Goal: Task Accomplishment & Management: Manage account settings

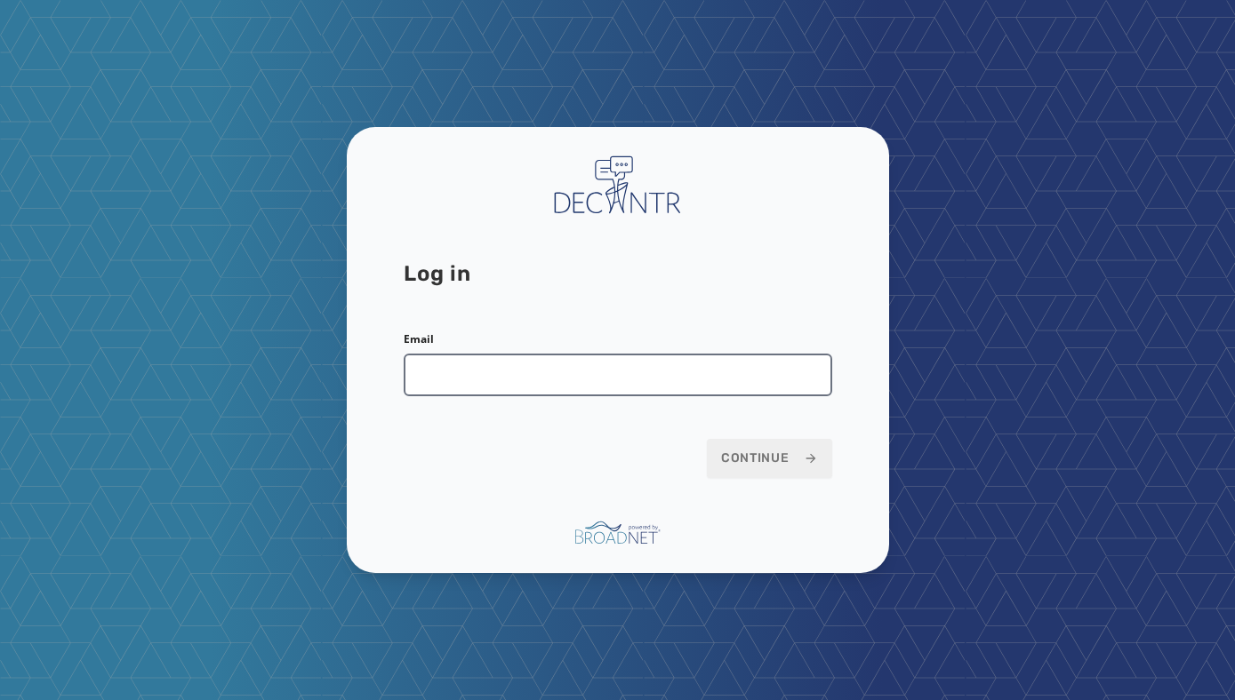
click at [520, 385] on input "Email" at bounding box center [618, 375] width 428 height 43
type input "**********"
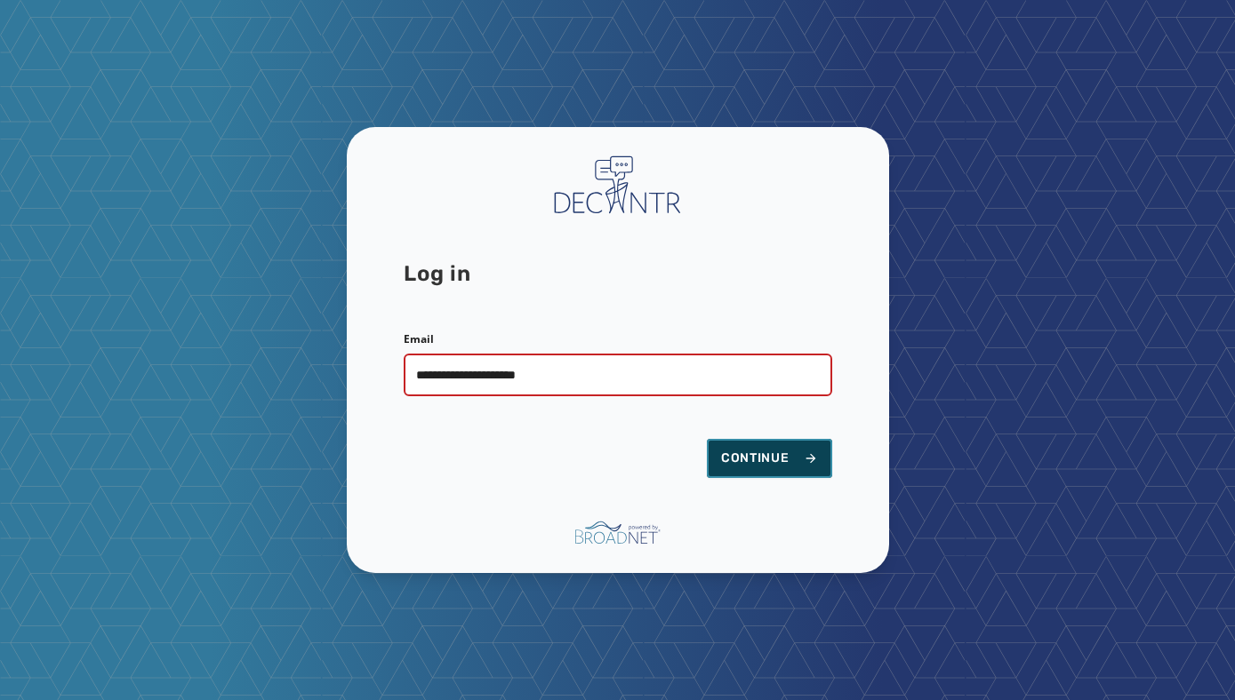
click at [769, 451] on span "Continue" at bounding box center [769, 459] width 97 height 18
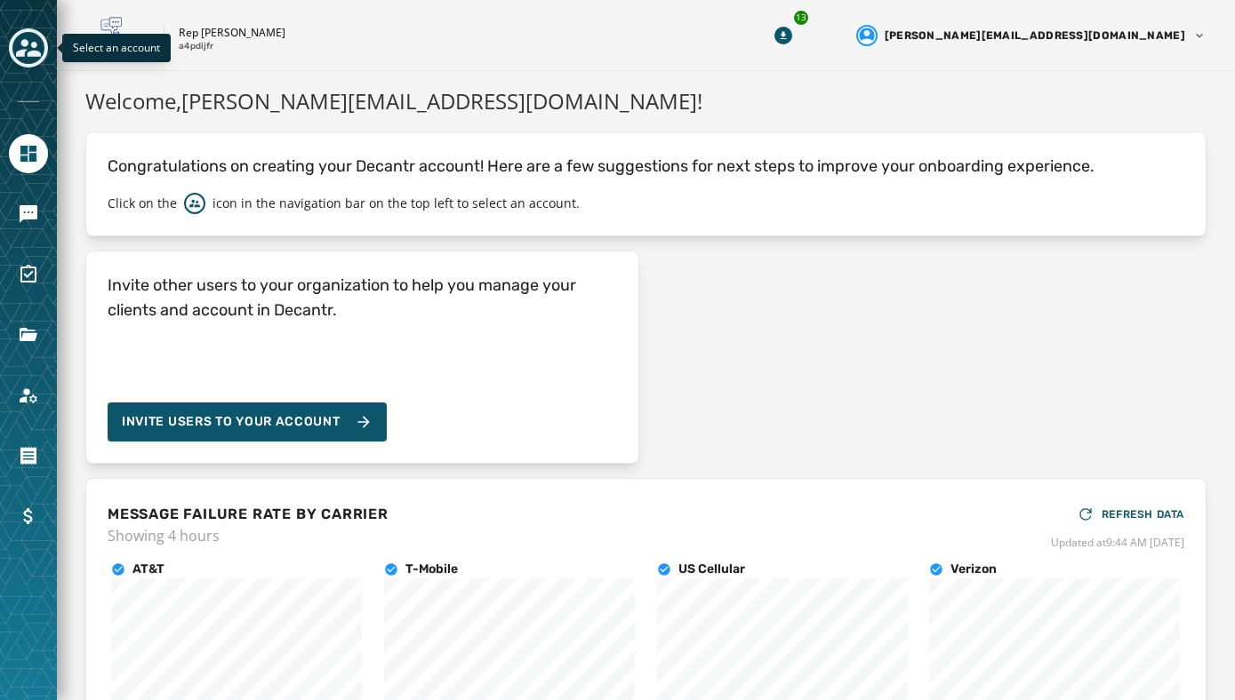
click at [28, 52] on icon "Toggle account select drawer" at bounding box center [28, 48] width 25 height 18
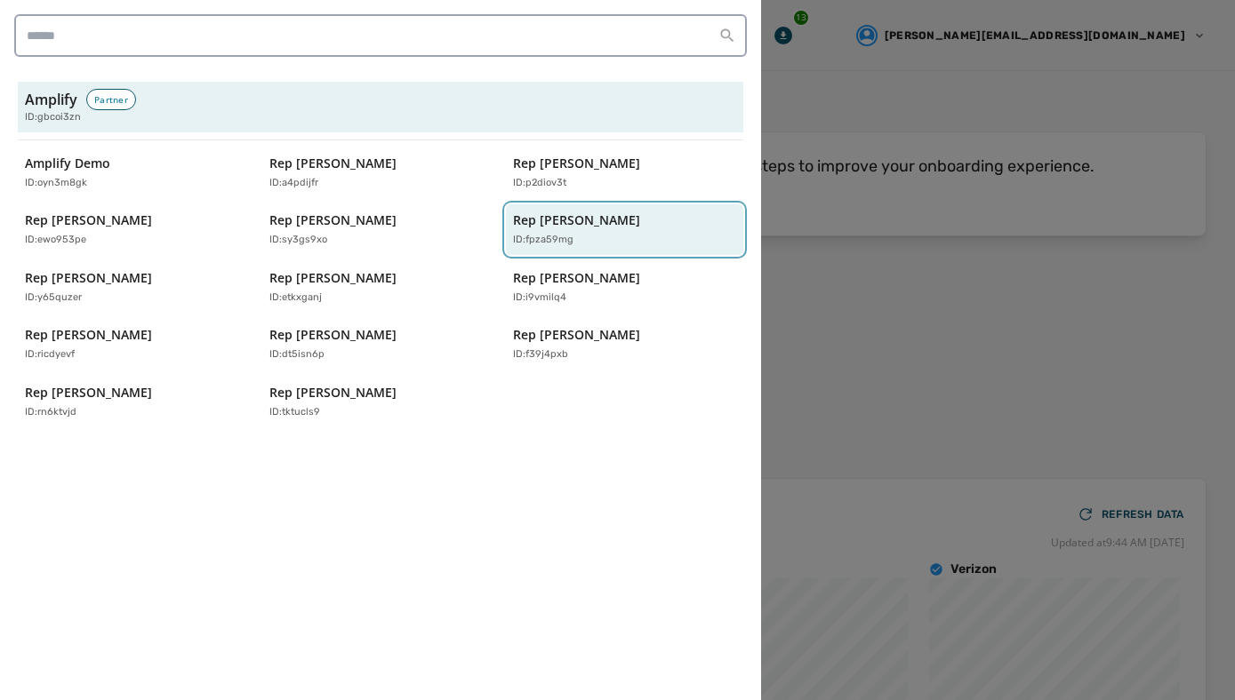
click at [579, 228] on div "Rep [PERSON_NAME] ID: fpza59mg" at bounding box center [615, 230] width 205 height 36
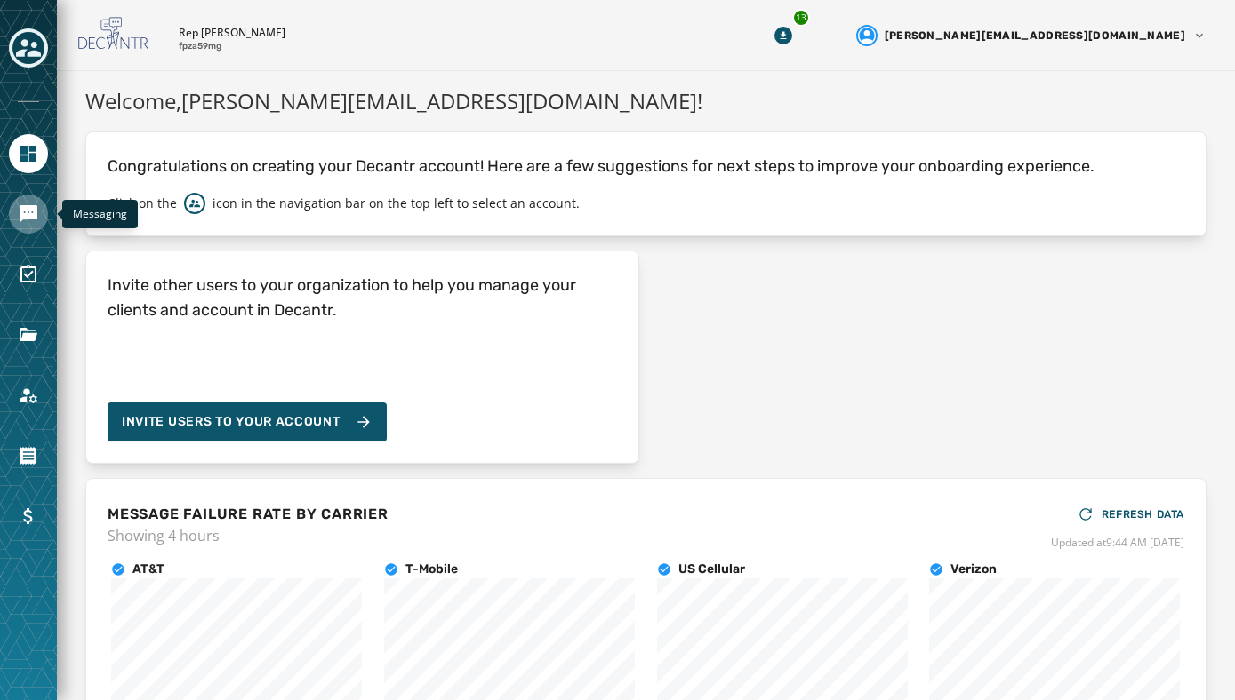
click at [24, 216] on icon "Navigate to Messaging" at bounding box center [29, 214] width 18 height 18
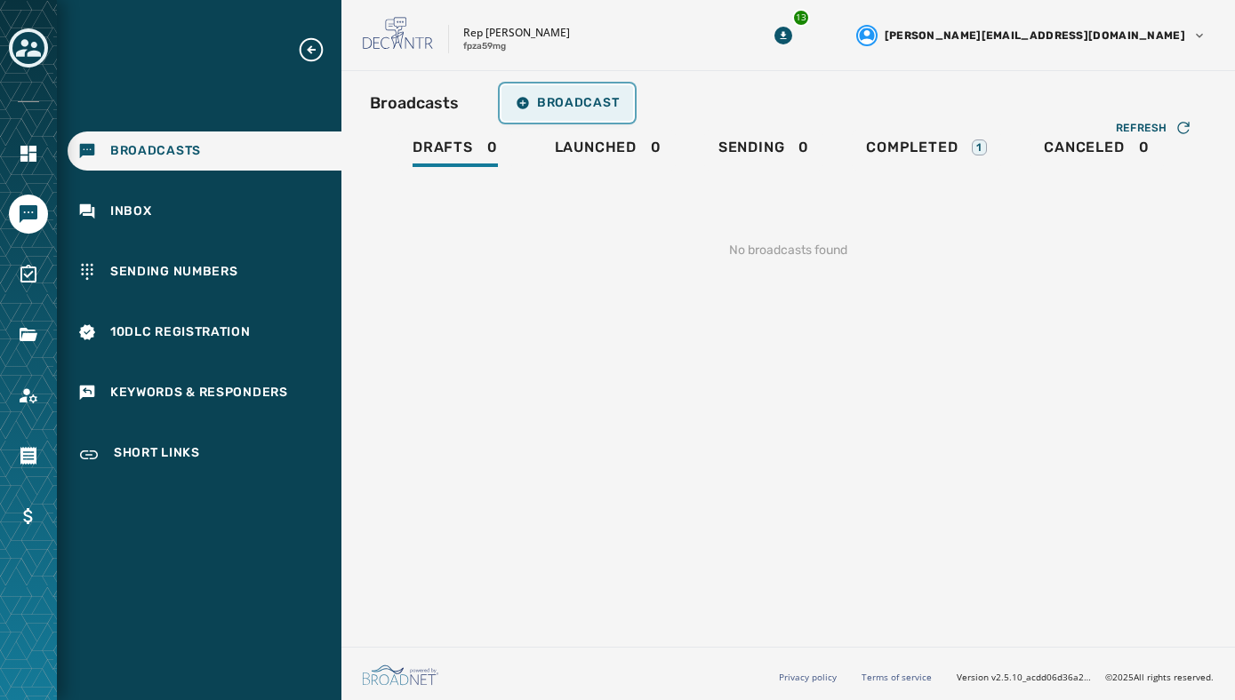
click at [548, 102] on span "Broadcast" at bounding box center [567, 103] width 103 height 14
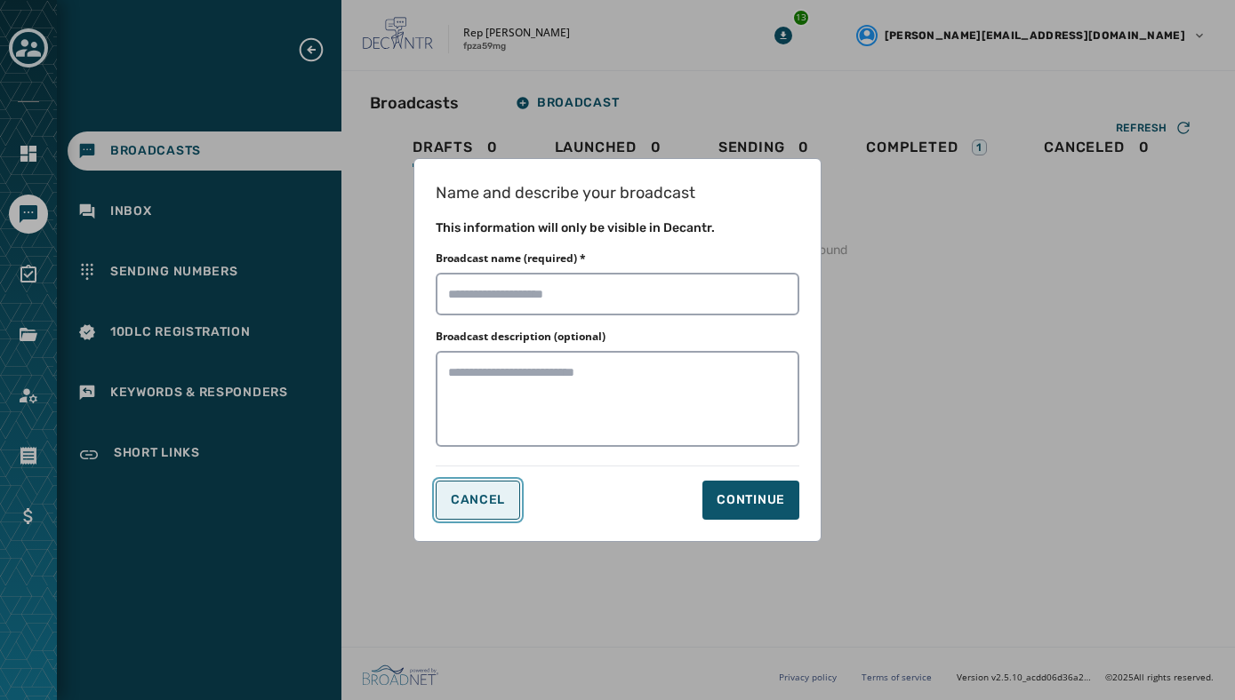
click at [473, 501] on span "Cancel" at bounding box center [478, 500] width 54 height 14
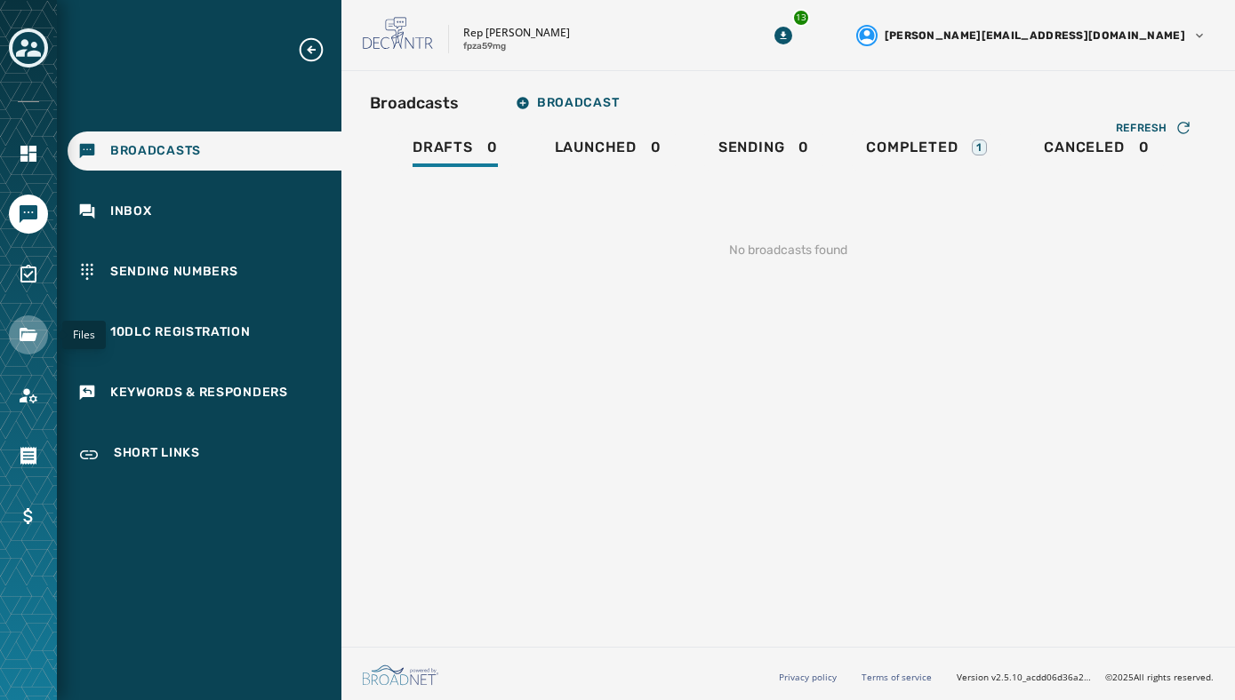
click at [22, 340] on icon "Navigate to Files" at bounding box center [29, 334] width 18 height 13
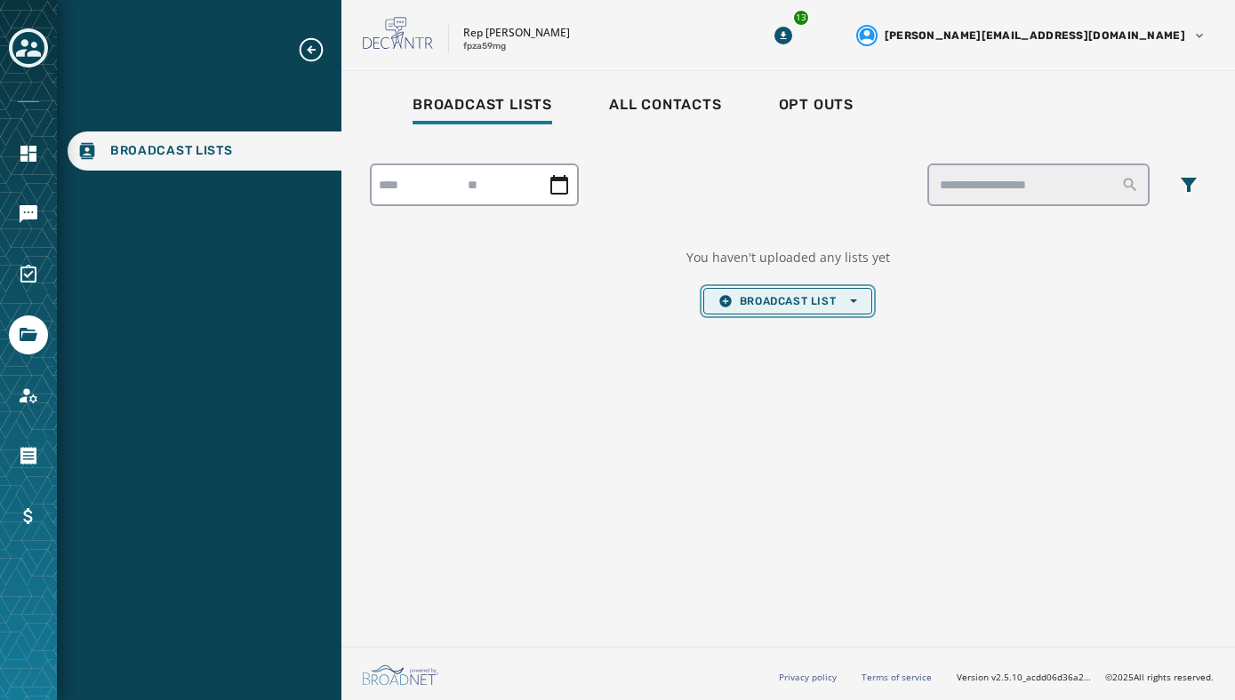
click at [727, 298] on icon "button" at bounding box center [725, 301] width 12 height 12
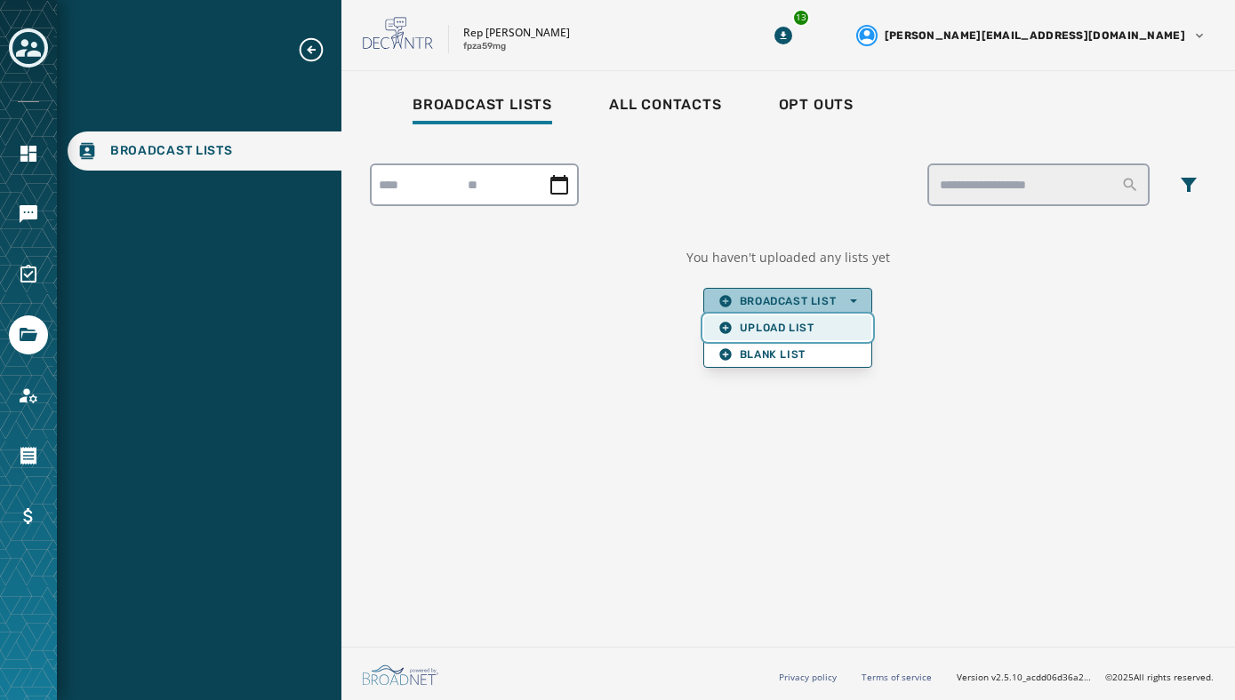
click at [764, 326] on span "Upload List" at bounding box center [787, 328] width 139 height 14
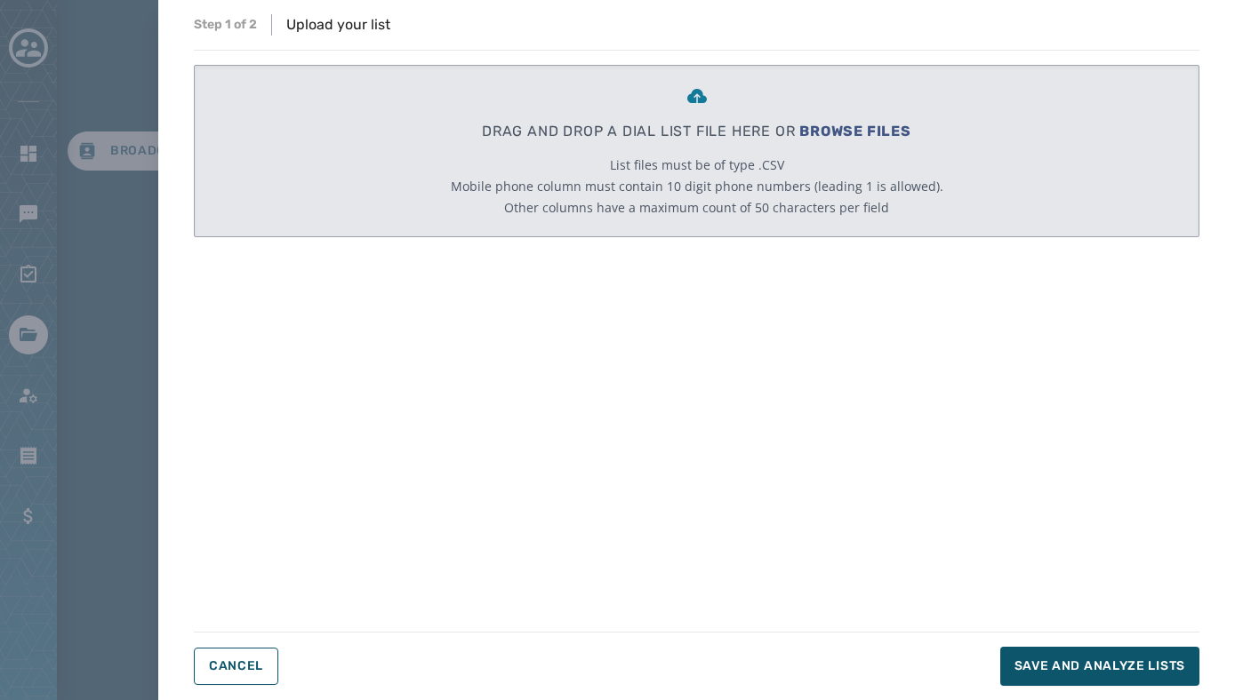
click at [830, 125] on span "BROWSE FILES" at bounding box center [855, 131] width 112 height 17
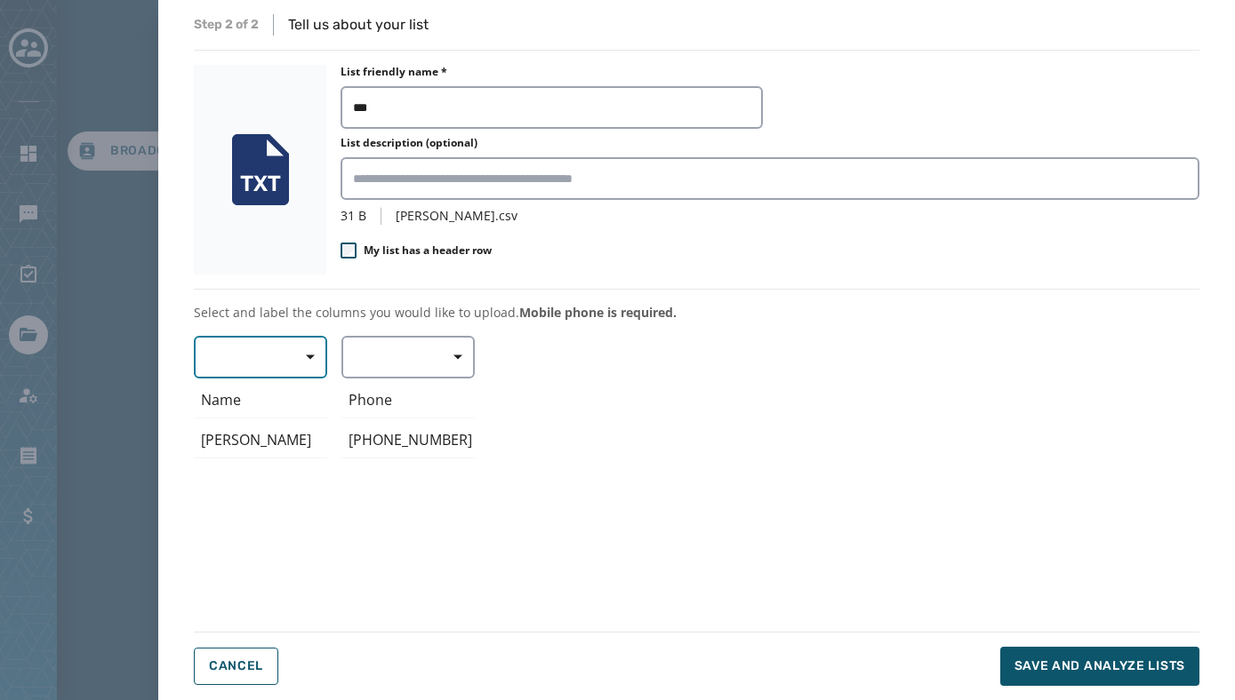
click at [291, 346] on span "button" at bounding box center [304, 358] width 43 height 36
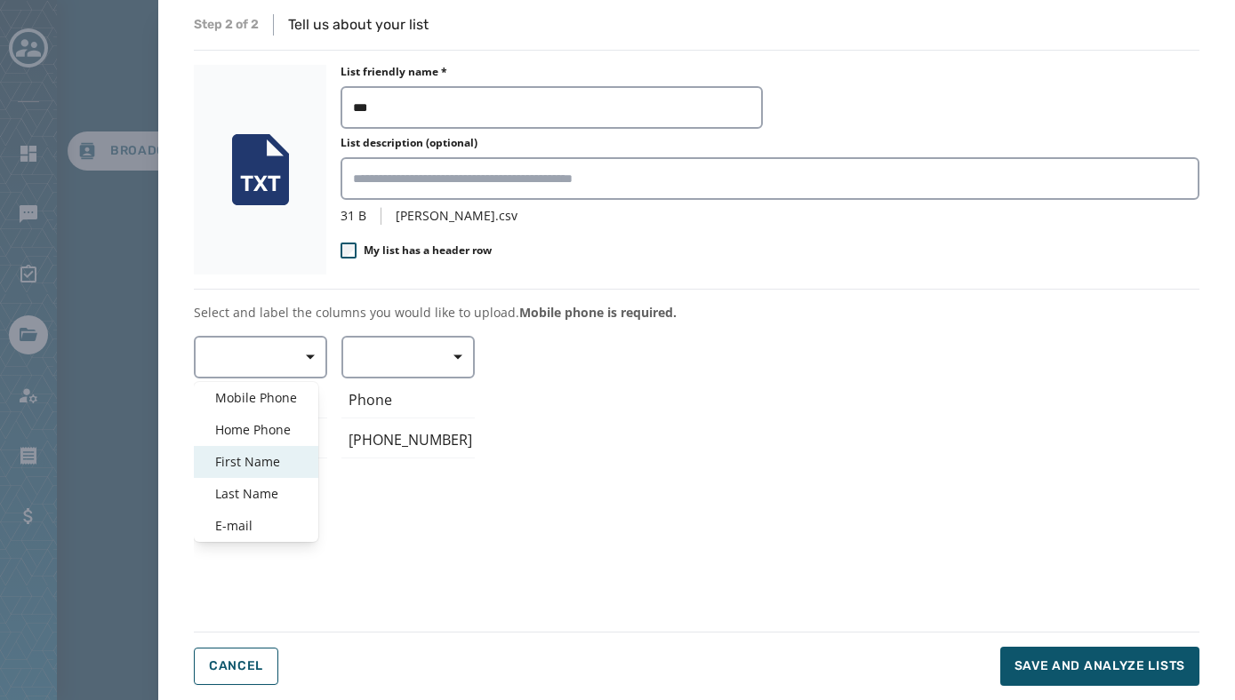
click at [259, 460] on span "First Name" at bounding box center [256, 462] width 82 height 18
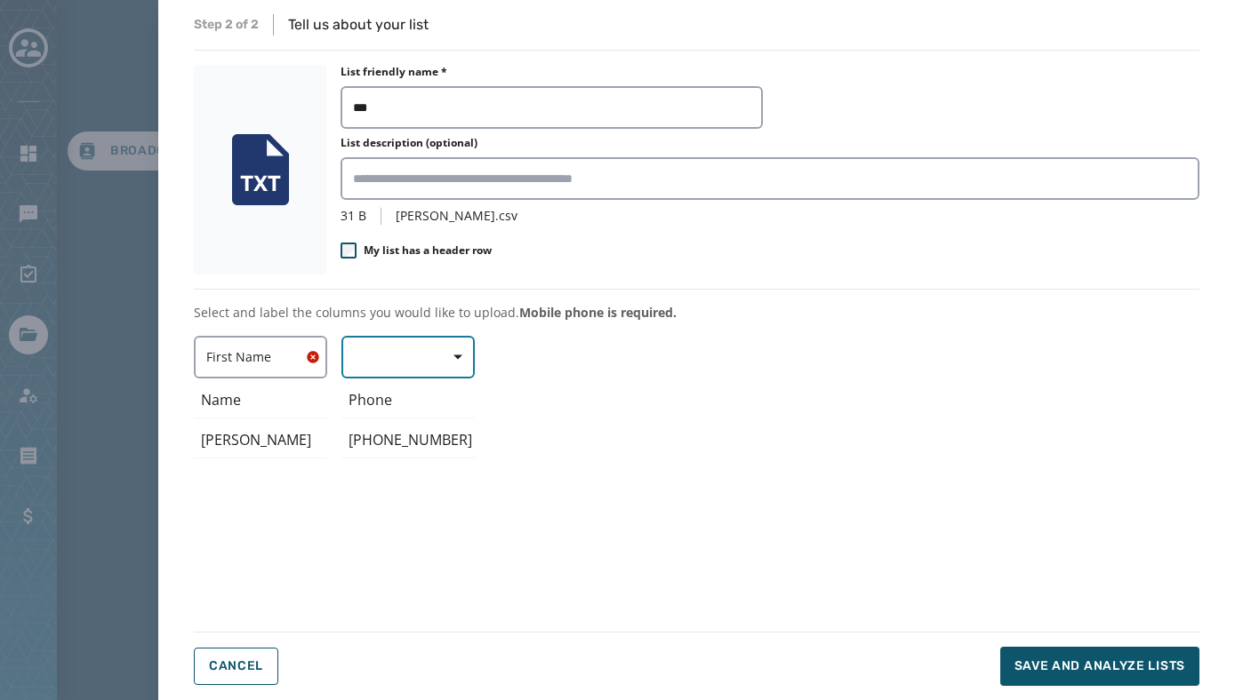
click at [379, 360] on button "button" at bounding box center [407, 357] width 133 height 43
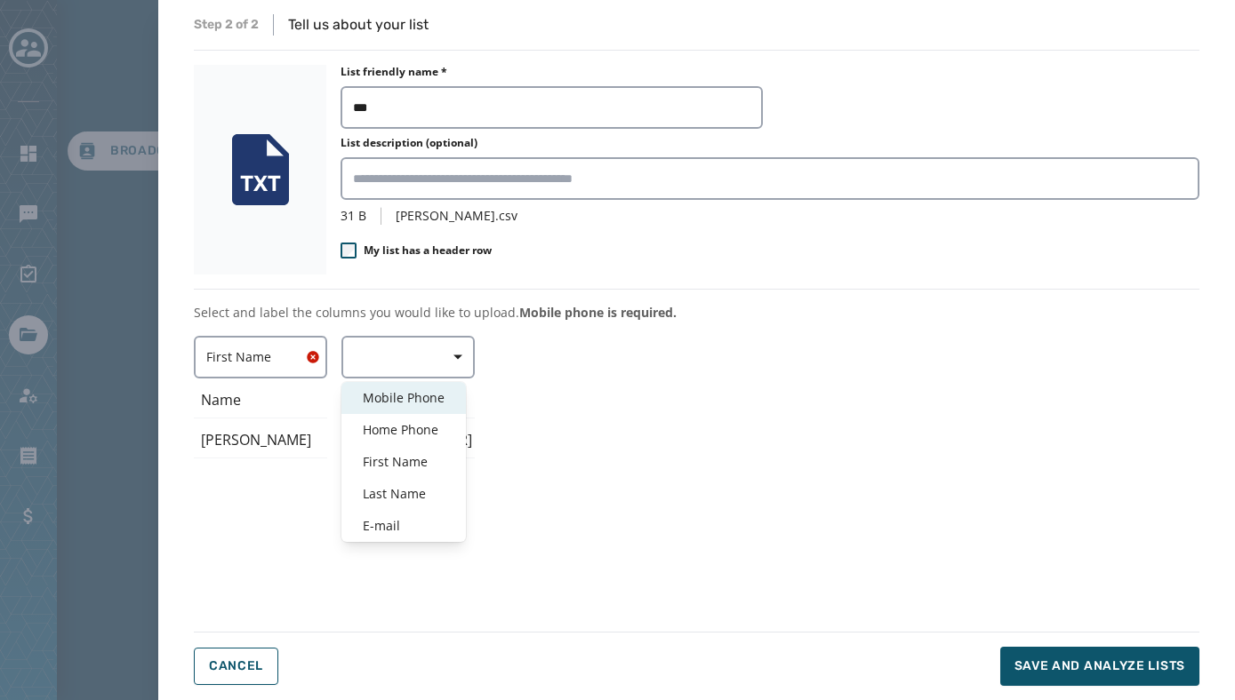
click at [379, 396] on span "Mobile Phone" at bounding box center [404, 398] width 82 height 18
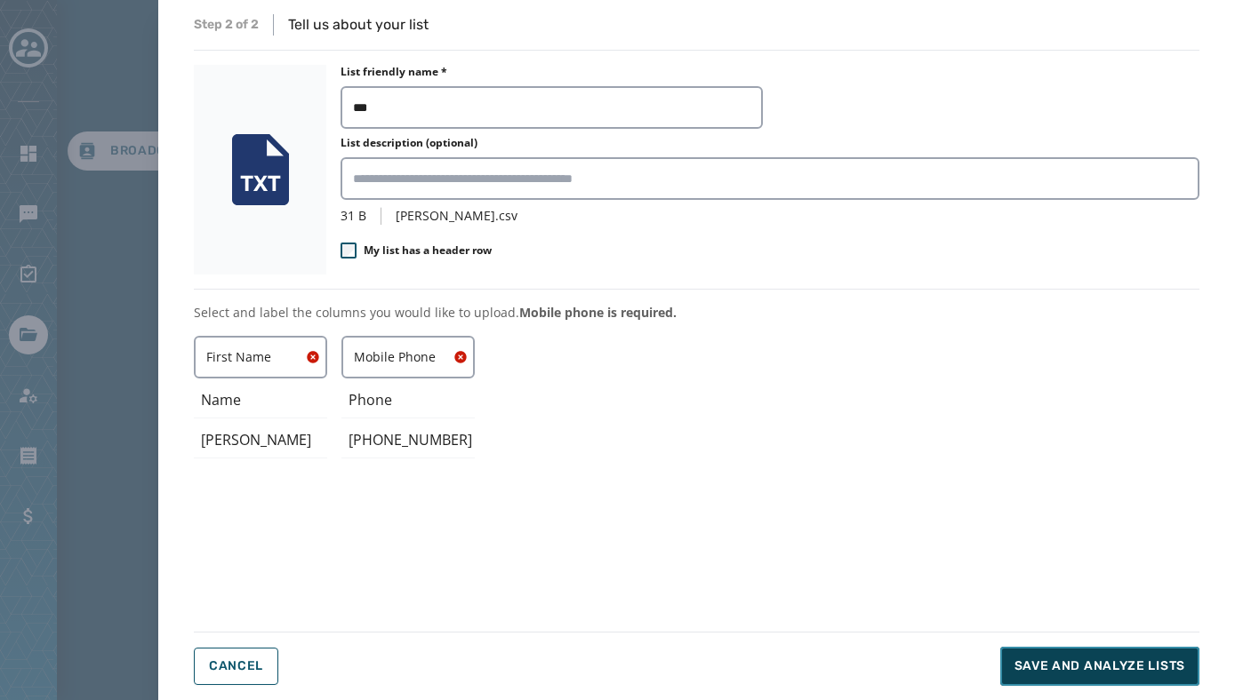
click at [1040, 660] on span "Save and analyze lists" at bounding box center [1099, 667] width 171 height 18
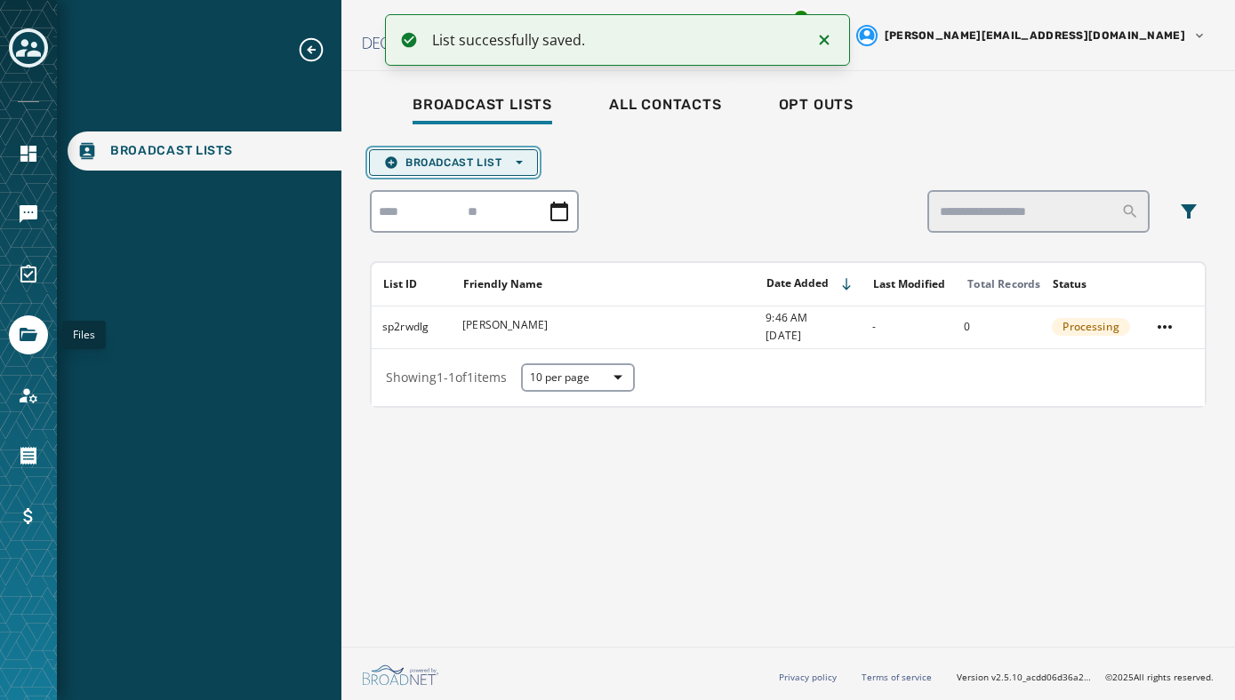
click at [447, 161] on span "Broadcast List Open options" at bounding box center [453, 163] width 139 height 14
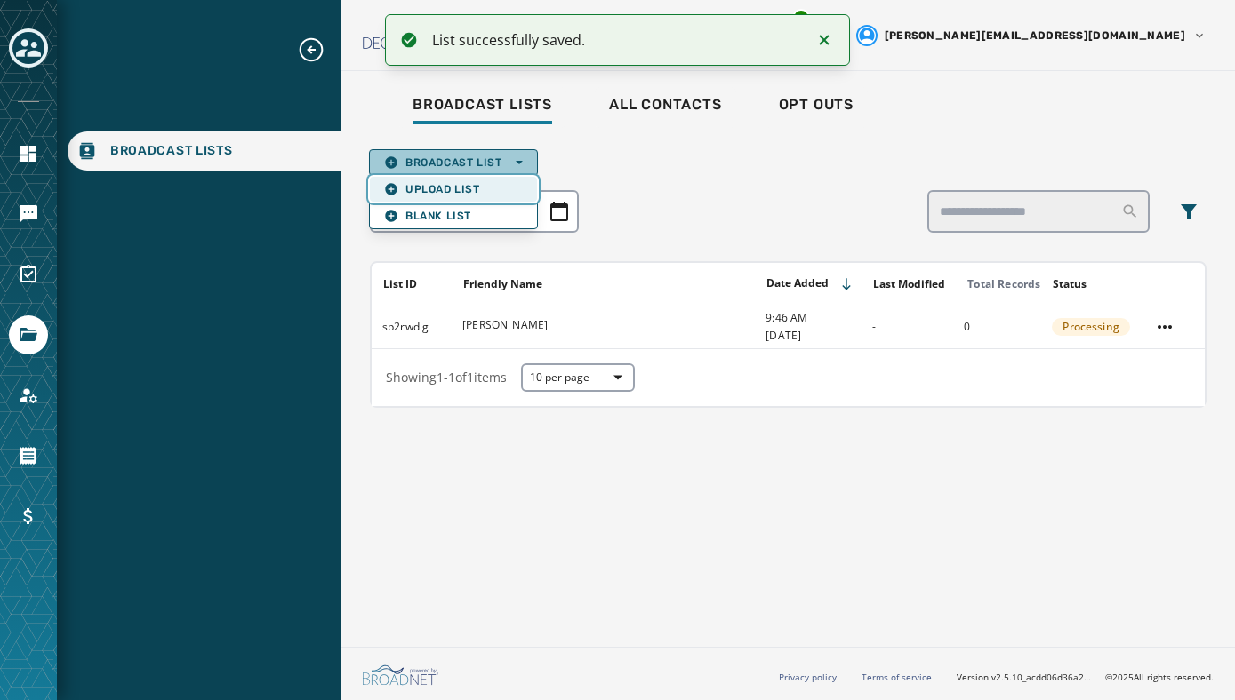
click at [449, 187] on span "Upload List" at bounding box center [453, 189] width 139 height 14
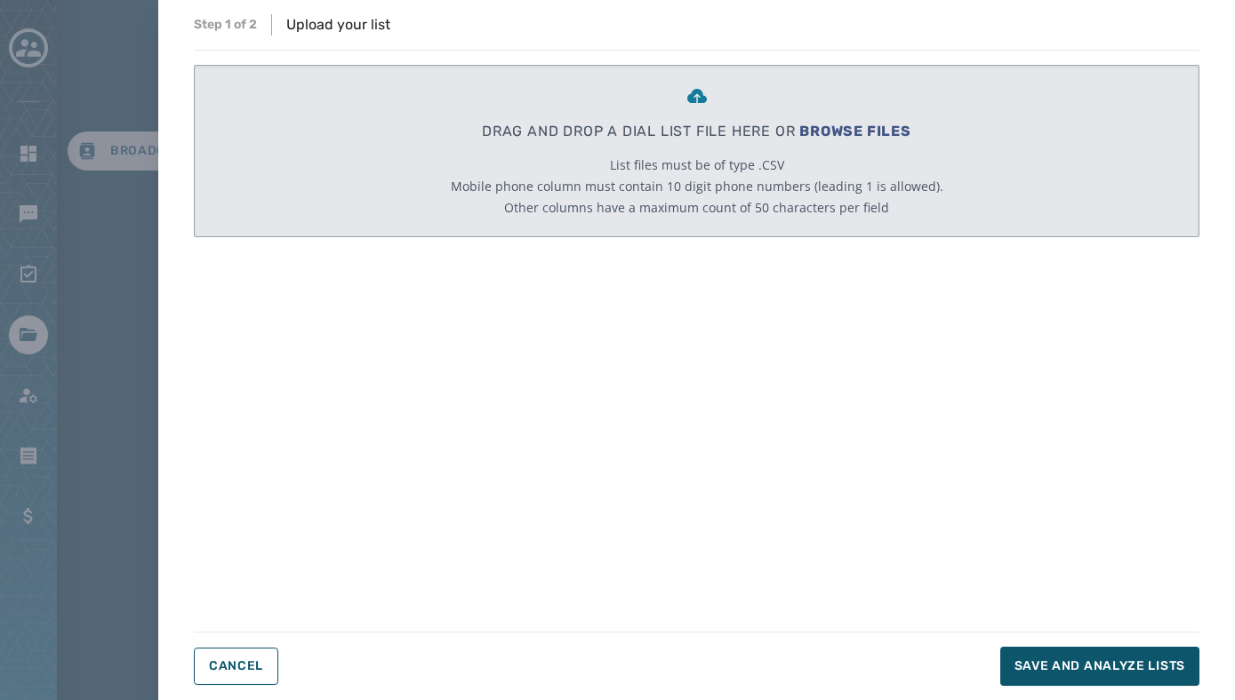
click at [868, 131] on span "BROWSE FILES" at bounding box center [855, 131] width 112 height 17
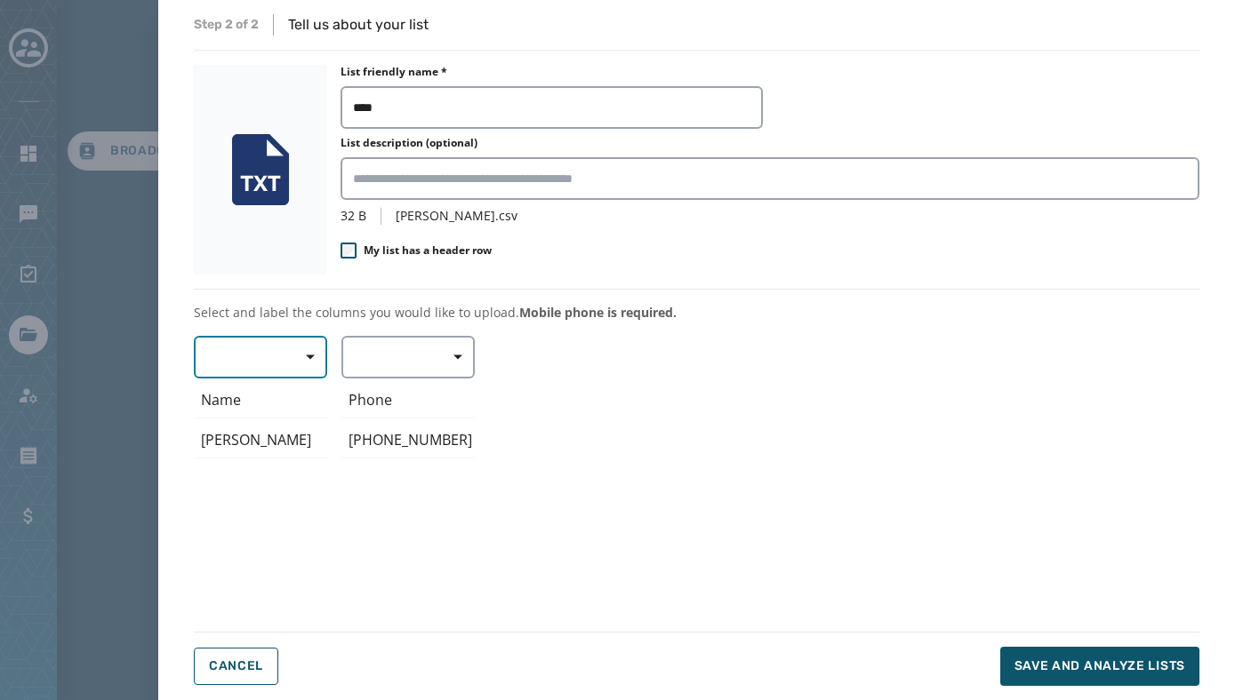
click at [276, 356] on button "button" at bounding box center [260, 357] width 133 height 43
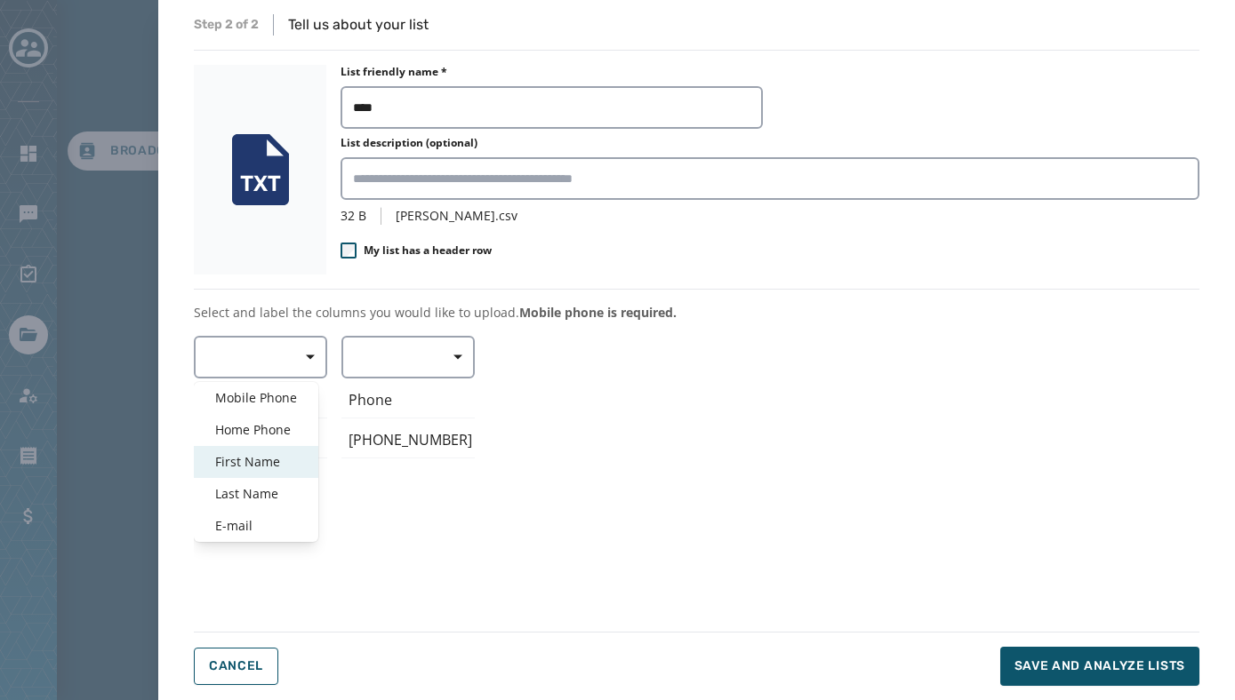
click at [254, 462] on span "First Name" at bounding box center [256, 462] width 82 height 18
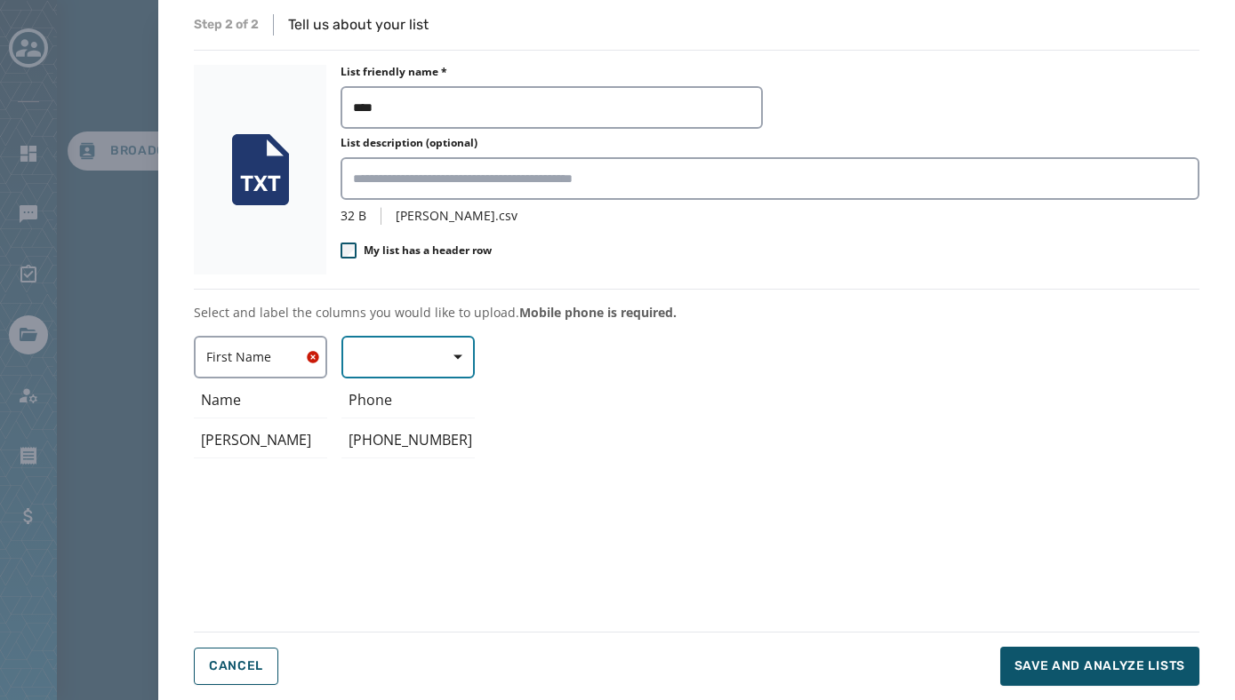
click at [382, 360] on button "button" at bounding box center [407, 357] width 133 height 43
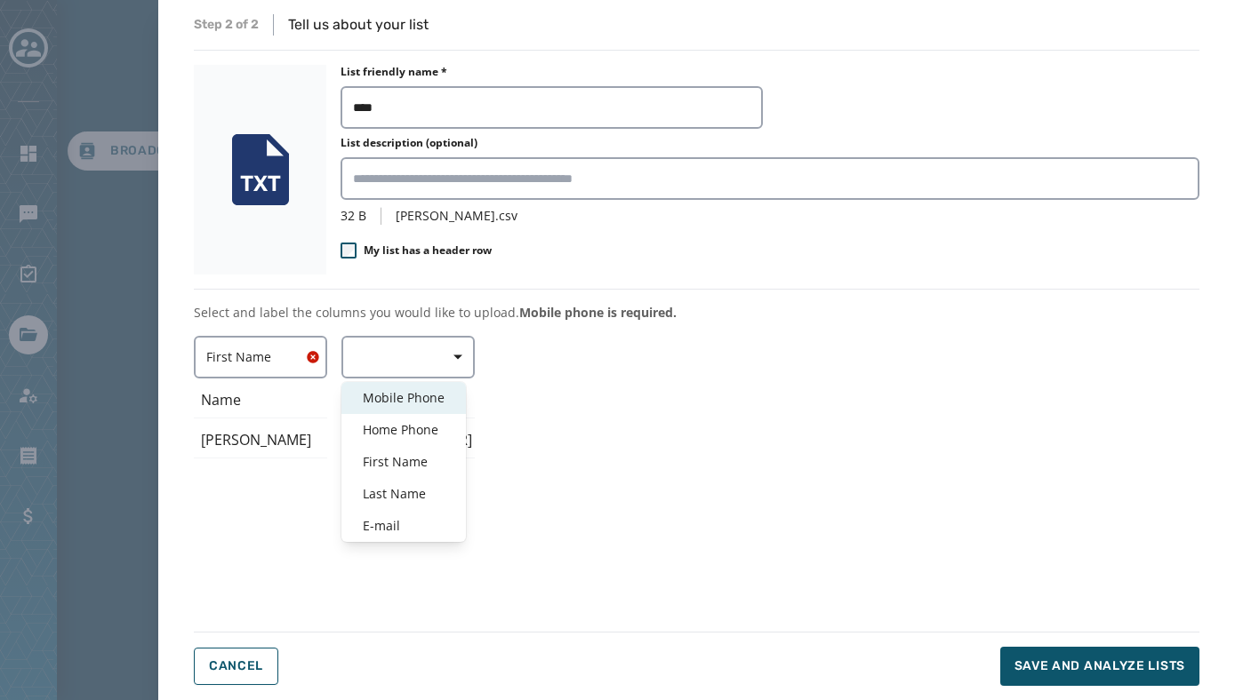
click at [384, 387] on div "Mobile Phone" at bounding box center [403, 398] width 124 height 32
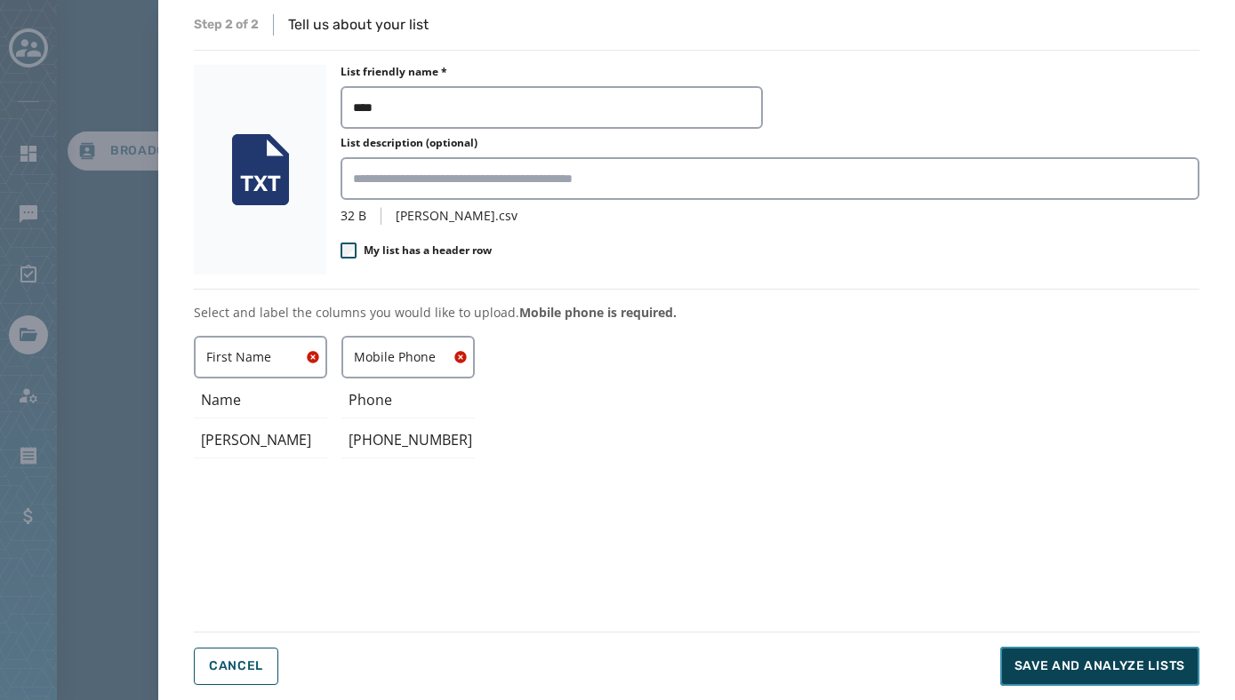
click at [1029, 672] on span "Save and analyze lists" at bounding box center [1099, 667] width 171 height 18
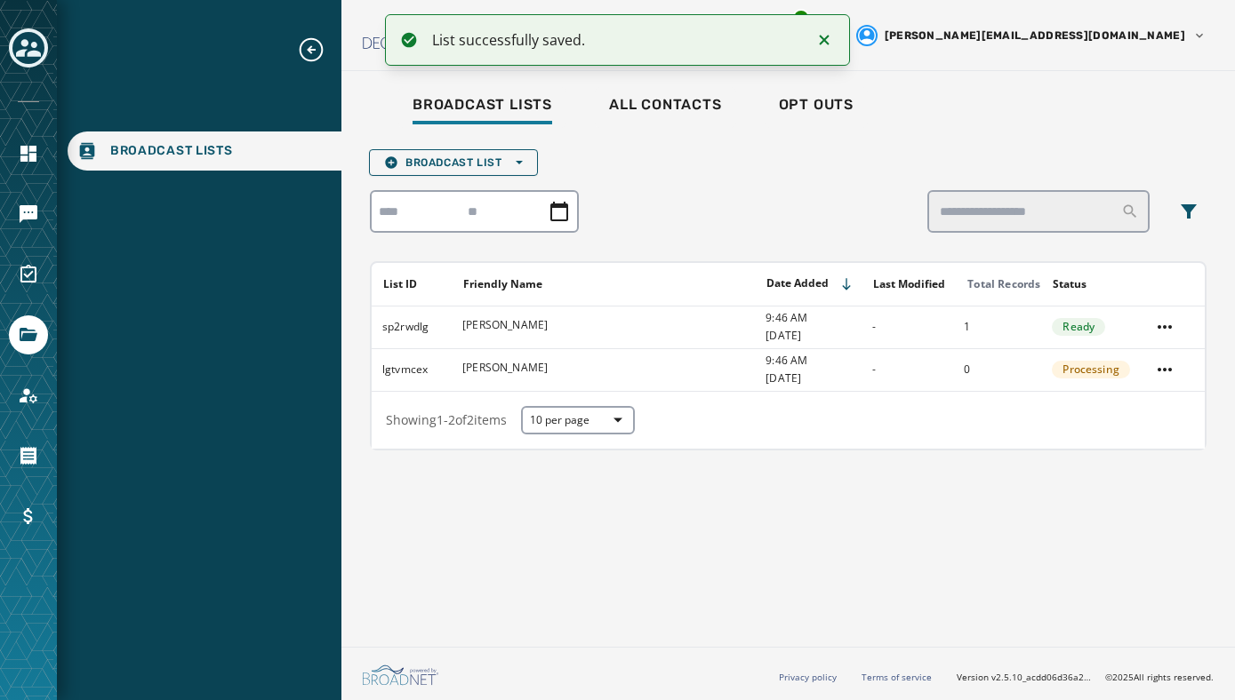
click at [827, 37] on icon "Notifications (F8)" at bounding box center [825, 40] width 10 height 10
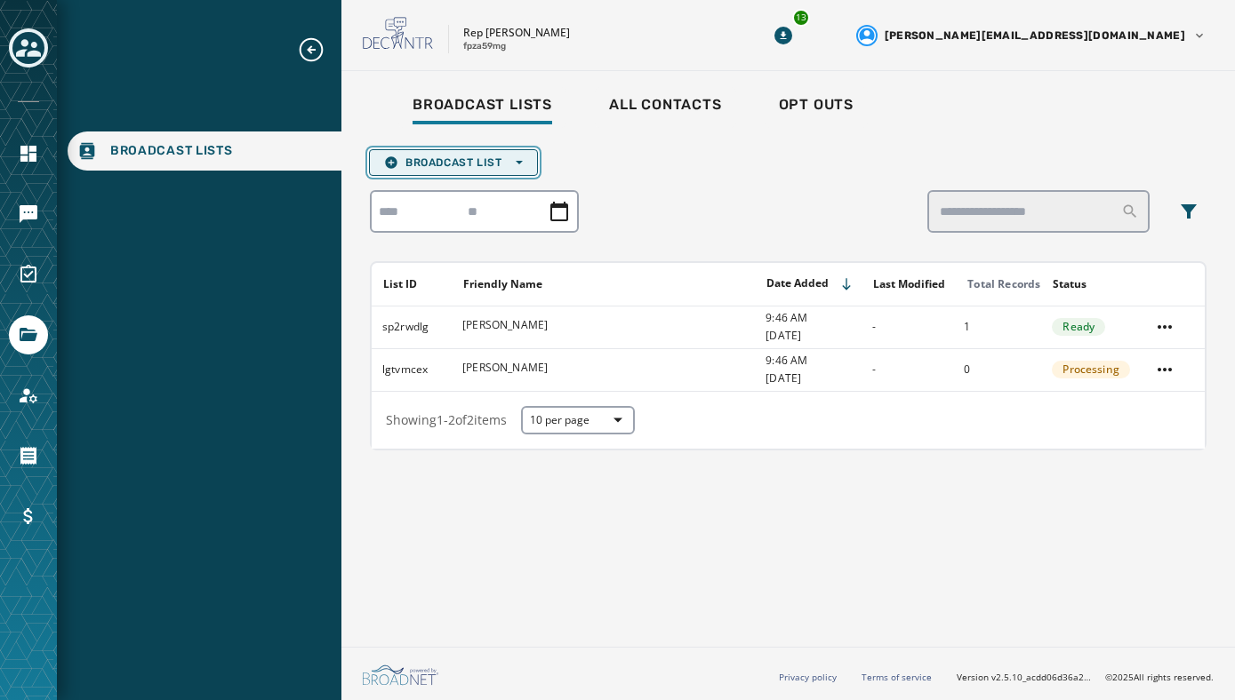
click at [480, 164] on span "Broadcast List Open options" at bounding box center [453, 163] width 139 height 14
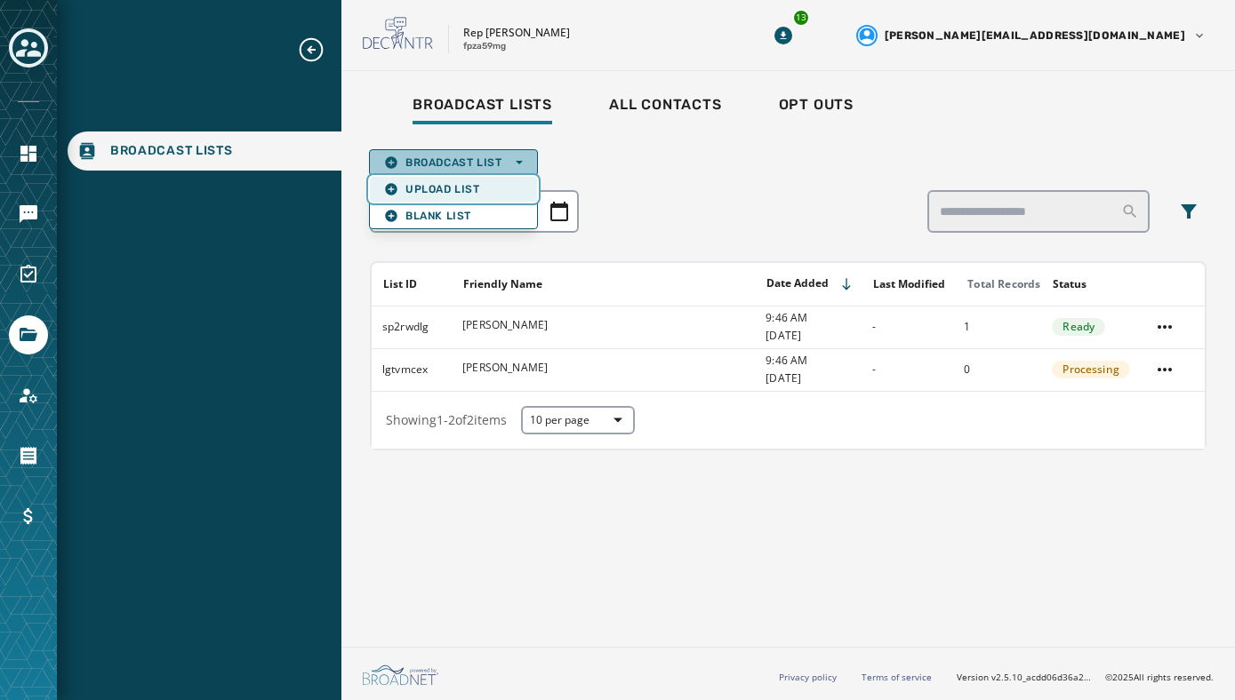
click at [430, 193] on span "Upload List" at bounding box center [453, 189] width 139 height 14
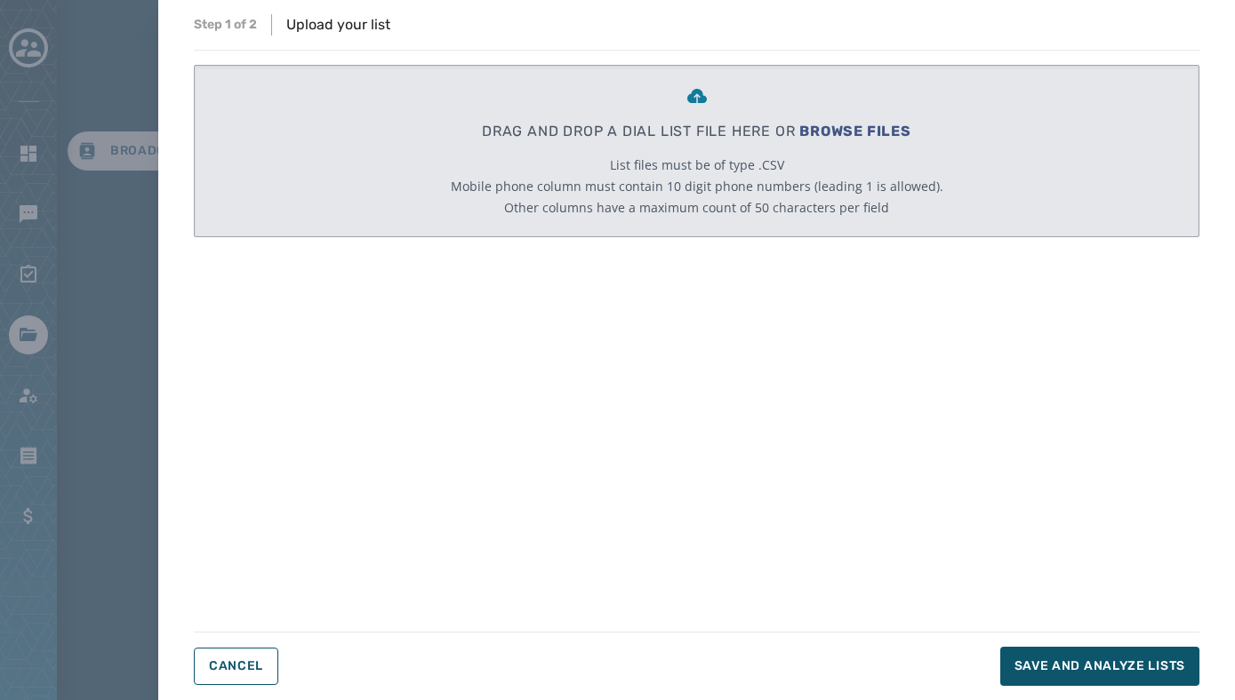
click at [820, 137] on span "BROWSE FILES" at bounding box center [855, 131] width 112 height 17
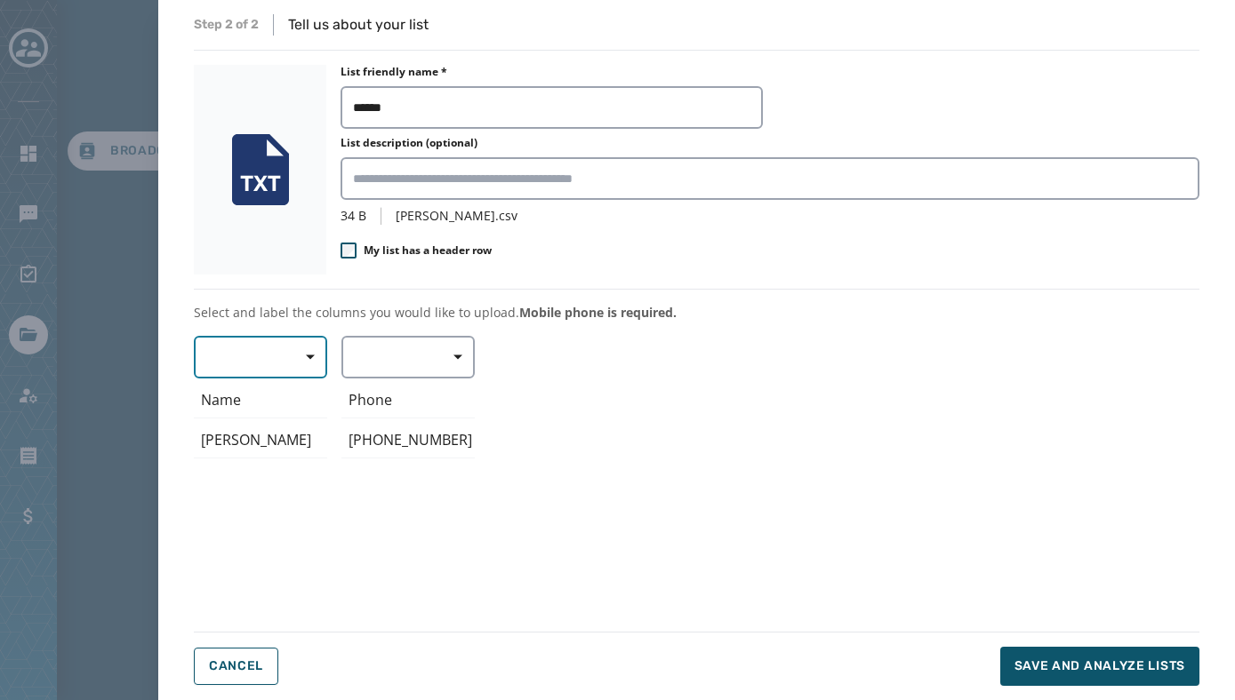
click at [316, 356] on span "button" at bounding box center [304, 358] width 43 height 36
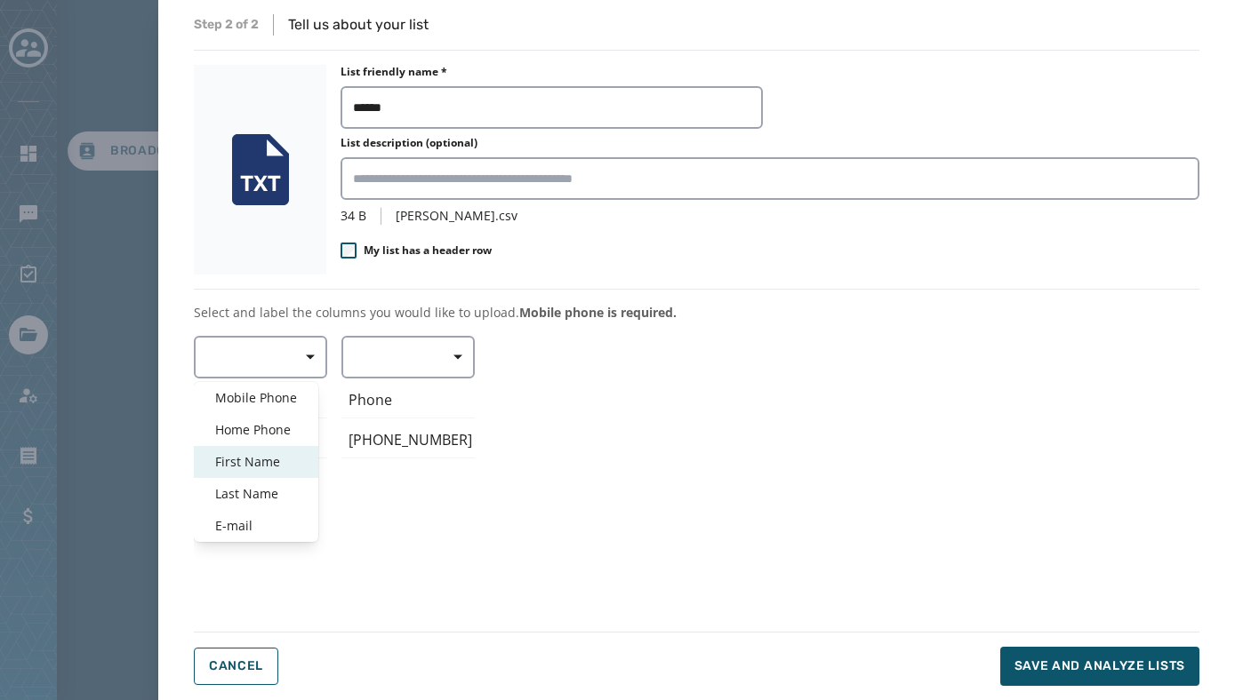
click at [261, 467] on span "First Name" at bounding box center [256, 462] width 82 height 18
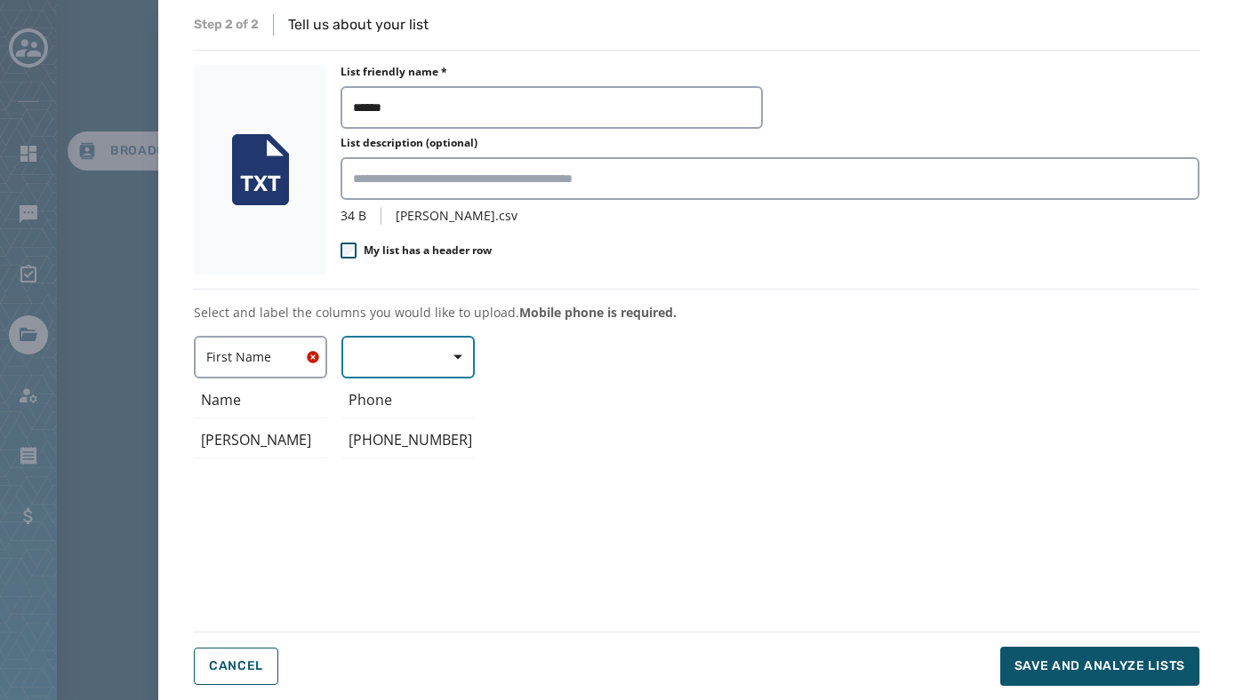
click at [388, 347] on button "button" at bounding box center [407, 357] width 133 height 43
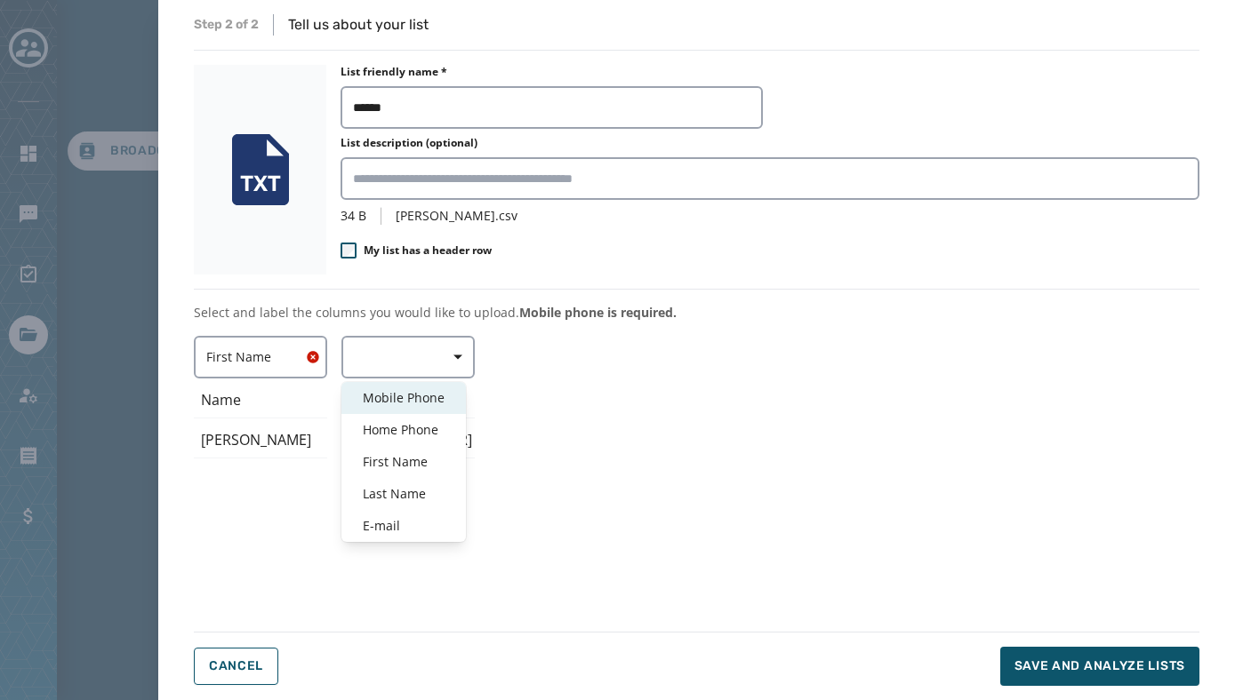
click at [384, 398] on span "Mobile Phone" at bounding box center [404, 398] width 82 height 18
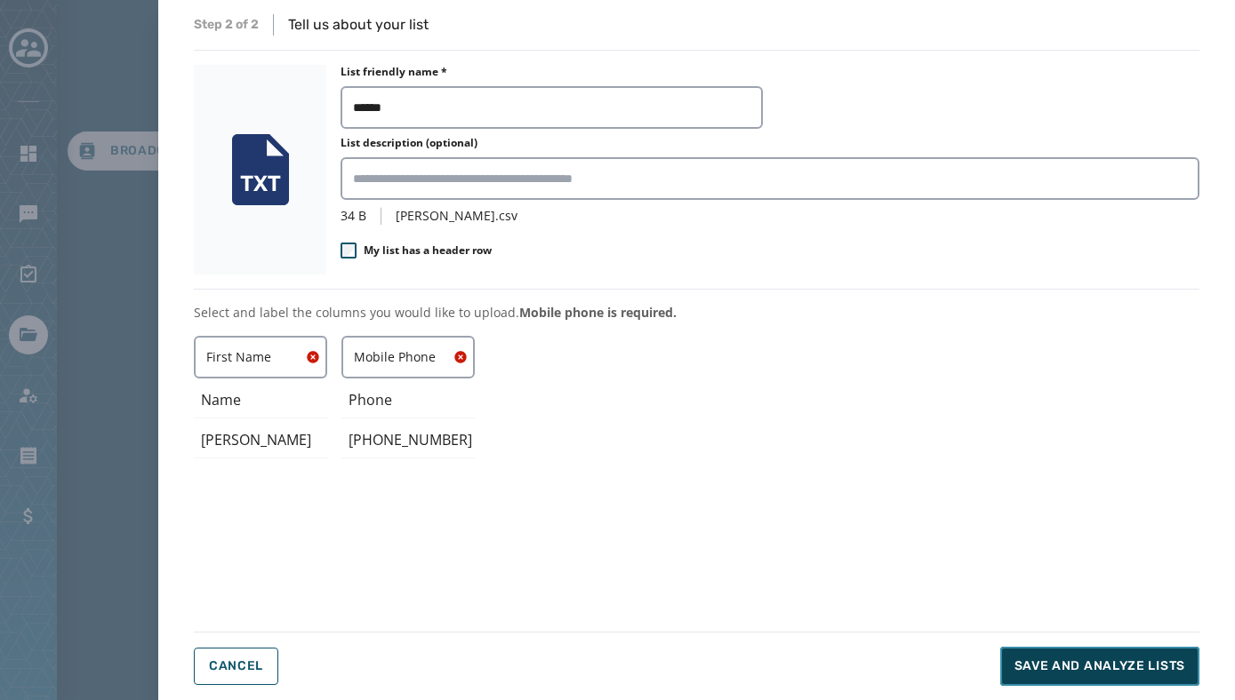
click at [1086, 664] on span "Save and analyze lists" at bounding box center [1099, 667] width 171 height 18
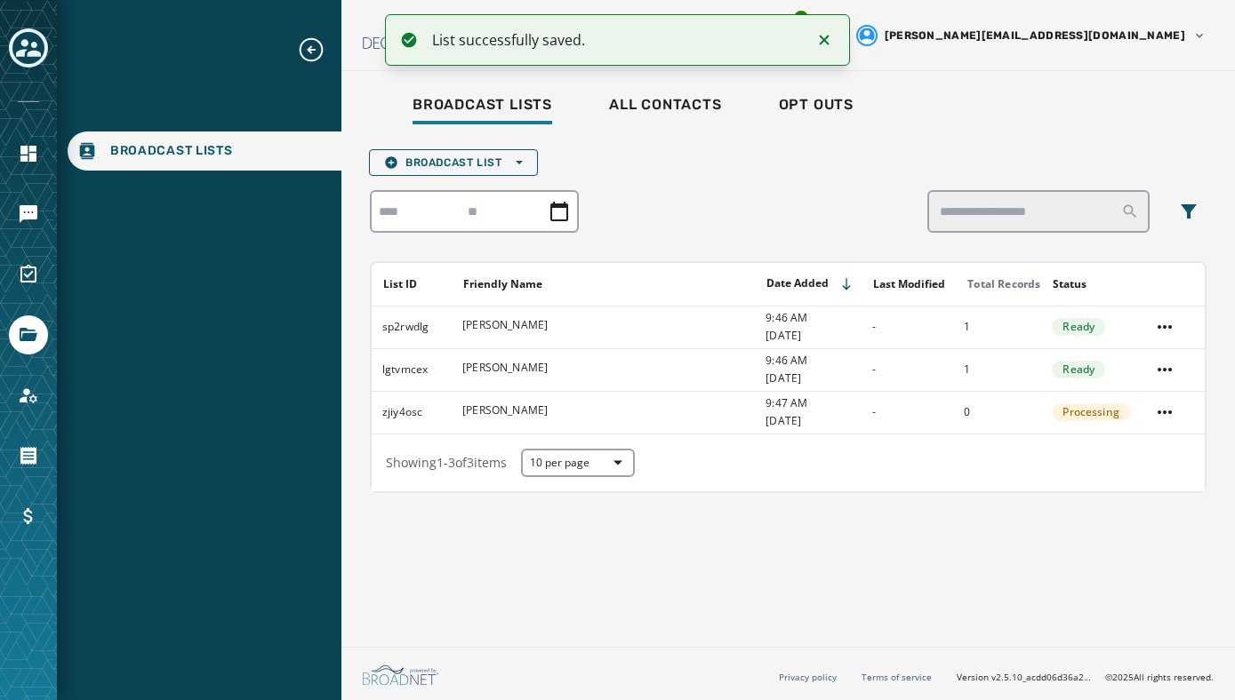
click at [823, 44] on icon "Notifications (F8)" at bounding box center [823, 39] width 21 height 21
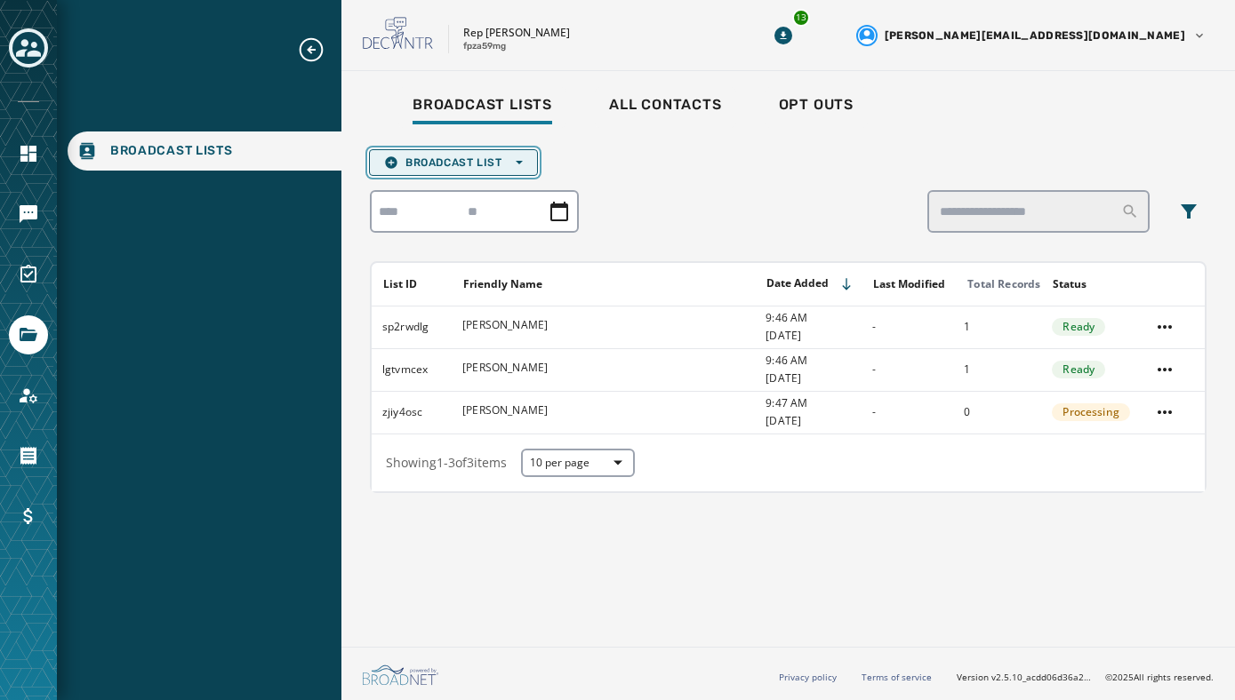
click at [508, 158] on span "Broadcast List Open options" at bounding box center [453, 163] width 139 height 14
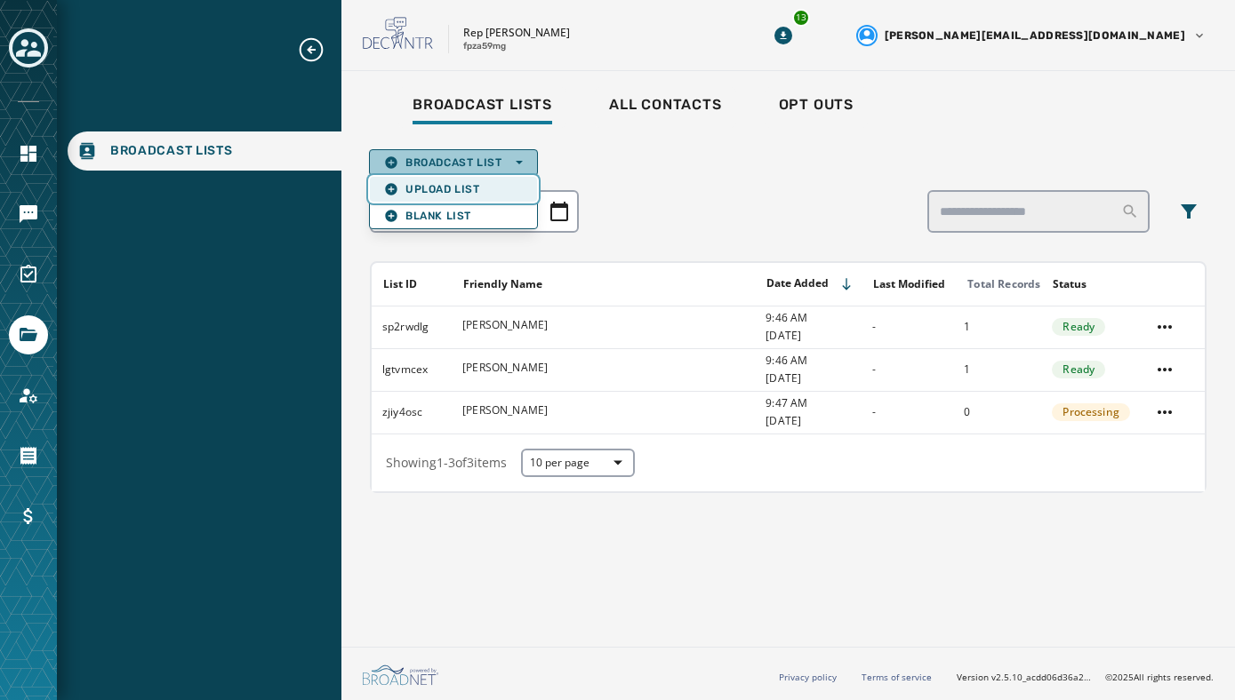
click at [495, 181] on button "Upload List" at bounding box center [453, 189] width 167 height 25
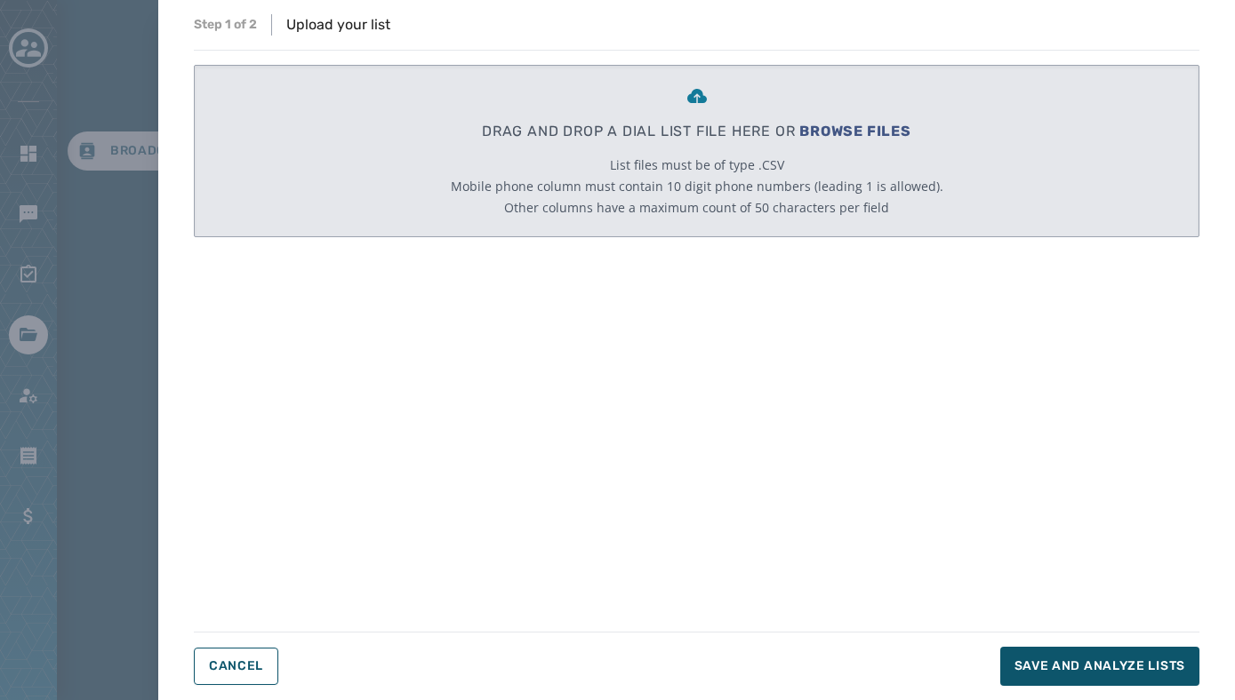
click at [815, 132] on span "BROWSE FILES" at bounding box center [855, 131] width 112 height 17
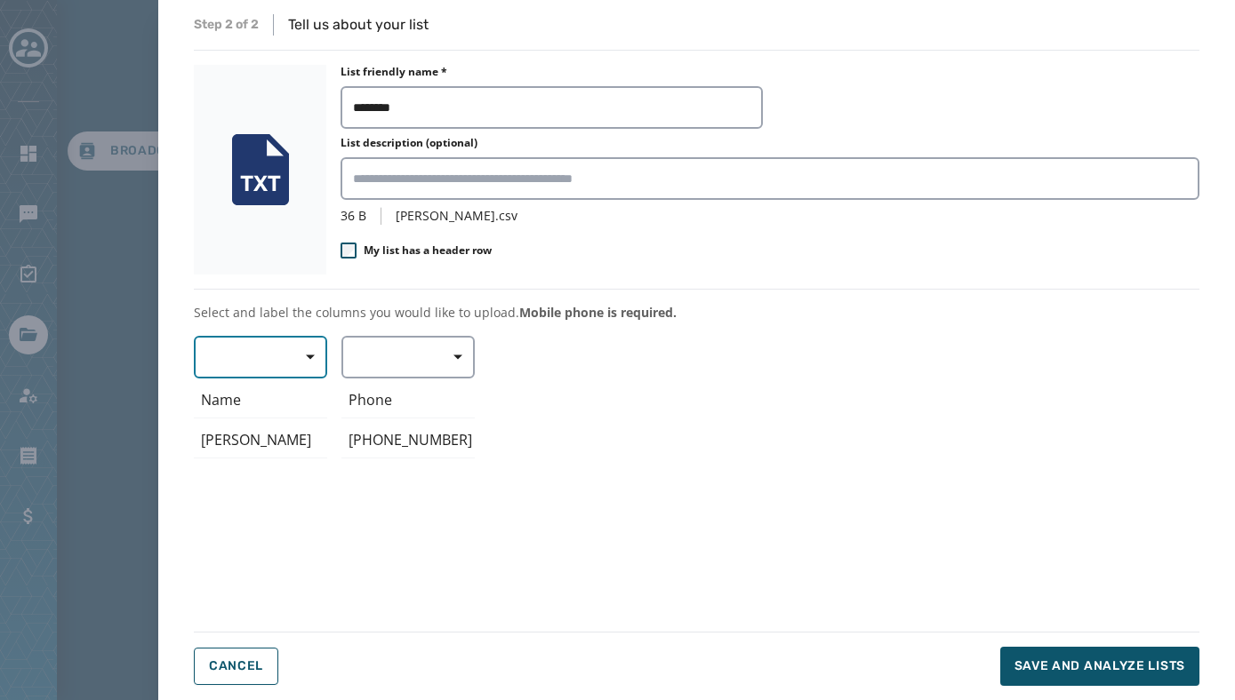
click at [258, 345] on button "button" at bounding box center [260, 357] width 133 height 43
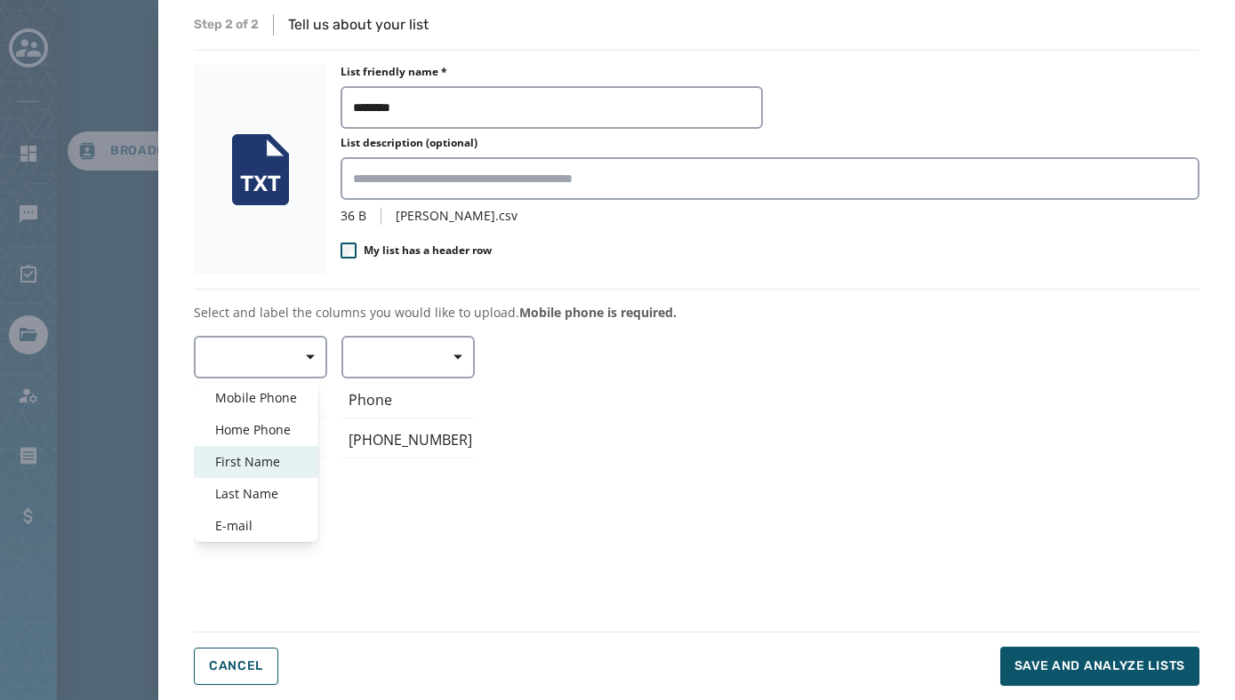
click at [260, 458] on span "First Name" at bounding box center [256, 462] width 82 height 18
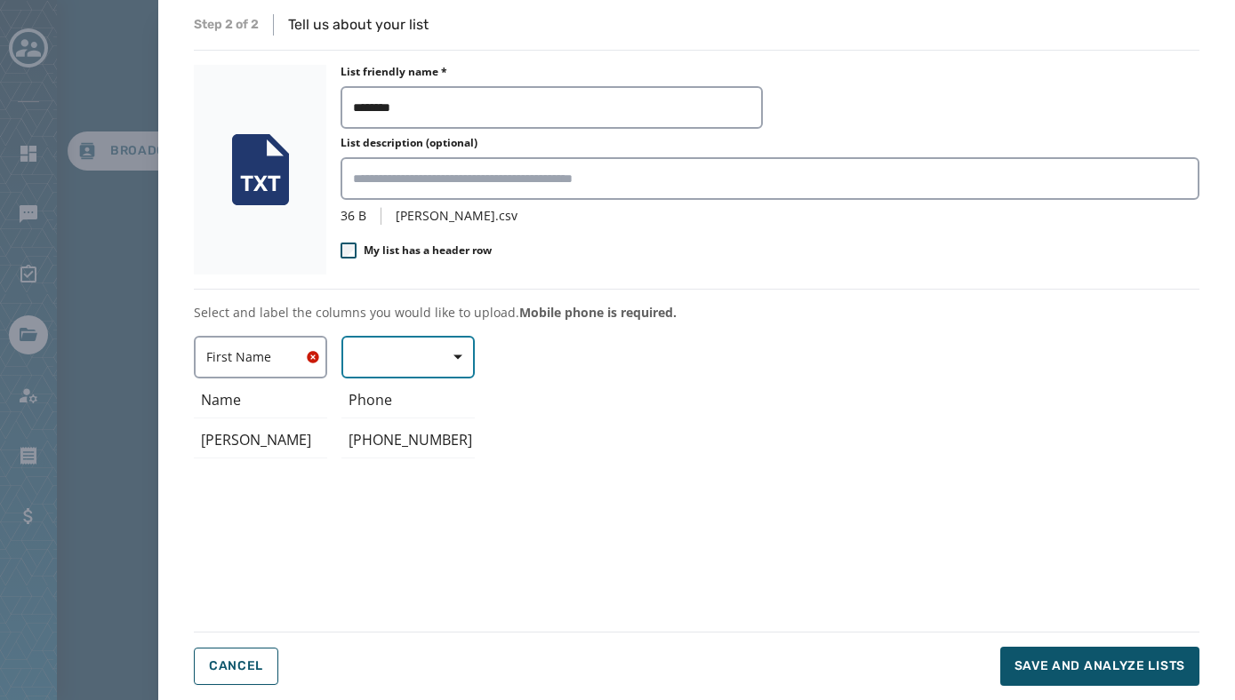
click at [419, 365] on button "button" at bounding box center [407, 357] width 133 height 43
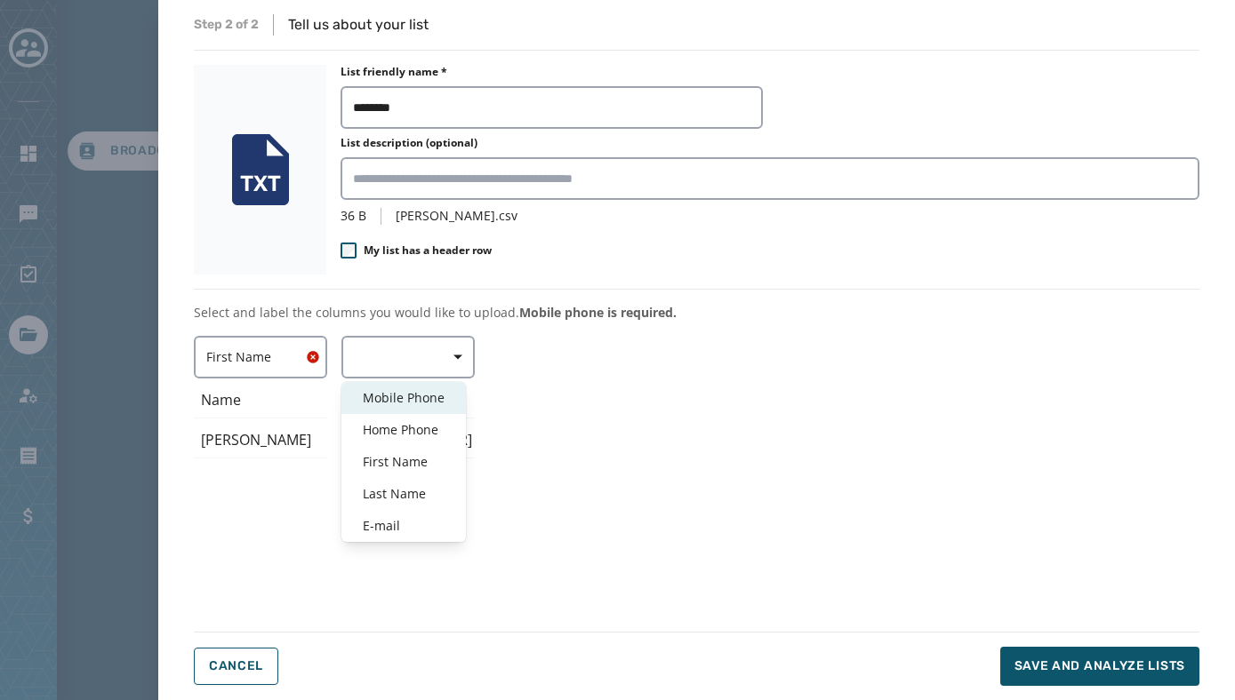
click at [416, 396] on span "Mobile Phone" at bounding box center [404, 398] width 82 height 18
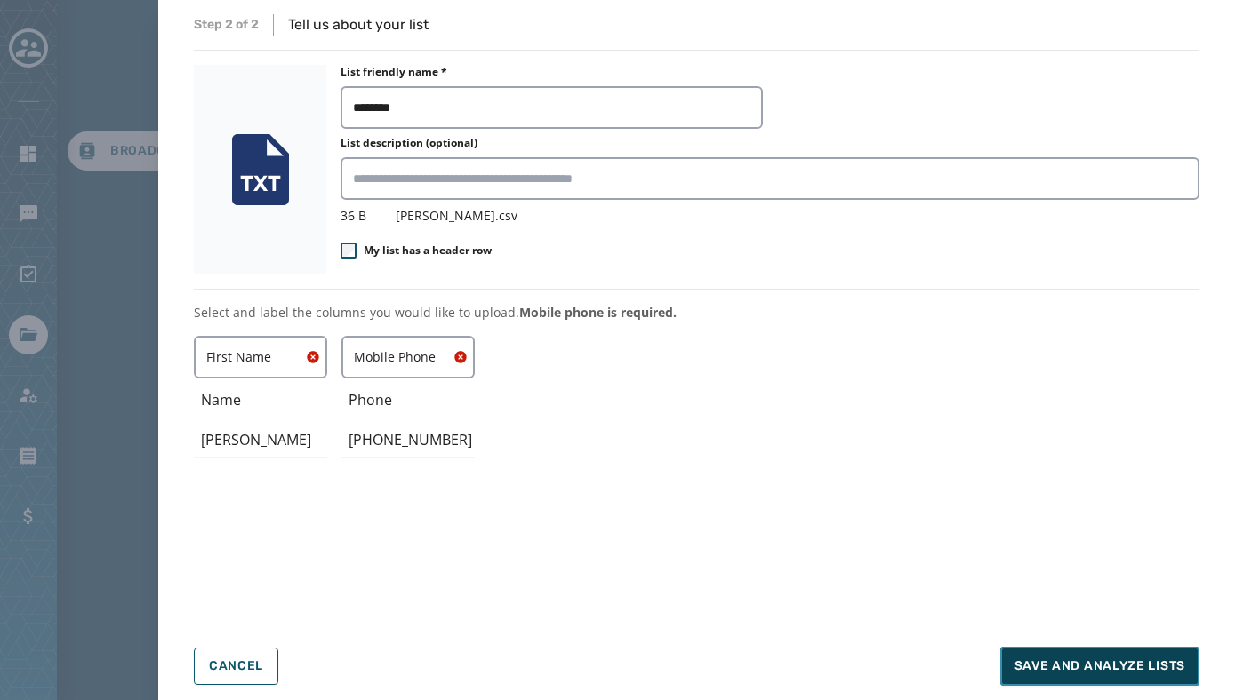
click at [1147, 662] on span "Save and analyze lists" at bounding box center [1099, 667] width 171 height 18
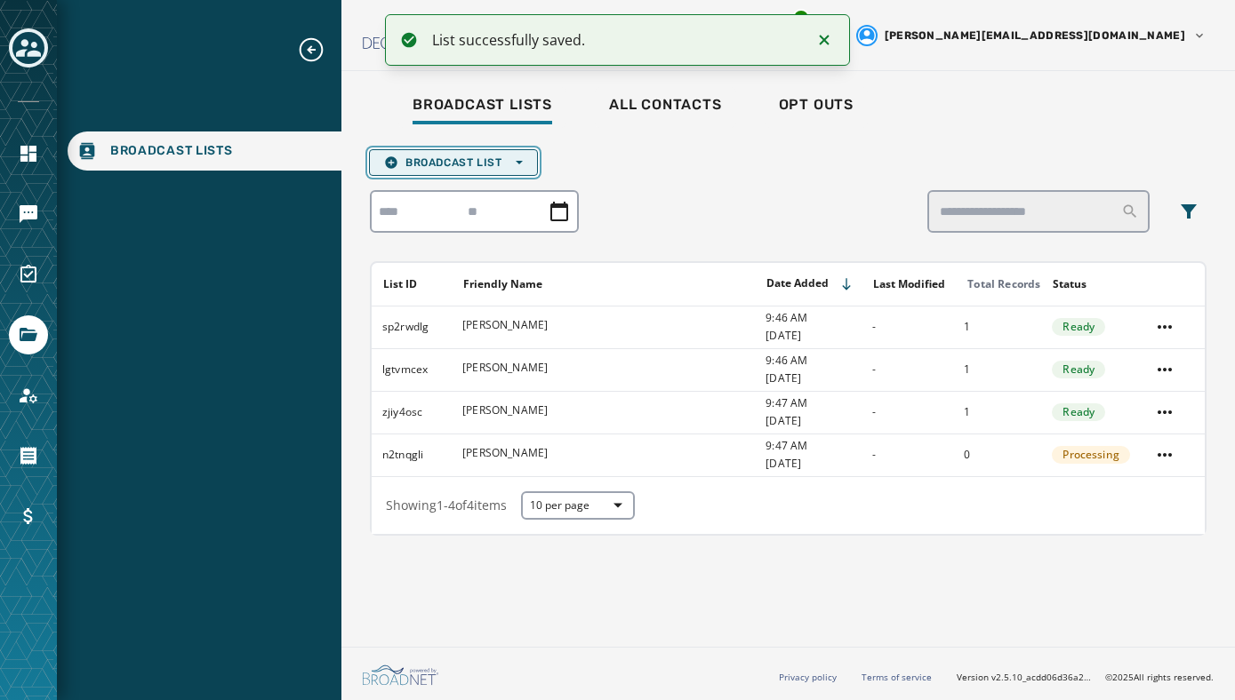
click at [495, 164] on span "Broadcast List Open options" at bounding box center [453, 163] width 139 height 14
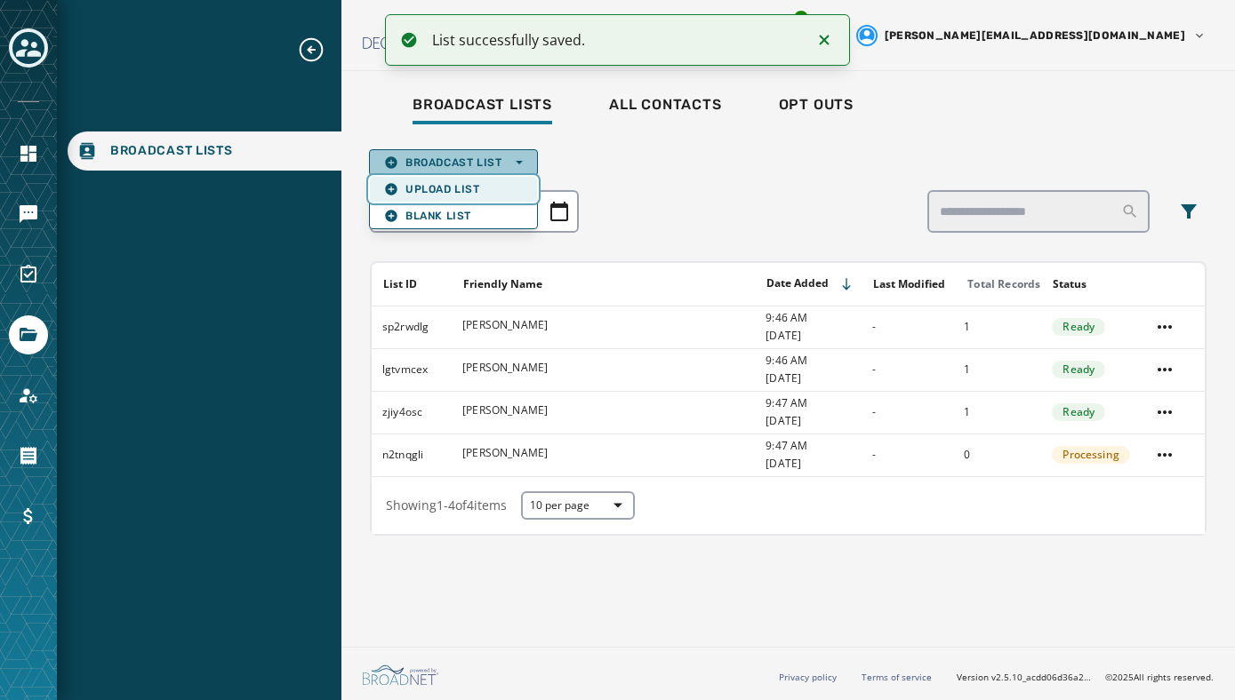
click at [463, 190] on span "Upload List" at bounding box center [453, 189] width 139 height 14
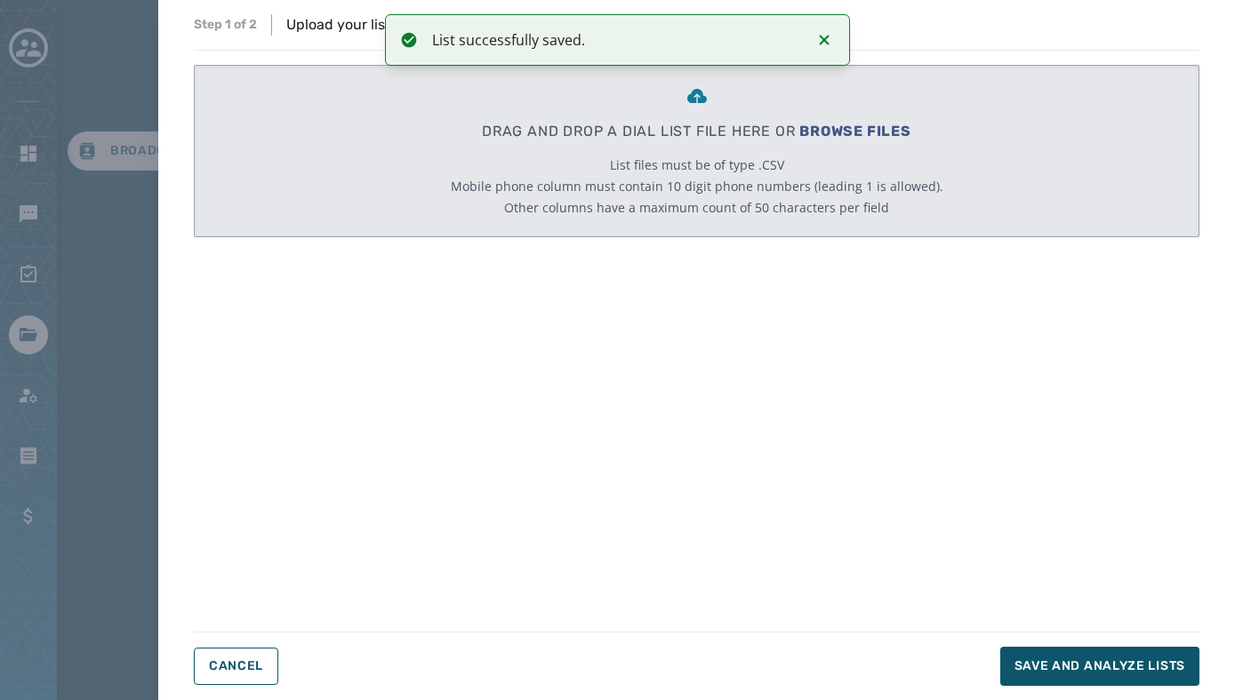
click at [820, 124] on span "BROWSE FILES" at bounding box center [855, 131] width 112 height 17
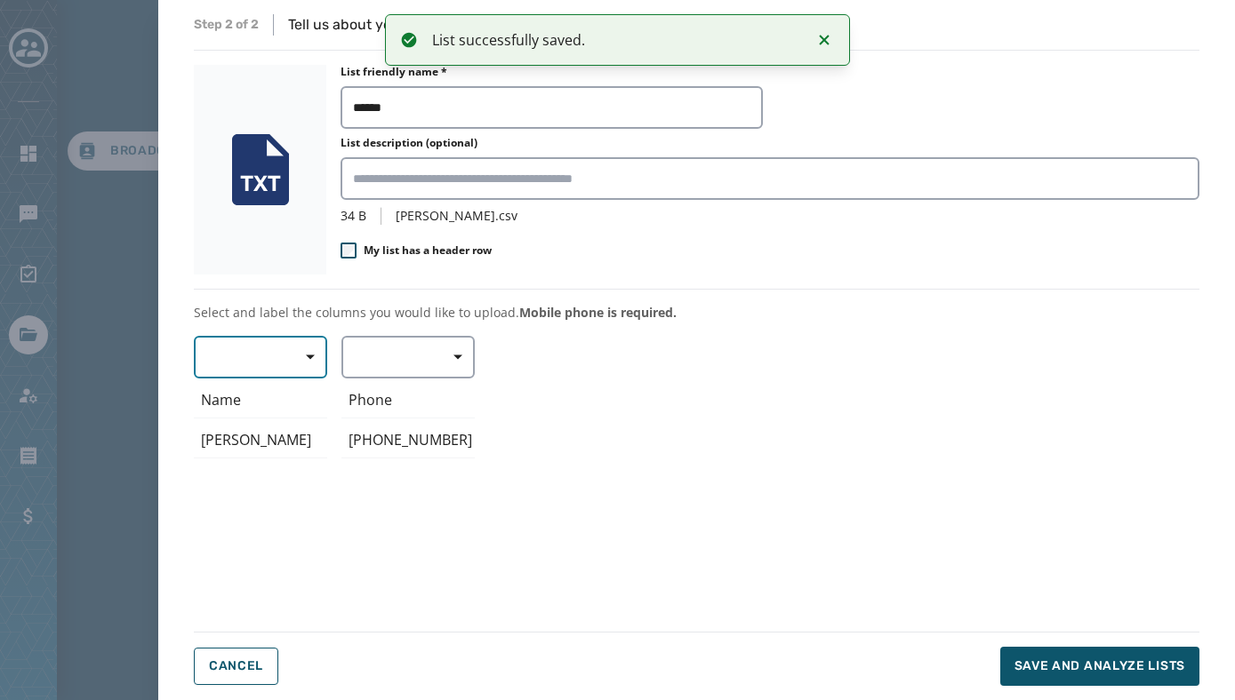
click at [287, 354] on span "button" at bounding box center [304, 358] width 43 height 36
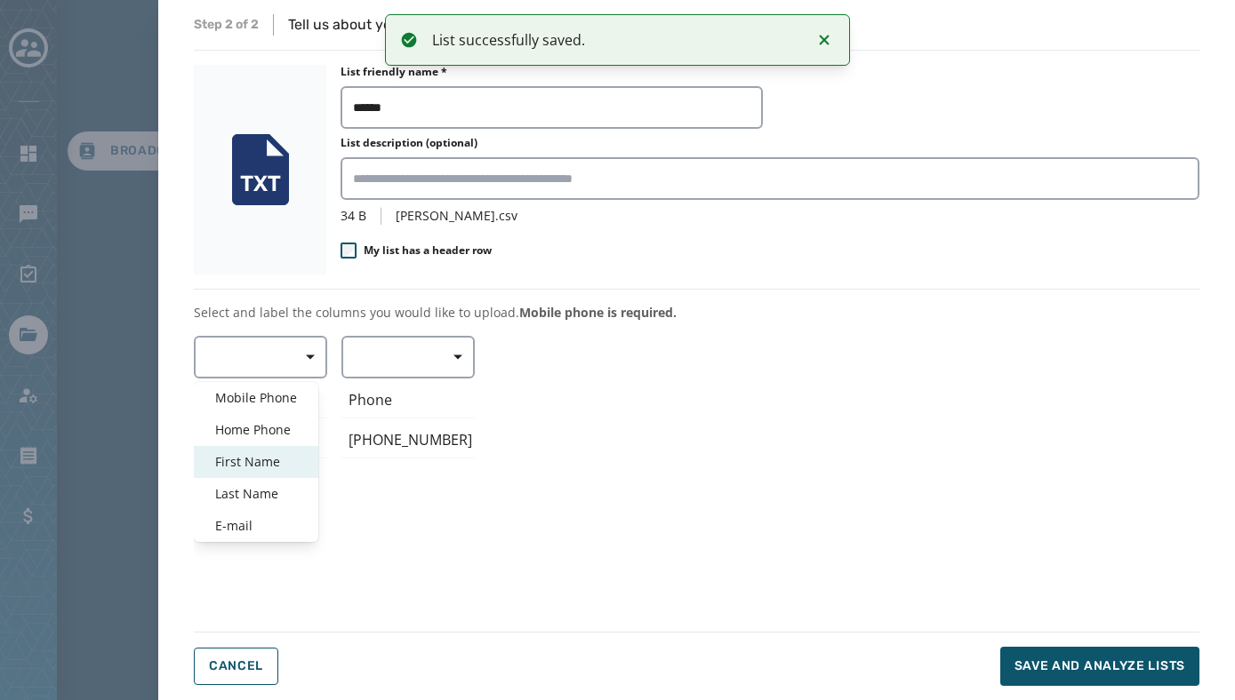
click at [260, 465] on span "First Name" at bounding box center [256, 462] width 82 height 18
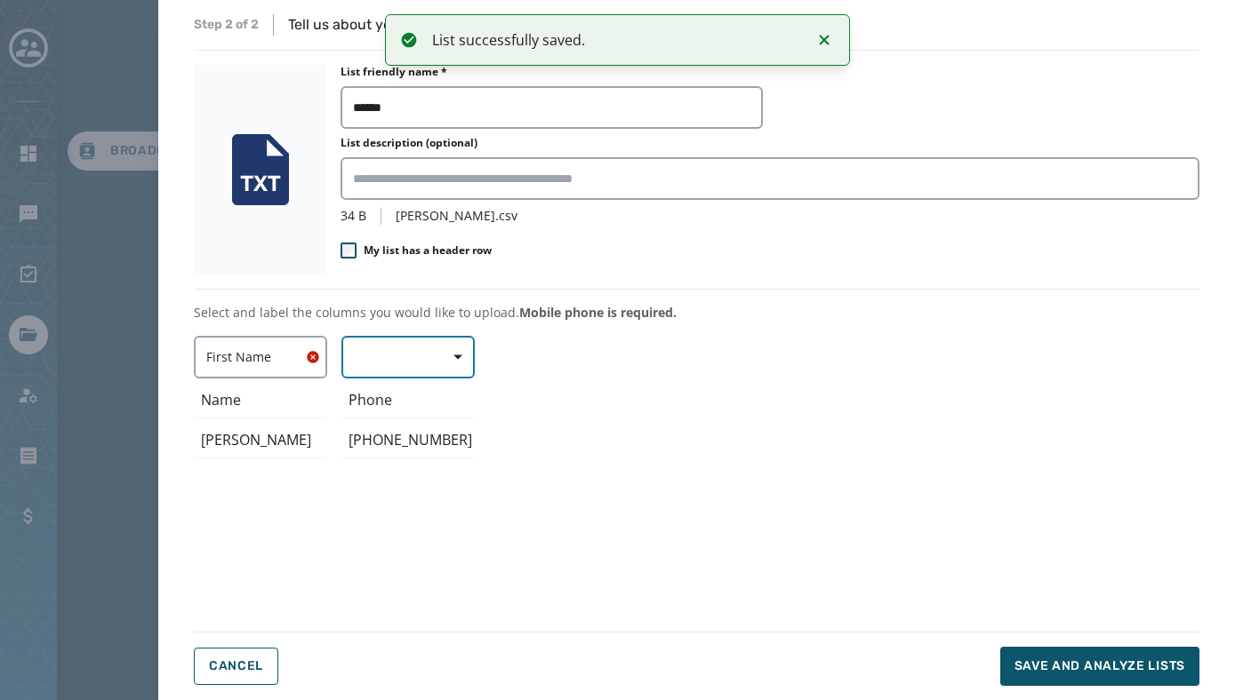
click at [398, 356] on button "button" at bounding box center [407, 357] width 133 height 43
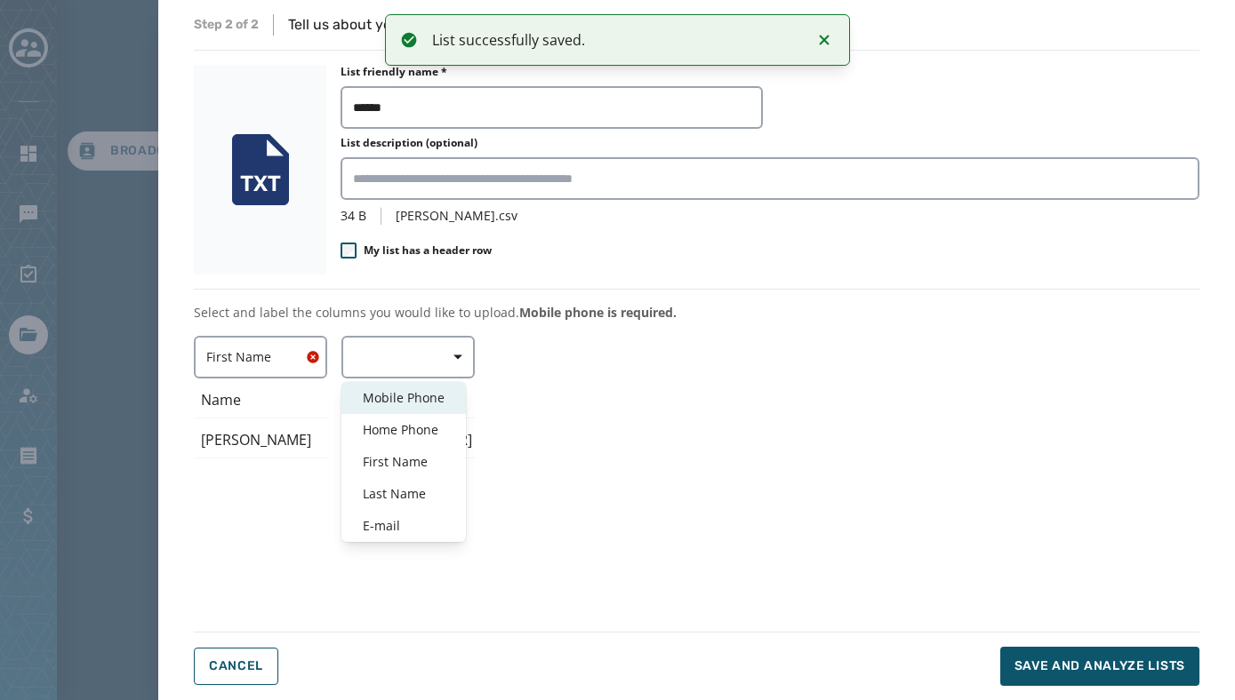
click at [400, 415] on div "Home Phone" at bounding box center [403, 430] width 124 height 32
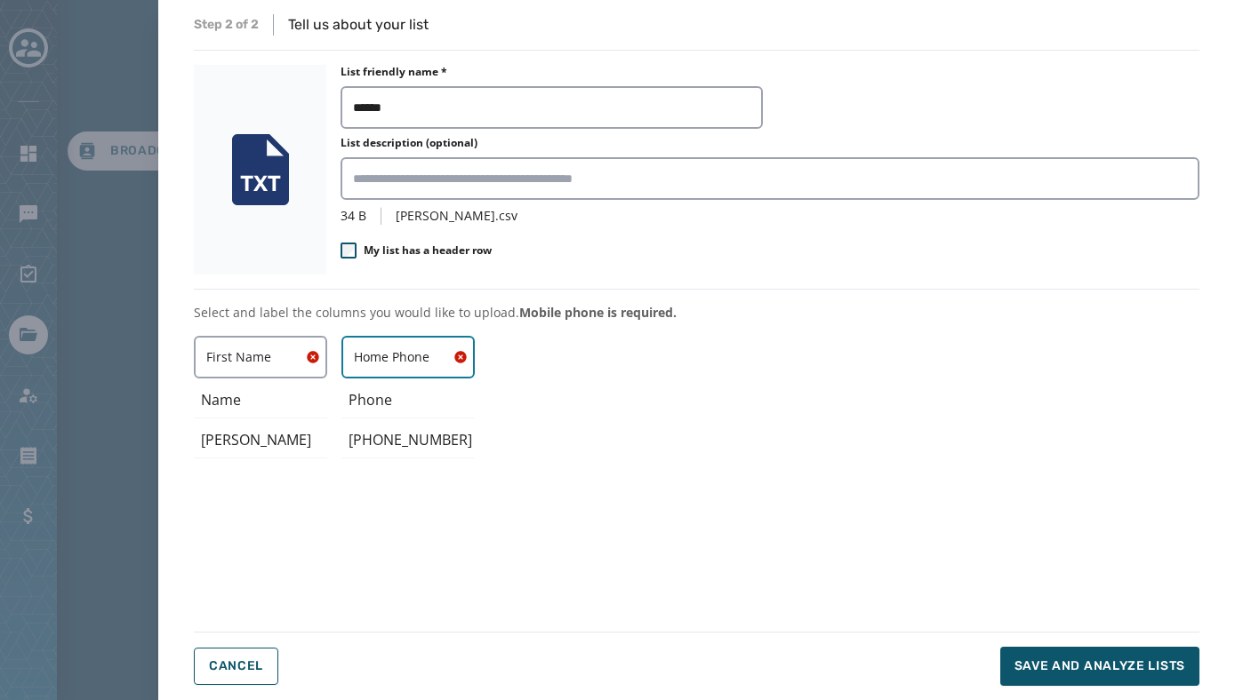
click at [401, 347] on button "Home Phone" at bounding box center [407, 357] width 133 height 43
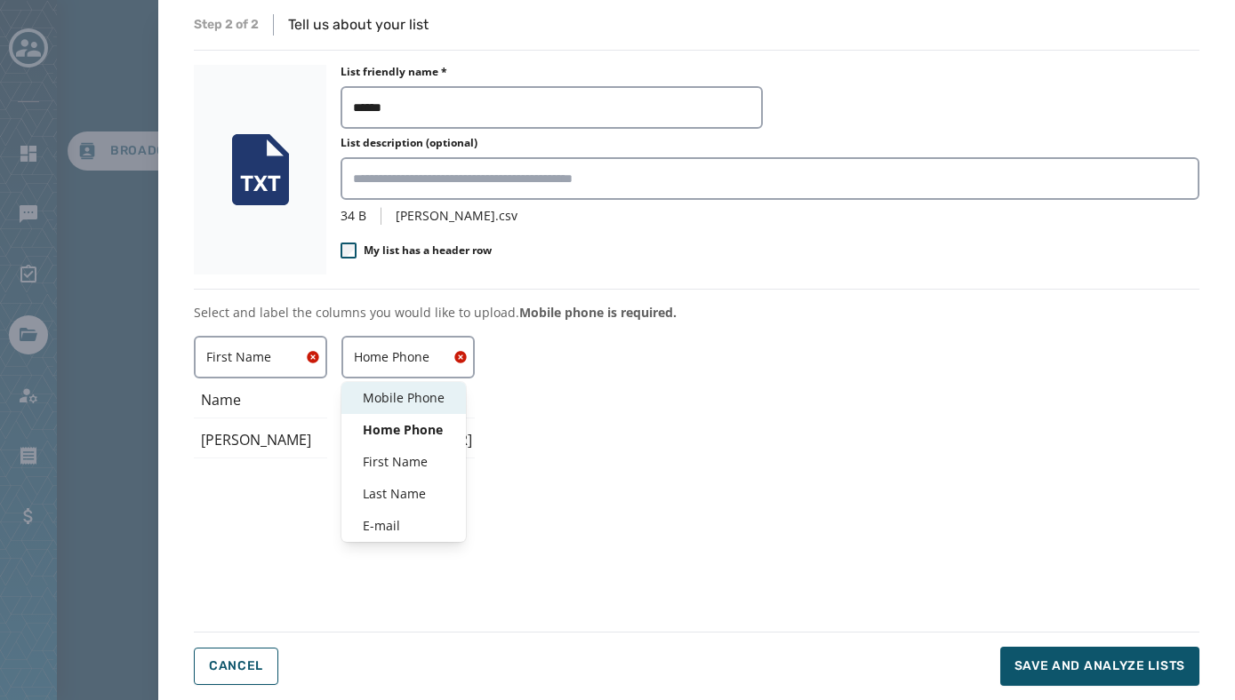
click at [408, 397] on span "Mobile Phone" at bounding box center [404, 398] width 82 height 18
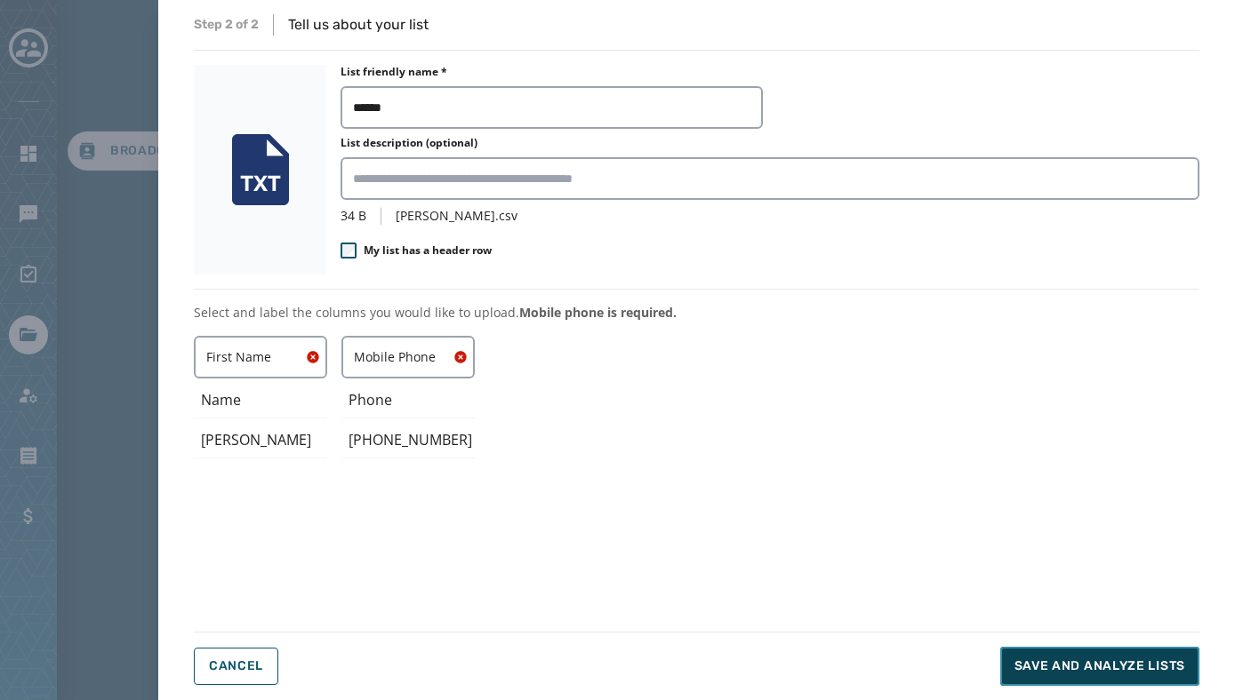
click at [1118, 670] on span "Save and analyze lists" at bounding box center [1099, 667] width 171 height 18
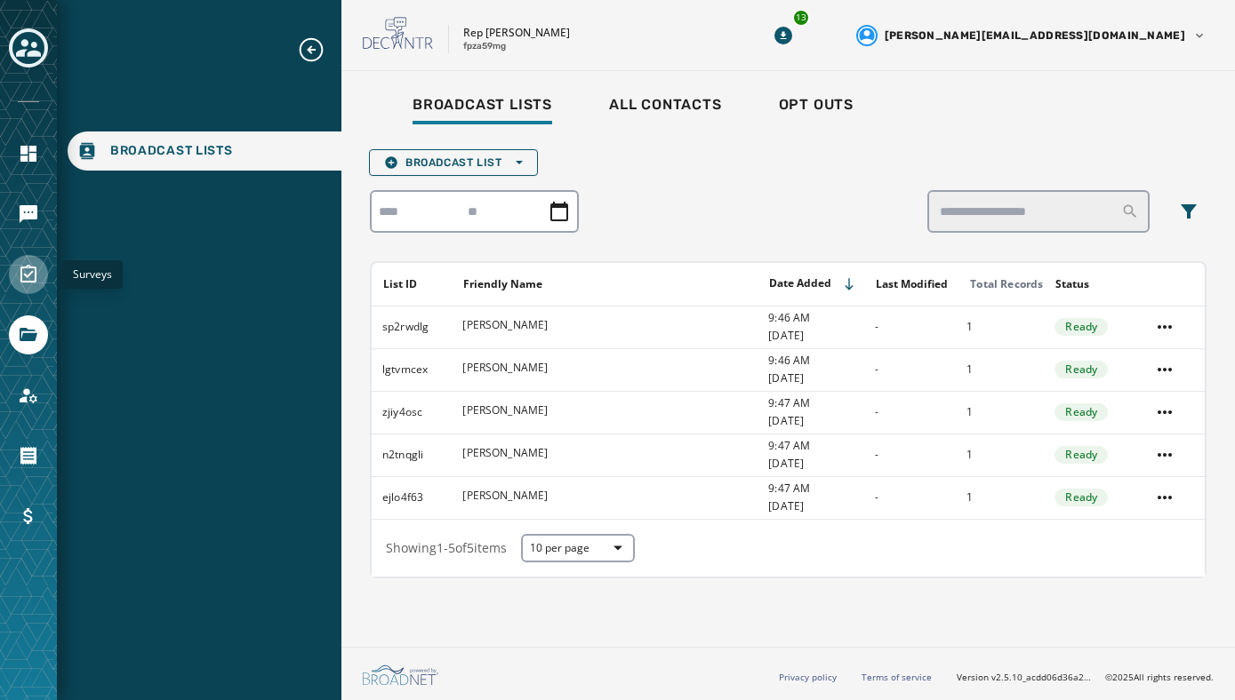
click at [30, 259] on link "Navigate to Surveys" at bounding box center [28, 274] width 39 height 39
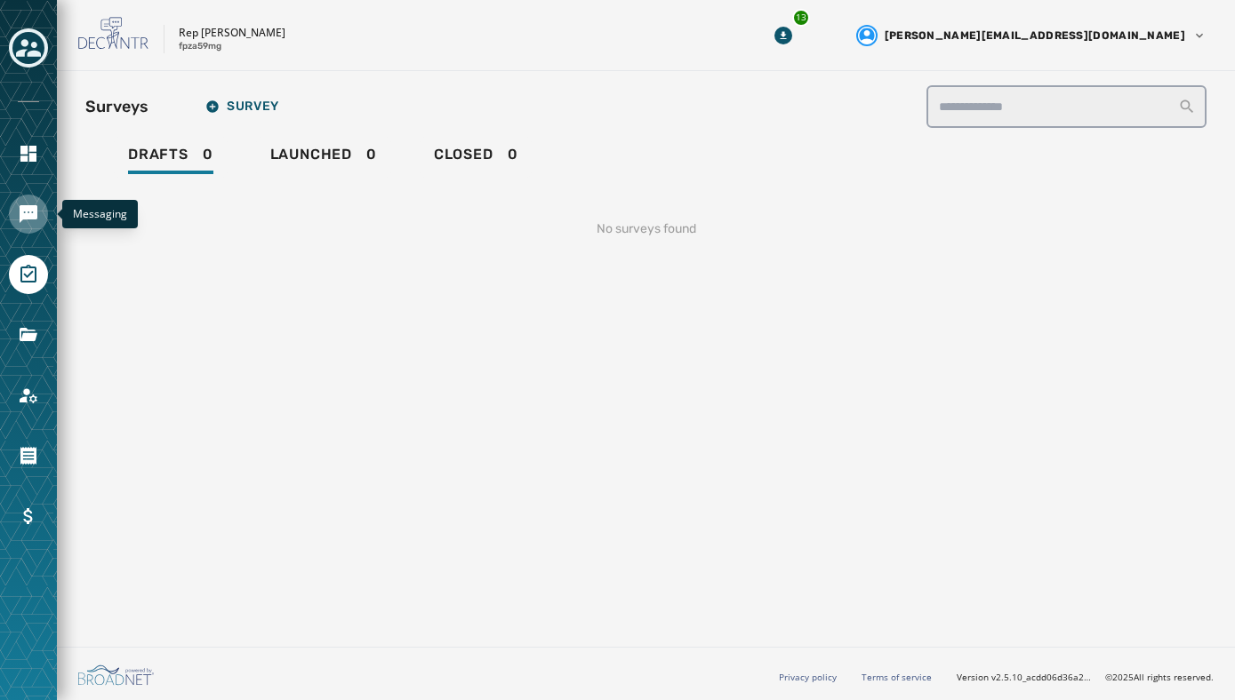
click at [24, 205] on icon "Navigate to Messaging" at bounding box center [29, 214] width 18 height 18
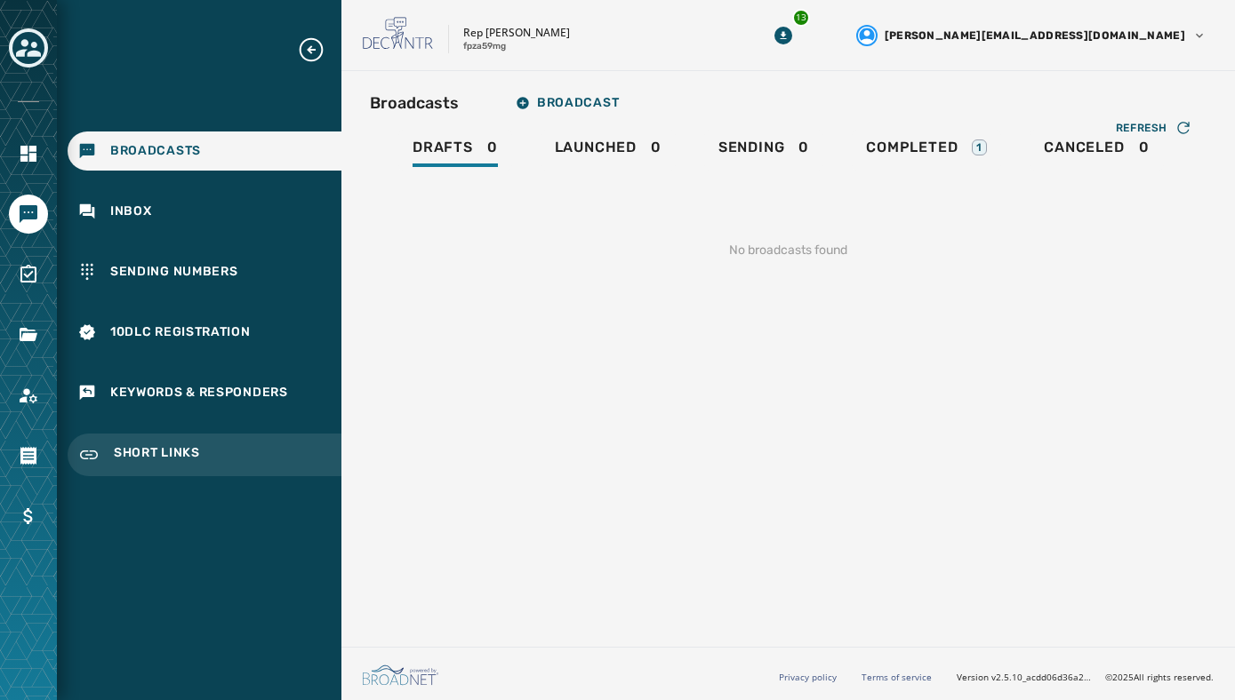
click at [161, 453] on span "Short Links" at bounding box center [157, 454] width 86 height 21
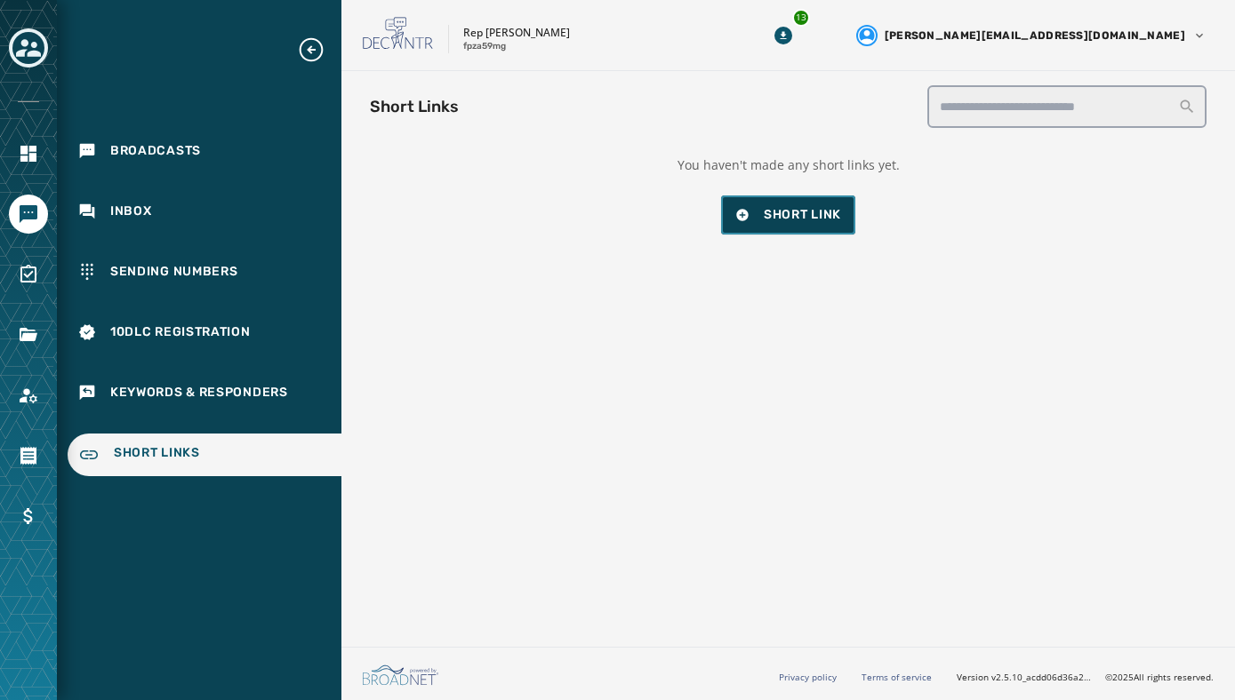
click at [752, 221] on span "Short Link" at bounding box center [788, 215] width 106 height 18
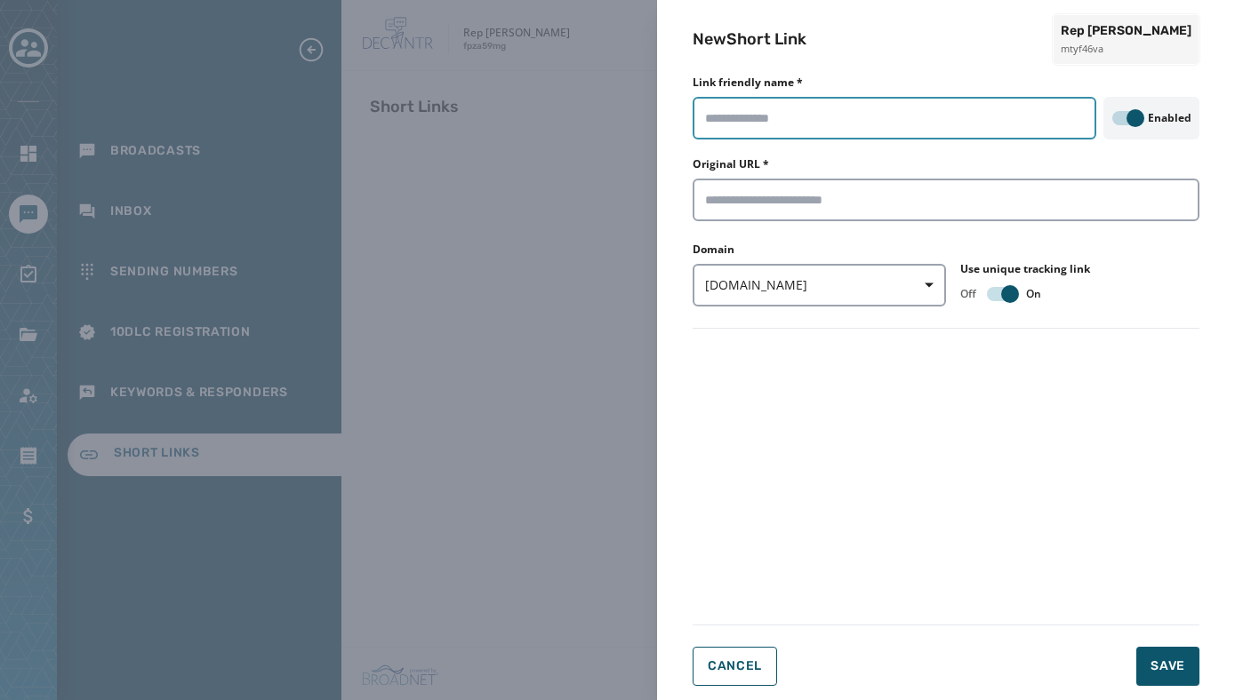
click at [742, 122] on input "Link friendly name *" at bounding box center [894, 118] width 404 height 43
type input "**********"
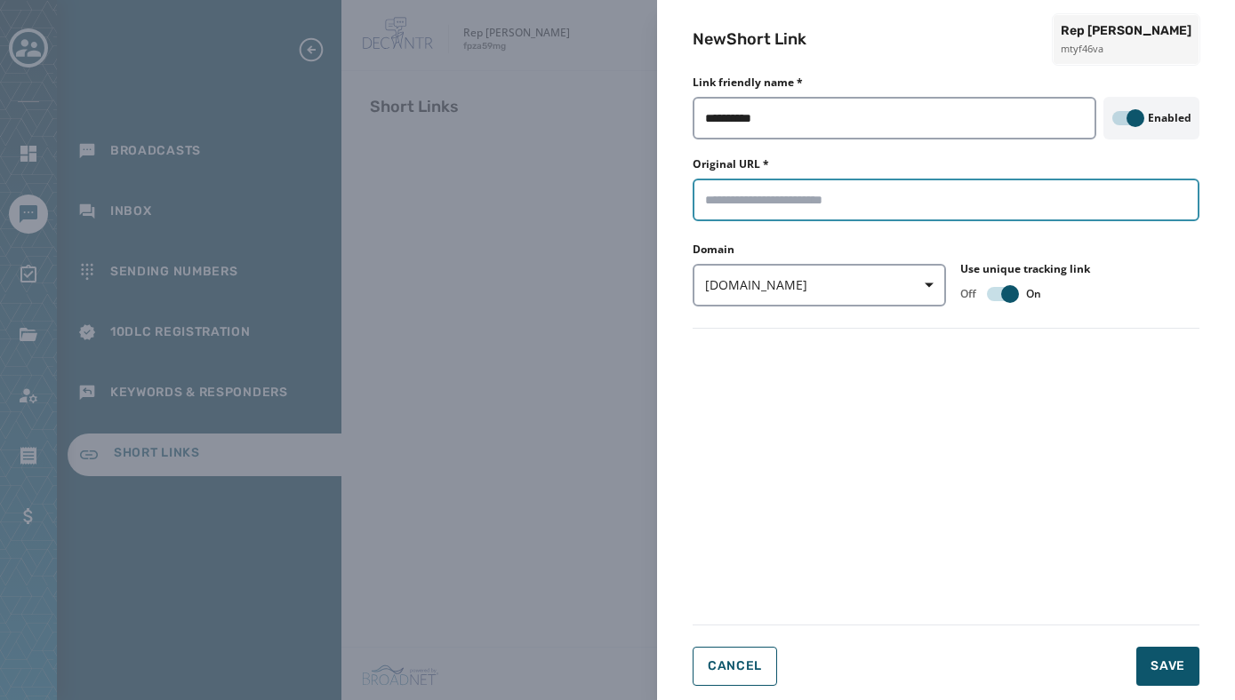
click at [822, 197] on input "Original URL *" at bounding box center [945, 200] width 507 height 43
paste input "**********"
type input "**********"
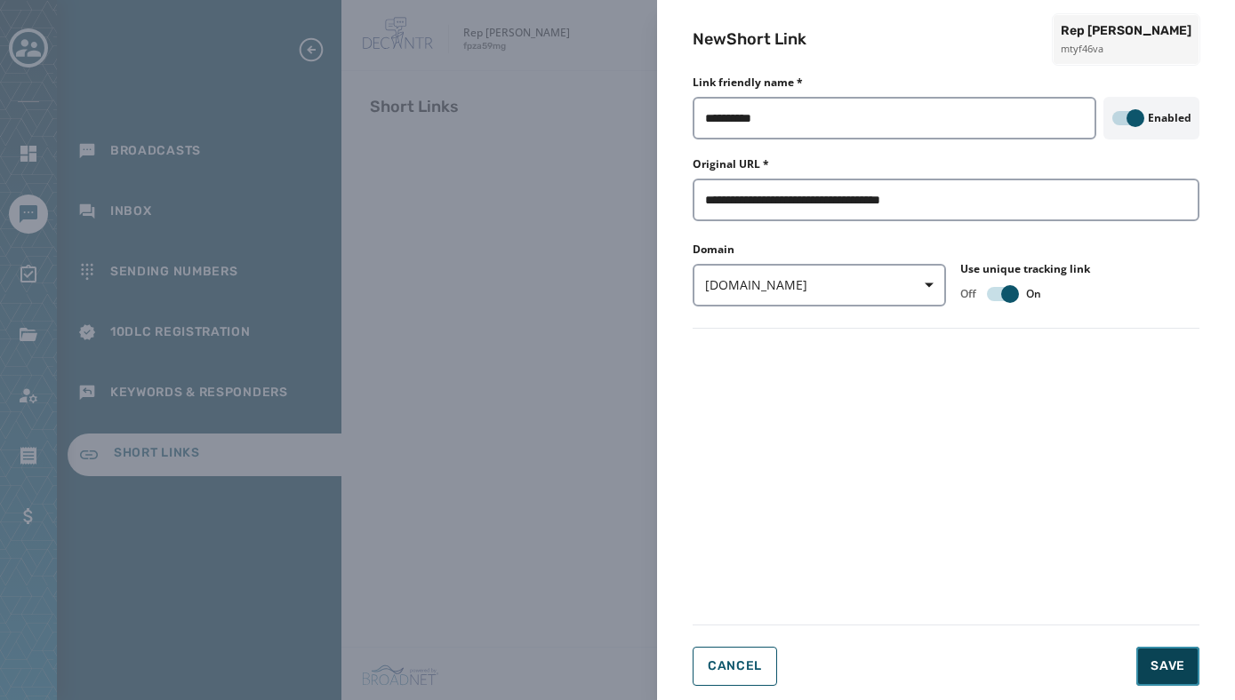
click at [1160, 669] on span "Save" at bounding box center [1167, 667] width 35 height 18
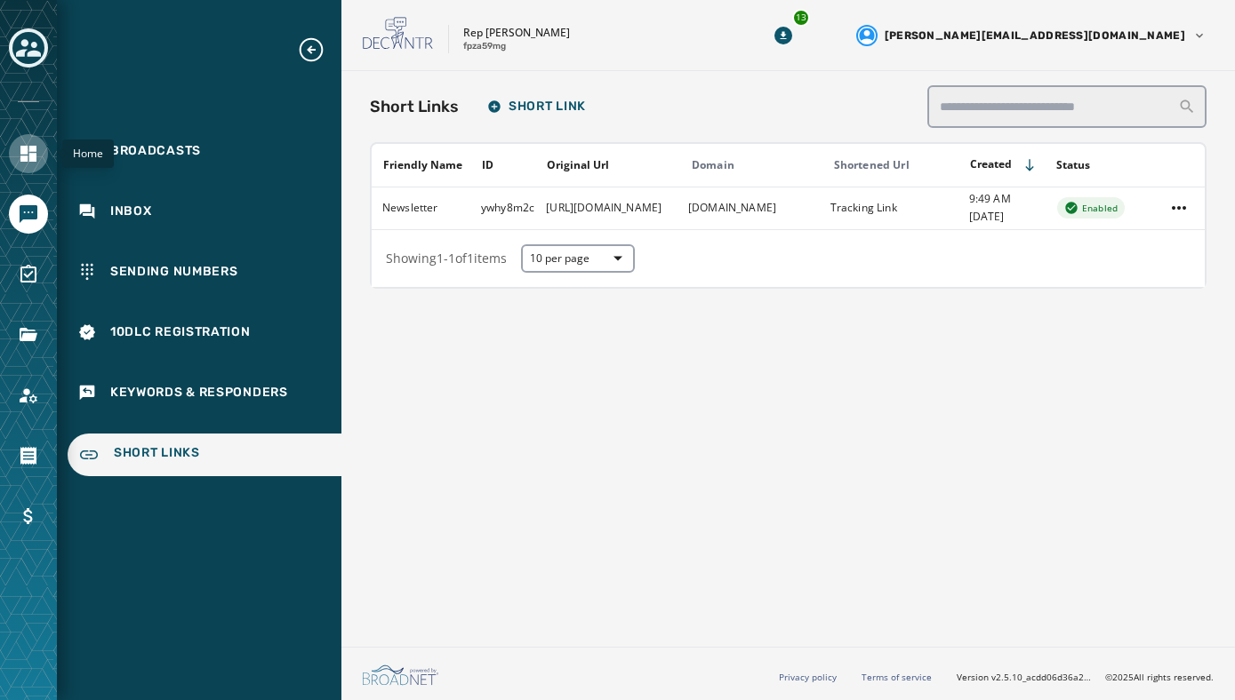
click at [28, 150] on icon "Navigate to Home" at bounding box center [28, 154] width 16 height 16
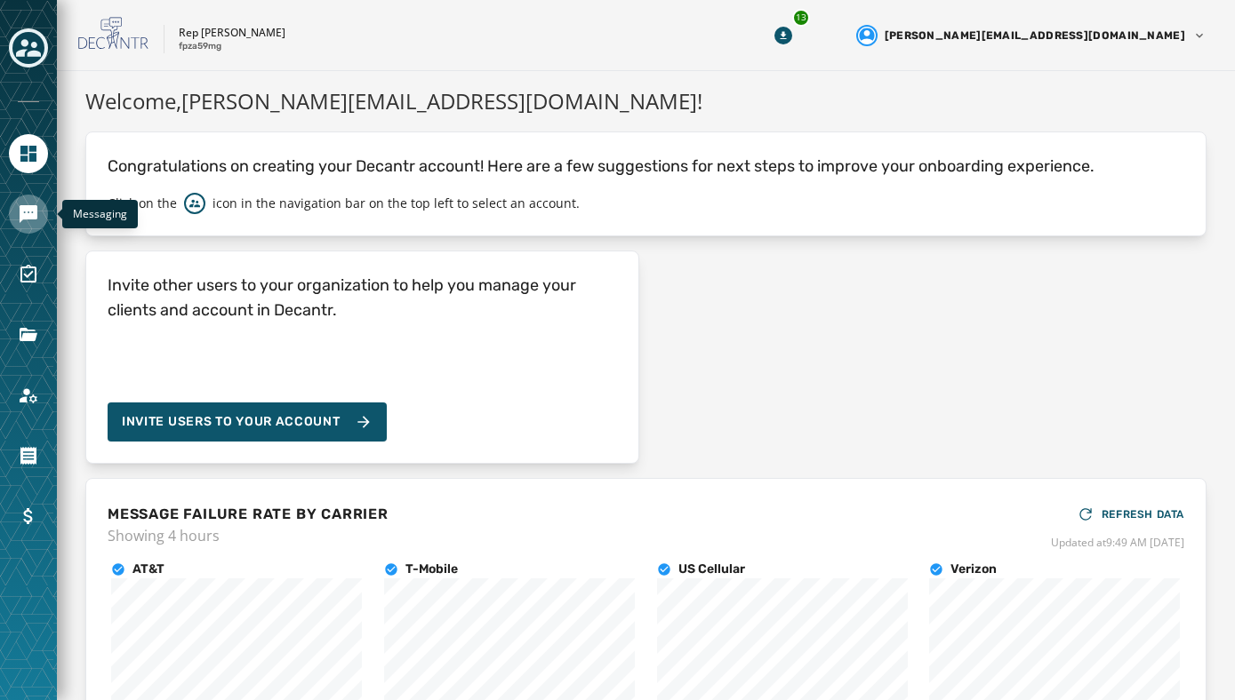
click at [27, 215] on icon "Navigate to Messaging" at bounding box center [29, 214] width 18 height 18
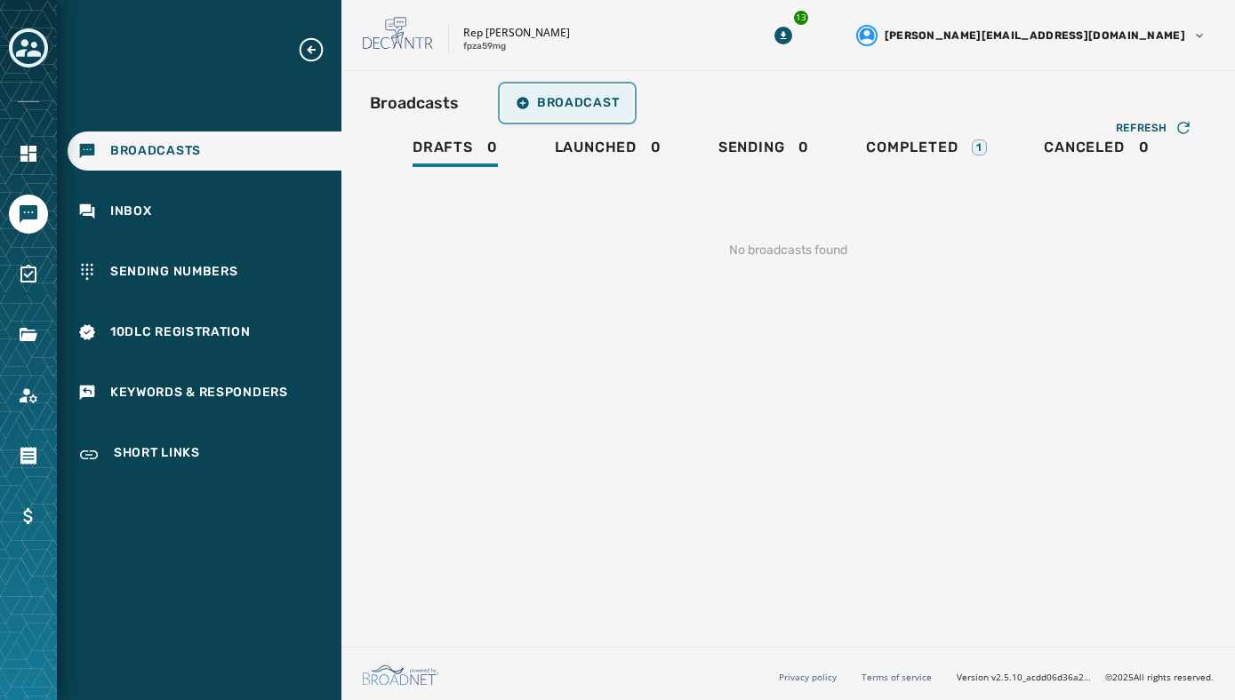
click at [573, 96] on span "Broadcast" at bounding box center [567, 103] width 103 height 14
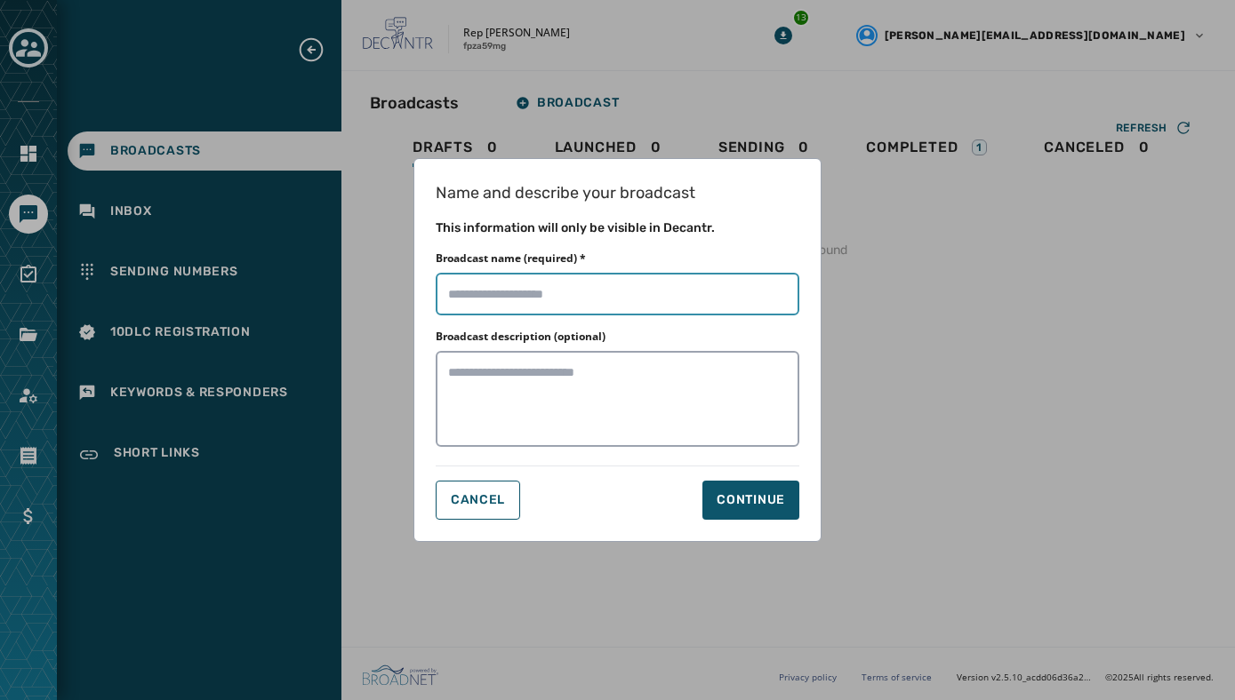
click at [534, 287] on input "Broadcast name (required) *" at bounding box center [618, 294] width 364 height 43
type input "**********"
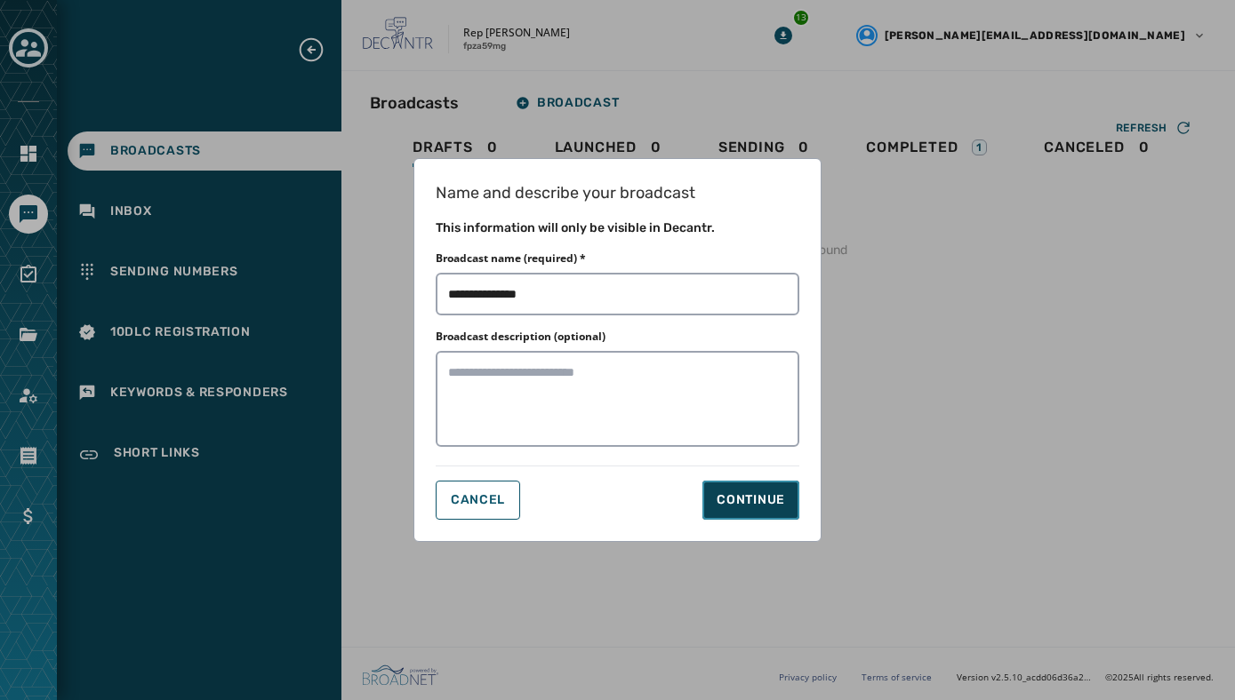
click at [717, 492] on div "Continue" at bounding box center [750, 501] width 68 height 18
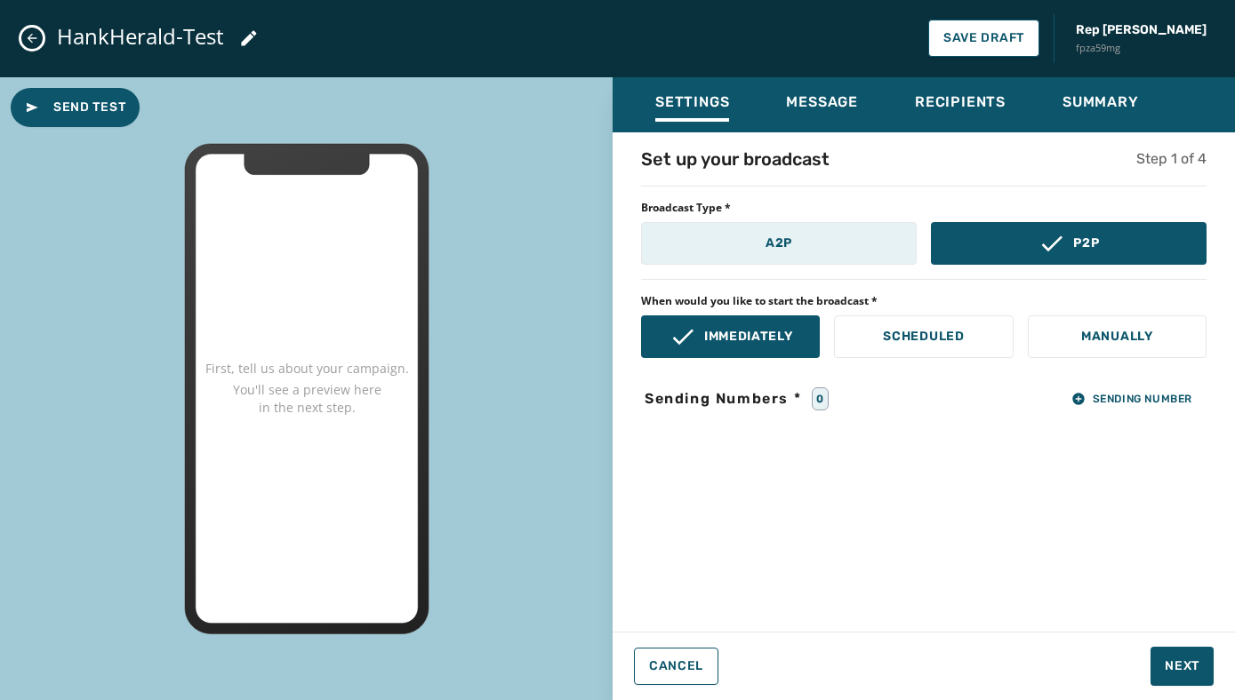
click at [744, 260] on button "A2P" at bounding box center [779, 243] width 276 height 43
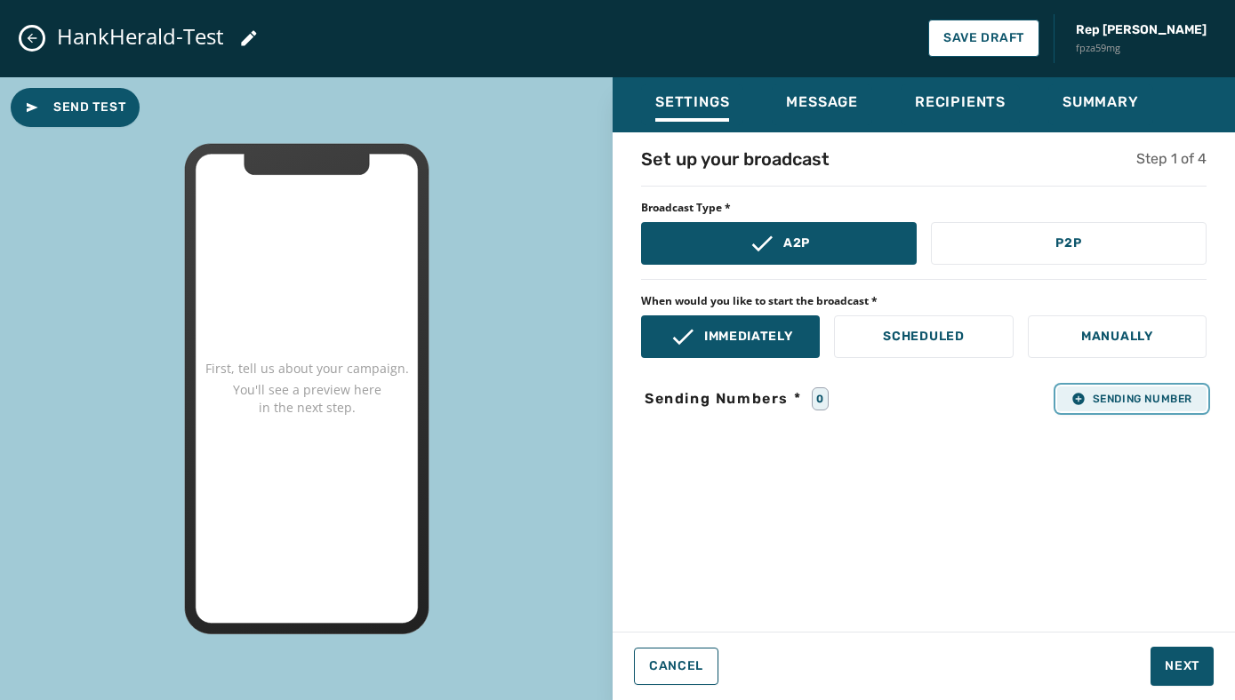
click at [1118, 405] on span "Sending Number" at bounding box center [1131, 399] width 121 height 14
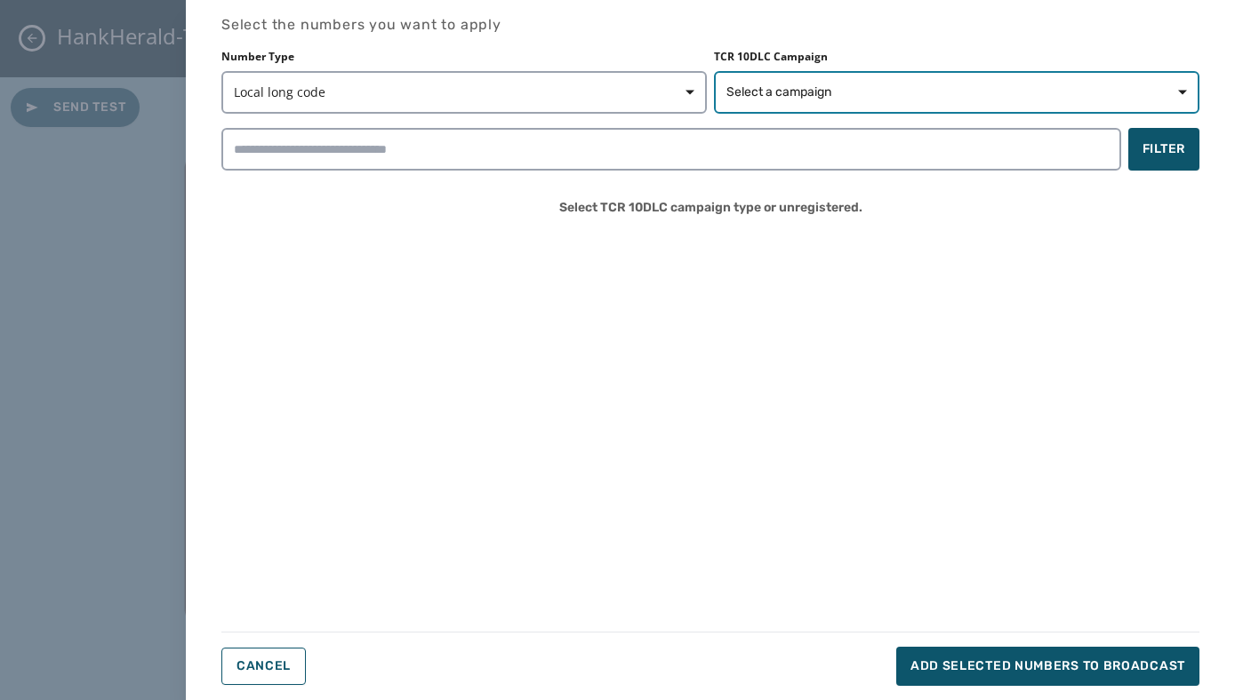
click at [802, 87] on span "Select a campaign" at bounding box center [778, 93] width 105 height 18
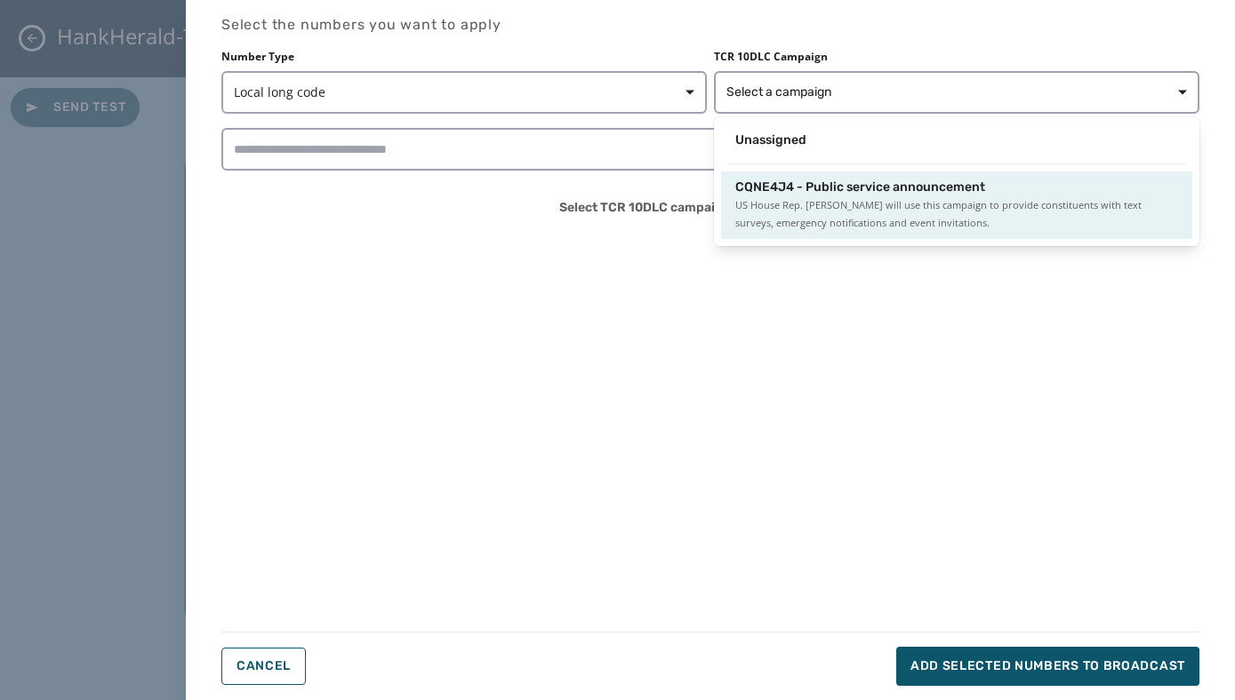
click at [786, 182] on span "CQNE4J4 - Public service announcement" at bounding box center [860, 188] width 250 height 18
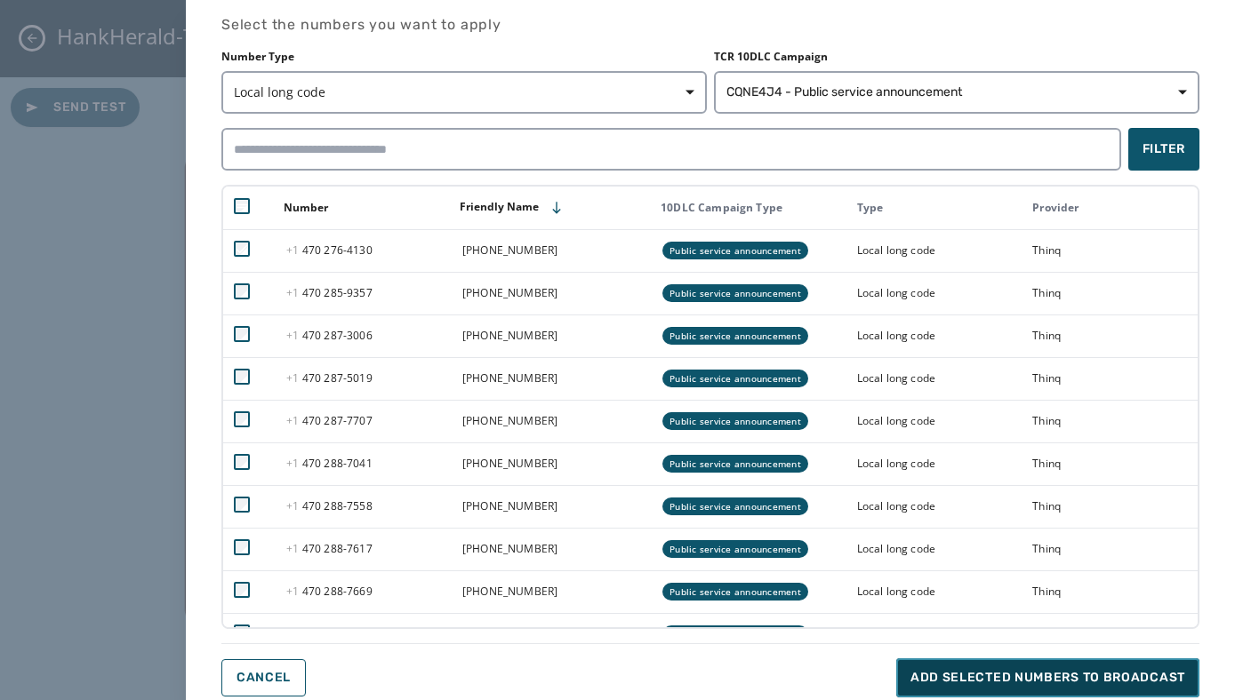
click at [937, 680] on span "Add selected numbers to broadcast" at bounding box center [1047, 678] width 275 height 18
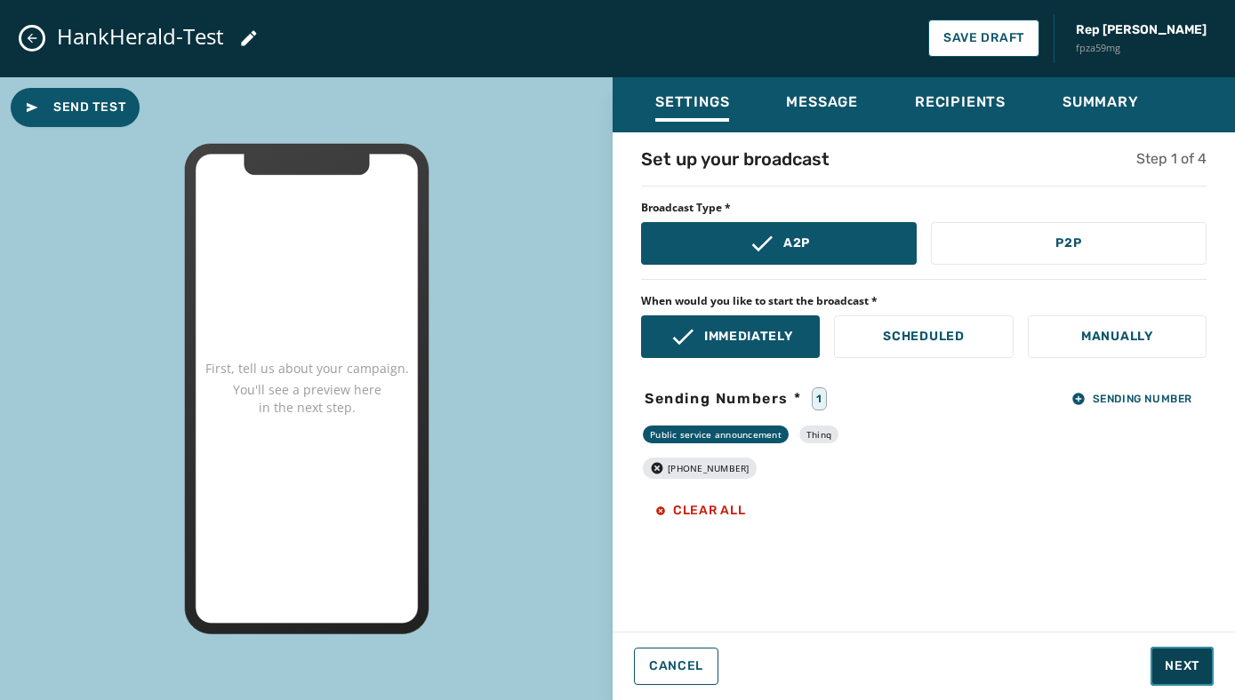
click at [1187, 664] on span "Next" at bounding box center [1181, 667] width 35 height 18
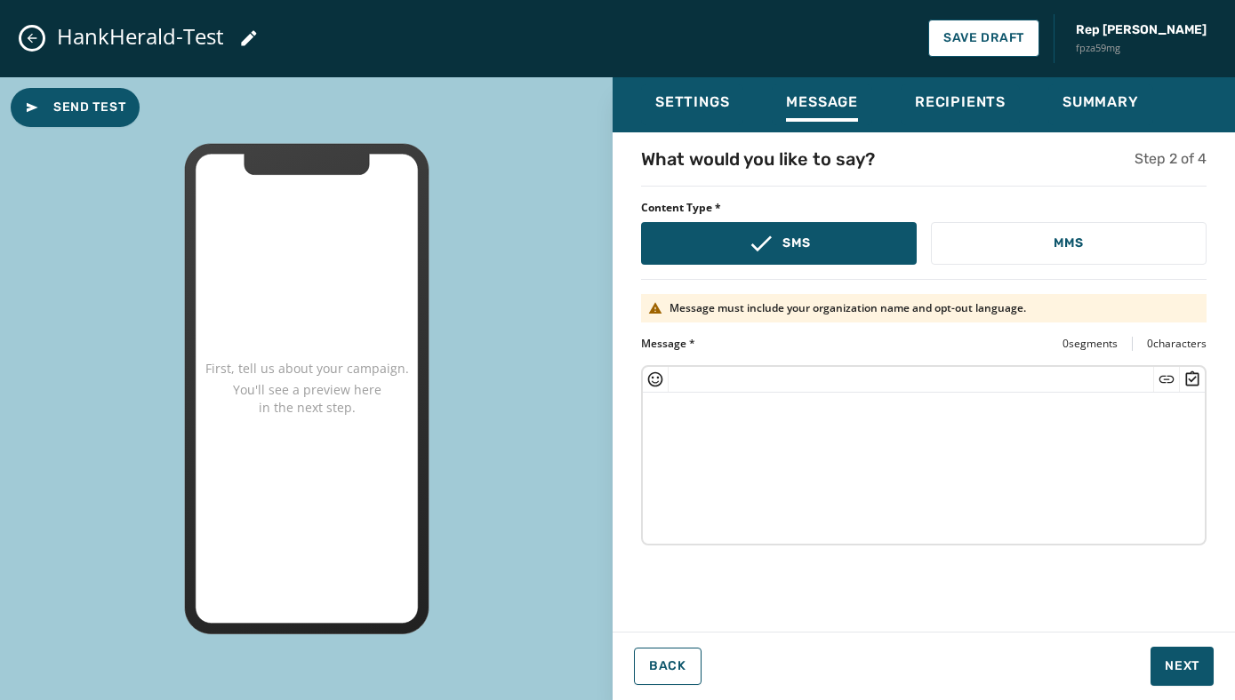
click at [684, 422] on textarea at bounding box center [924, 466] width 562 height 146
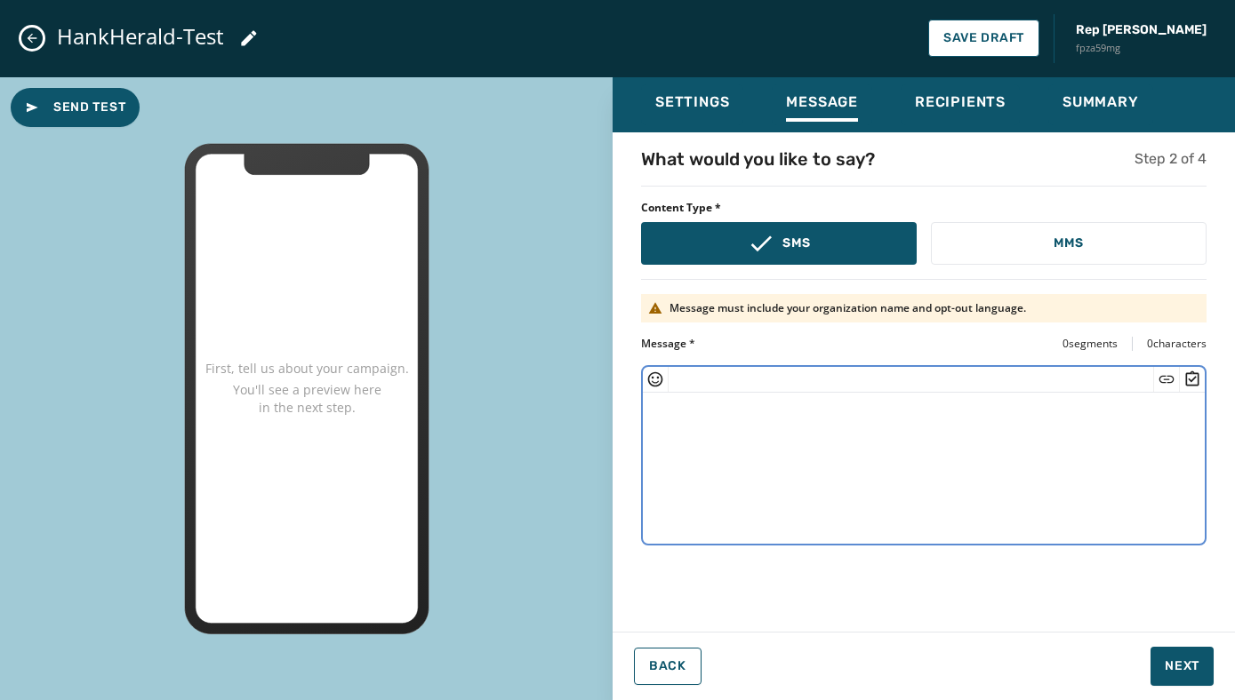
paste textarea "**********"
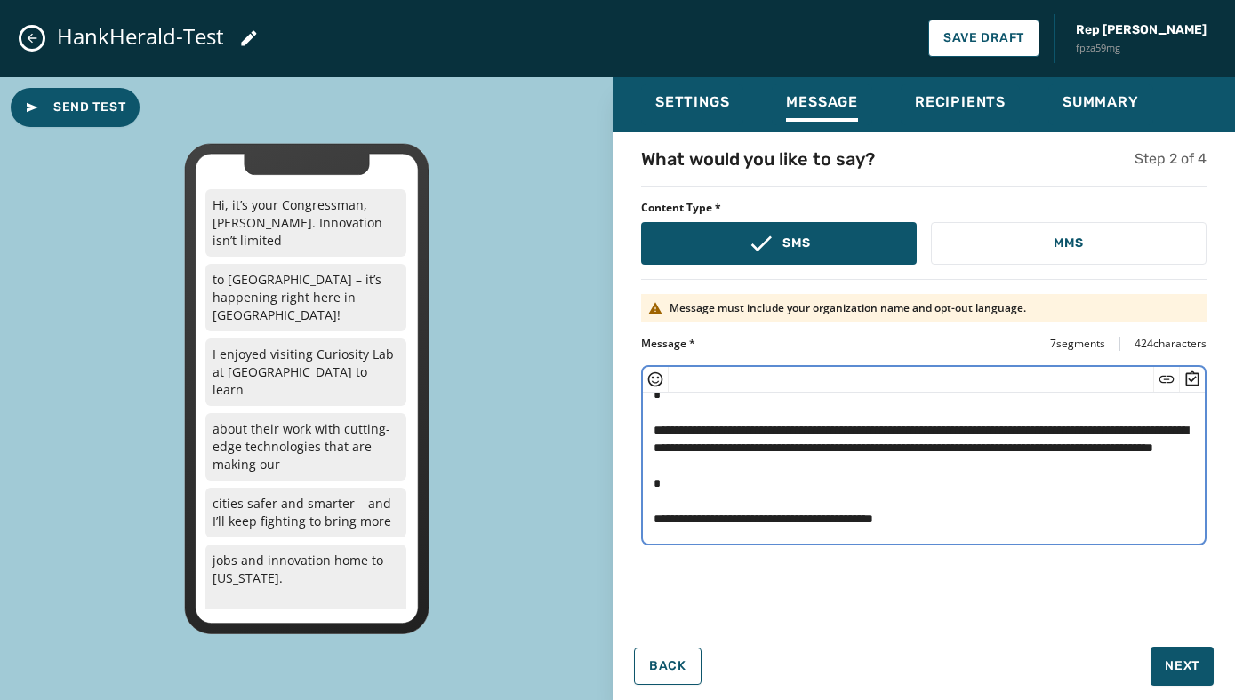
scroll to position [89, 0]
click at [670, 498] on textarea "**********" at bounding box center [924, 466] width 562 height 146
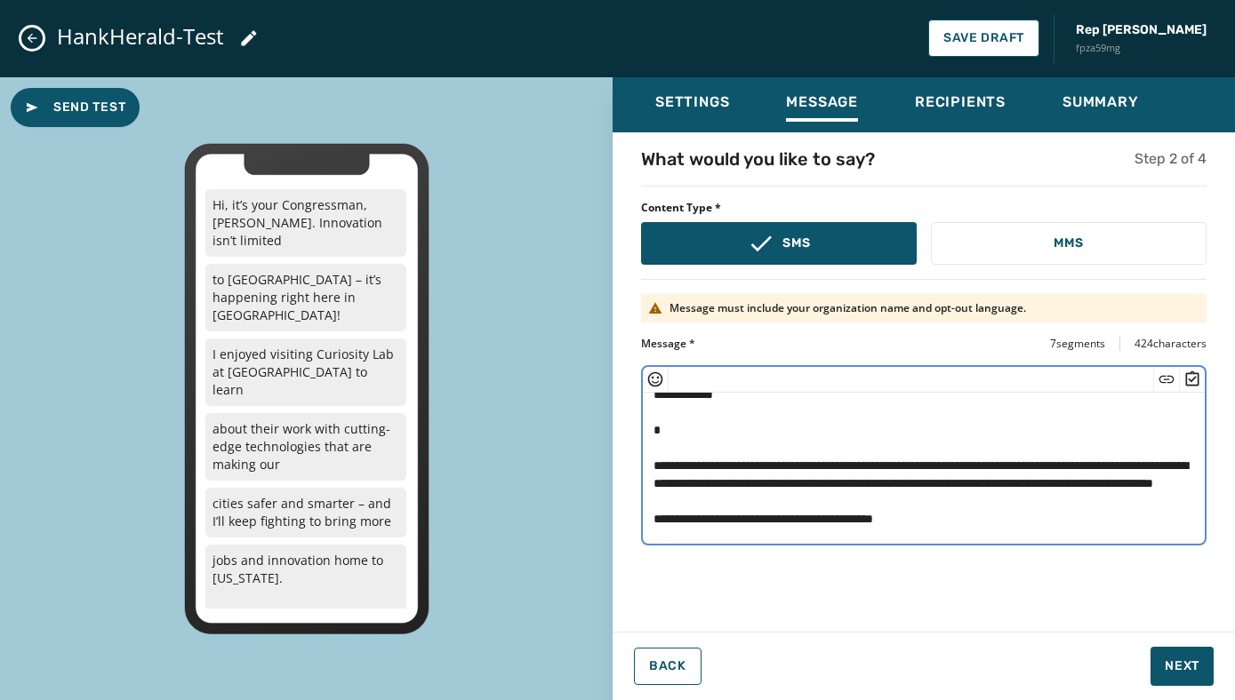
scroll to position [53, 0]
click at [931, 484] on textarea "**********" at bounding box center [924, 466] width 562 height 146
click at [651, 449] on textarea "**********" at bounding box center [924, 466] width 562 height 146
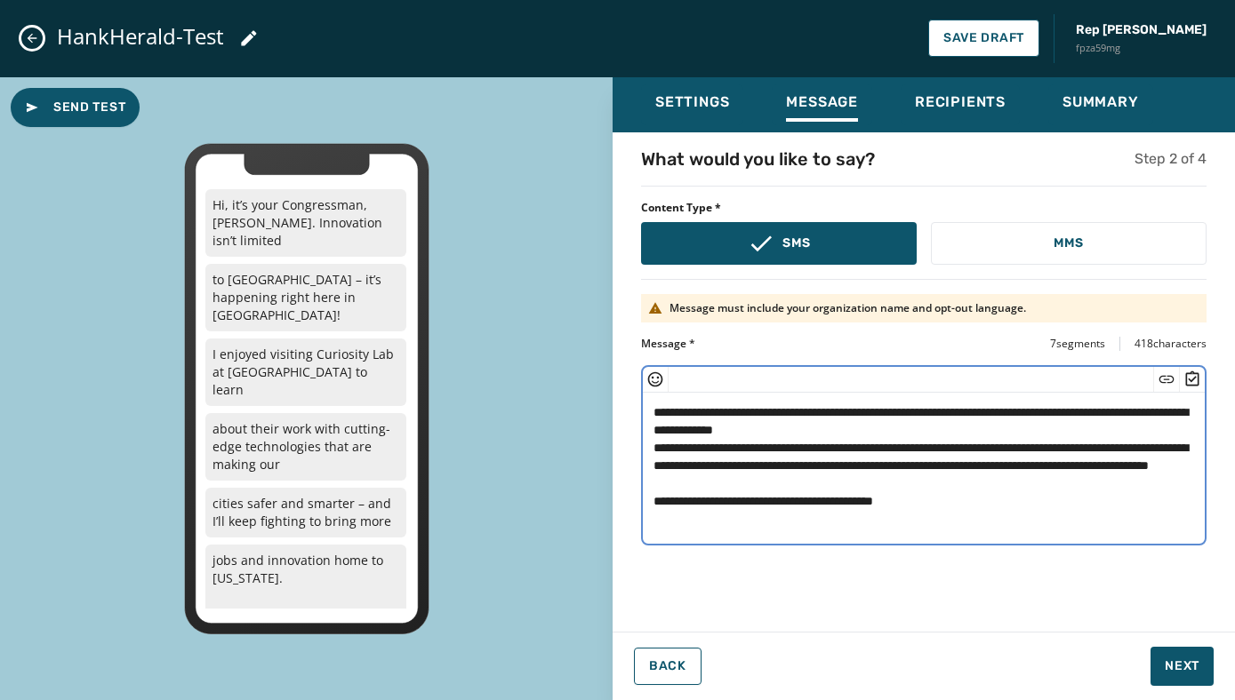
scroll to position [0, 0]
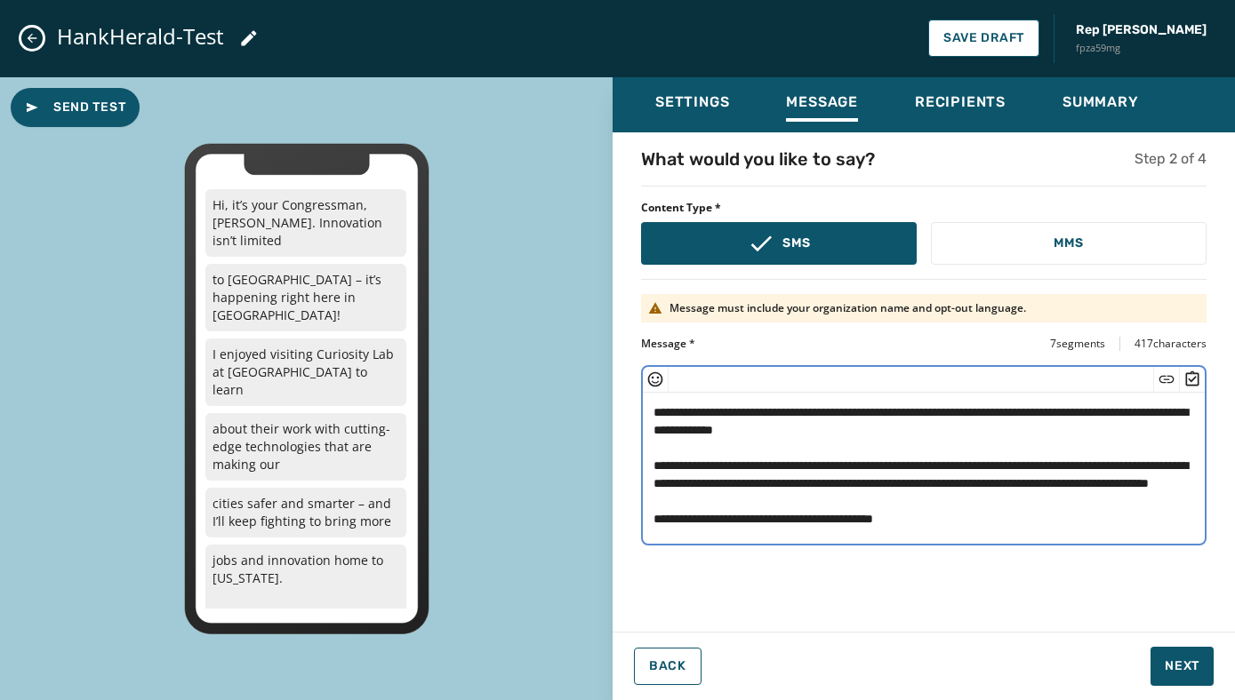
click at [919, 428] on textarea "**********" at bounding box center [924, 466] width 562 height 146
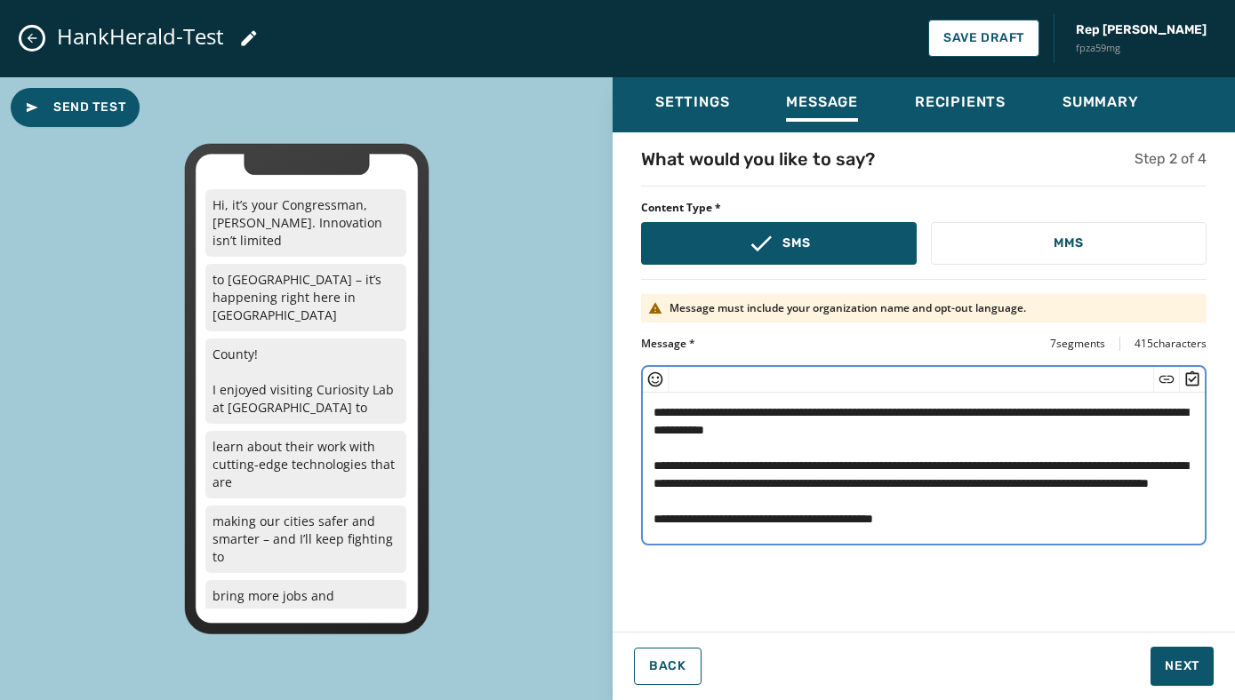
click at [668, 415] on textarea "**********" at bounding box center [924, 466] width 562 height 146
click at [684, 412] on textarea "**********" at bounding box center [924, 466] width 562 height 146
click at [803, 419] on textarea "**********" at bounding box center [924, 466] width 562 height 146
click at [653, 413] on textarea "**********" at bounding box center [924, 466] width 562 height 146
click at [653, 408] on textarea "**********" at bounding box center [924, 466] width 562 height 146
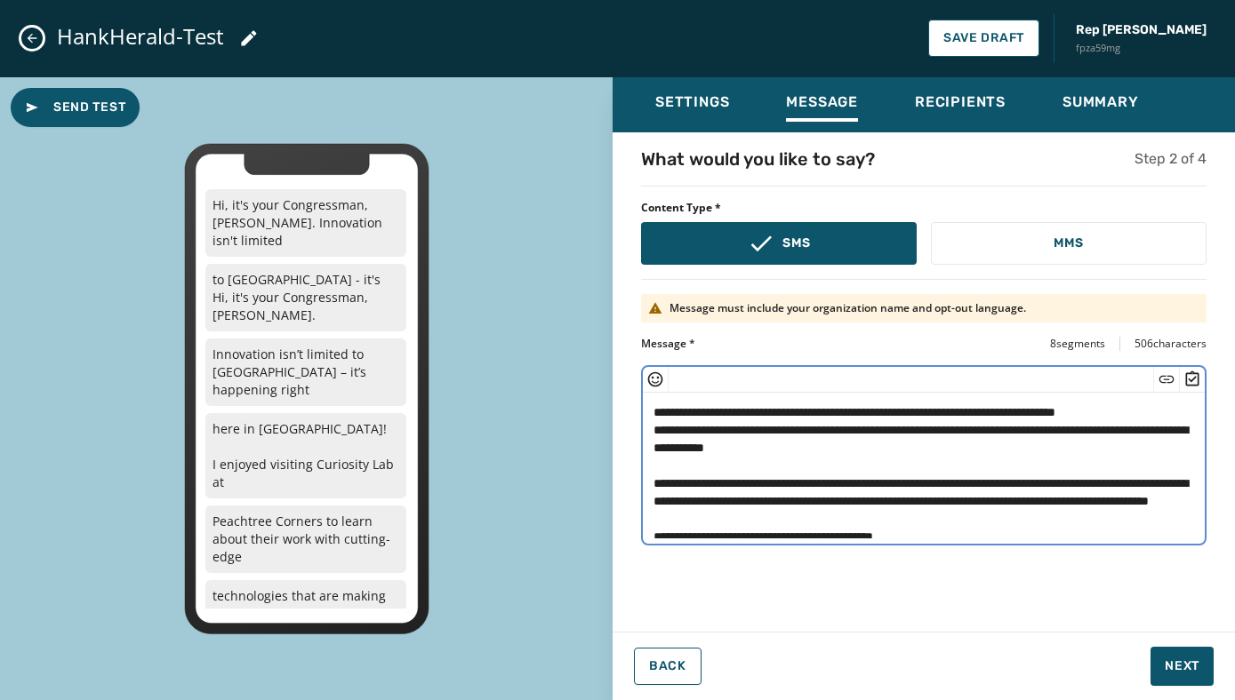
drag, startPoint x: 1152, startPoint y: 433, endPoint x: 655, endPoint y: 436, distance: 496.9
click at [655, 436] on textarea "**********" at bounding box center [924, 466] width 562 height 146
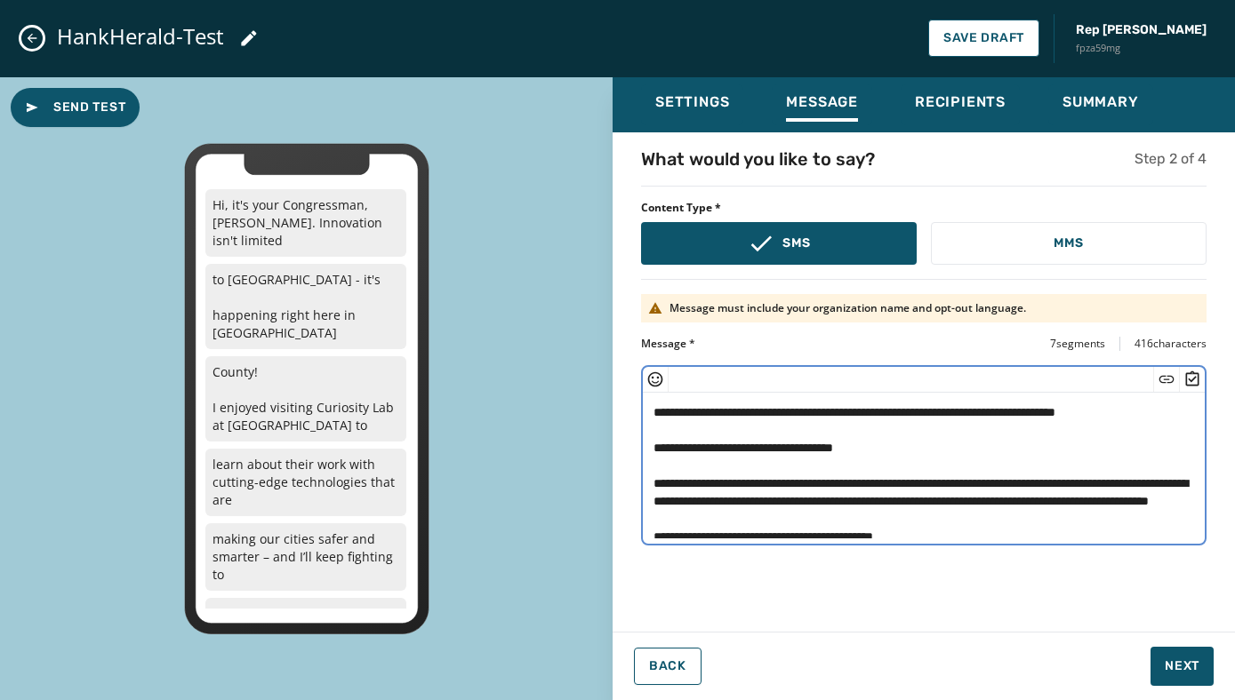
click at [652, 431] on textarea "**********" at bounding box center [924, 466] width 562 height 146
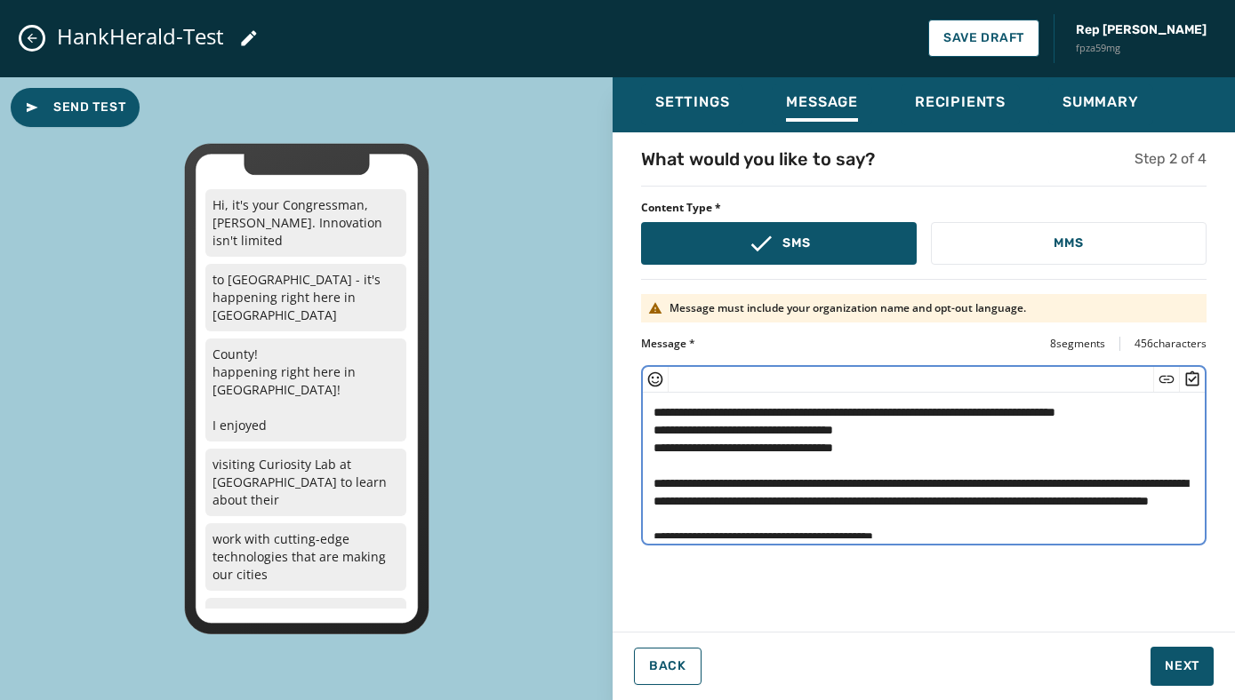
drag, startPoint x: 899, startPoint y: 448, endPoint x: 644, endPoint y: 440, distance: 254.3
click at [644, 440] on textarea "**********" at bounding box center [924, 466] width 562 height 146
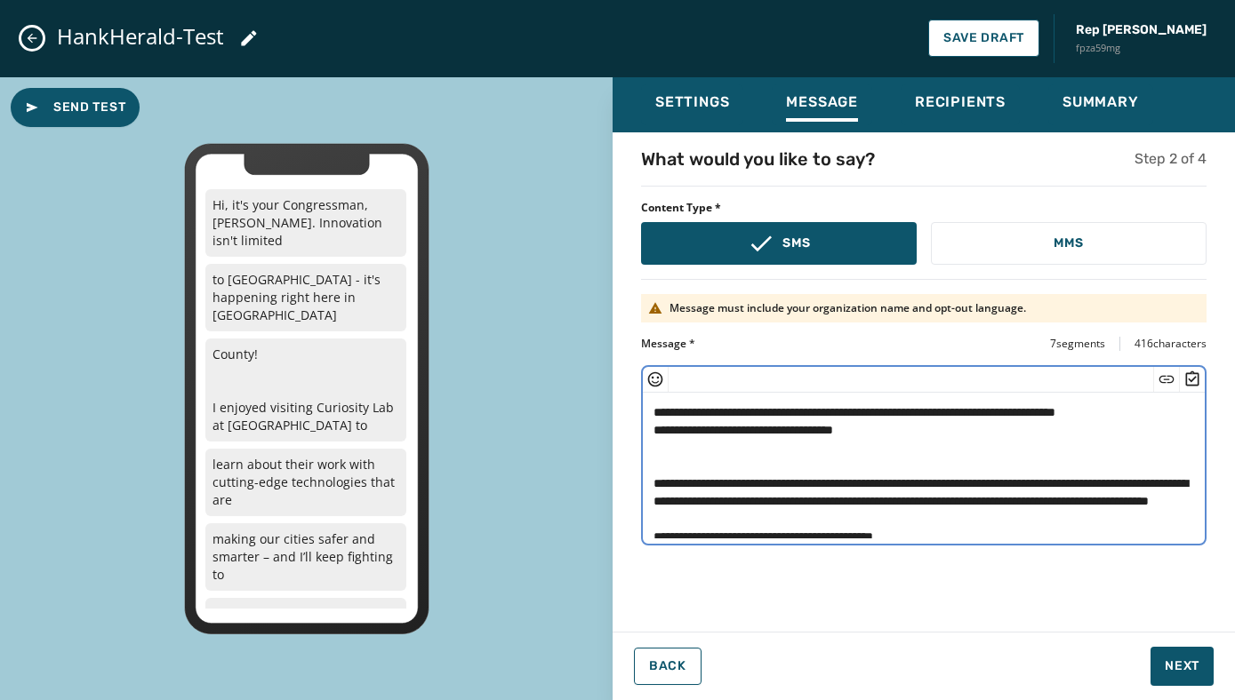
click at [655, 465] on textarea "**********" at bounding box center [924, 466] width 562 height 146
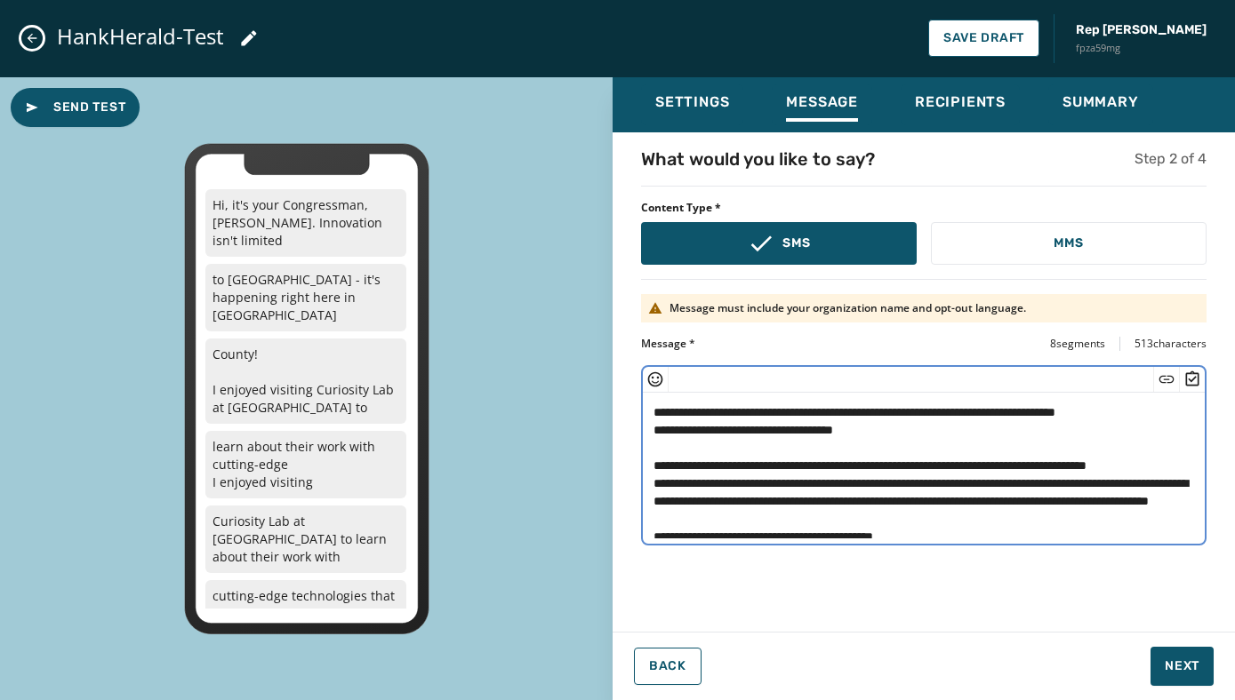
drag, startPoint x: 1181, startPoint y: 500, endPoint x: 646, endPoint y: 504, distance: 535.1
click at [646, 504] on textarea "**********" at bounding box center [924, 466] width 562 height 146
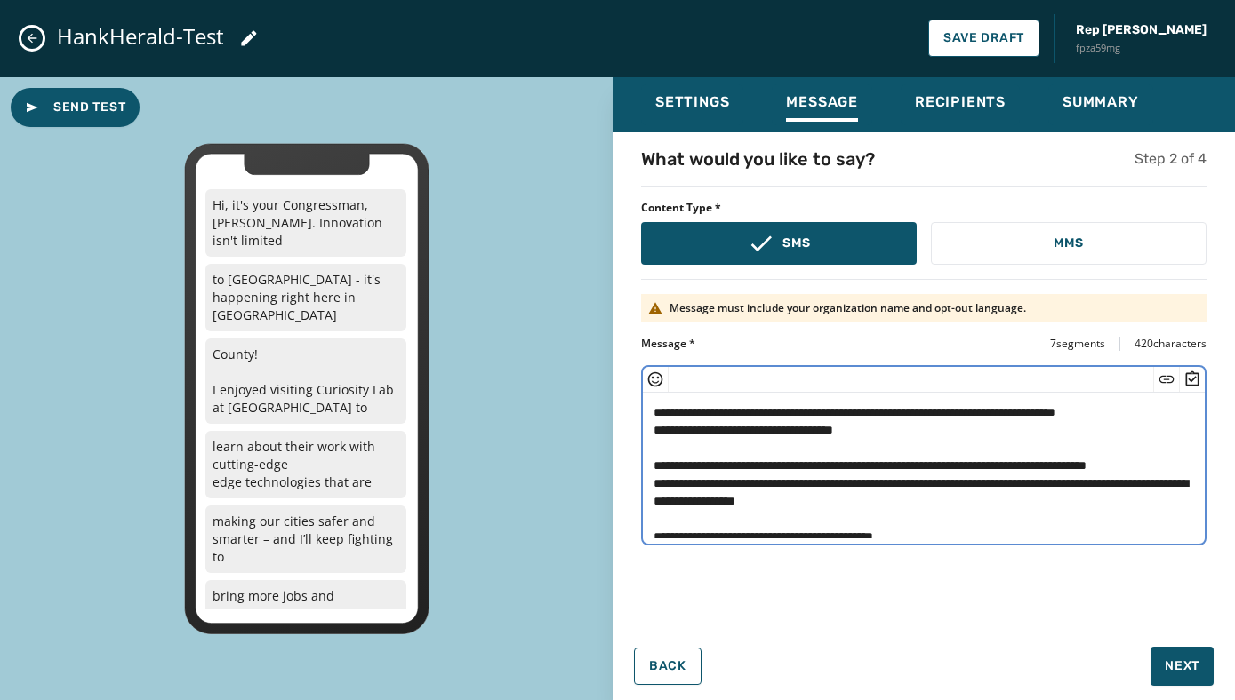
click at [691, 483] on textarea "**********" at bounding box center [924, 466] width 562 height 146
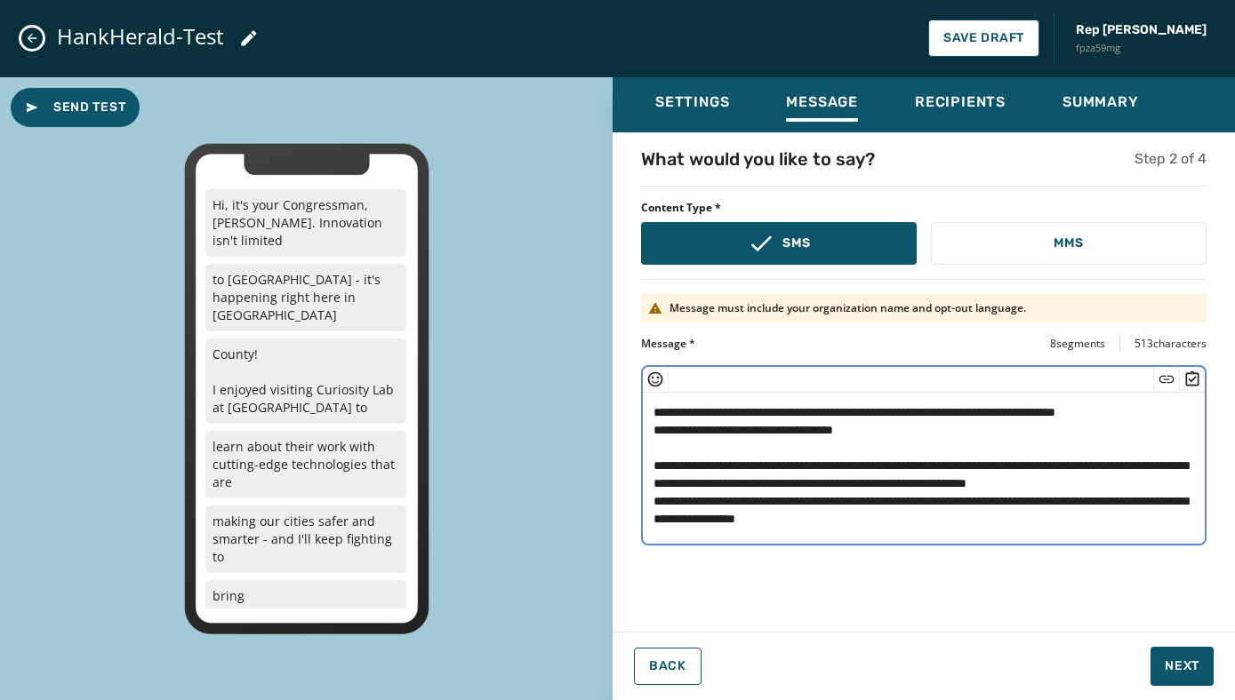
drag, startPoint x: 1195, startPoint y: 504, endPoint x: 655, endPoint y: 502, distance: 539.5
click at [655, 502] on textarea "**********" at bounding box center [924, 466] width 562 height 146
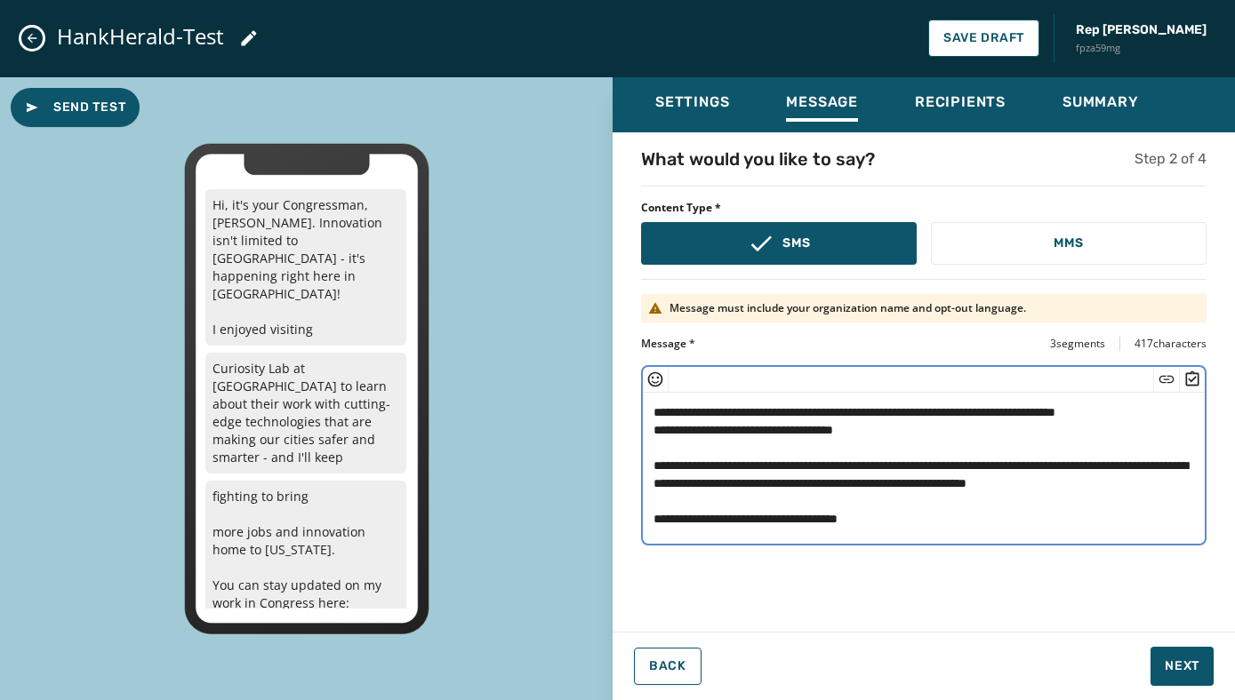
click at [650, 500] on textarea "**********" at bounding box center [924, 466] width 562 height 146
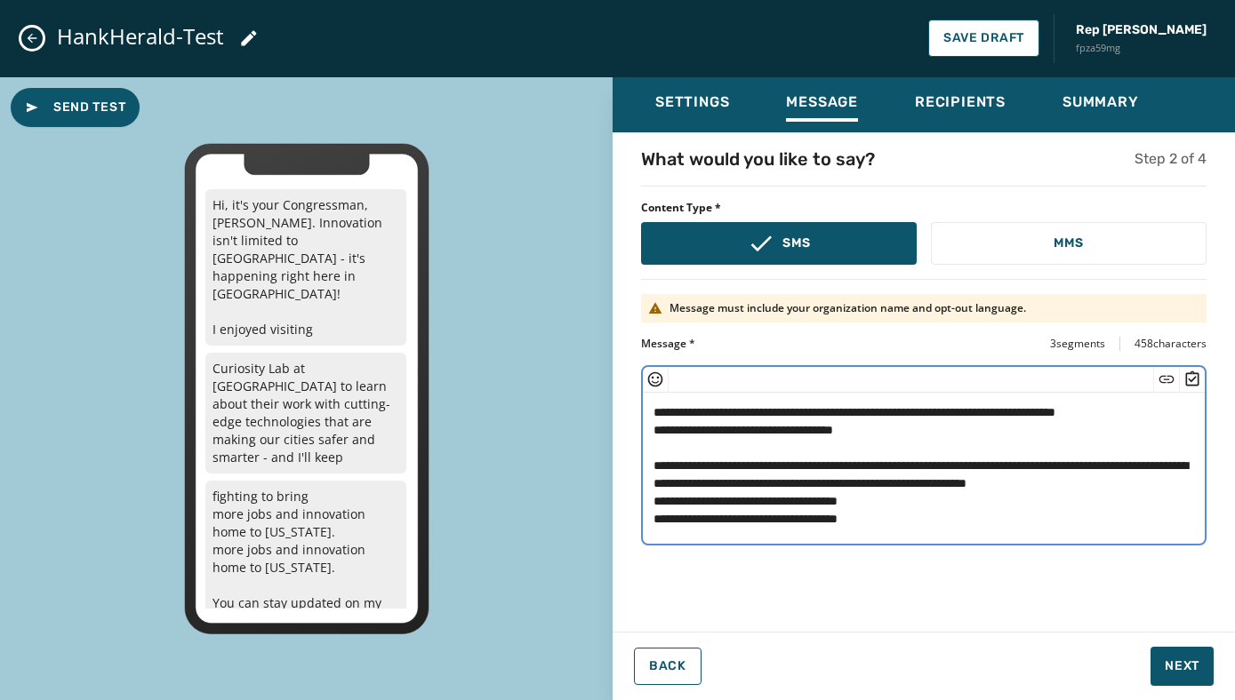
drag, startPoint x: 909, startPoint y: 520, endPoint x: 632, endPoint y: 515, distance: 277.4
click at [632, 515] on div "**********" at bounding box center [923, 377] width 622 height 460
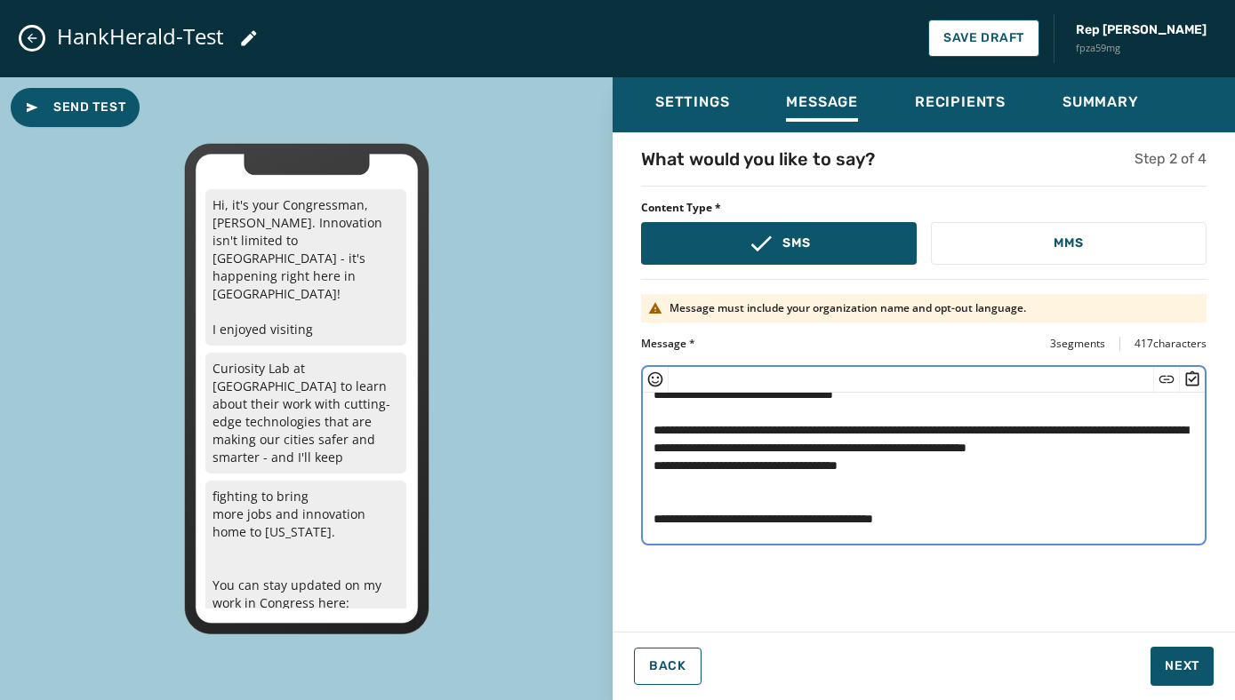
click at [660, 510] on textarea "**********" at bounding box center [924, 466] width 562 height 146
click at [652, 503] on textarea "**********" at bounding box center [924, 466] width 562 height 146
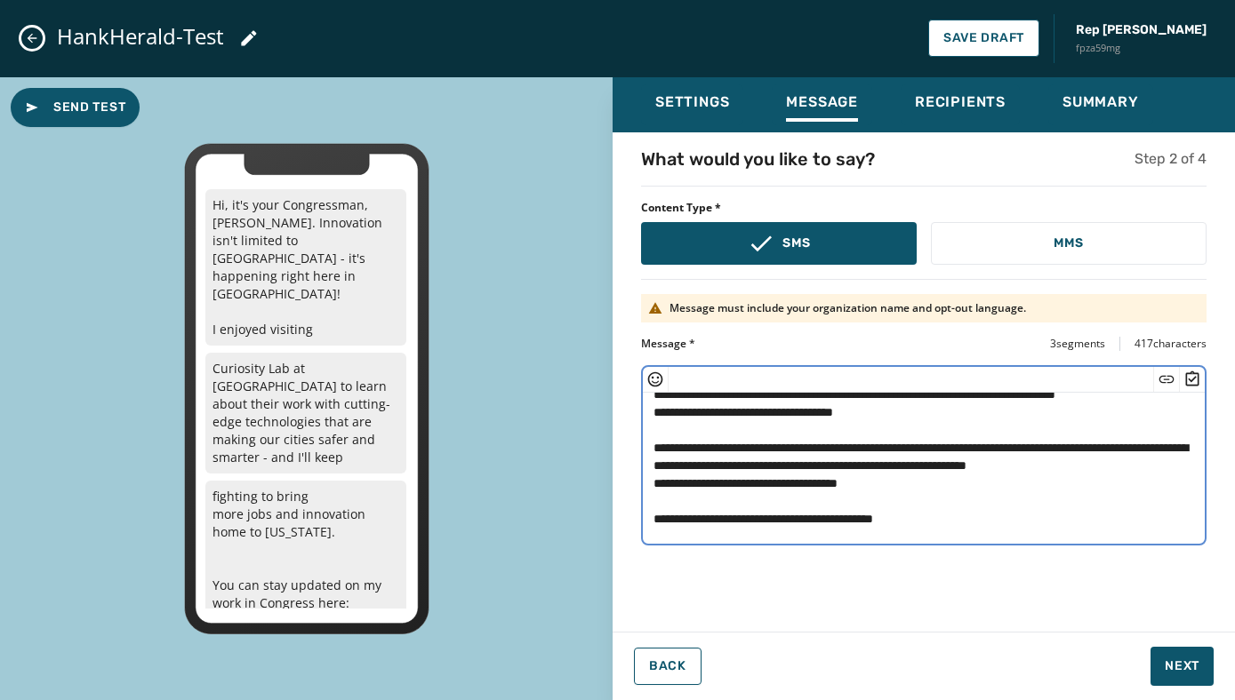
scroll to position [18, 0]
click at [1010, 518] on textarea "**********" at bounding box center [924, 466] width 562 height 146
click at [1166, 377] on icon "Insert Short Link" at bounding box center [1166, 380] width 18 height 18
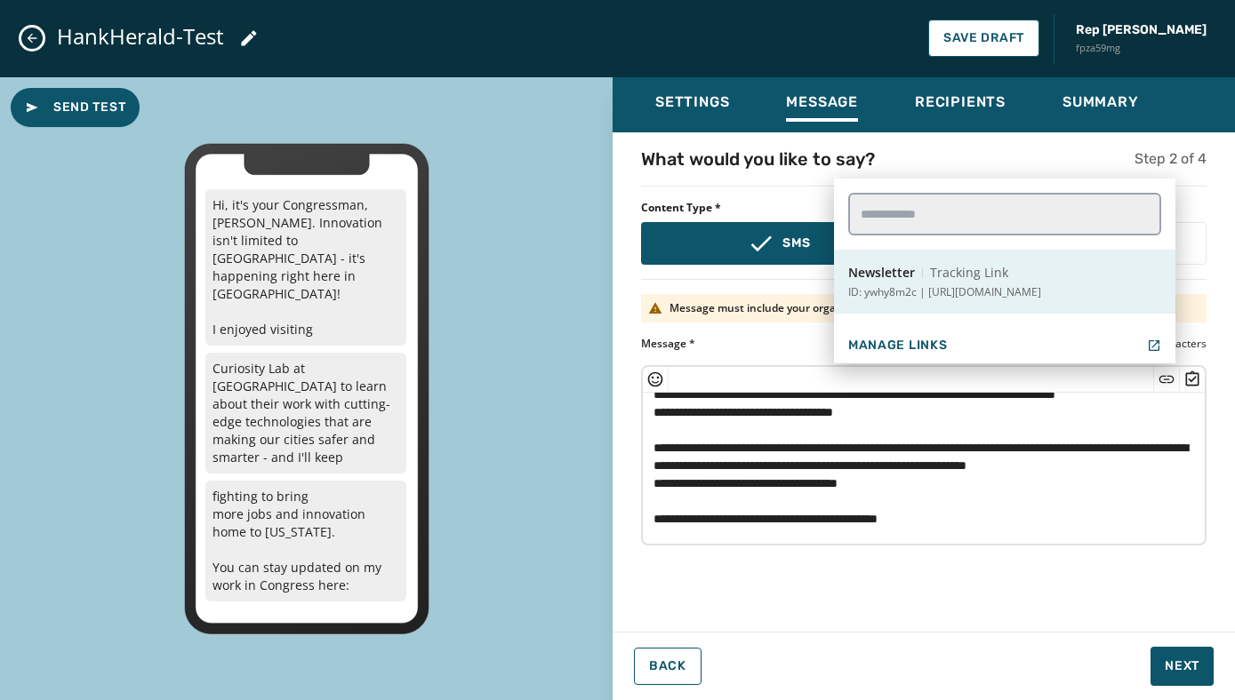
click at [989, 295] on p "ID: ywhy8m2c | https://hankjohnson.house.gov/subscribe" at bounding box center [944, 292] width 193 height 14
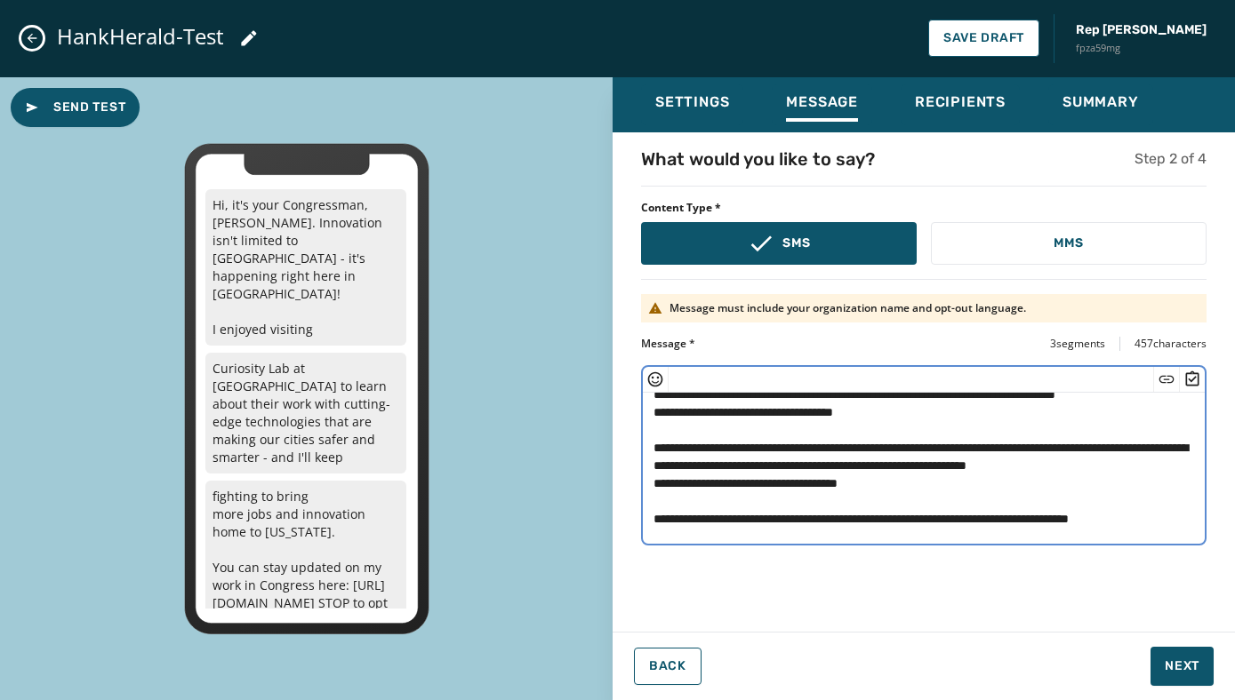
scroll to position [36, 0]
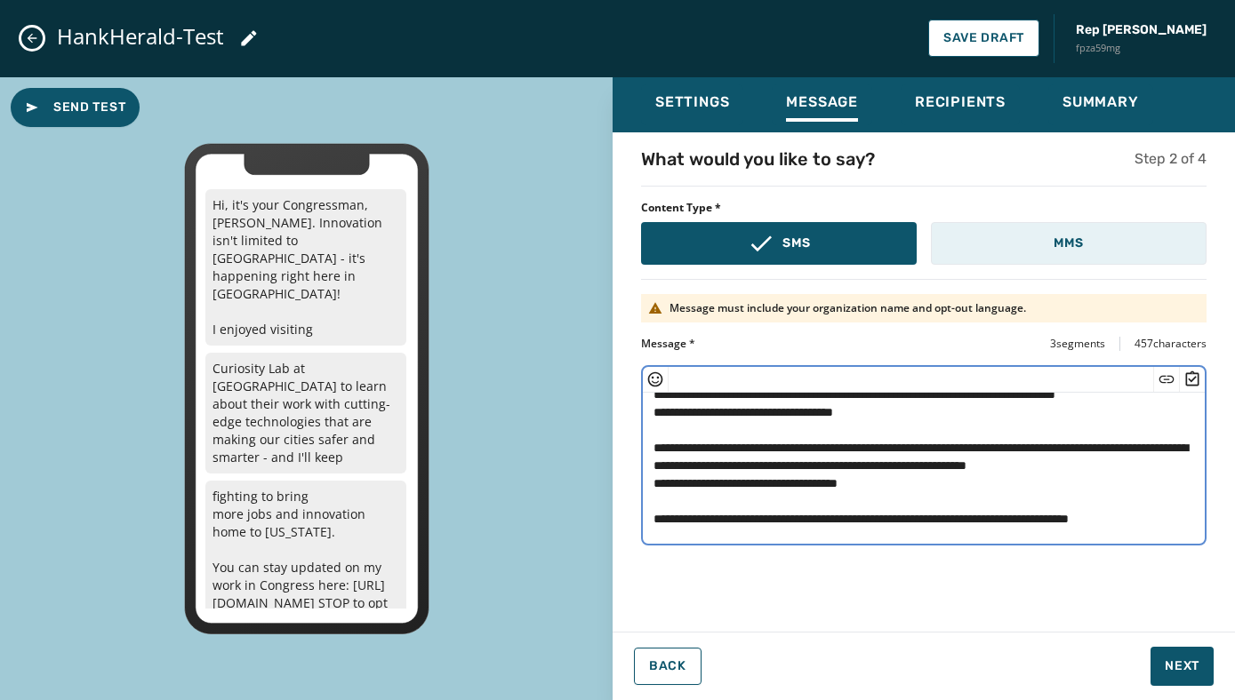
type textarea "**********"
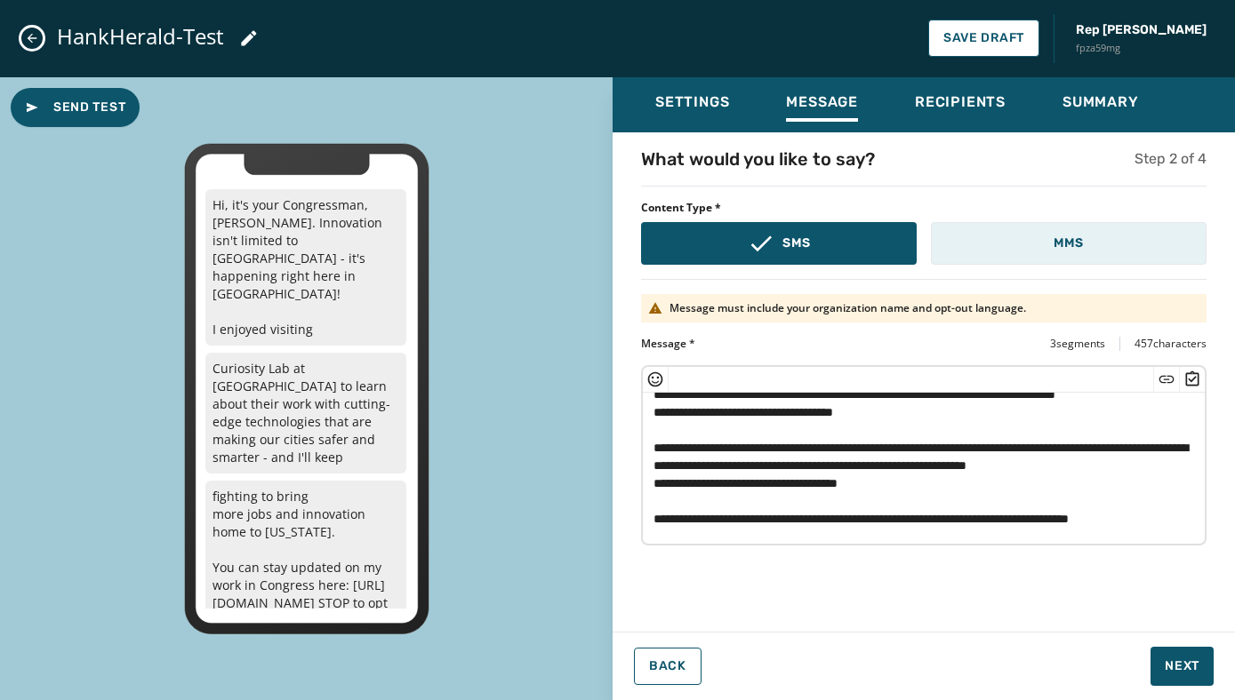
click at [1052, 246] on button "MMS" at bounding box center [1069, 243] width 276 height 43
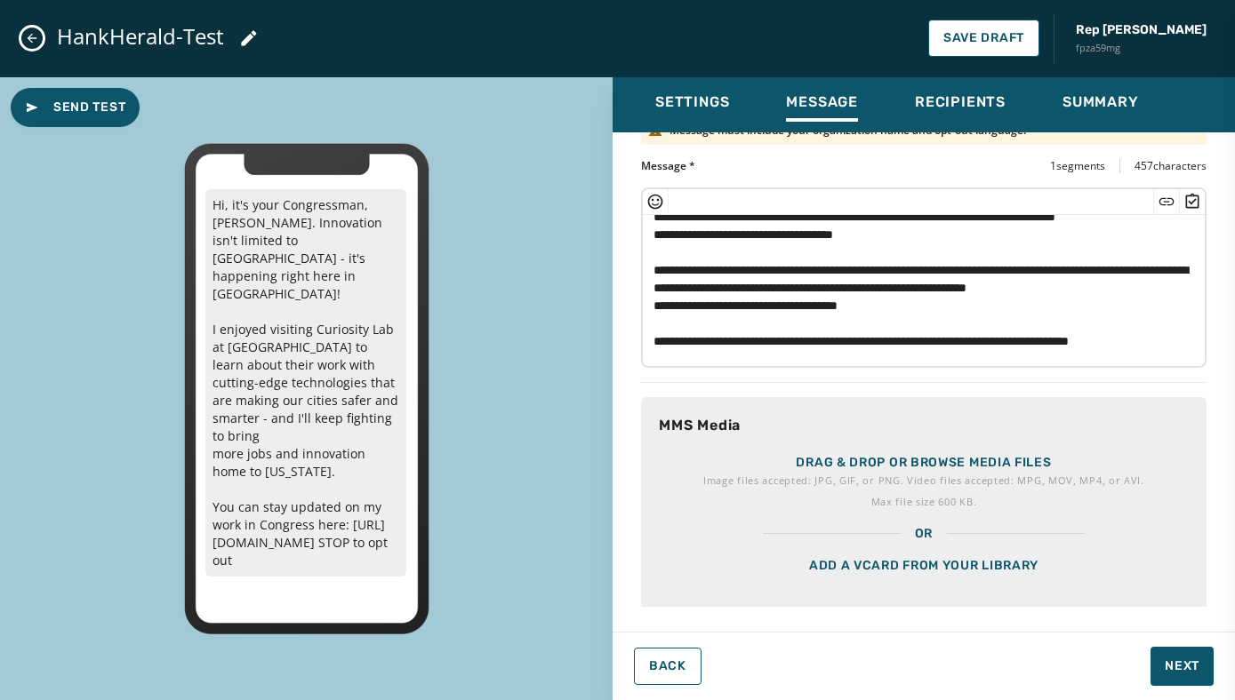
scroll to position [179, 0]
click at [954, 468] on p "Drag & drop or browse media files" at bounding box center [923, 462] width 255 height 18
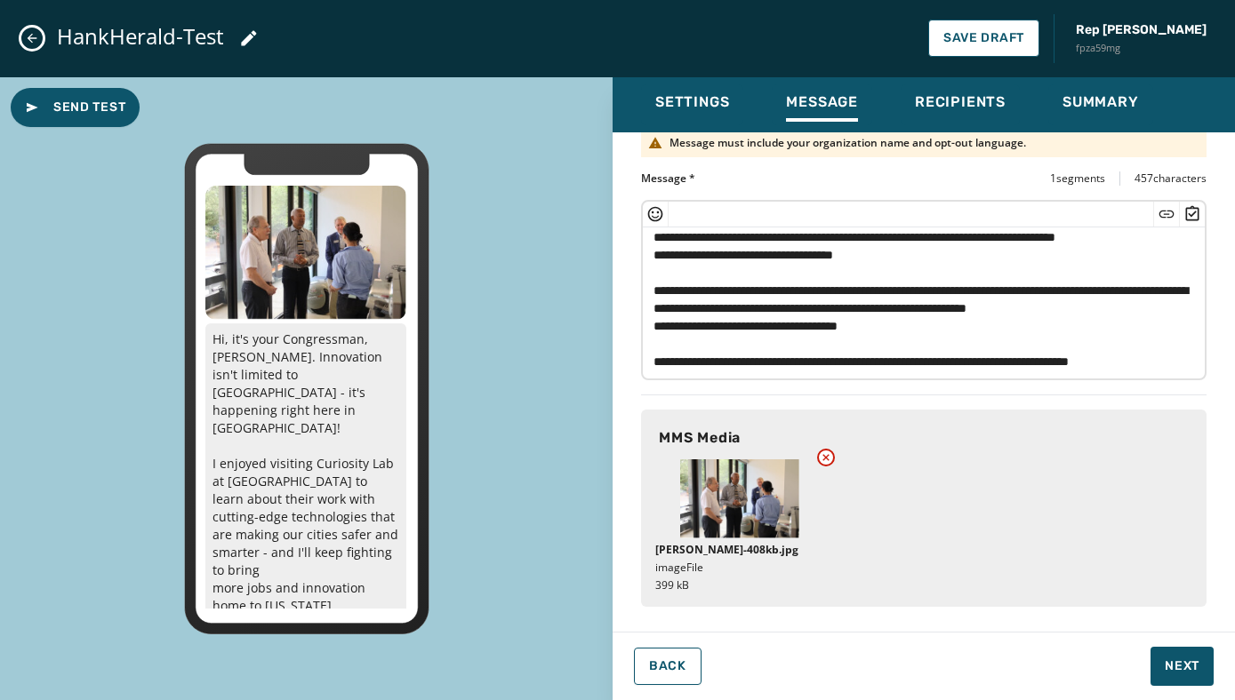
scroll to position [0, 0]
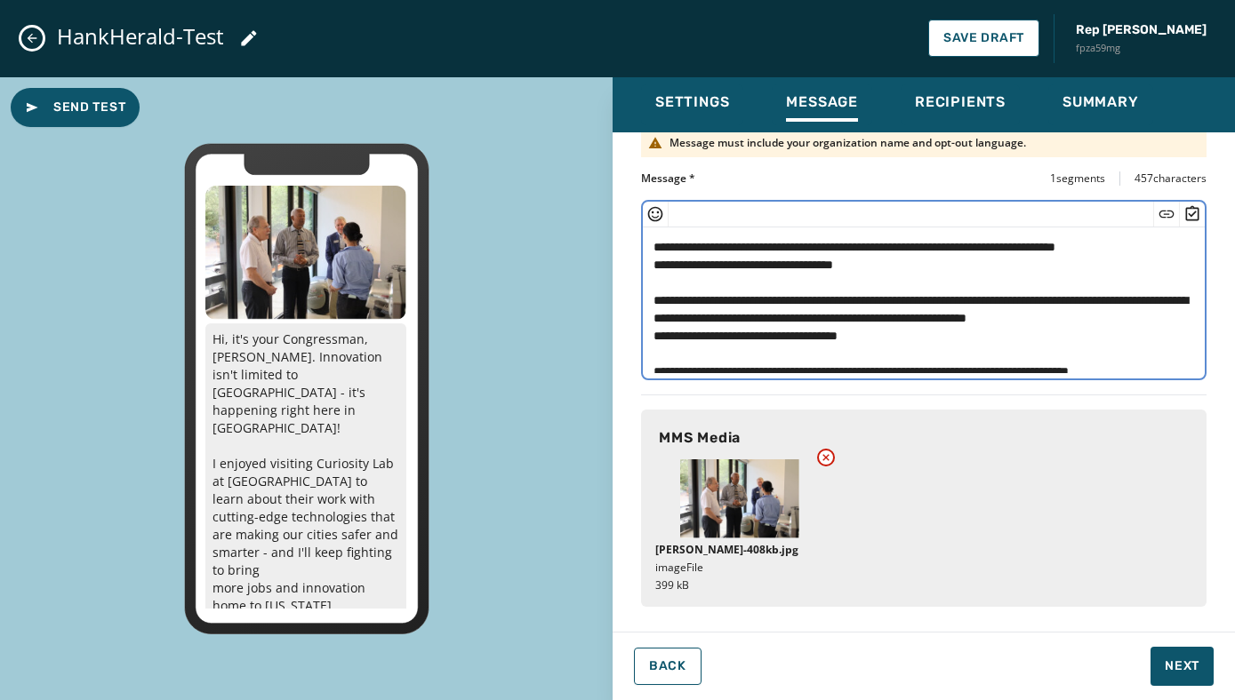
click at [915, 268] on textarea "**********" at bounding box center [924, 301] width 562 height 146
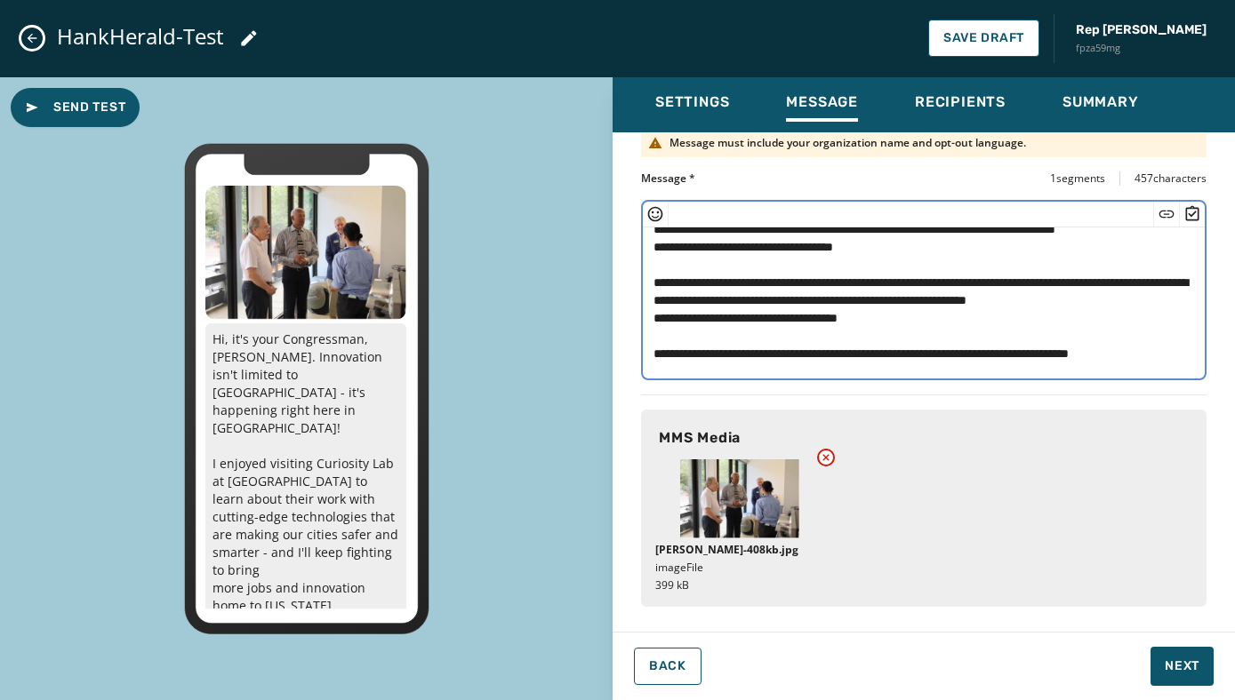
scroll to position [36, 0]
click at [1171, 660] on span "Next" at bounding box center [1181, 667] width 35 height 18
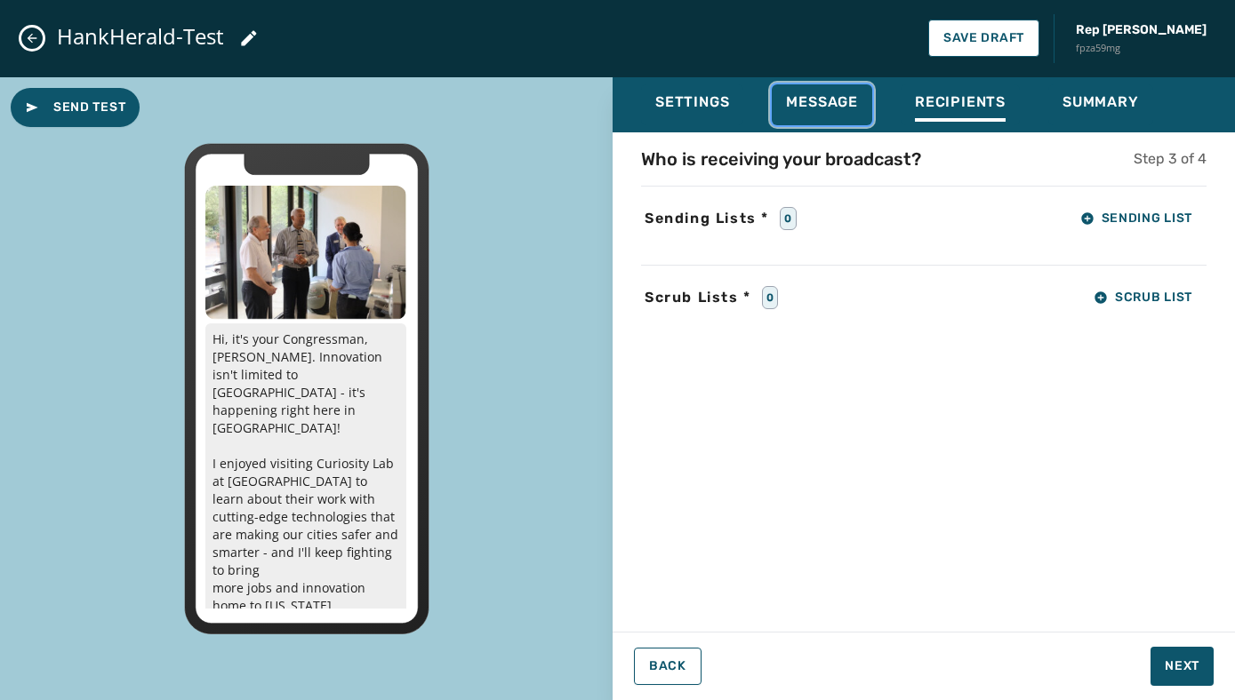
click at [836, 109] on span "Message" at bounding box center [822, 102] width 72 height 18
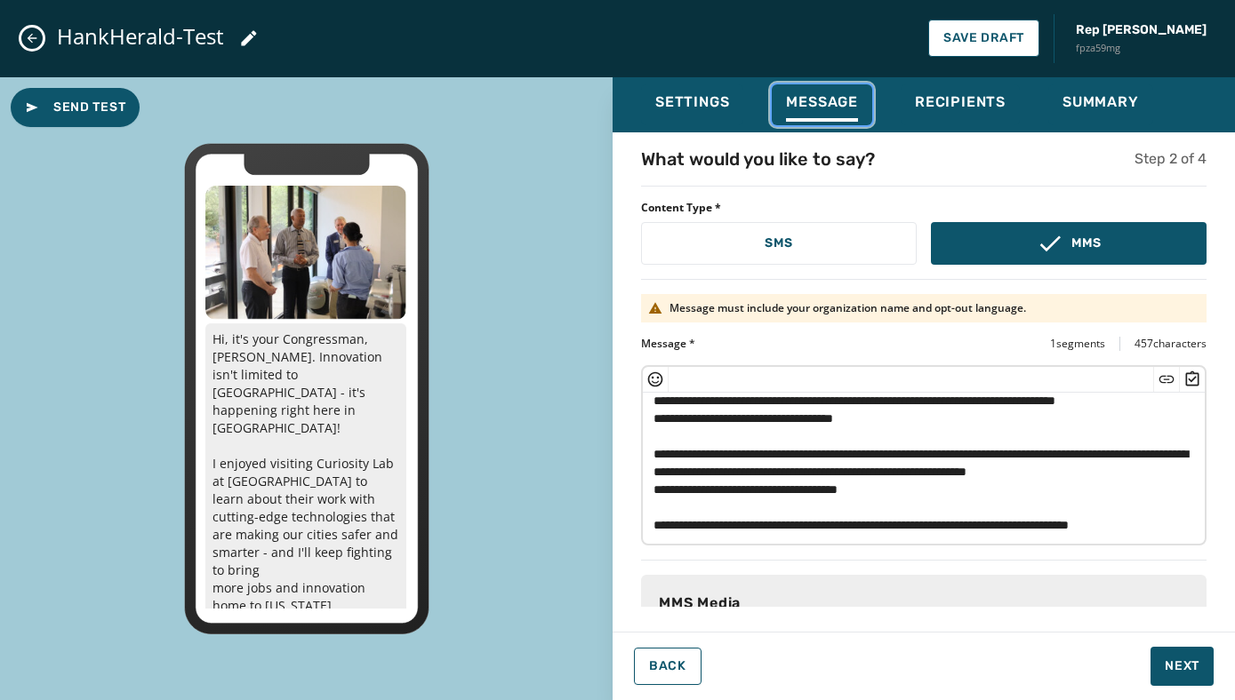
scroll to position [11, 0]
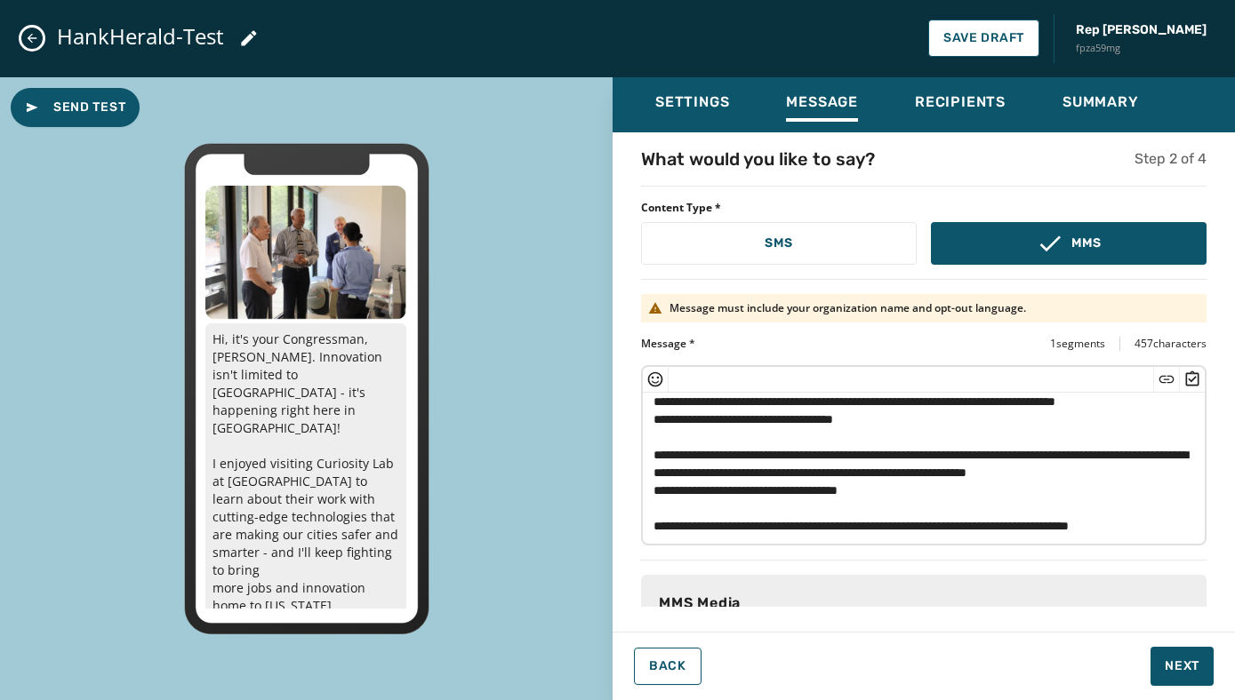
click at [651, 487] on textarea "**********" at bounding box center [924, 466] width 562 height 146
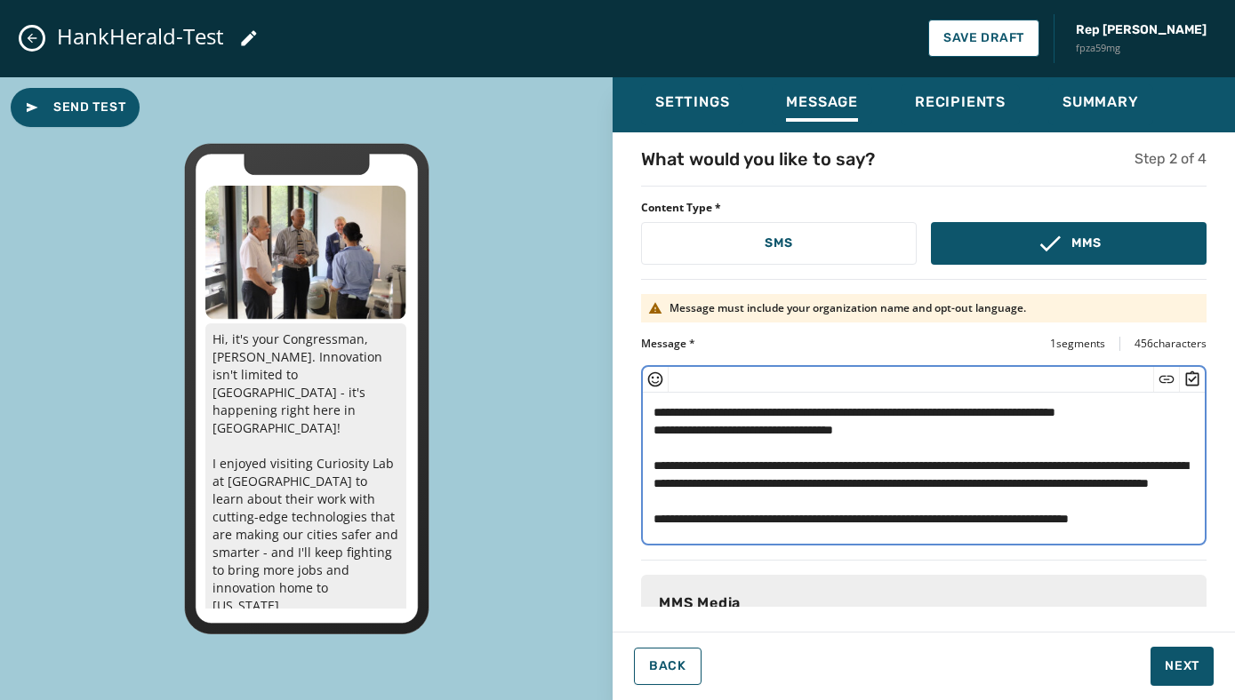
click at [946, 491] on textarea "**********" at bounding box center [924, 466] width 562 height 146
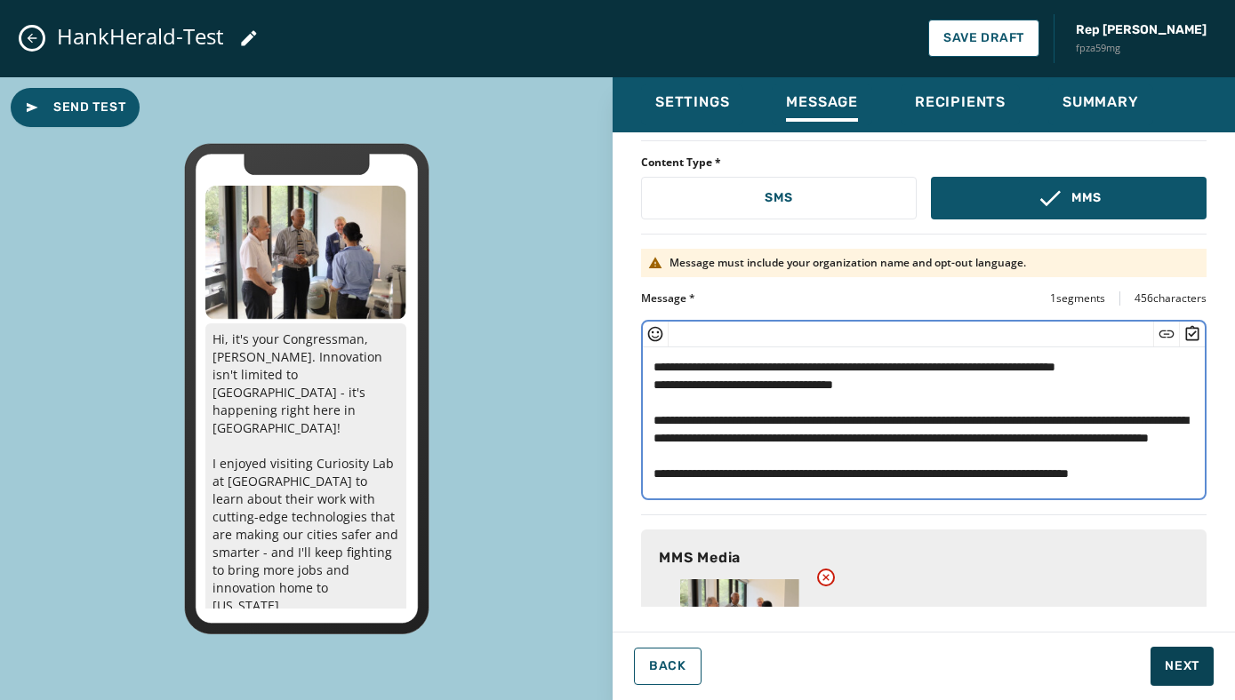
type textarea "**********"
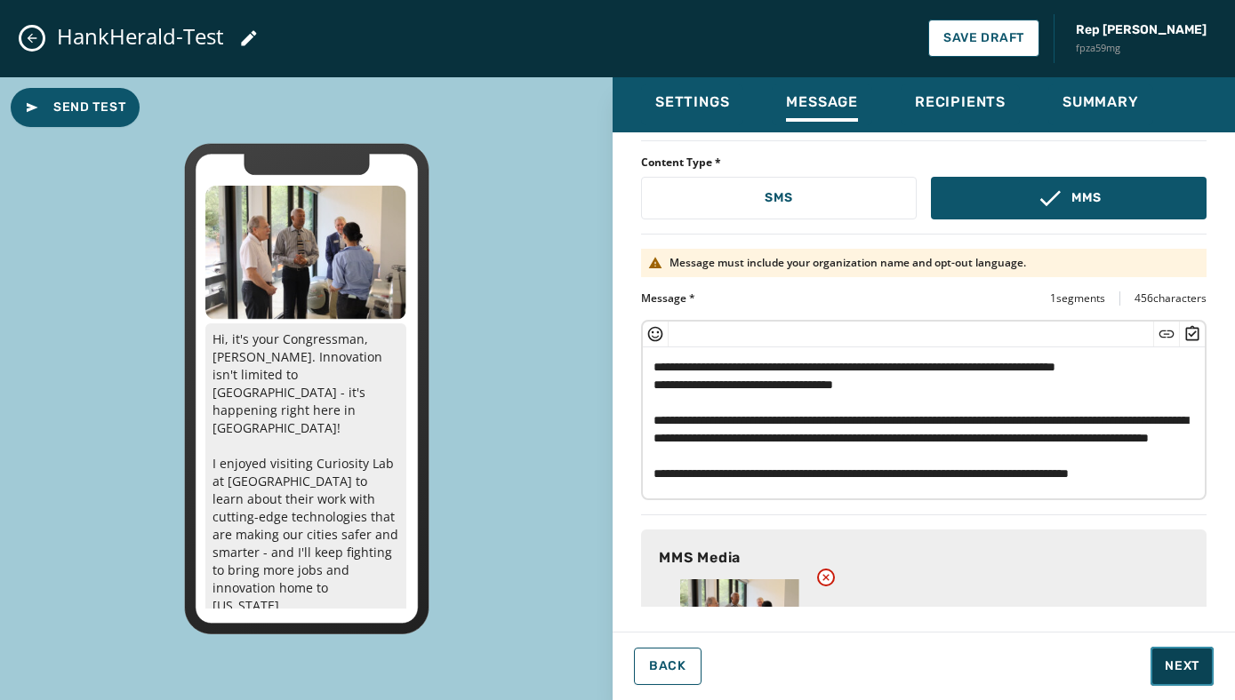
click at [1172, 667] on span "Next" at bounding box center [1181, 667] width 35 height 18
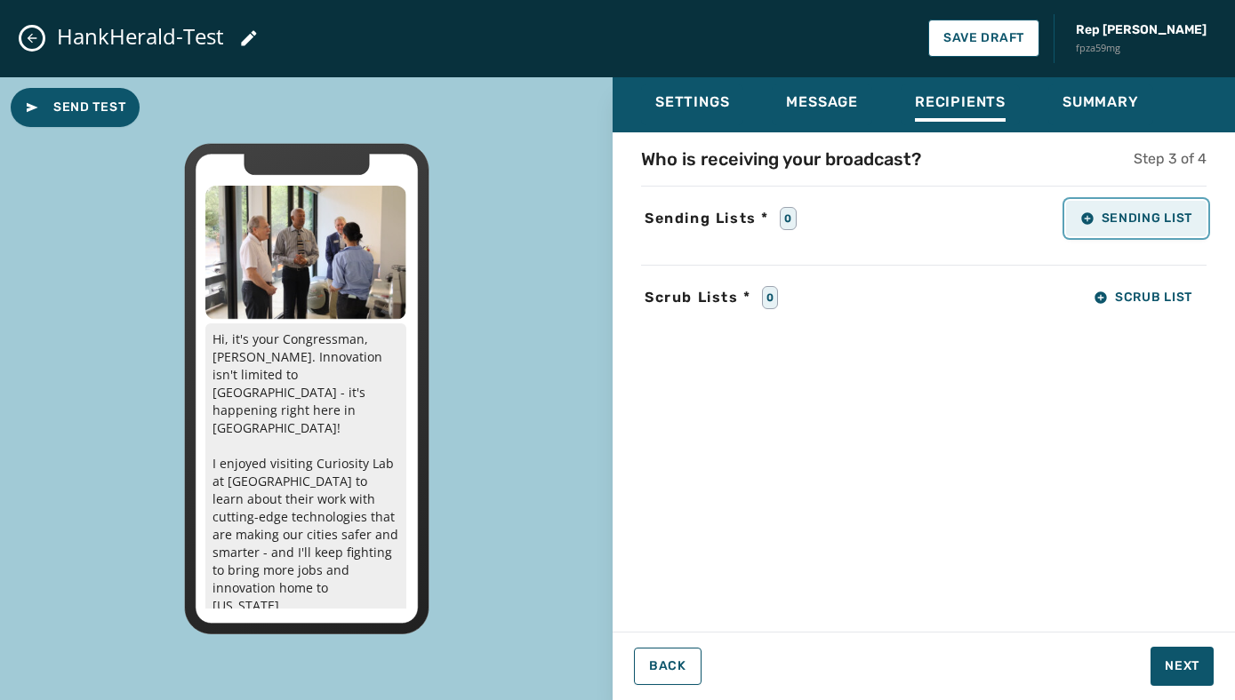
click at [1084, 221] on icon "button" at bounding box center [1087, 218] width 12 height 12
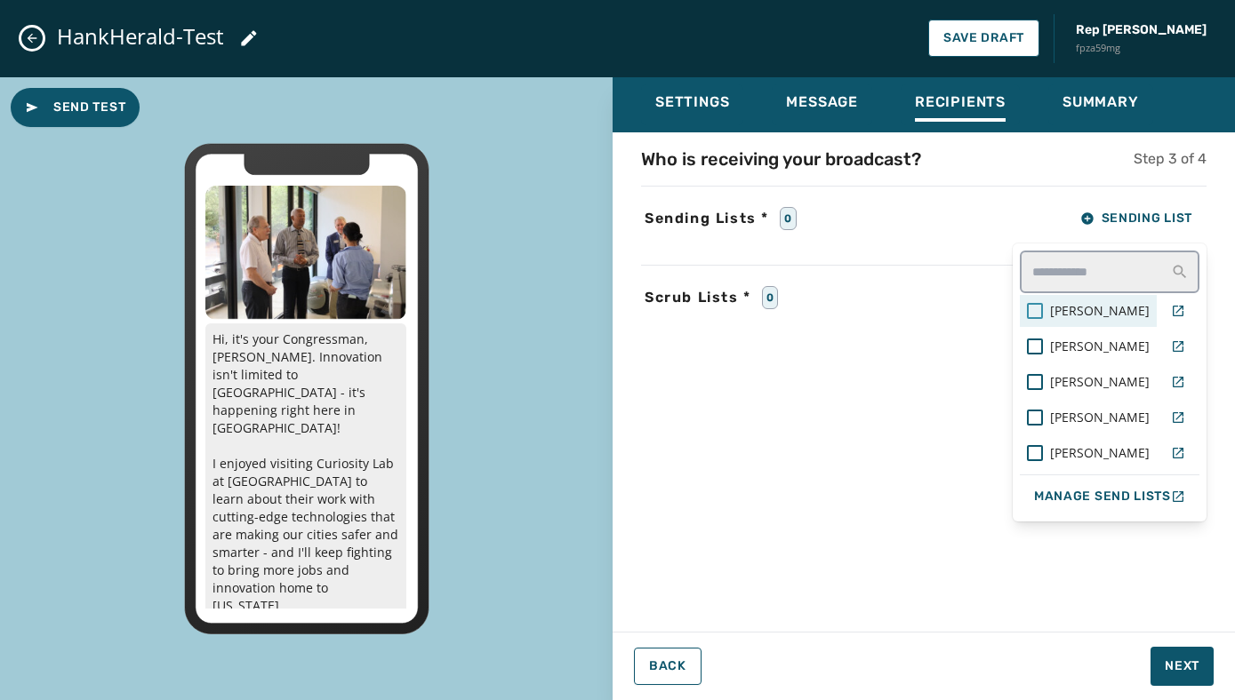
click at [1040, 310] on div at bounding box center [1035, 311] width 16 height 16
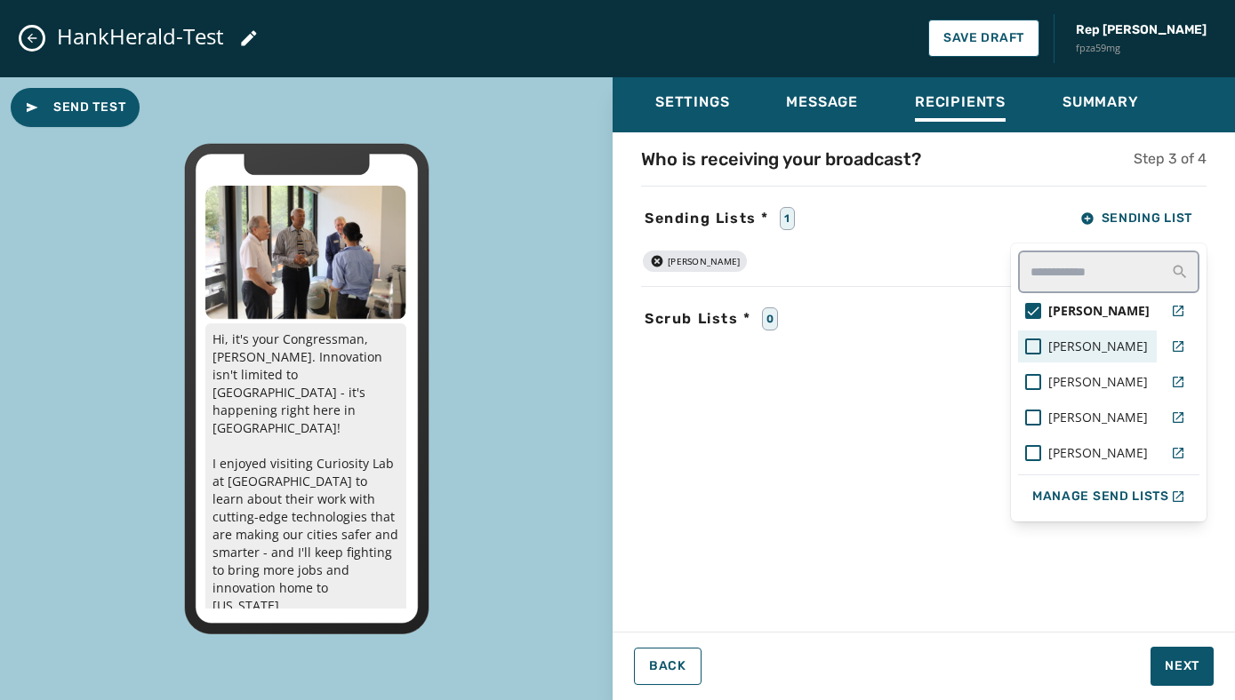
click at [1044, 347] on div "[PERSON_NAME]" at bounding box center [1087, 347] width 124 height 18
click at [1034, 445] on div at bounding box center [1033, 453] width 16 height 16
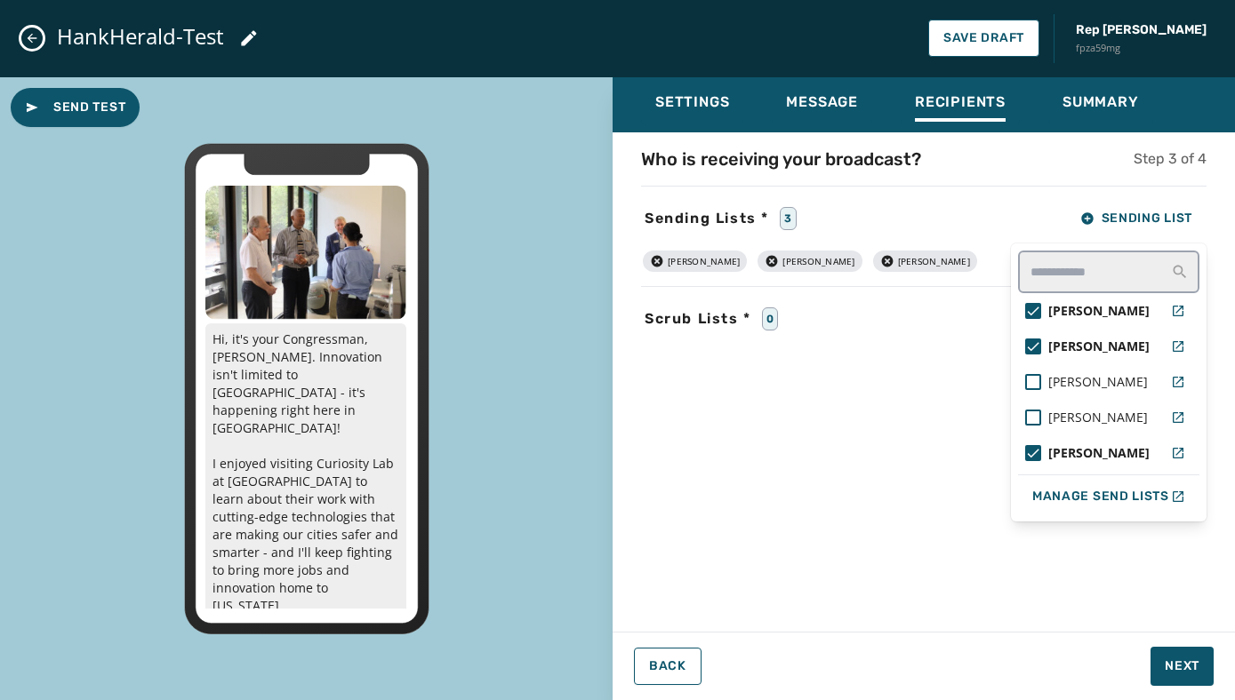
click at [1168, 678] on div "Settings Message Recipients Summary Who is receiving your broadcast? Step 3 of …" at bounding box center [923, 382] width 622 height 610
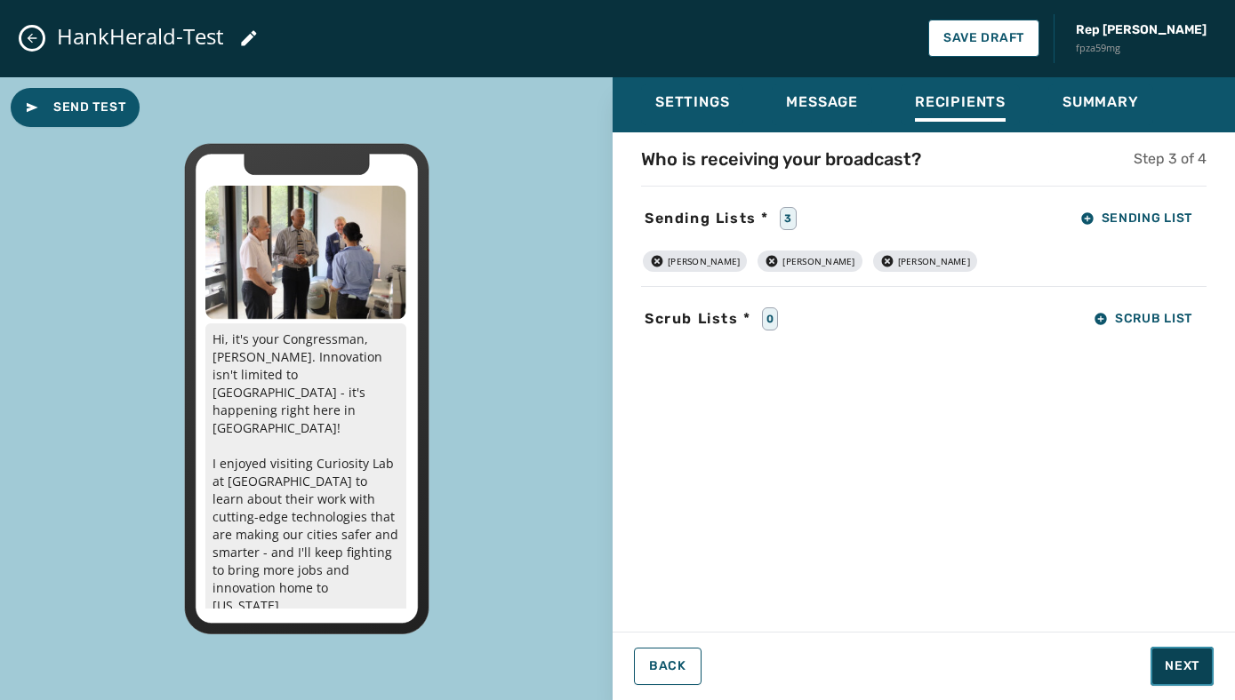
click at [1173, 675] on span "Next" at bounding box center [1181, 667] width 35 height 18
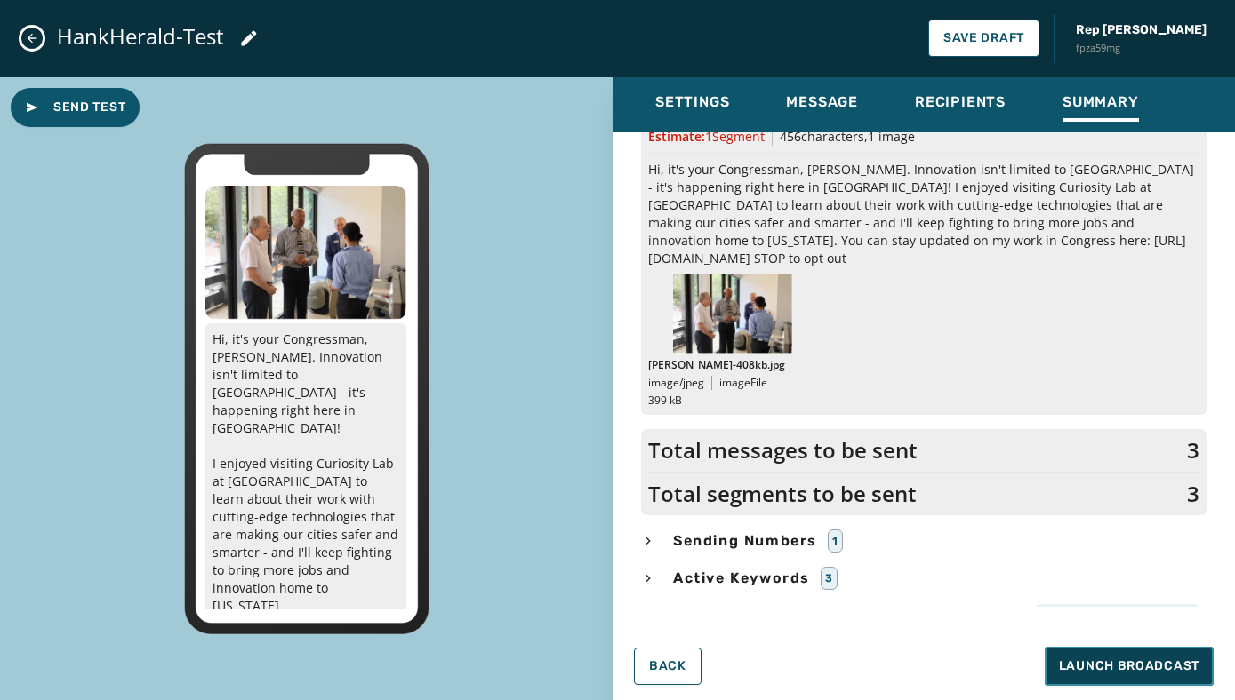
scroll to position [120, 0]
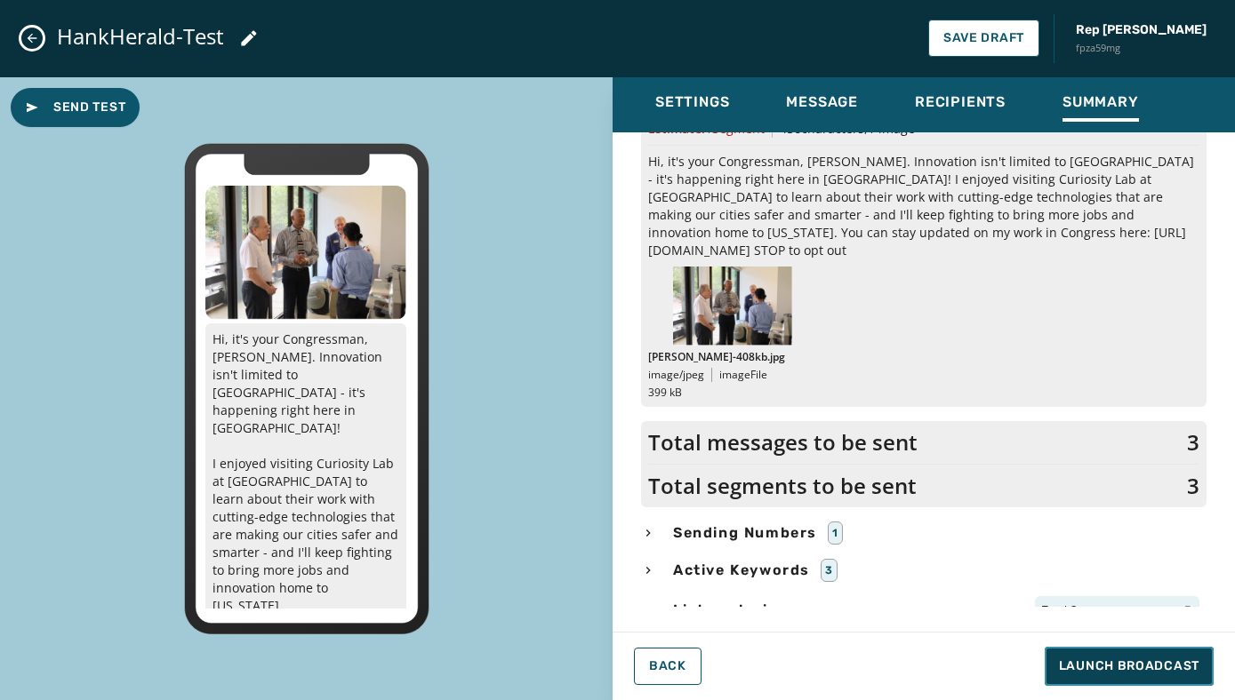
click at [1133, 671] on span "Launch Broadcast" at bounding box center [1129, 667] width 140 height 18
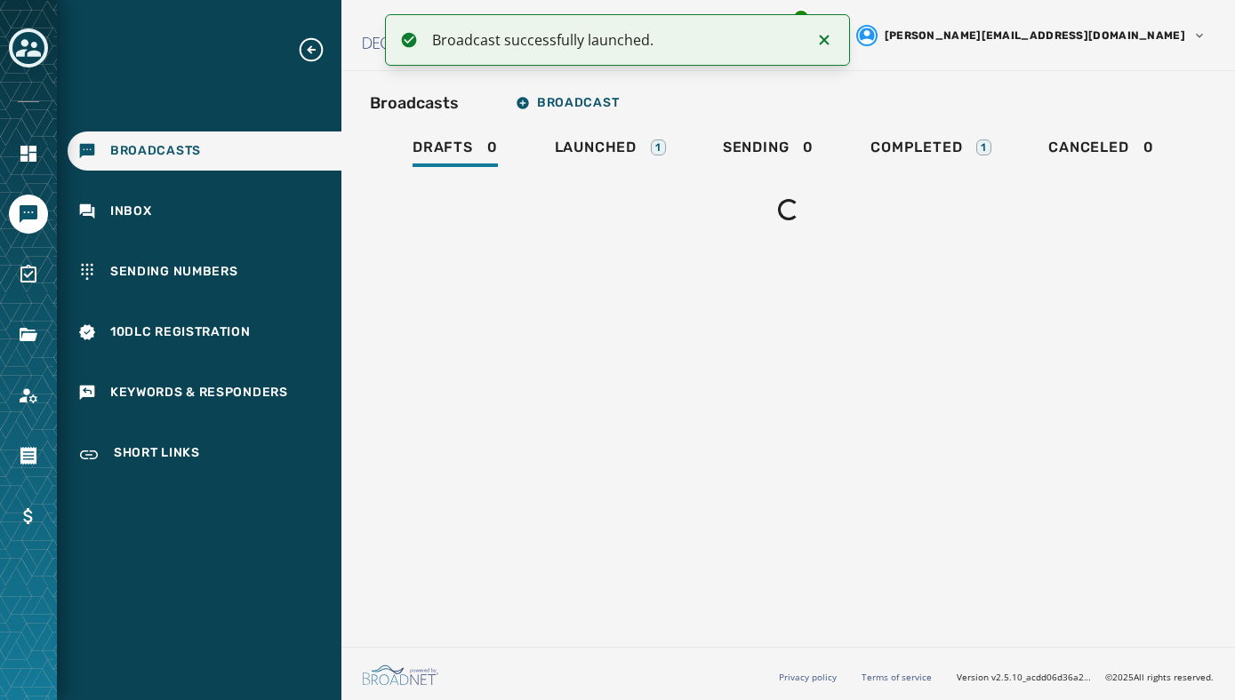
scroll to position [0, 0]
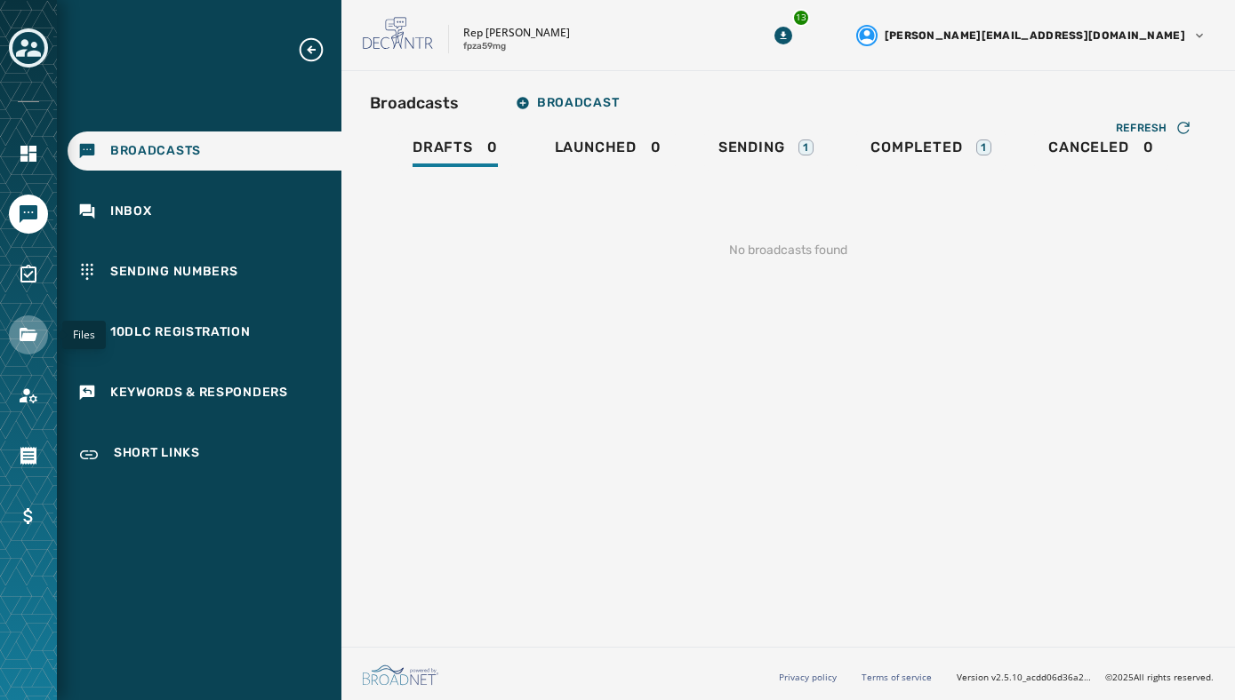
click at [30, 336] on icon "Navigate to Files" at bounding box center [29, 334] width 18 height 13
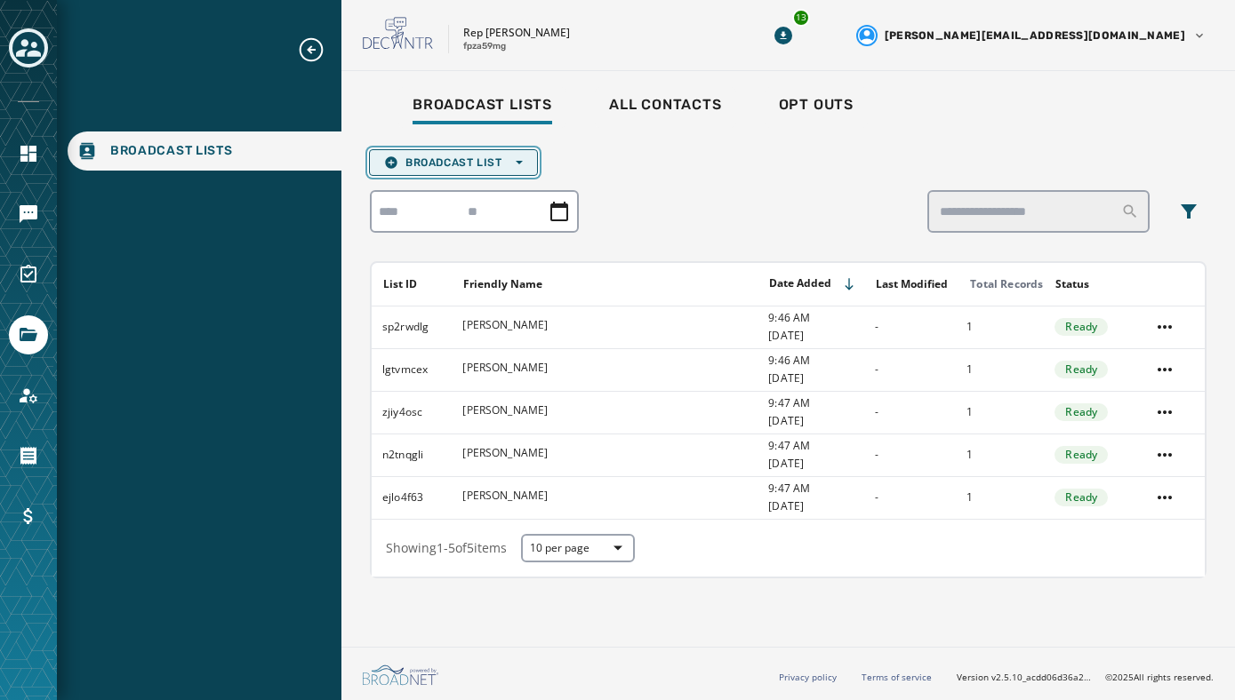
click at [427, 164] on span "Broadcast List Open options" at bounding box center [453, 163] width 139 height 14
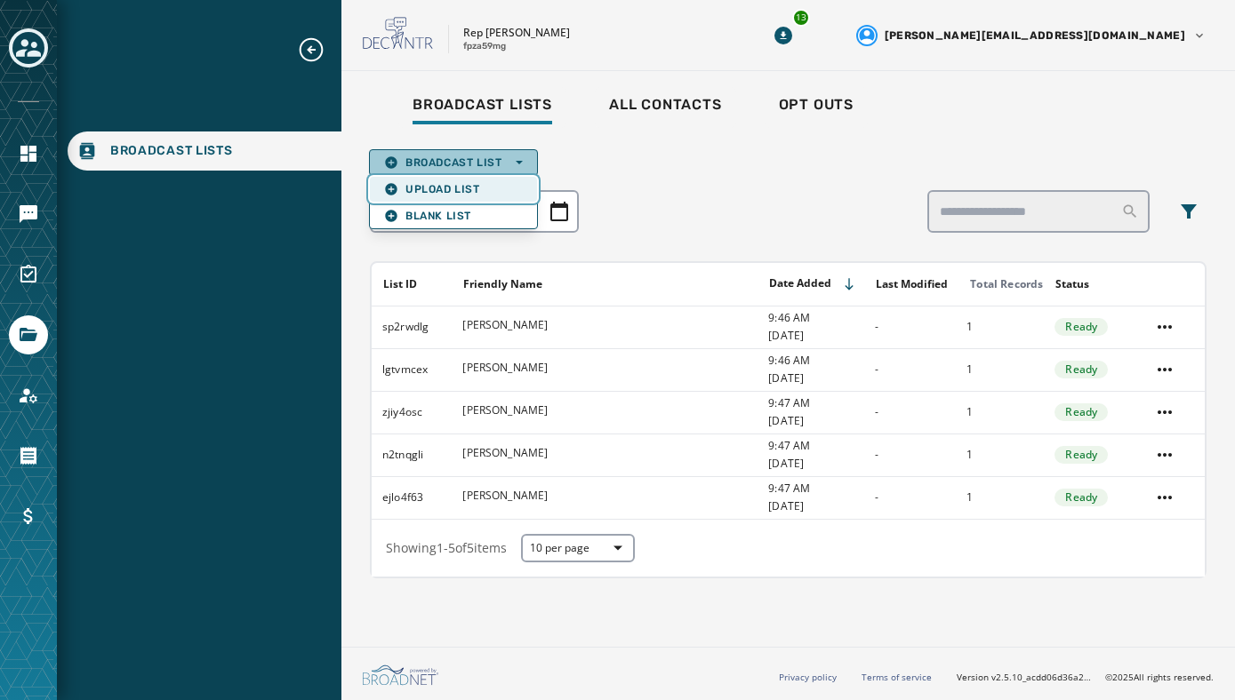
click at [428, 187] on span "Upload List" at bounding box center [453, 189] width 139 height 14
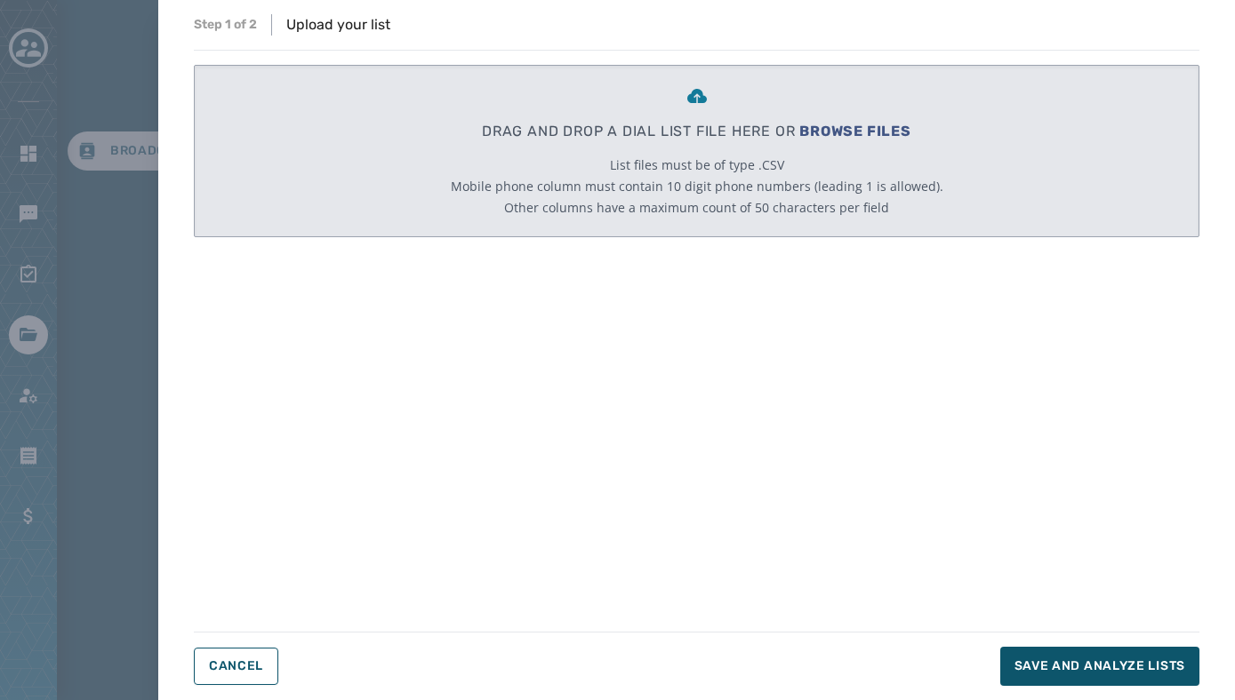
click at [858, 126] on span "BROWSE FILES" at bounding box center [855, 131] width 112 height 17
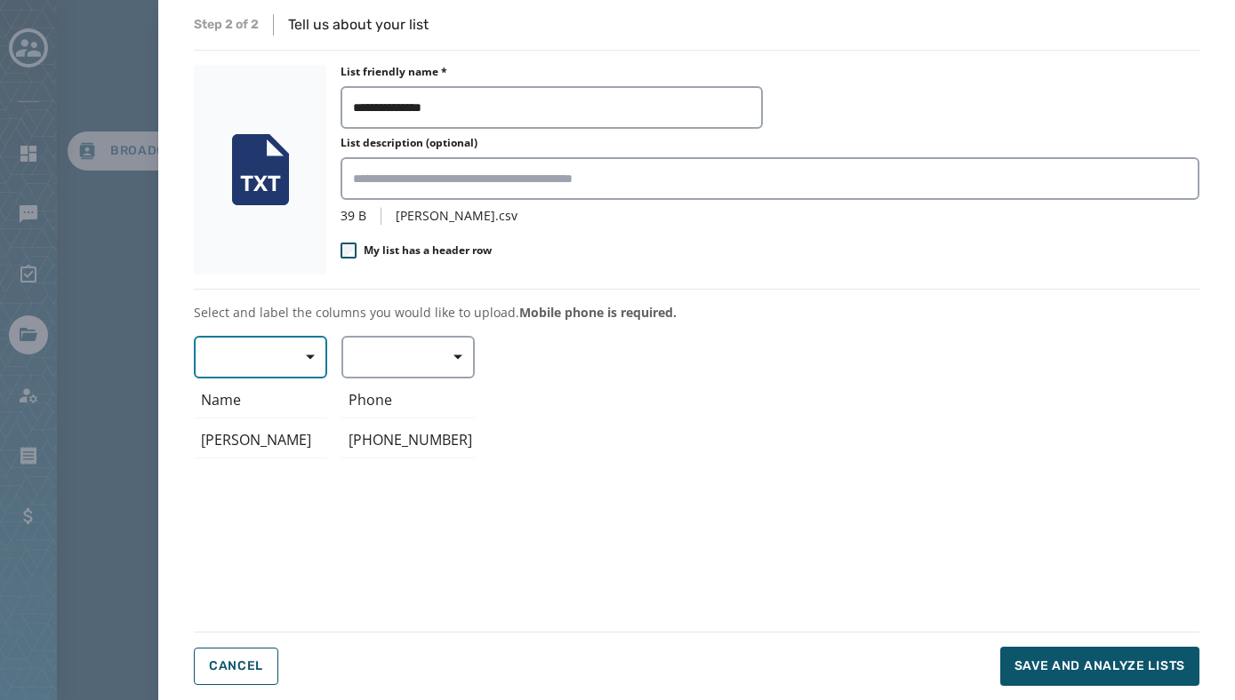
click at [294, 359] on span "button" at bounding box center [304, 358] width 43 height 36
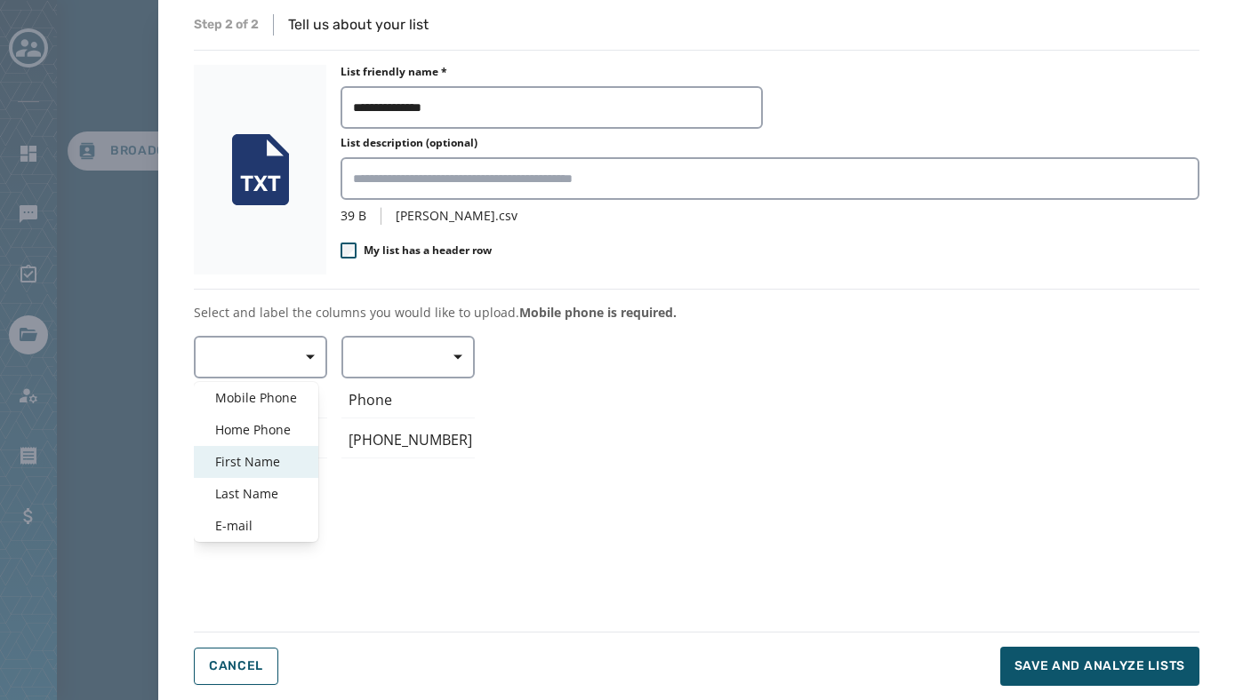
click at [245, 465] on span "First Name" at bounding box center [256, 462] width 82 height 18
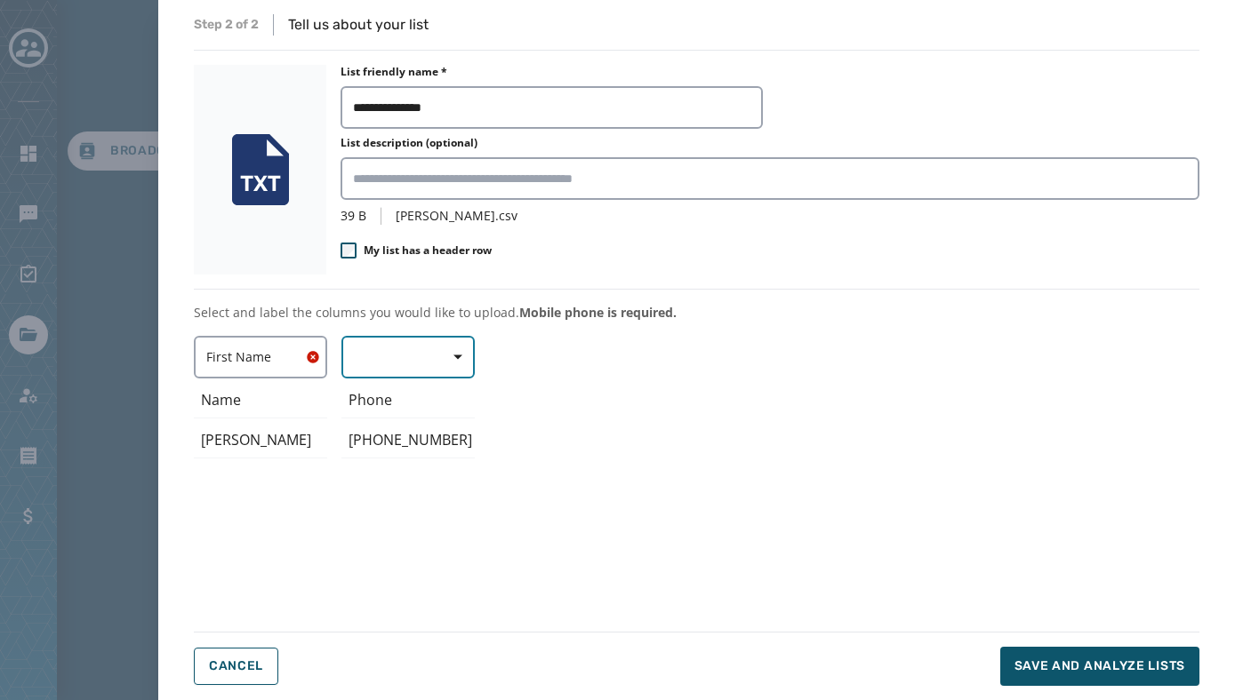
click at [384, 356] on button "button" at bounding box center [407, 357] width 133 height 43
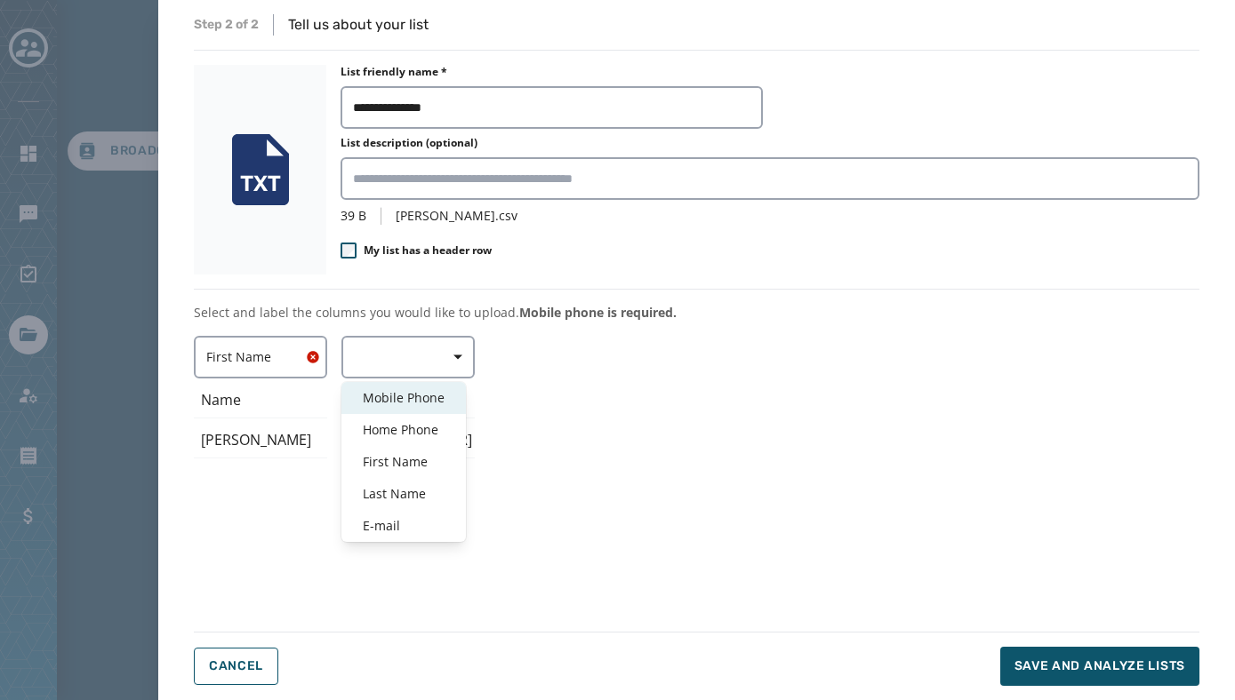
click at [388, 396] on span "Mobile Phone" at bounding box center [404, 398] width 82 height 18
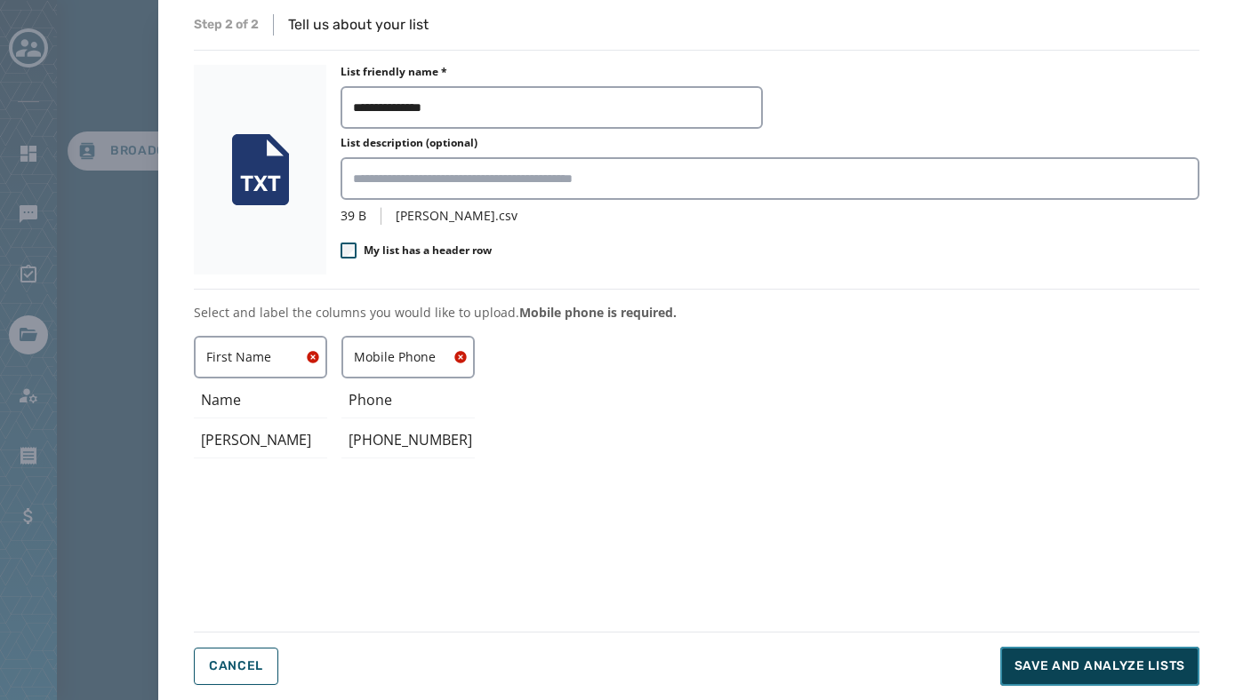
click at [1084, 666] on span "Save and analyze lists" at bounding box center [1099, 667] width 171 height 18
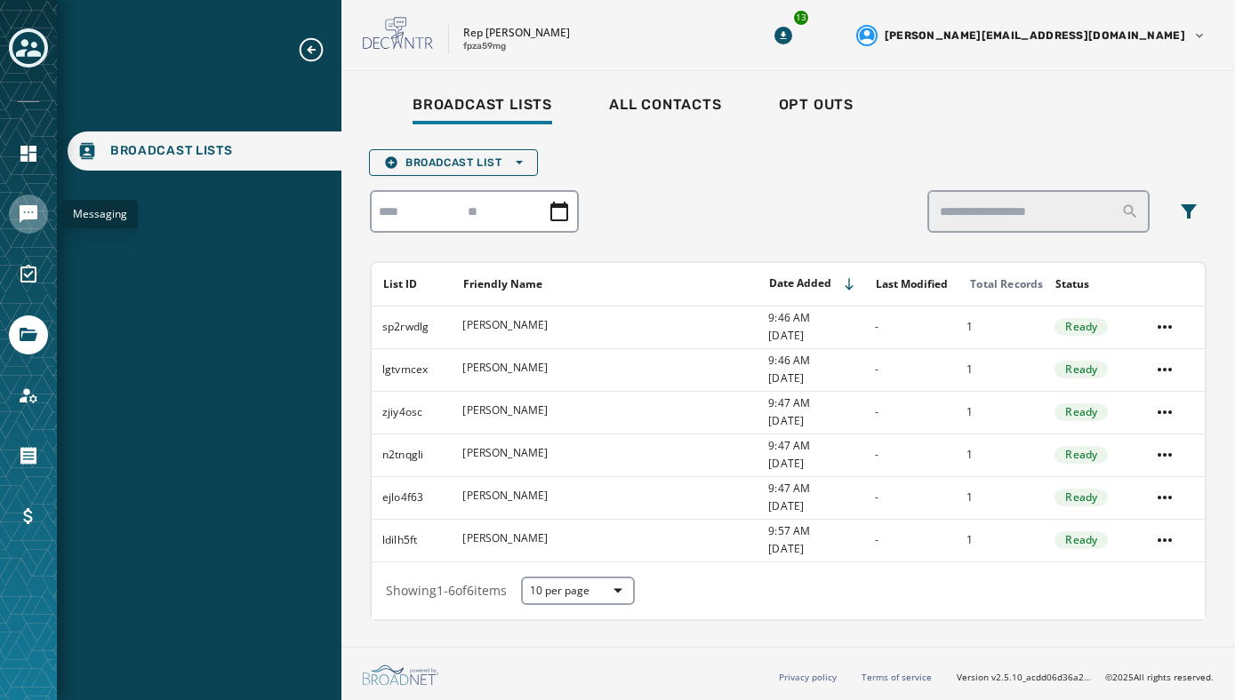
click at [26, 219] on icon "Navigate to Messaging" at bounding box center [29, 214] width 18 height 18
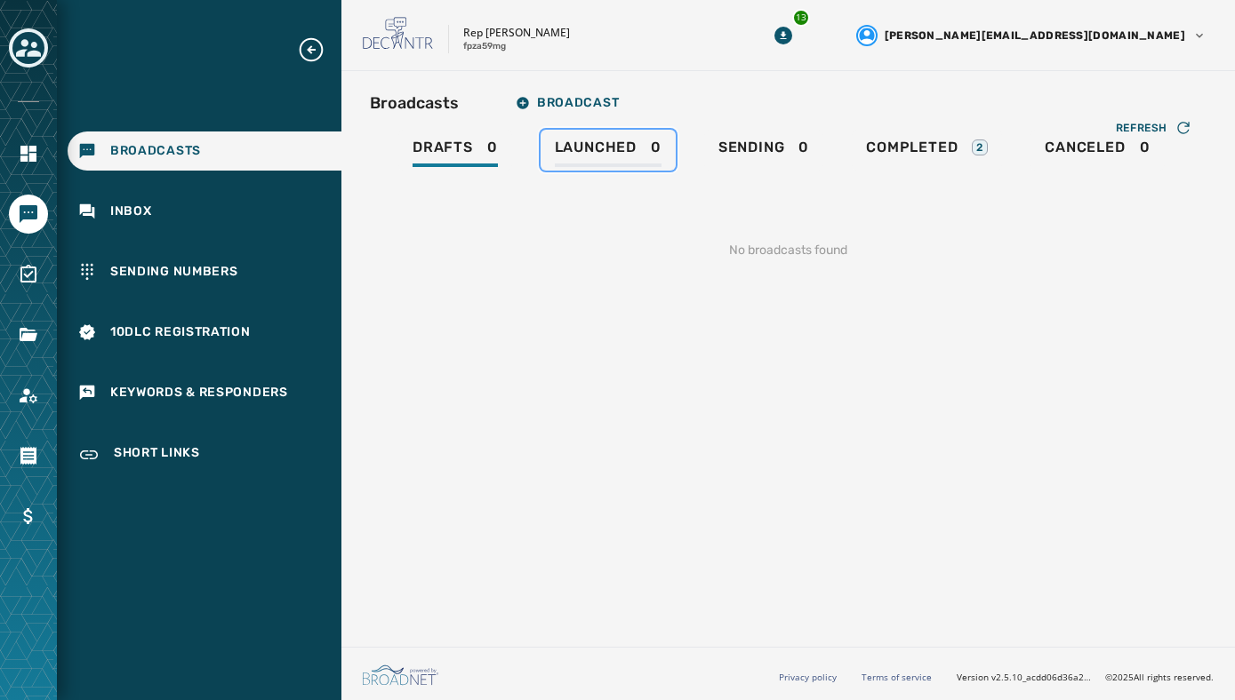
click at [589, 151] on span "Launched" at bounding box center [596, 148] width 82 height 18
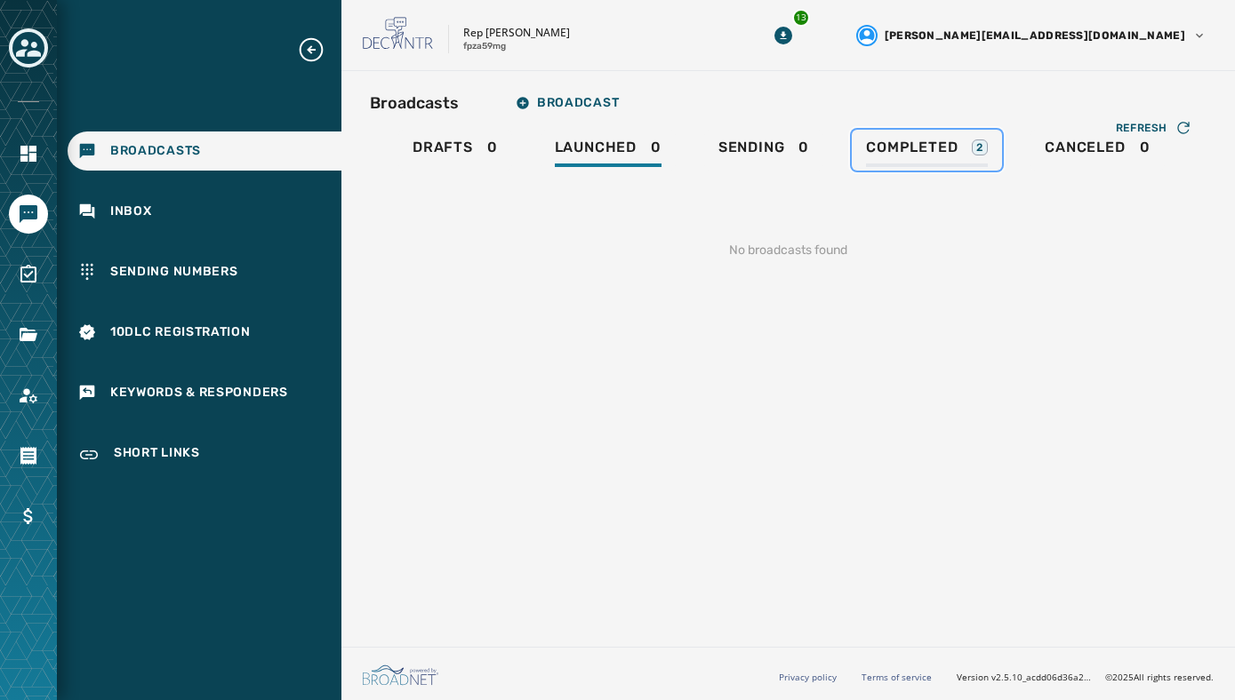
click at [892, 140] on span "Completed" at bounding box center [912, 148] width 92 height 18
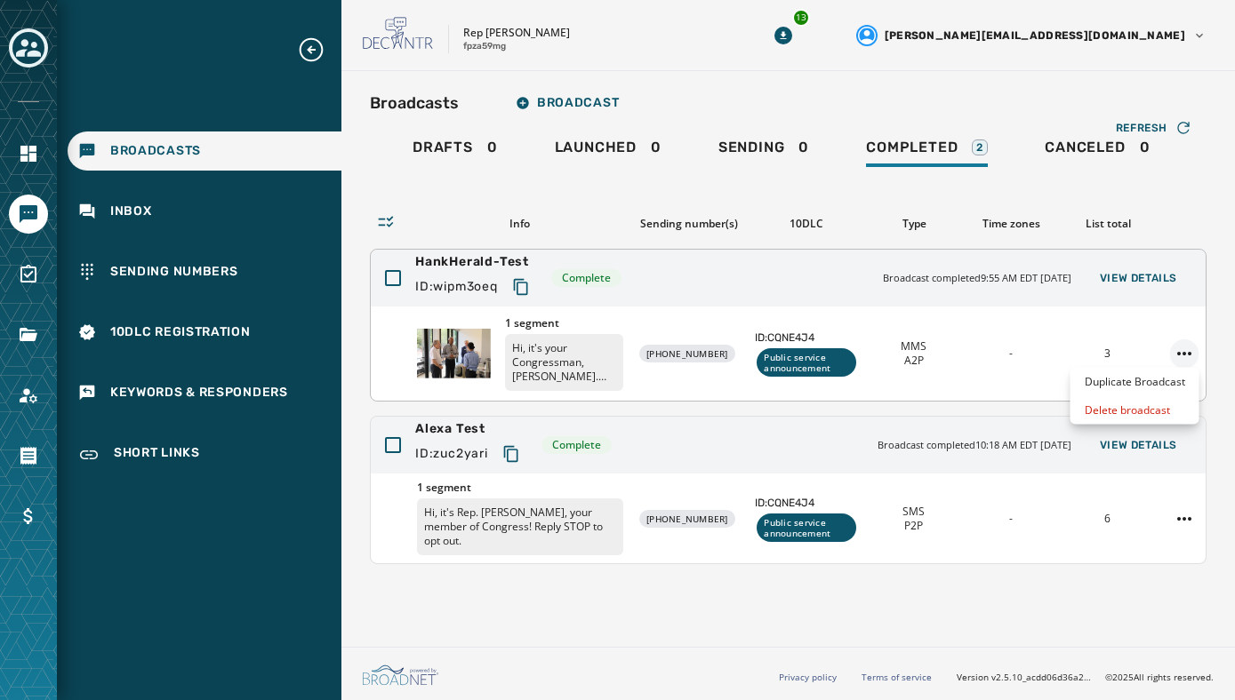
click at [1187, 353] on html "Broadcasts Inbox Sending Numbers 10DLC Registration Keywords & Responders Short…" at bounding box center [617, 350] width 1235 height 700
click at [1162, 373] on div "Duplicate Broadcast" at bounding box center [1134, 382] width 129 height 28
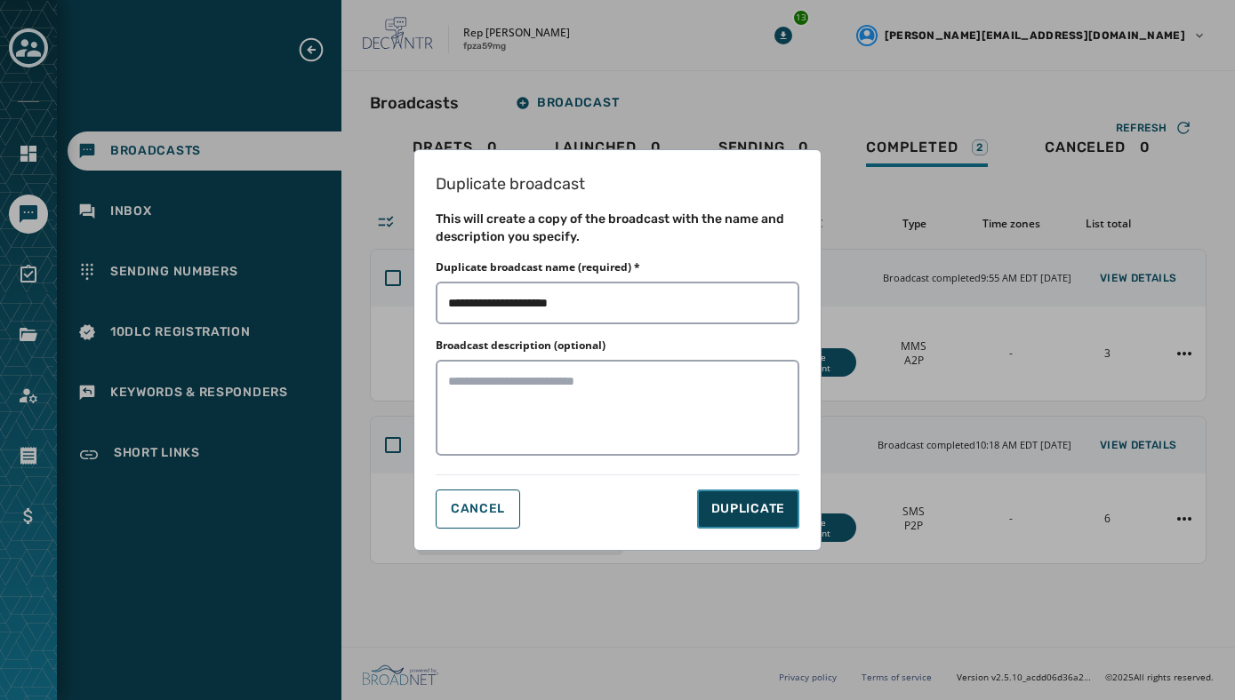
click at [749, 514] on span "DUPLICATE" at bounding box center [748, 509] width 74 height 18
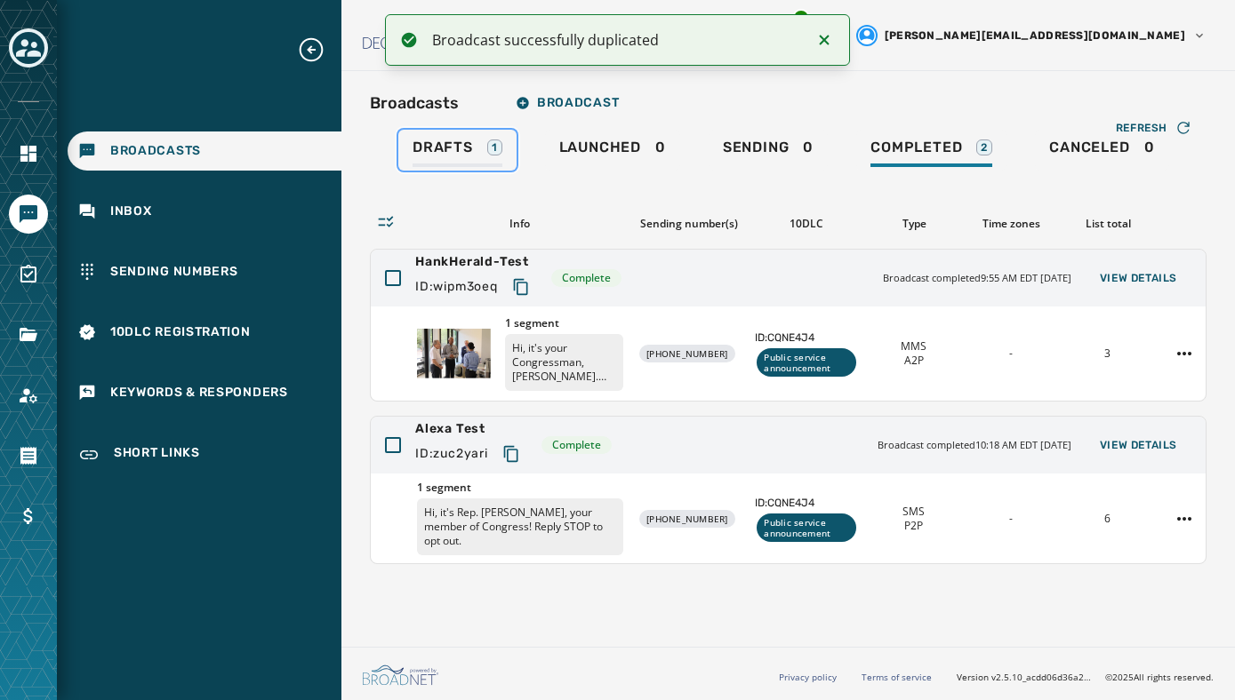
click at [444, 150] on span "Drafts" at bounding box center [442, 148] width 60 height 18
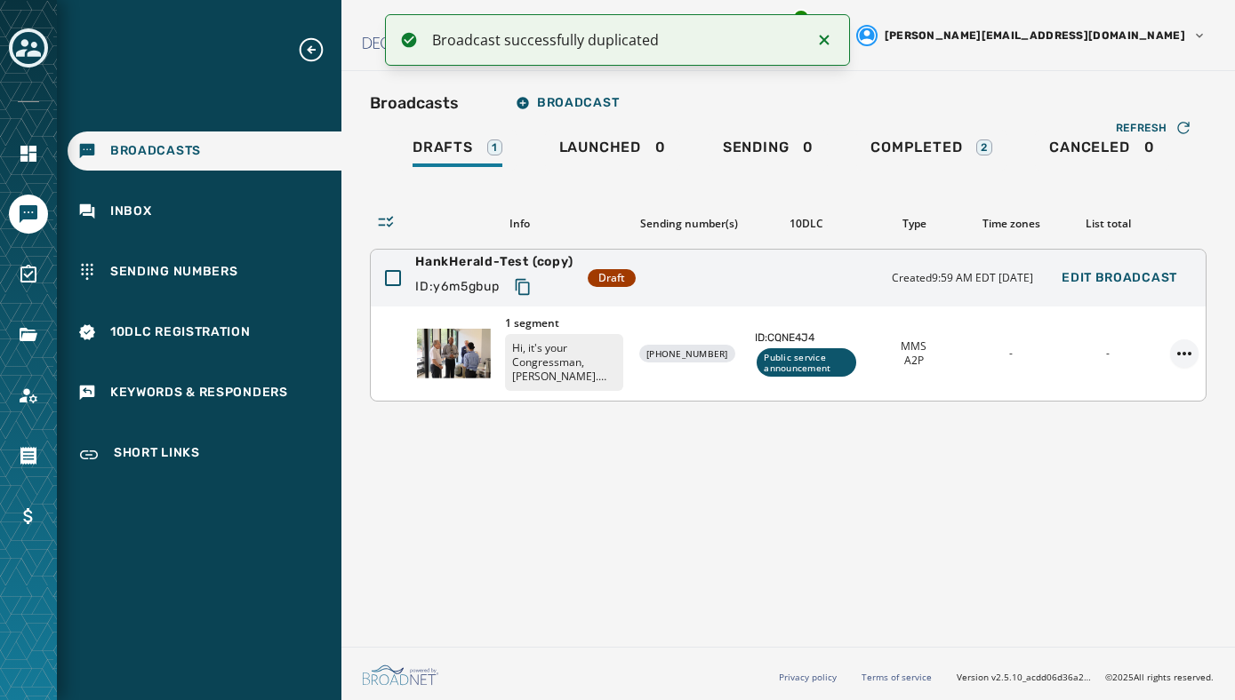
click at [1186, 348] on html "Broadcast successfully duplicated Broadcasts Inbox Sending Numbers 10DLC Regist…" at bounding box center [617, 350] width 1235 height 700
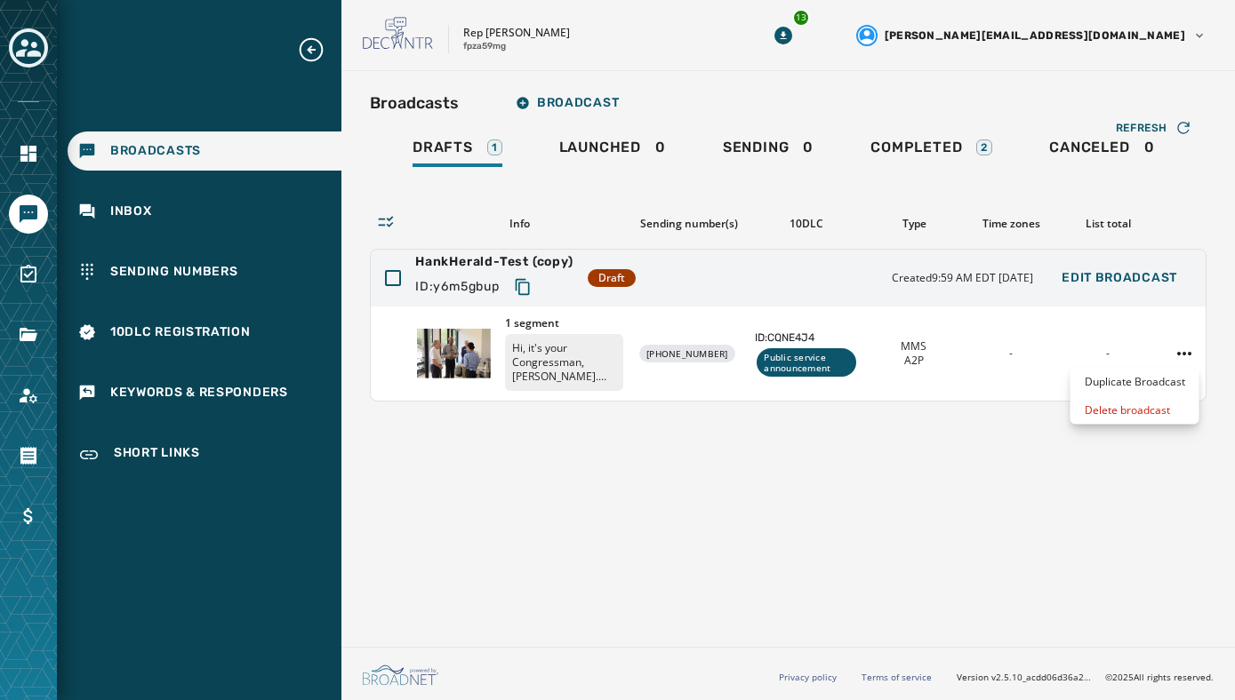
click at [770, 485] on html "Broadcasts Inbox Sending Numbers 10DLC Registration Keywords & Responders Short…" at bounding box center [617, 350] width 1235 height 700
click at [556, 345] on p "Hi, it's your Congressman, [PERSON_NAME]. Innovation isn't limited to [GEOGRAPH…" at bounding box center [564, 362] width 118 height 57
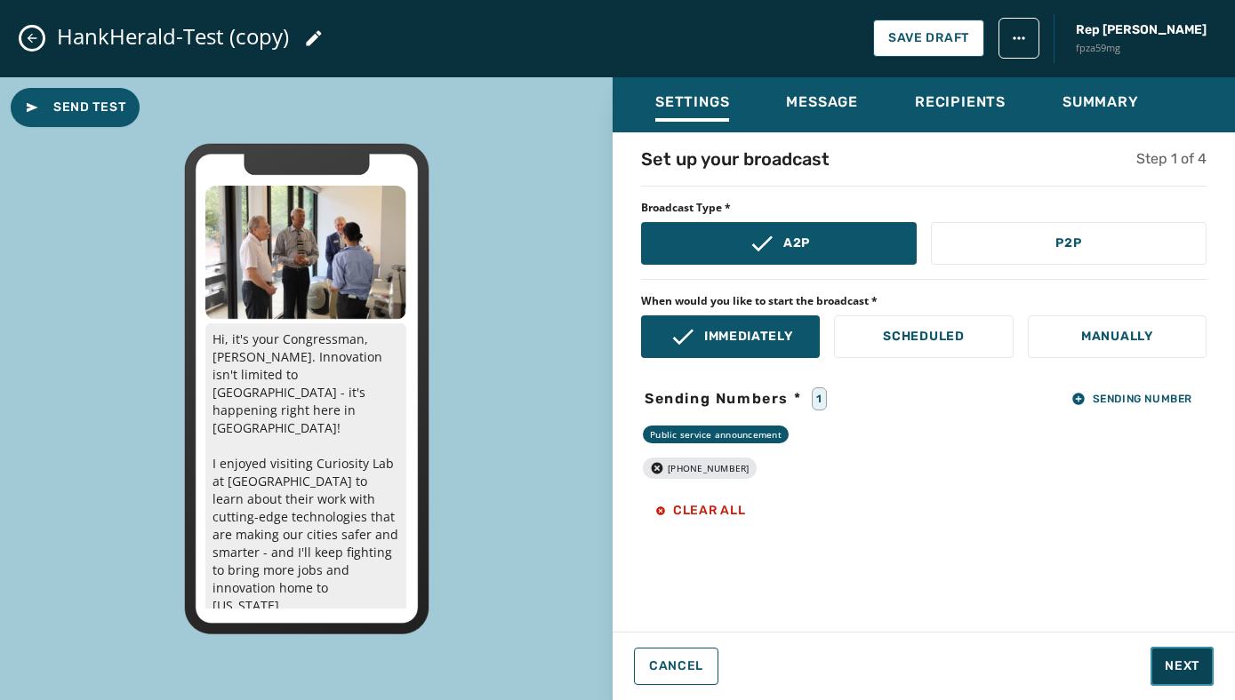
click at [1180, 652] on button "Next" at bounding box center [1181, 666] width 63 height 39
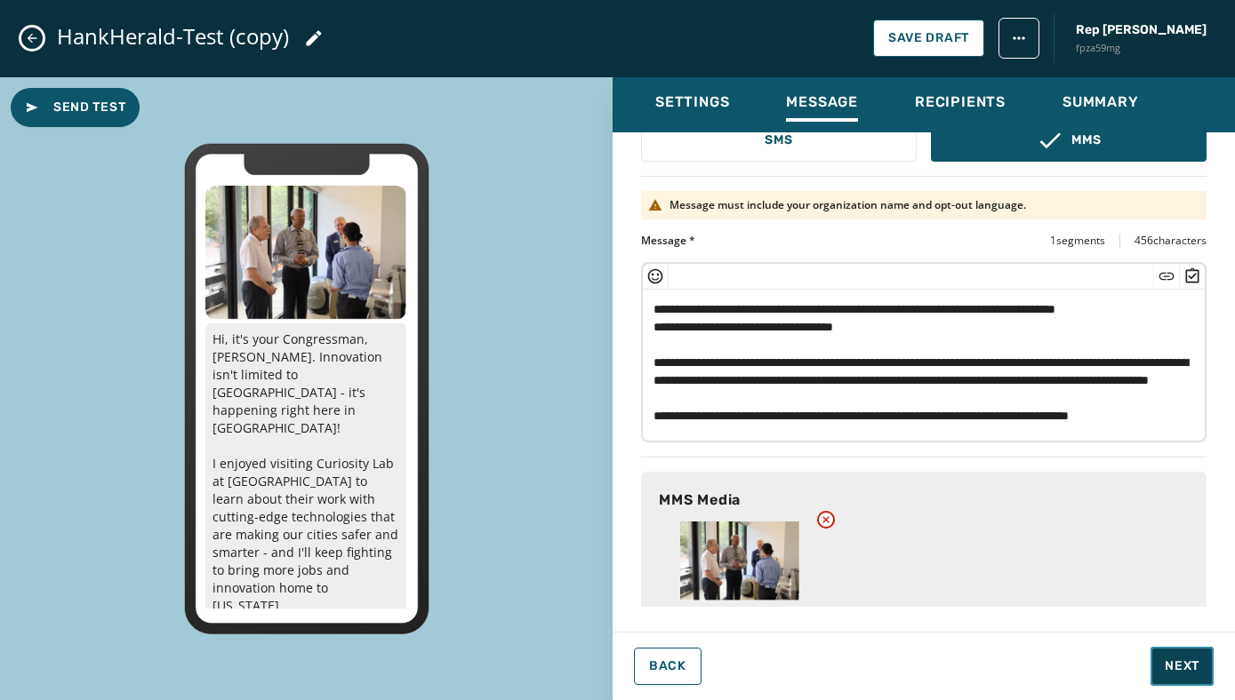
scroll to position [165, 0]
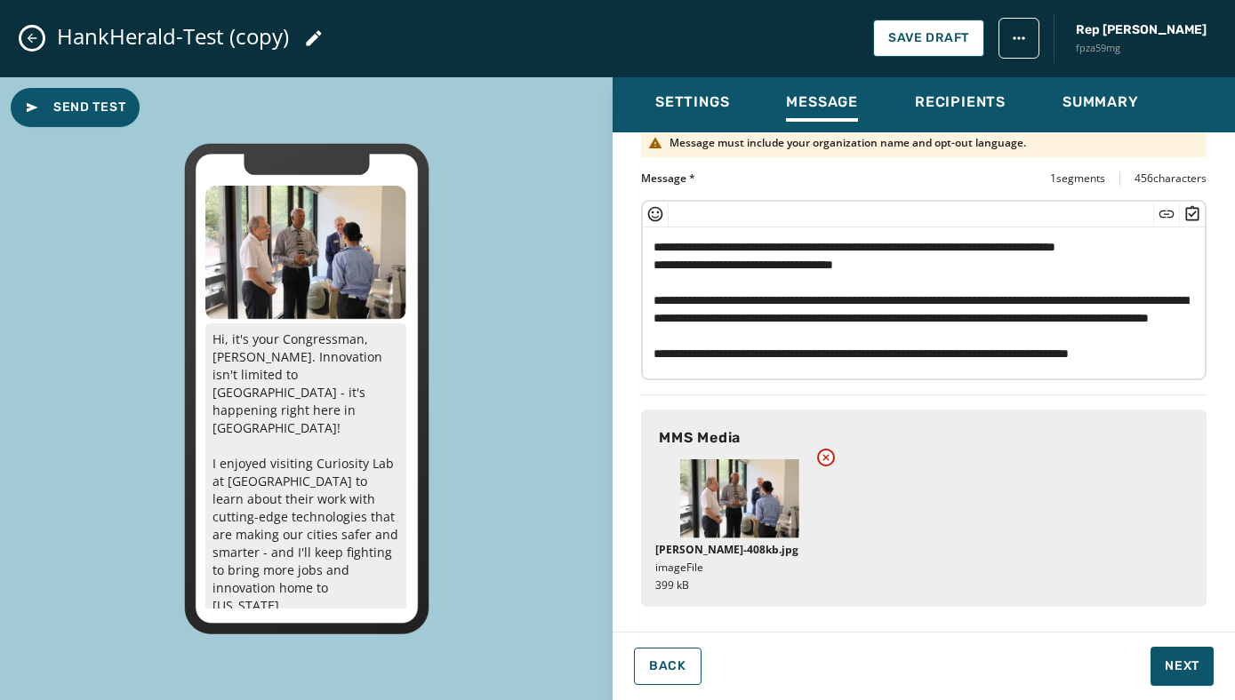
click at [829, 456] on icon at bounding box center [826, 458] width 14 height 14
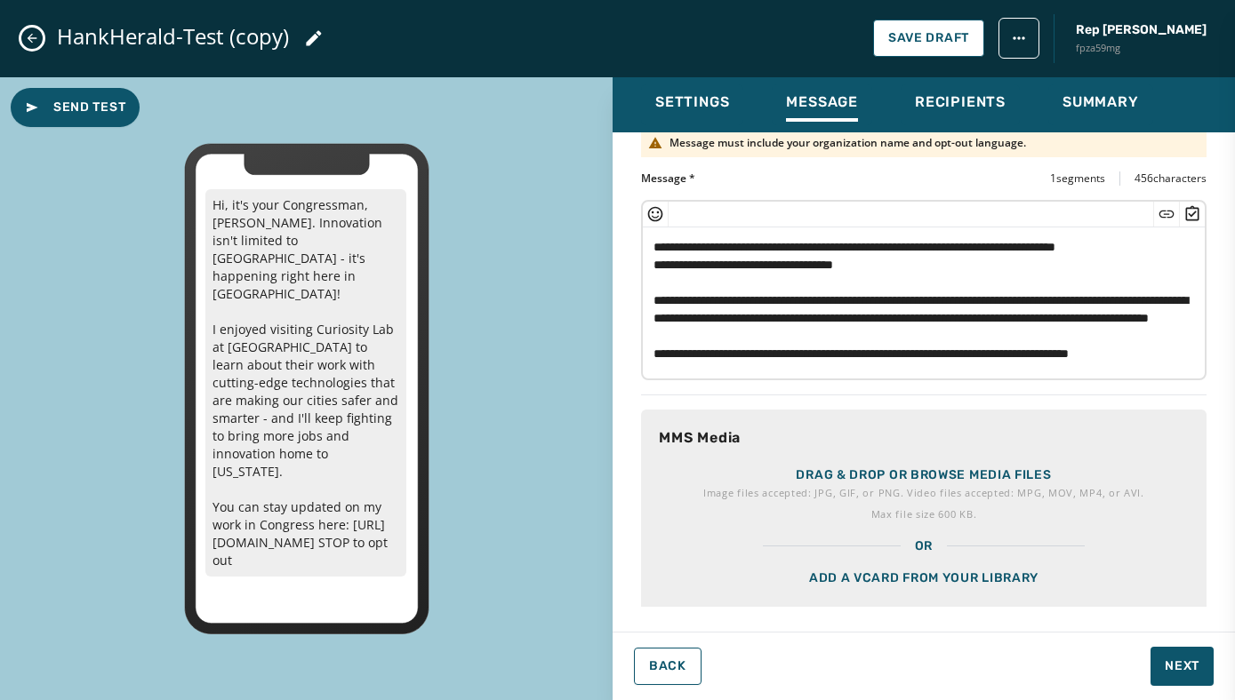
click at [898, 476] on p "Drag & drop or browse media files" at bounding box center [923, 476] width 255 height 18
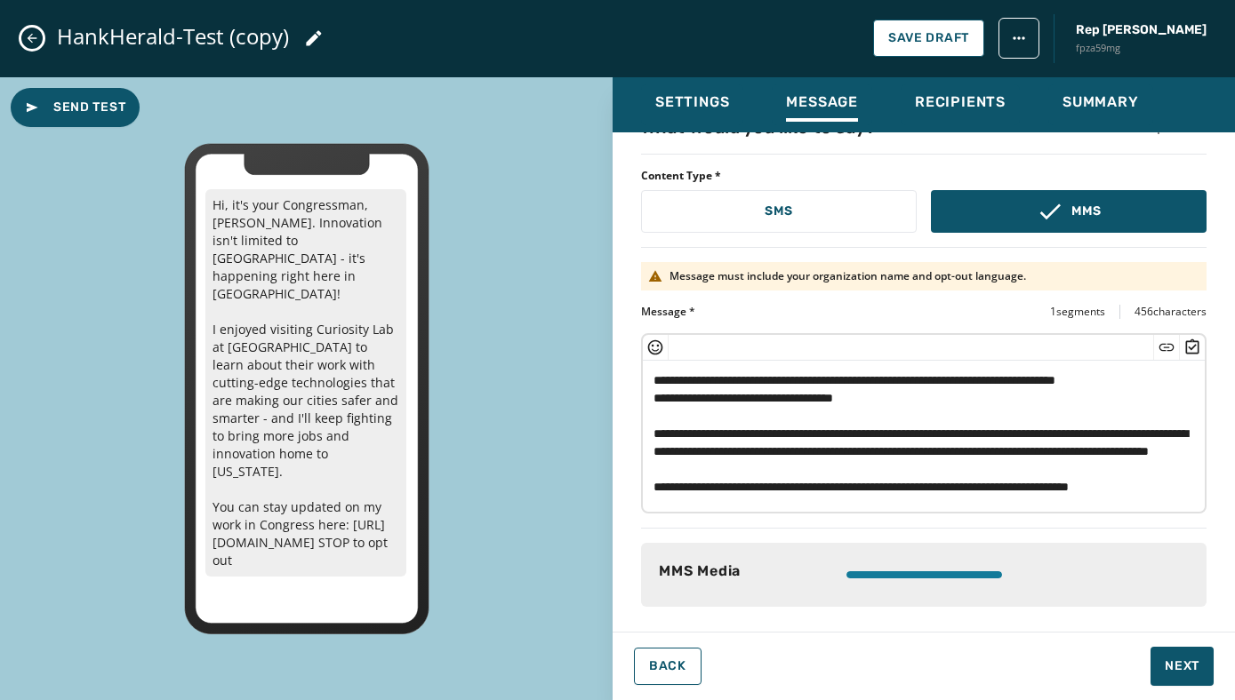
scroll to position [0, 0]
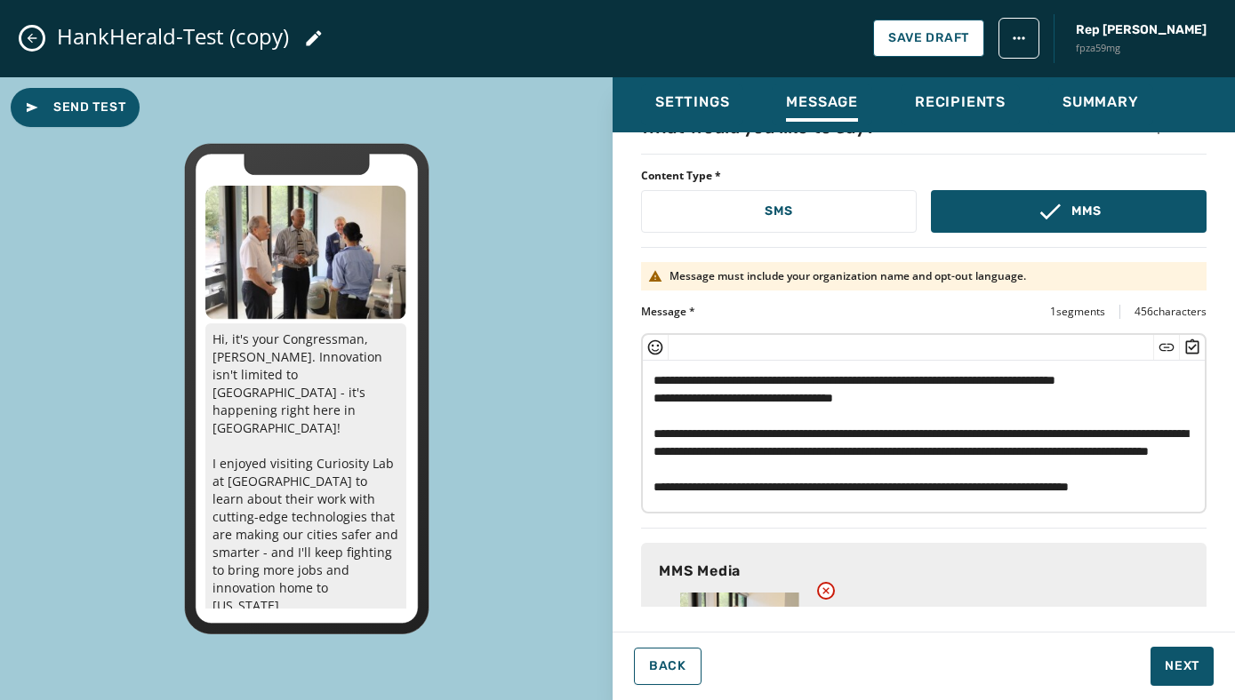
click at [653, 404] on textarea "**********" at bounding box center [924, 434] width 562 height 146
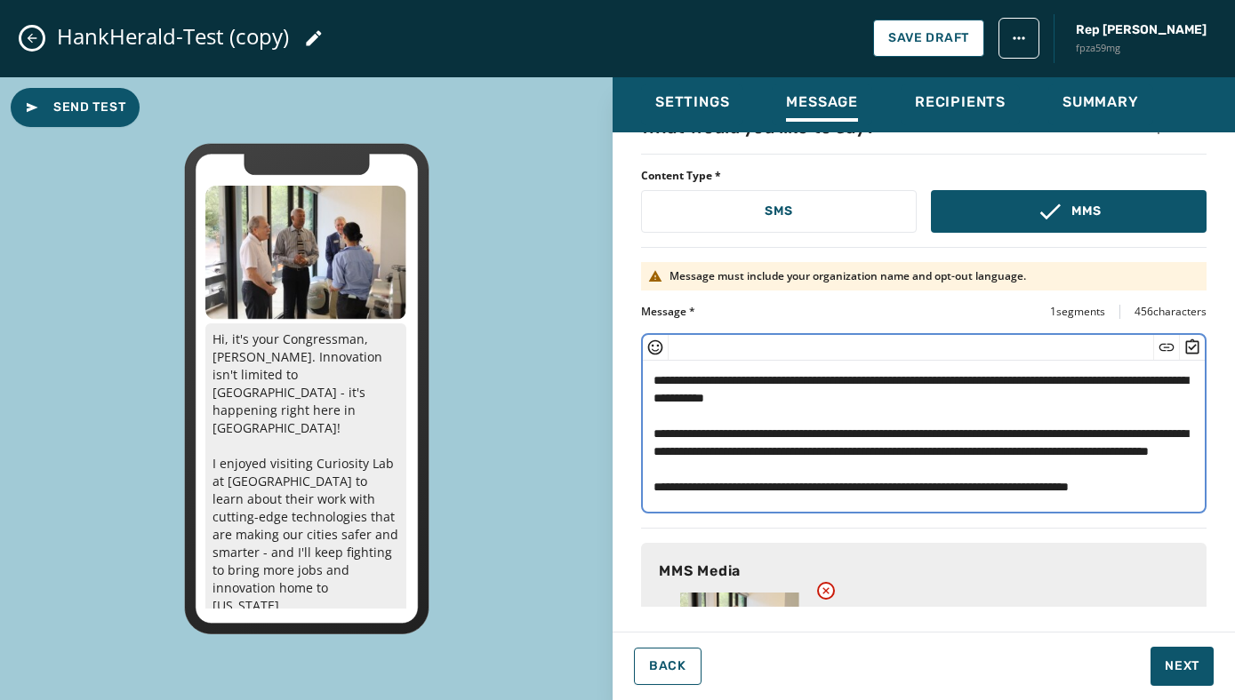
click at [901, 396] on textarea "**********" at bounding box center [924, 434] width 562 height 146
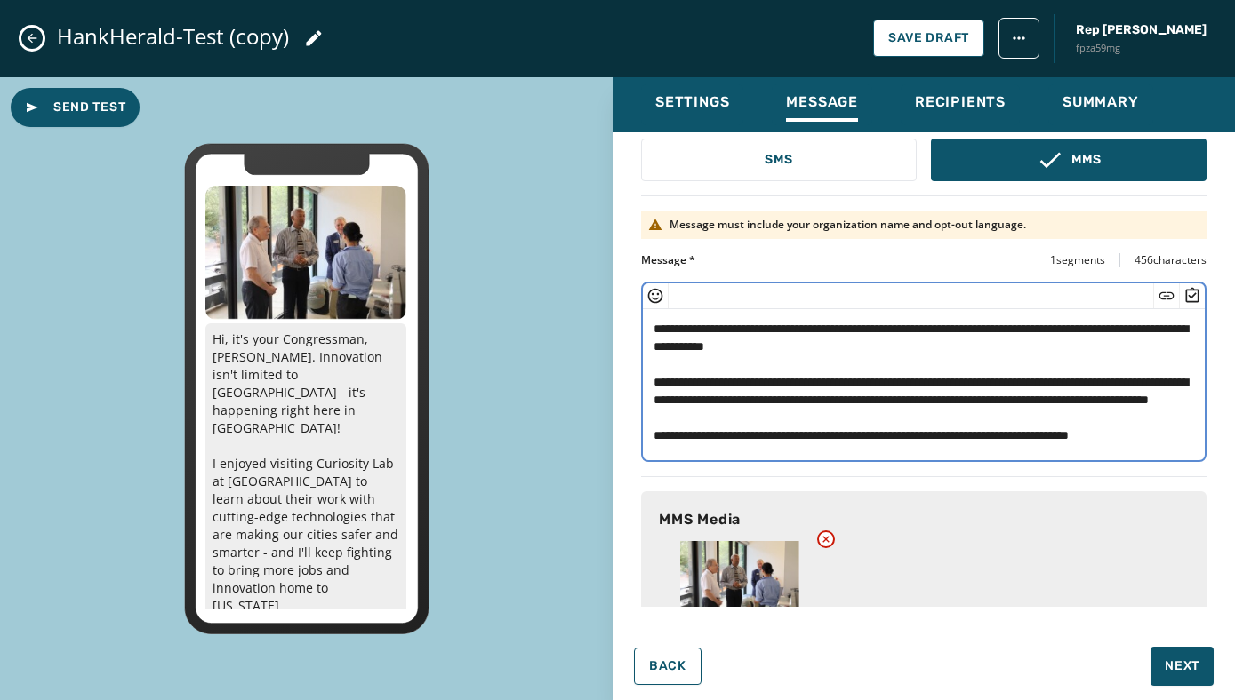
scroll to position [165, 0]
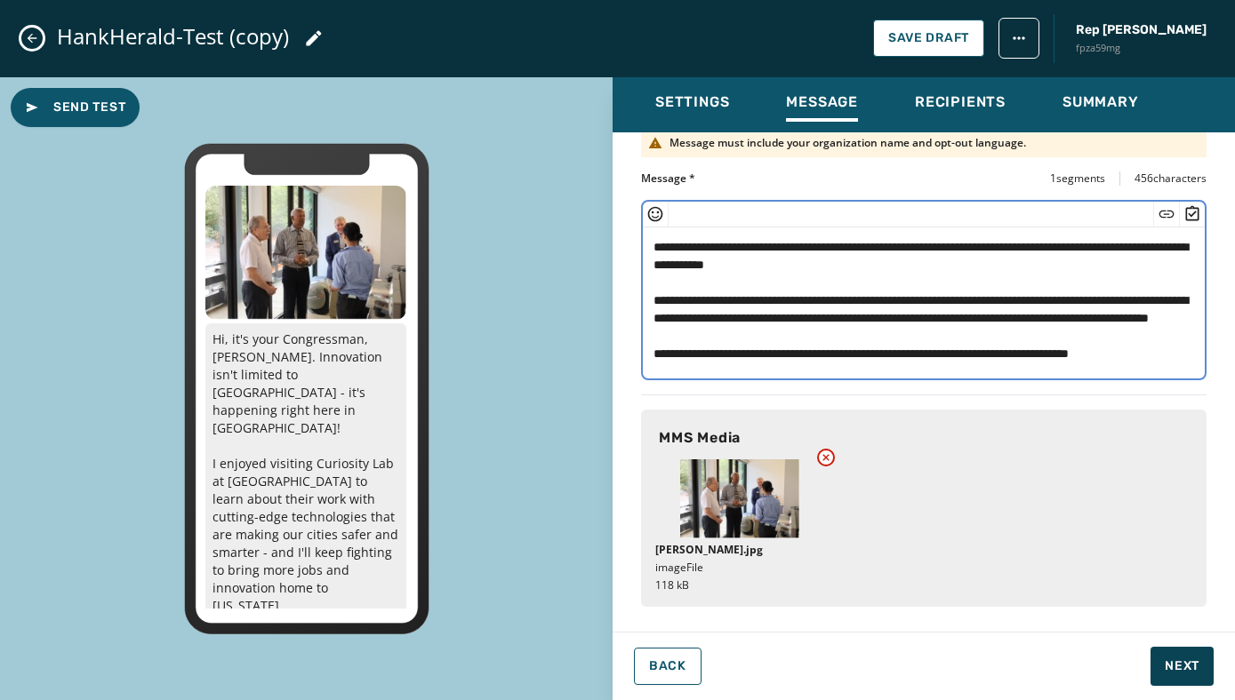
type textarea "**********"
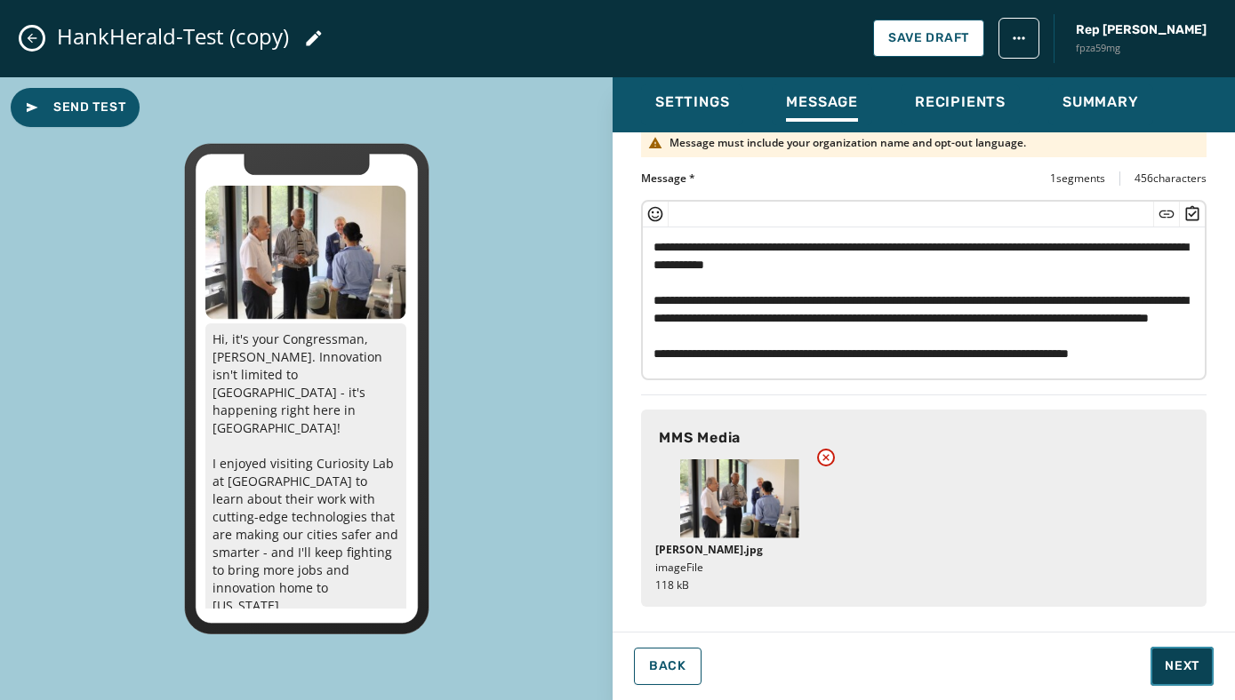
click at [1186, 675] on span "Next" at bounding box center [1181, 667] width 35 height 18
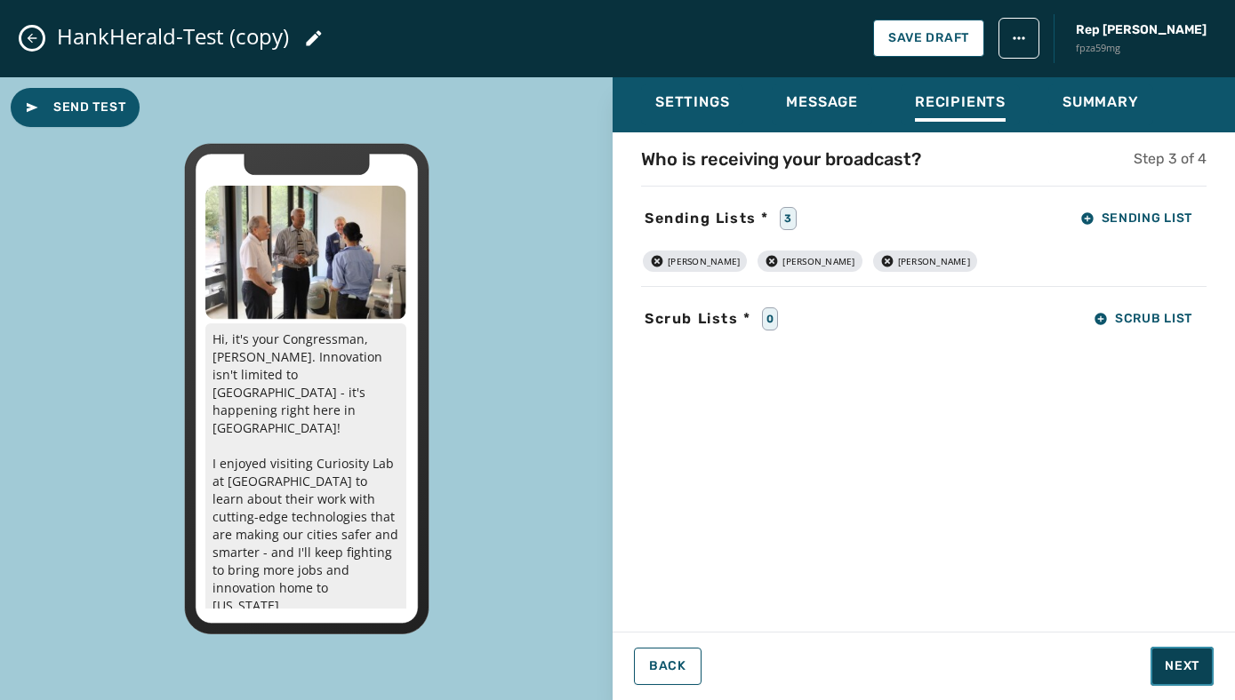
click at [1183, 668] on span "Next" at bounding box center [1181, 667] width 35 height 18
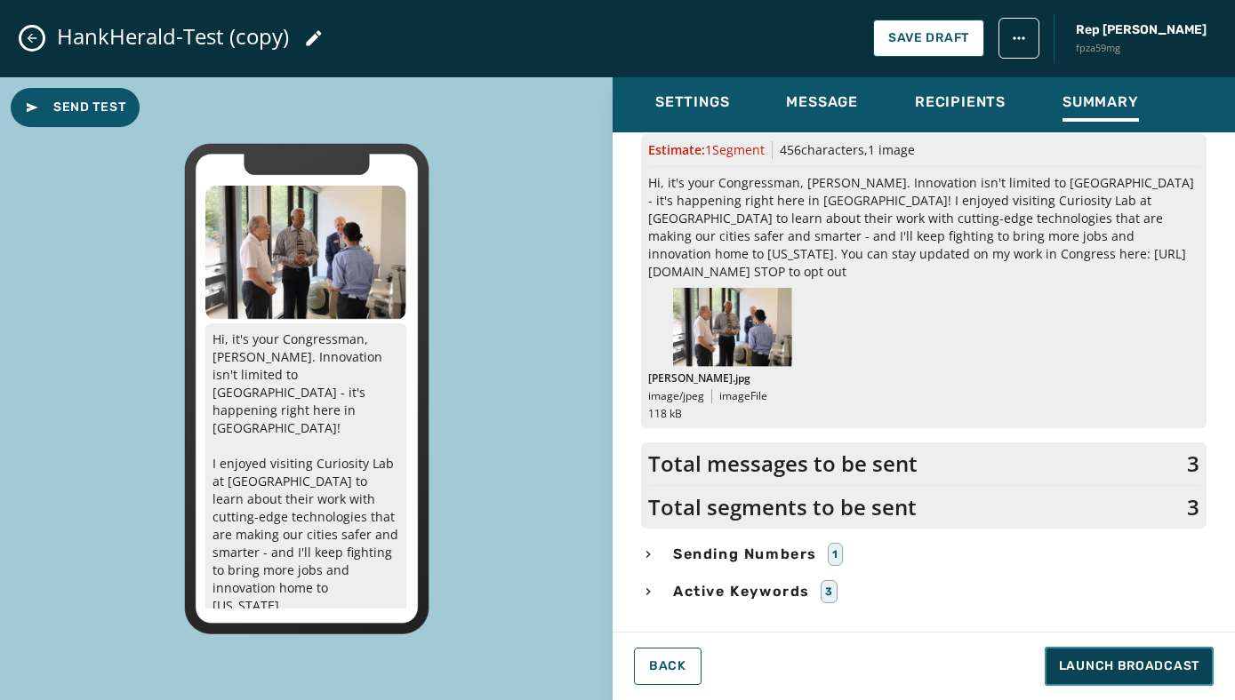
scroll to position [120, 0]
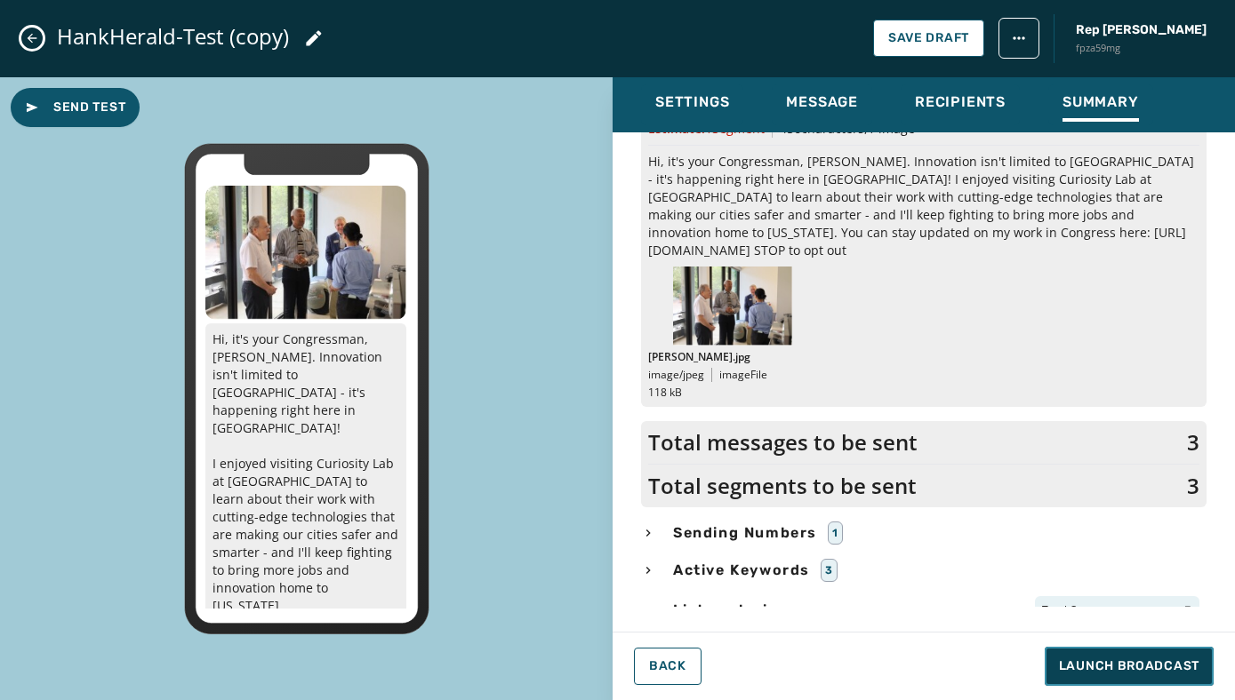
click at [1100, 665] on span "Launch Broadcast" at bounding box center [1129, 667] width 140 height 18
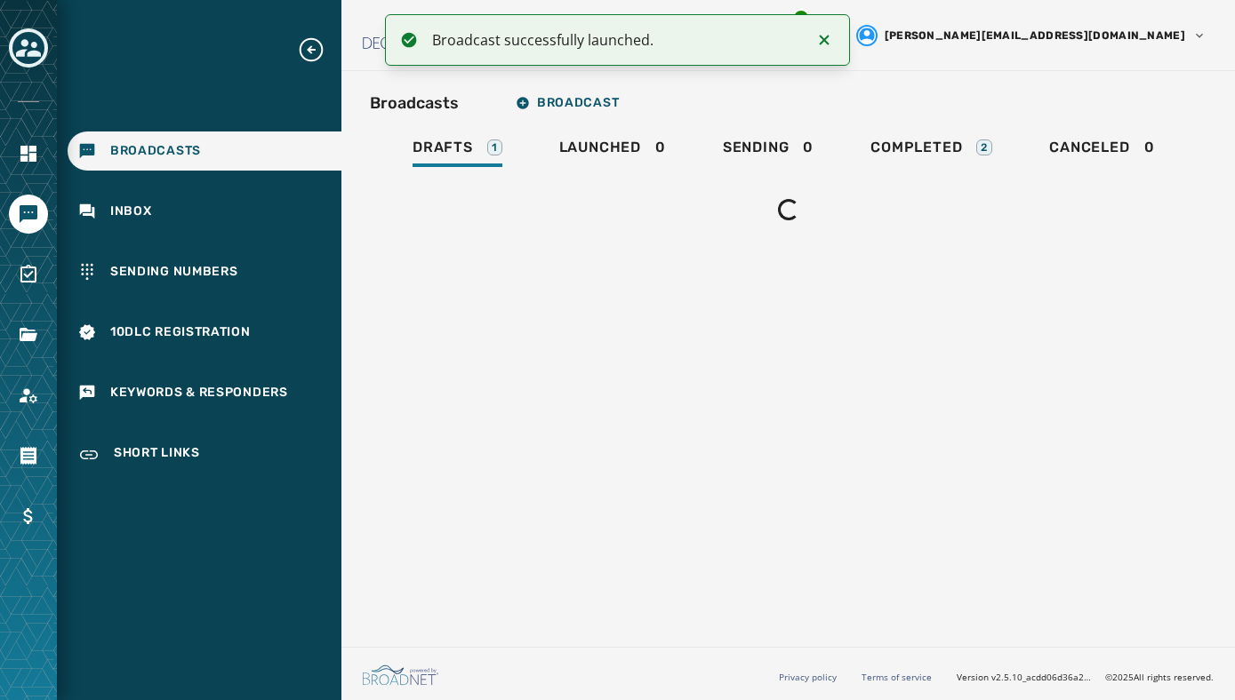
scroll to position [0, 0]
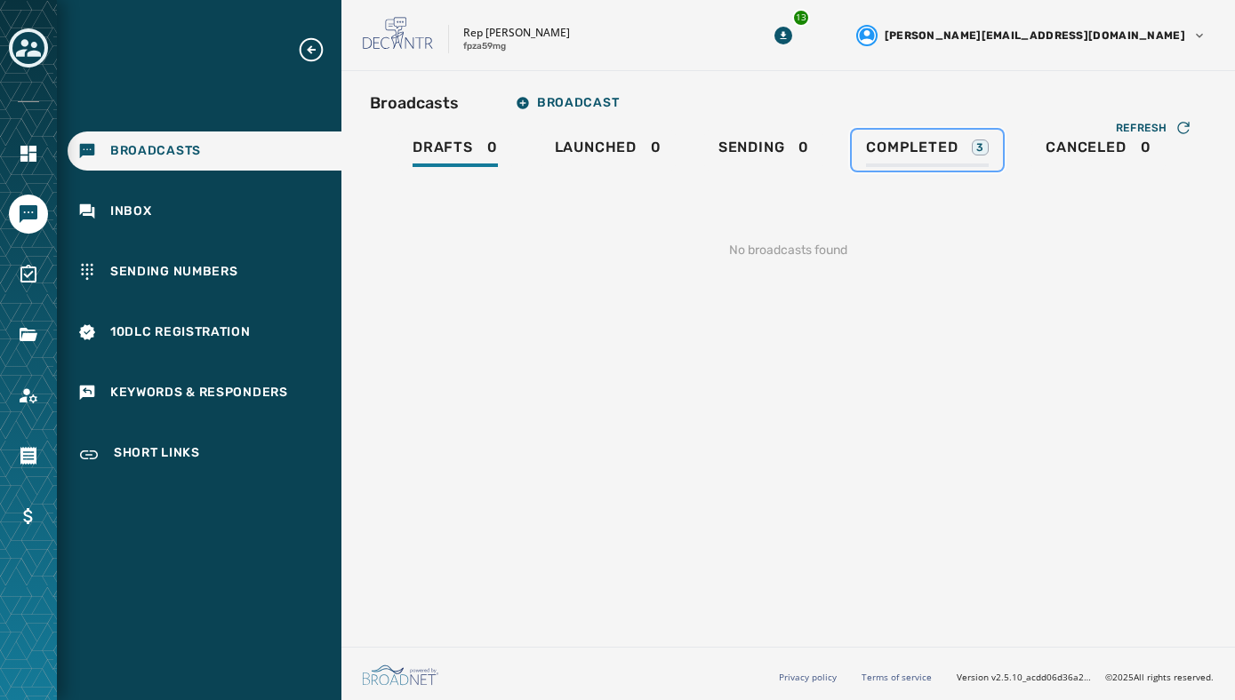
click at [907, 151] on span "Completed" at bounding box center [912, 148] width 92 height 18
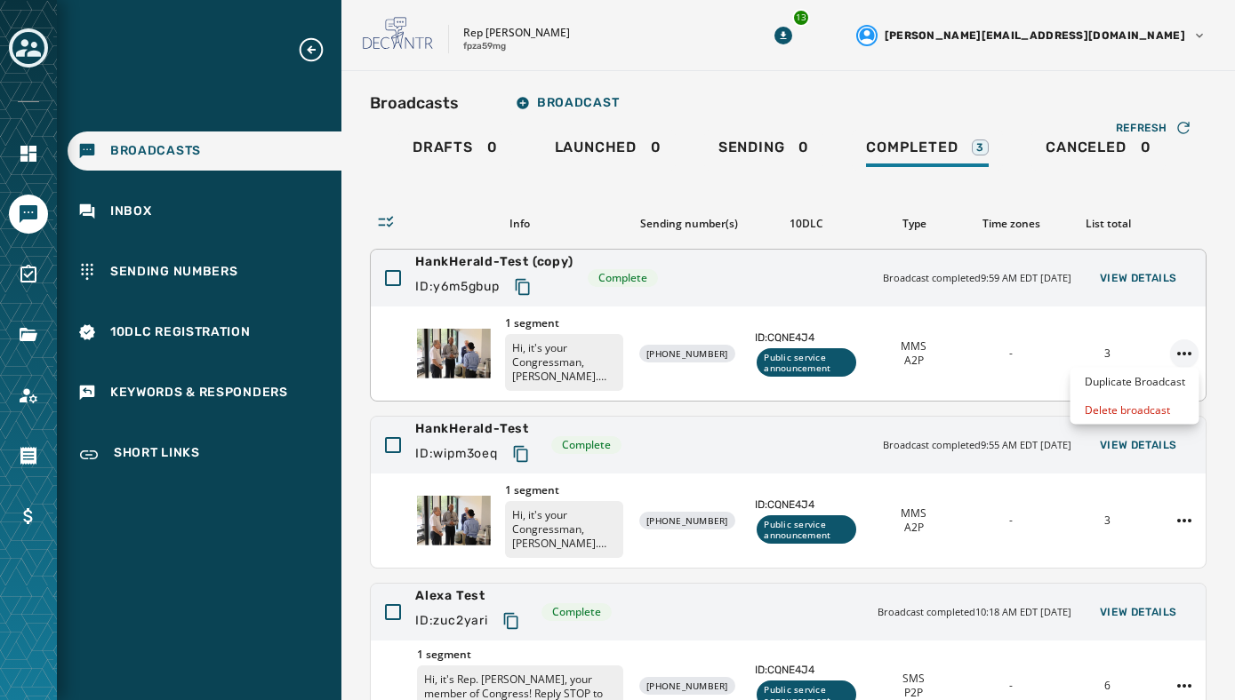
click at [1177, 356] on html "Broadcasts Inbox Sending Numbers 10DLC Registration Keywords & Responders Short…" at bounding box center [617, 350] width 1235 height 700
click at [1147, 374] on div "Duplicate Broadcast" at bounding box center [1134, 382] width 129 height 28
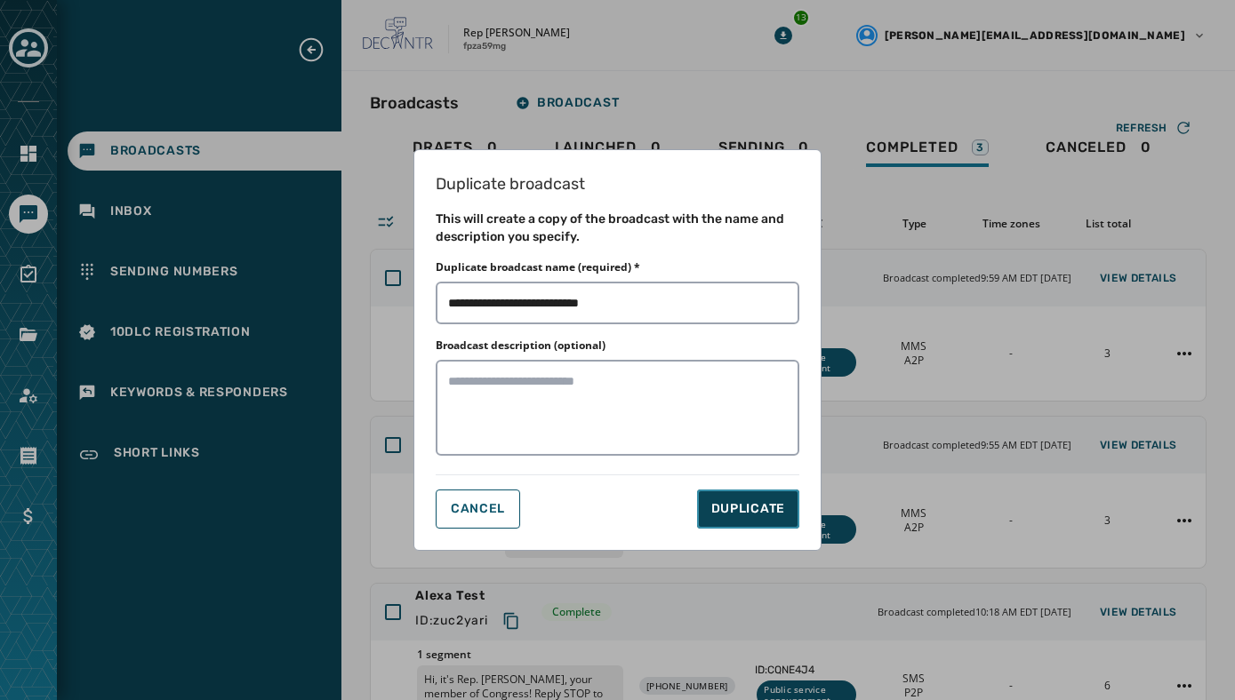
click at [726, 512] on span "DUPLICATE" at bounding box center [748, 509] width 74 height 18
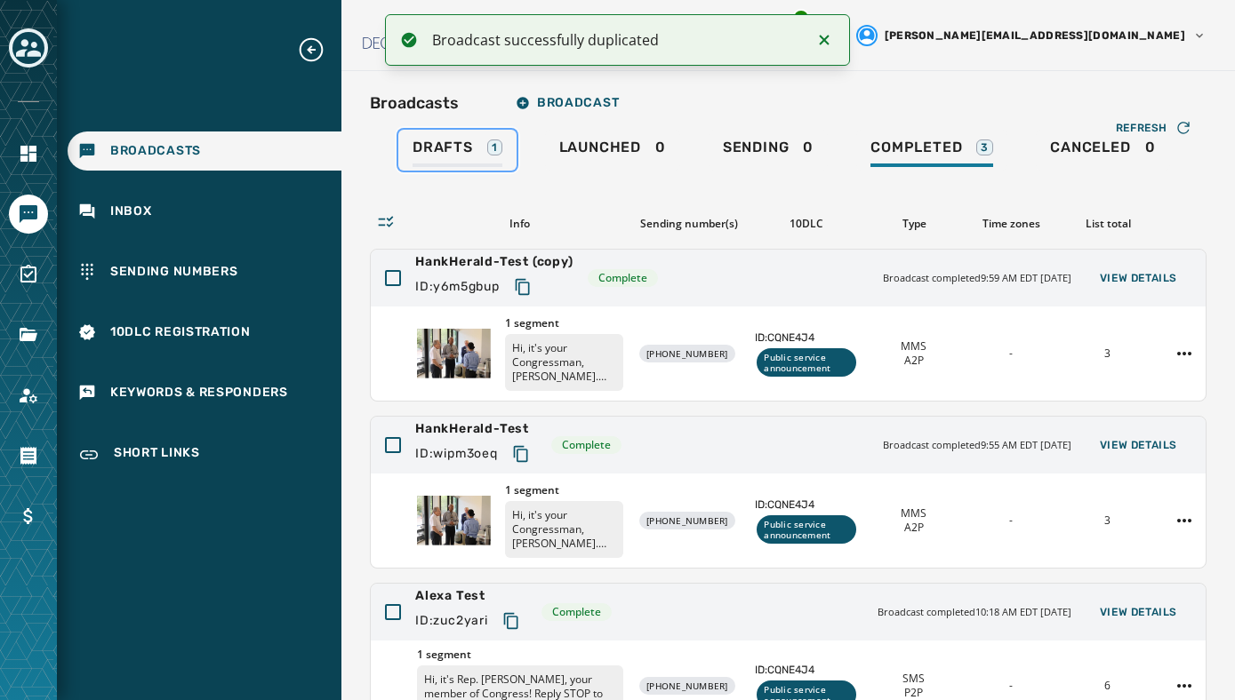
click at [456, 144] on span "Drafts" at bounding box center [442, 148] width 60 height 18
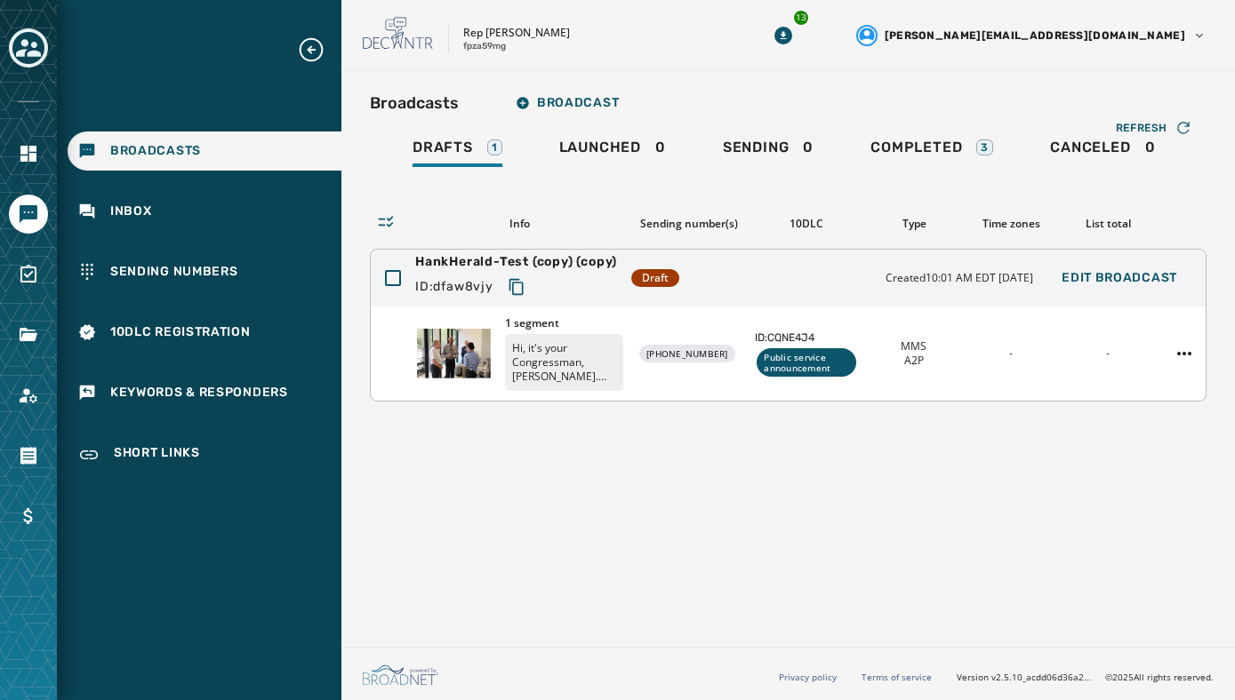
click at [609, 364] on p "Hi, it's your Congressman, [PERSON_NAME]. Innovation isn't limited to [GEOGRAPH…" at bounding box center [564, 362] width 118 height 57
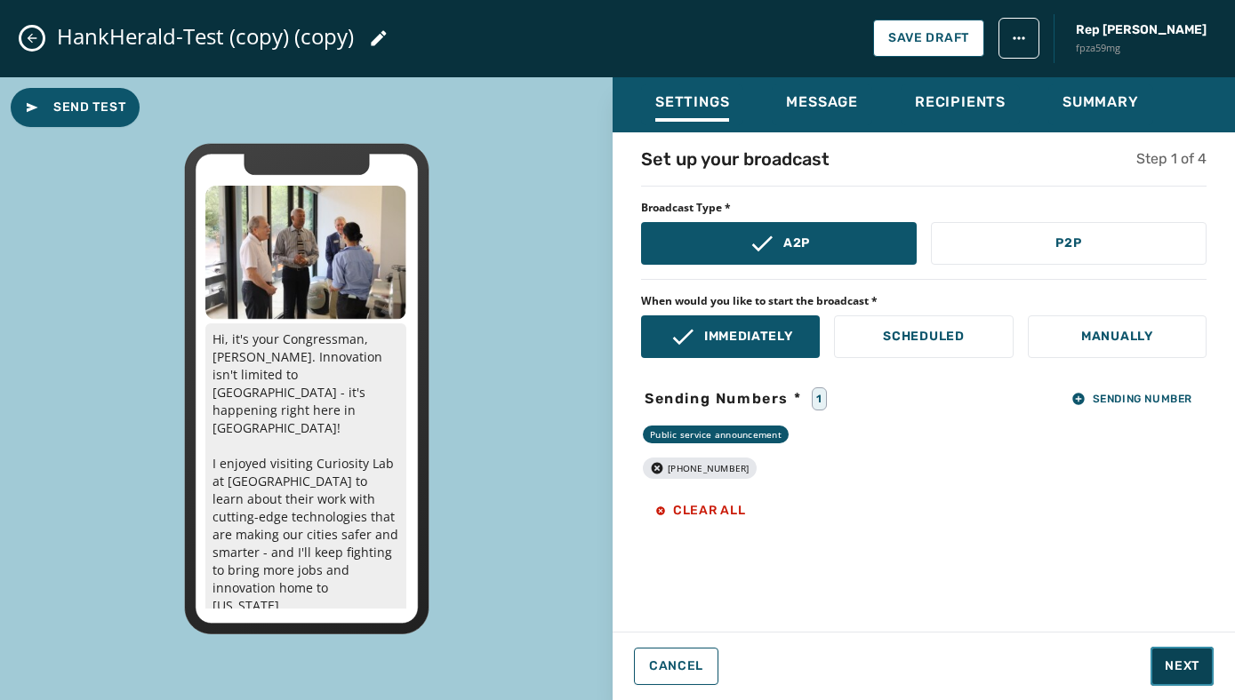
click at [1164, 672] on button "Next" at bounding box center [1181, 666] width 63 height 39
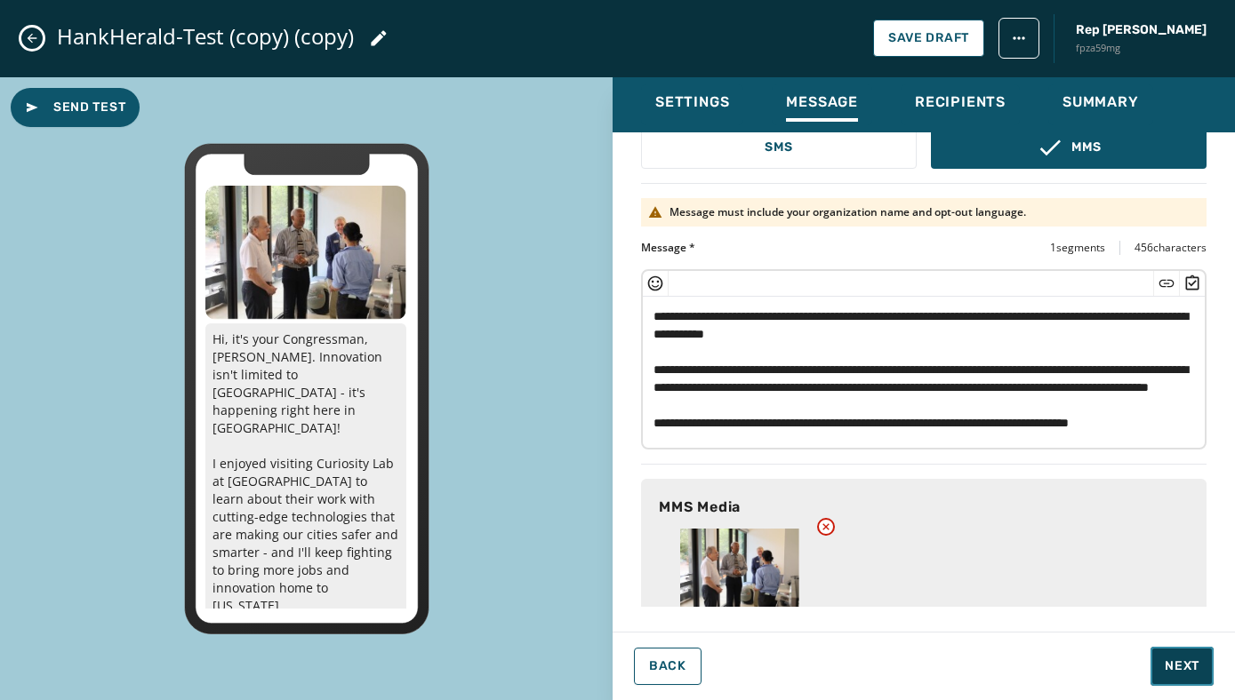
scroll to position [165, 0]
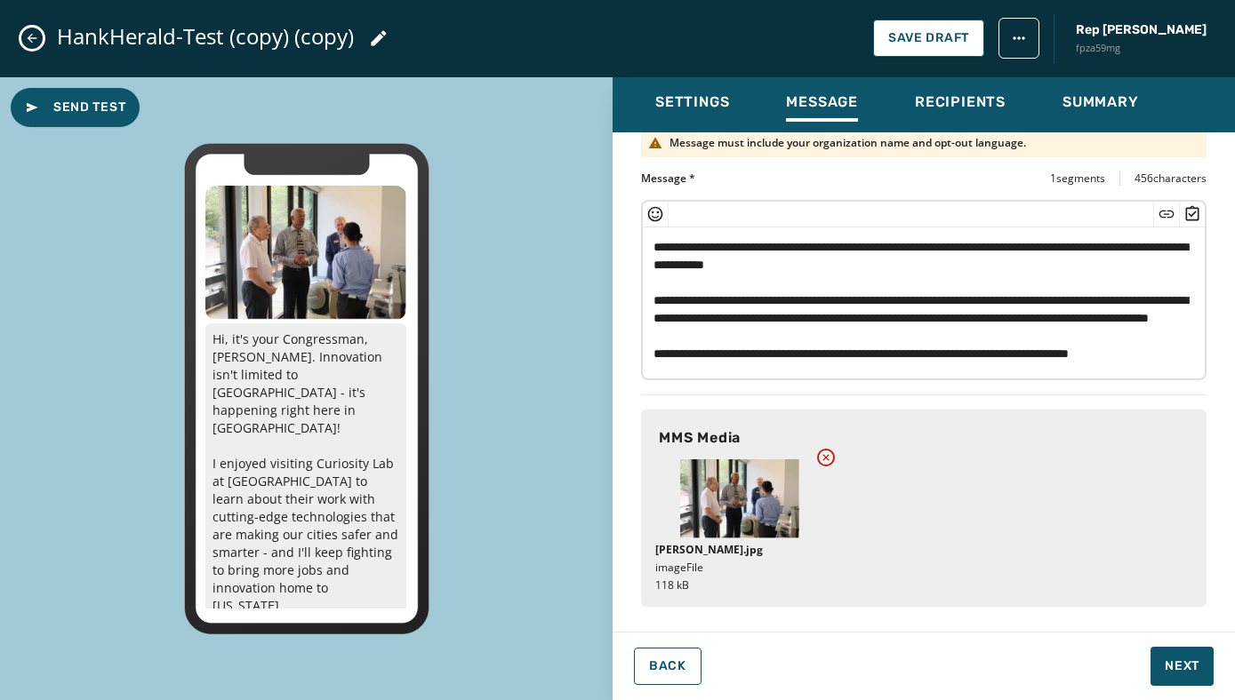
click at [830, 458] on icon at bounding box center [826, 458] width 14 height 14
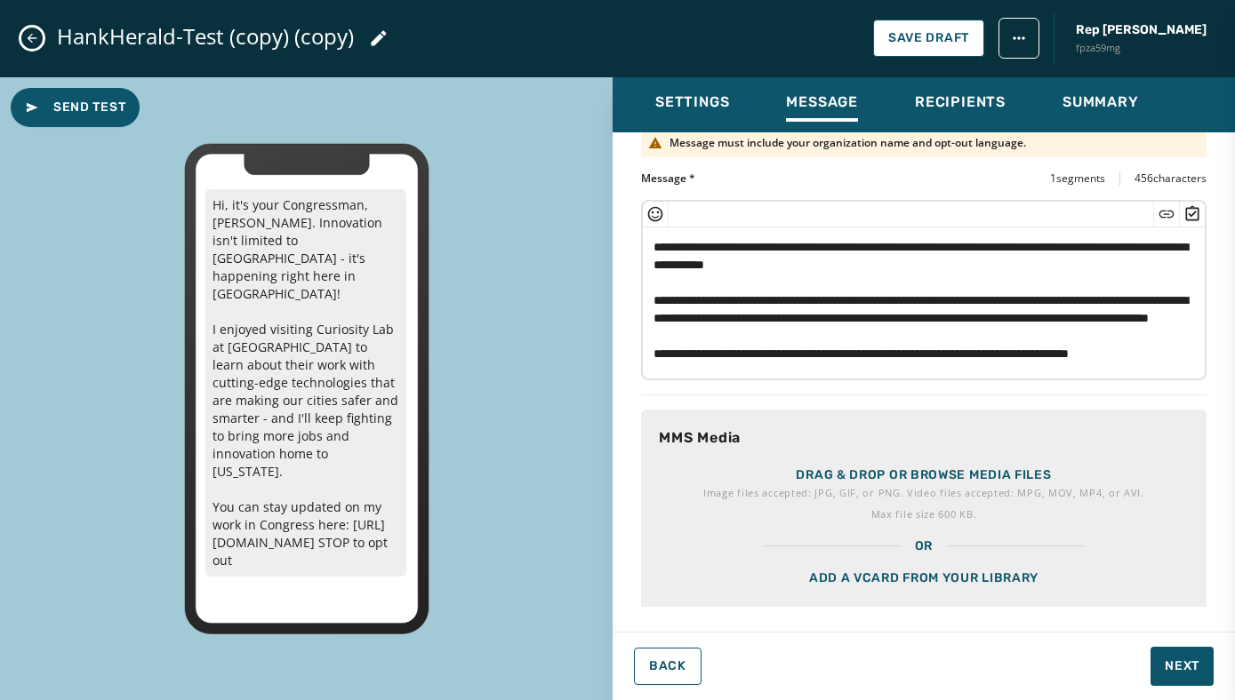
click at [892, 458] on div "Drag & drop or browse media files Image files accepted: JPG, GIF, or PNG. Video…" at bounding box center [923, 474] width 565 height 128
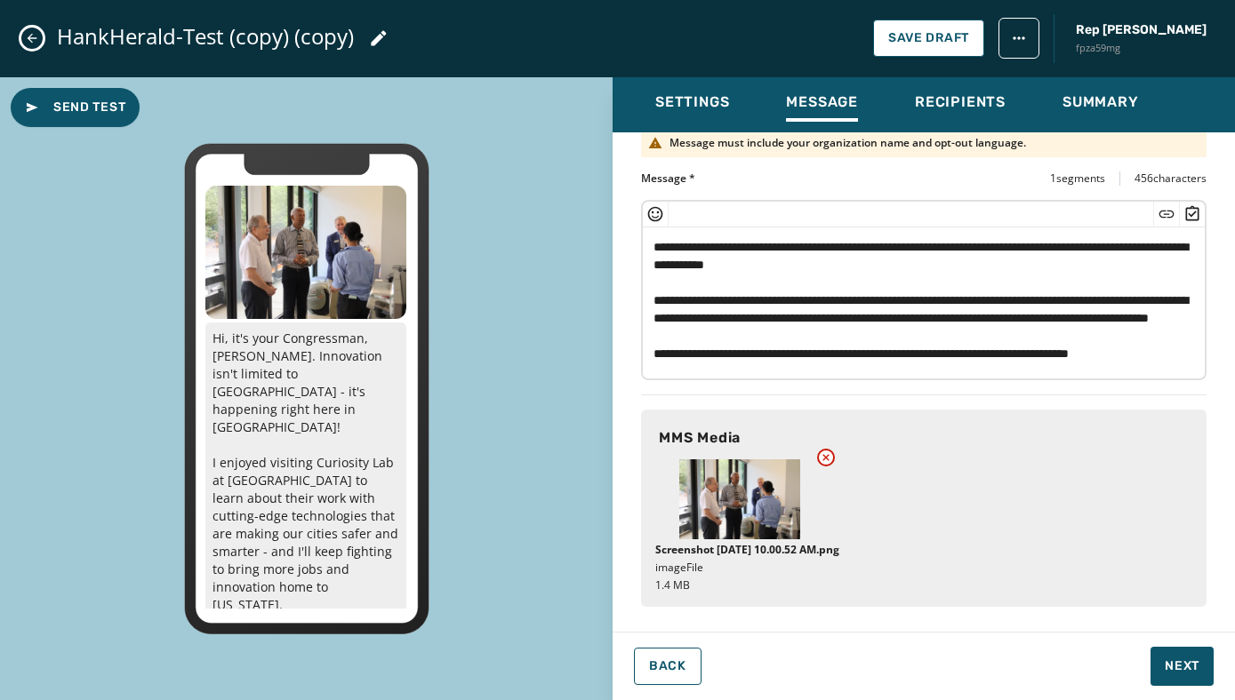
click at [824, 456] on icon at bounding box center [825, 457] width 7 height 7
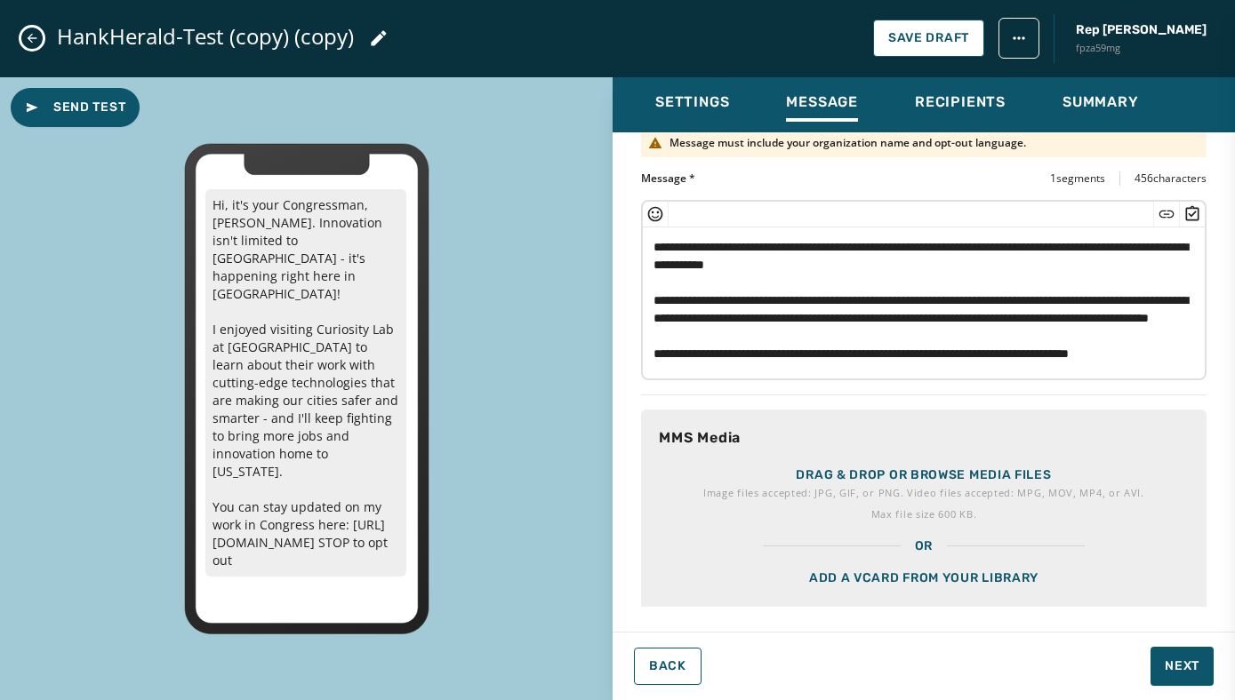
click at [875, 475] on p "Drag & drop or browse media files" at bounding box center [923, 476] width 255 height 18
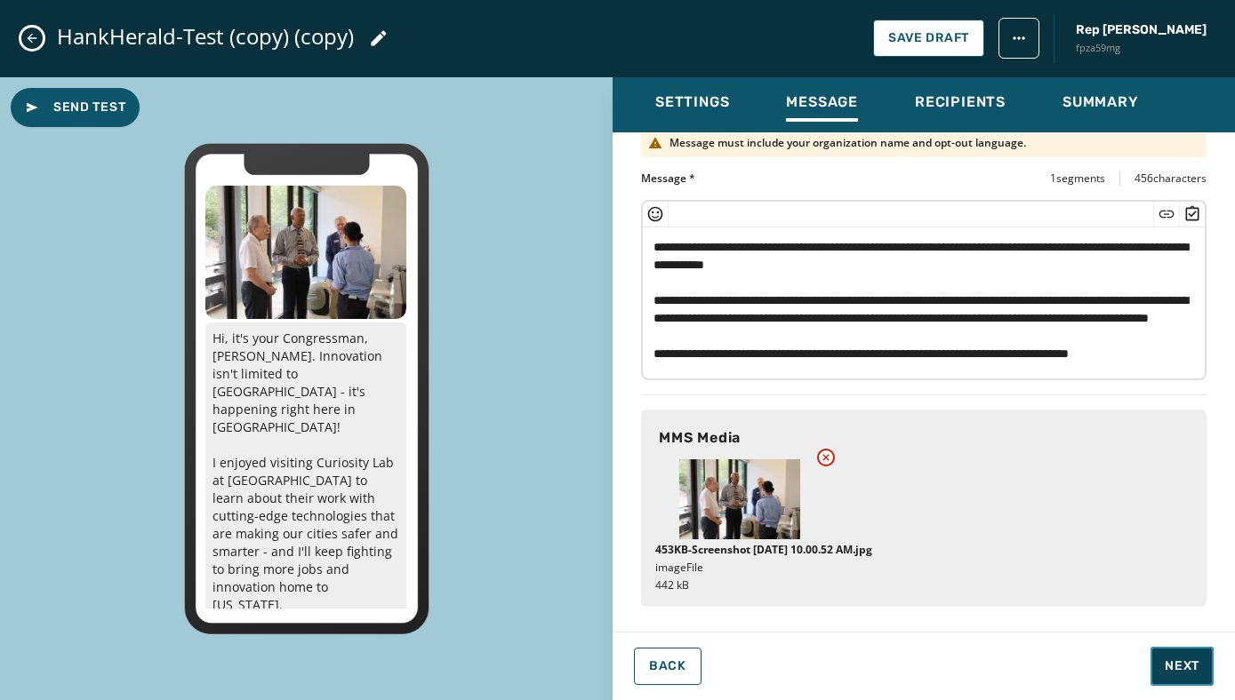
click at [1165, 658] on span "Next" at bounding box center [1181, 667] width 35 height 18
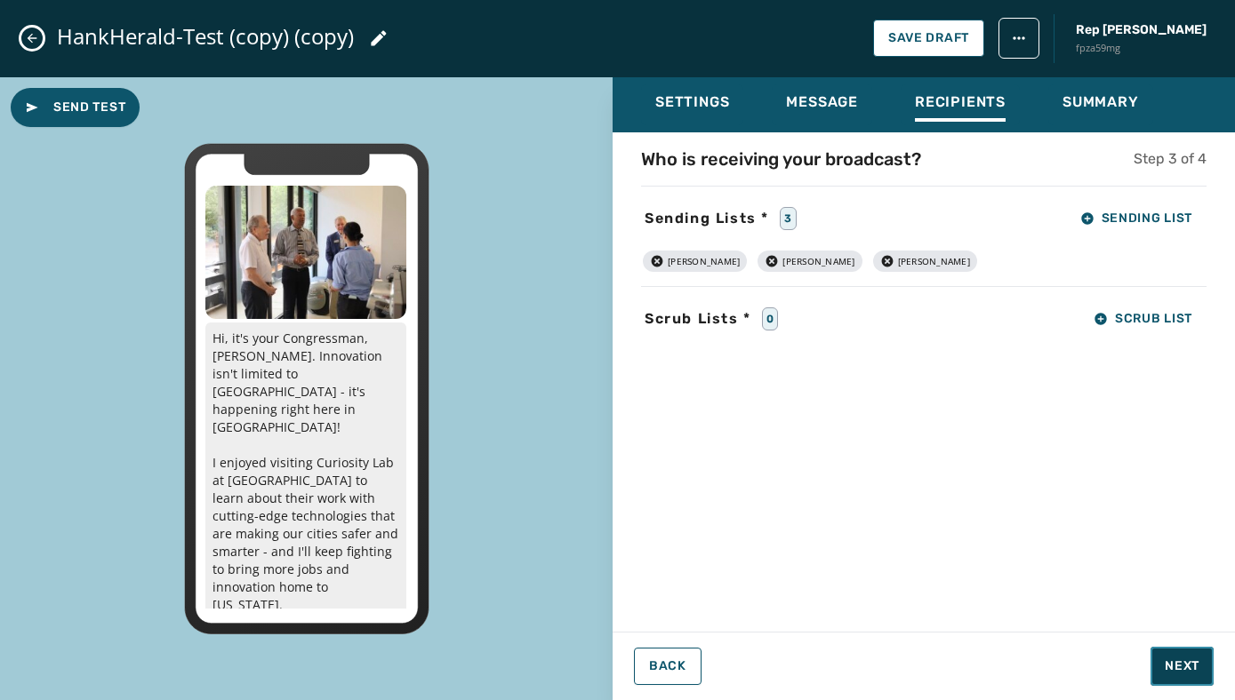
click at [1189, 678] on button "Next" at bounding box center [1181, 666] width 63 height 39
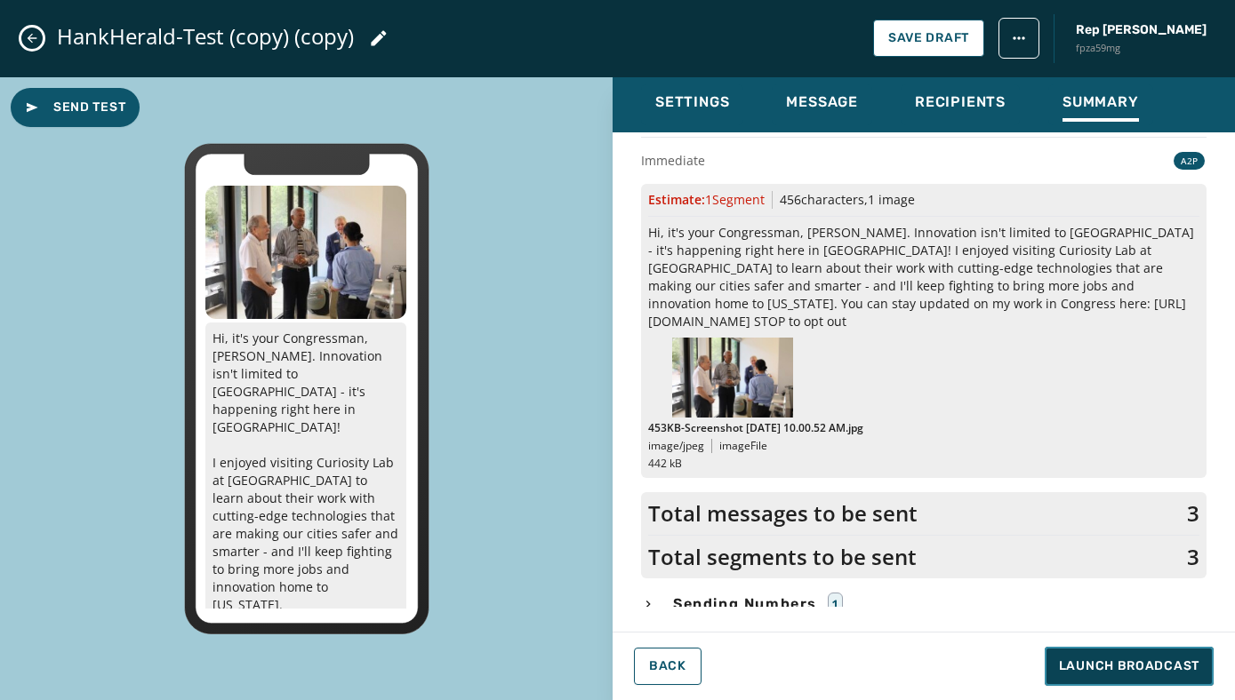
scroll to position [120, 0]
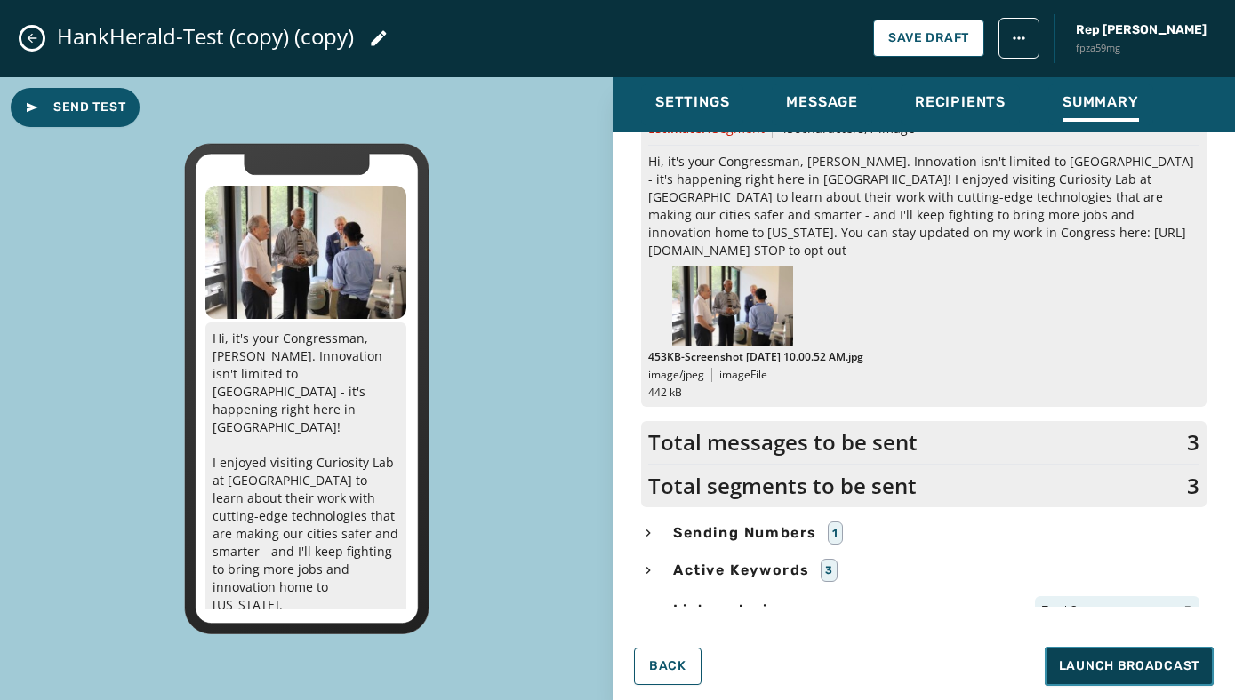
click at [1107, 659] on span "Launch Broadcast" at bounding box center [1129, 667] width 140 height 18
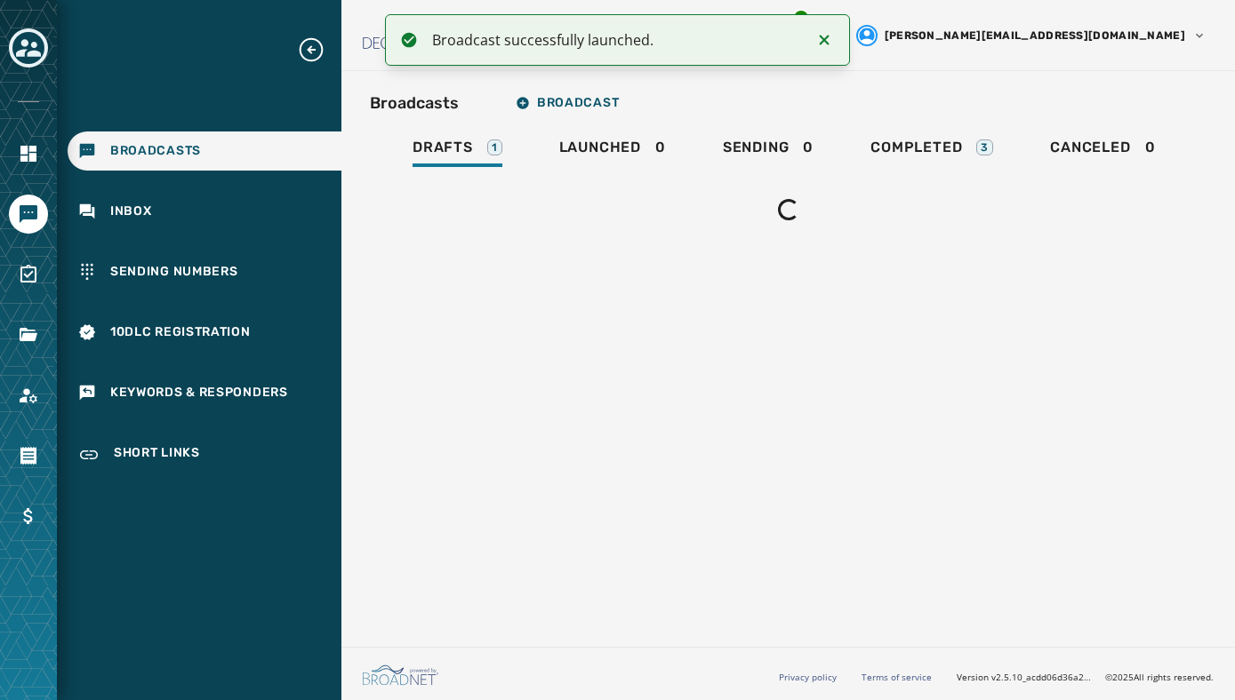
scroll to position [0, 0]
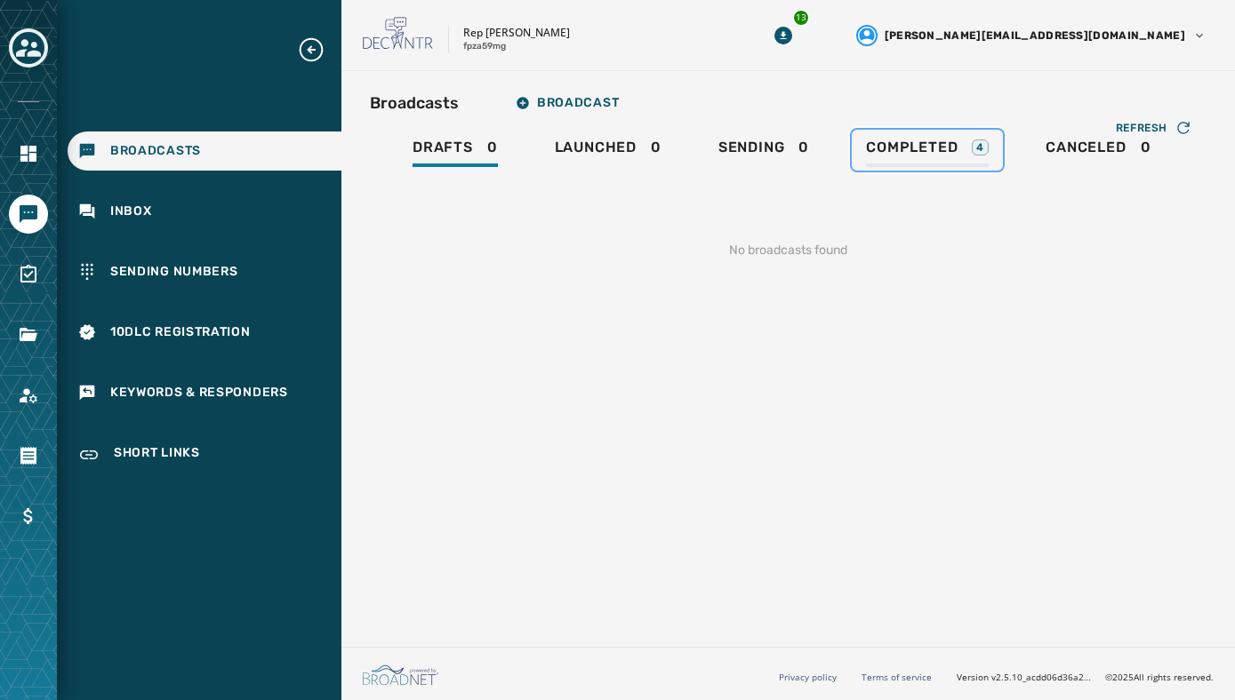
click at [951, 147] on span "Completed" at bounding box center [912, 148] width 92 height 18
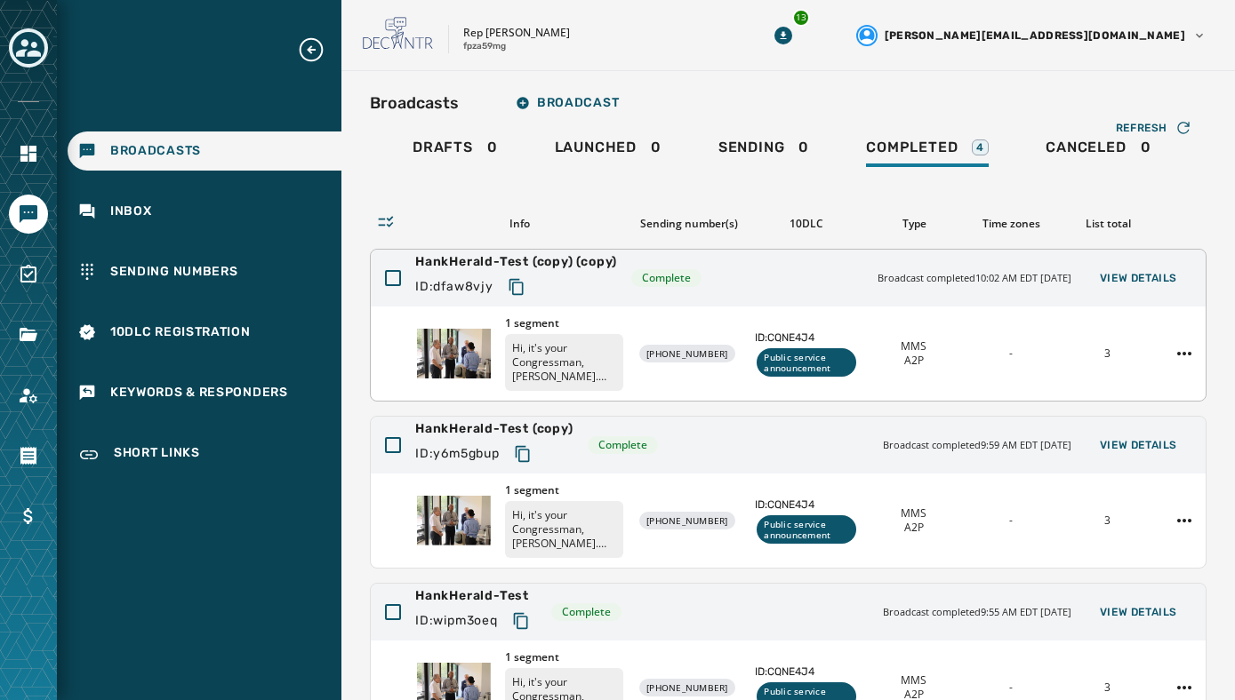
click at [1043, 326] on div "1 segment Hi, it's your Congressman, Hank Johnson. Innovation isn't limited to …" at bounding box center [788, 354] width 835 height 94
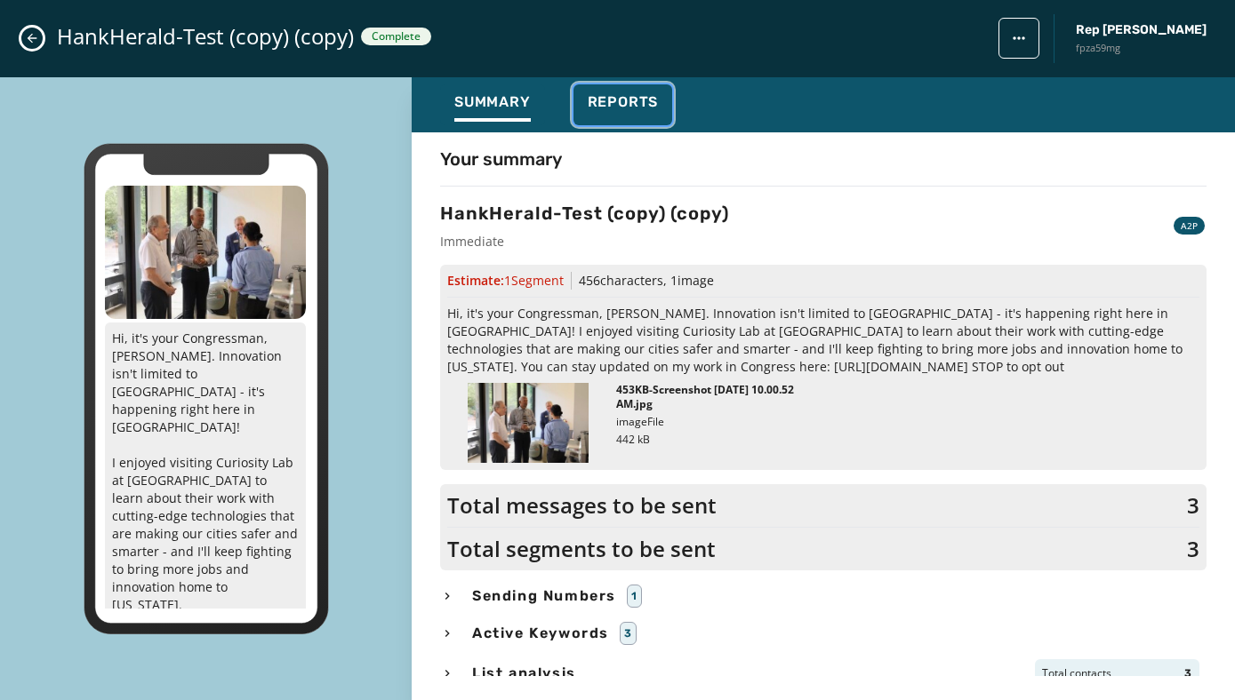
click at [620, 99] on span "Reports" at bounding box center [623, 102] width 71 height 18
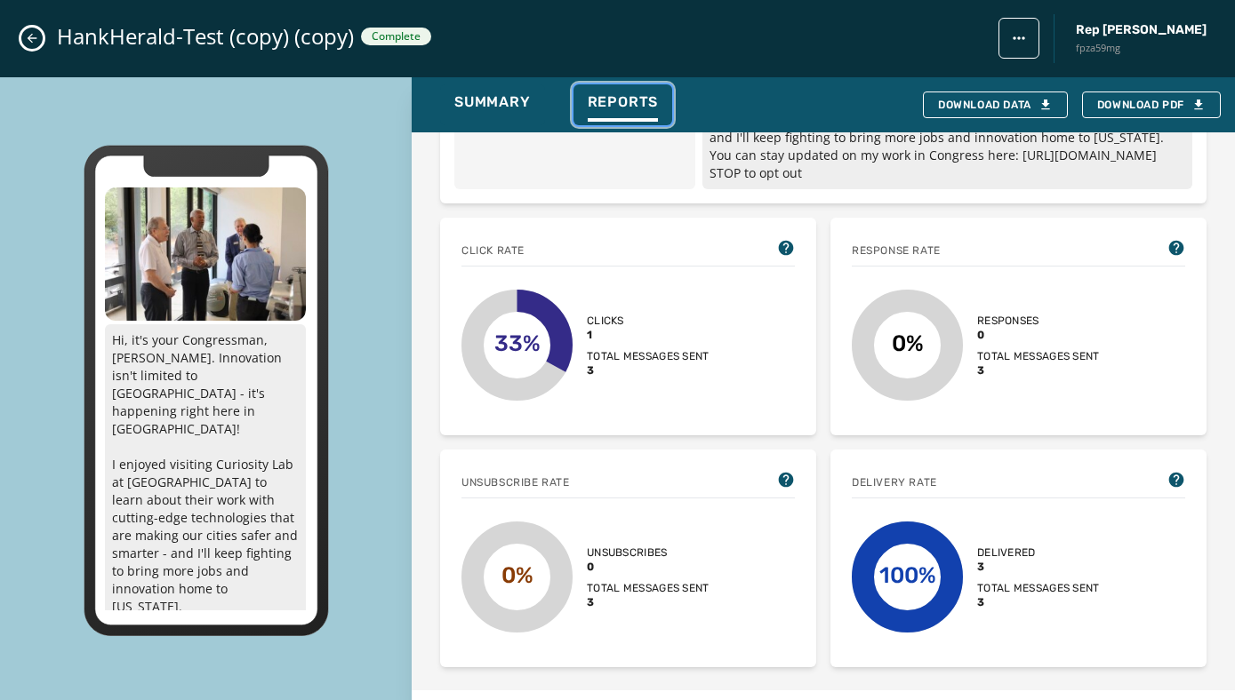
scroll to position [361, 0]
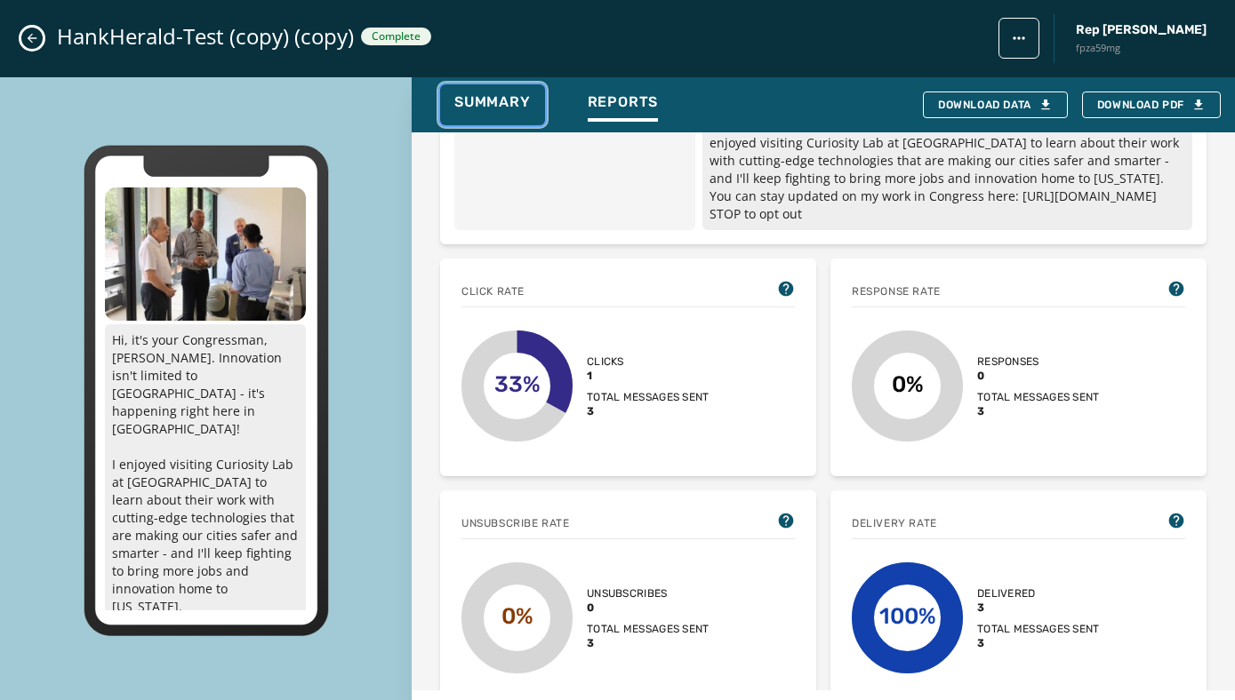
click at [497, 103] on span "Summary" at bounding box center [492, 102] width 76 height 18
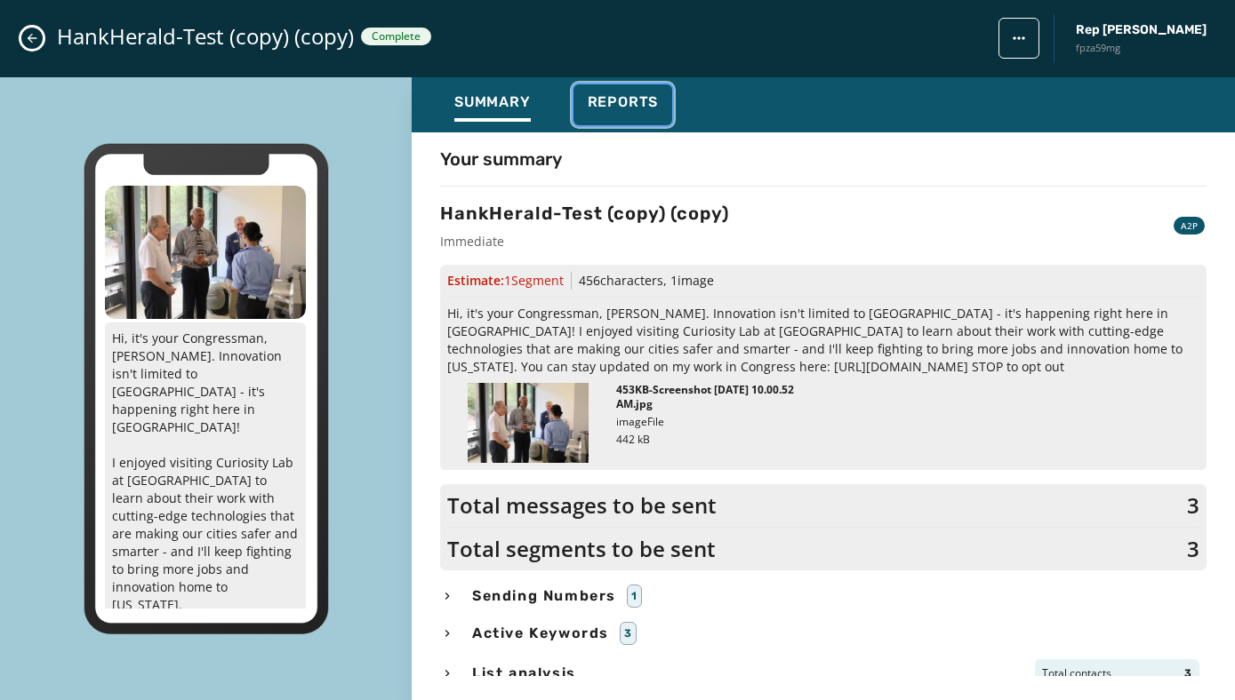
click at [618, 100] on span "Reports" at bounding box center [623, 102] width 71 height 18
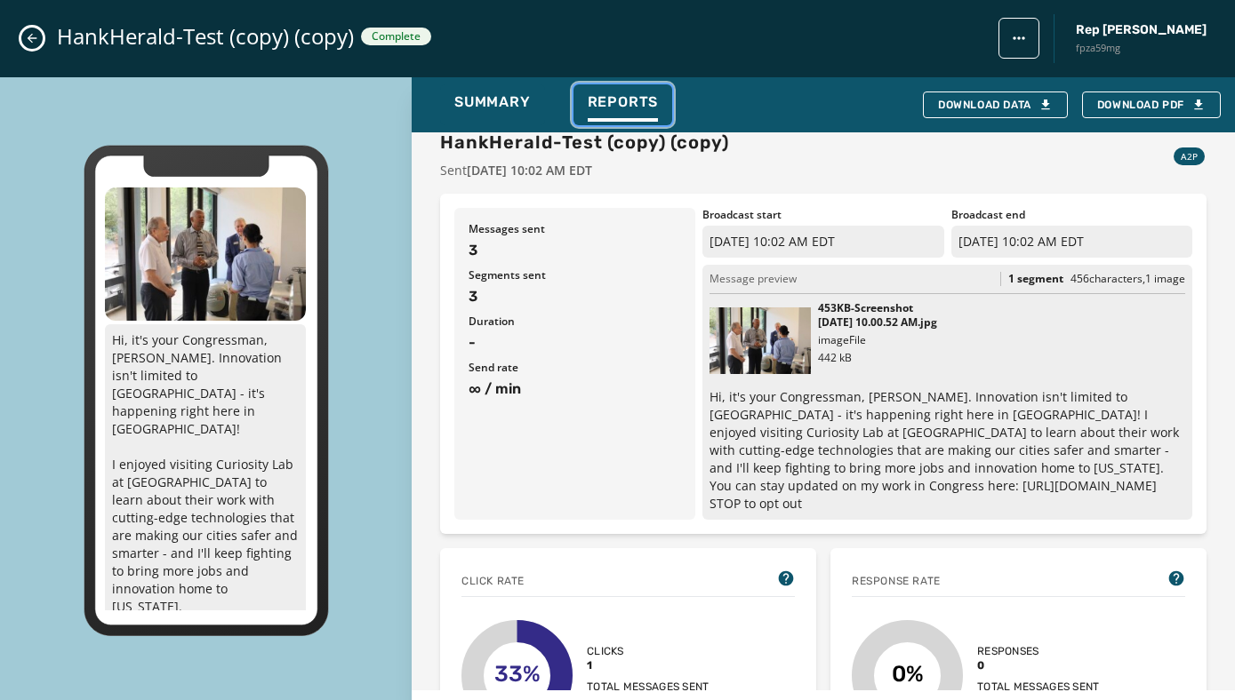
scroll to position [0, 0]
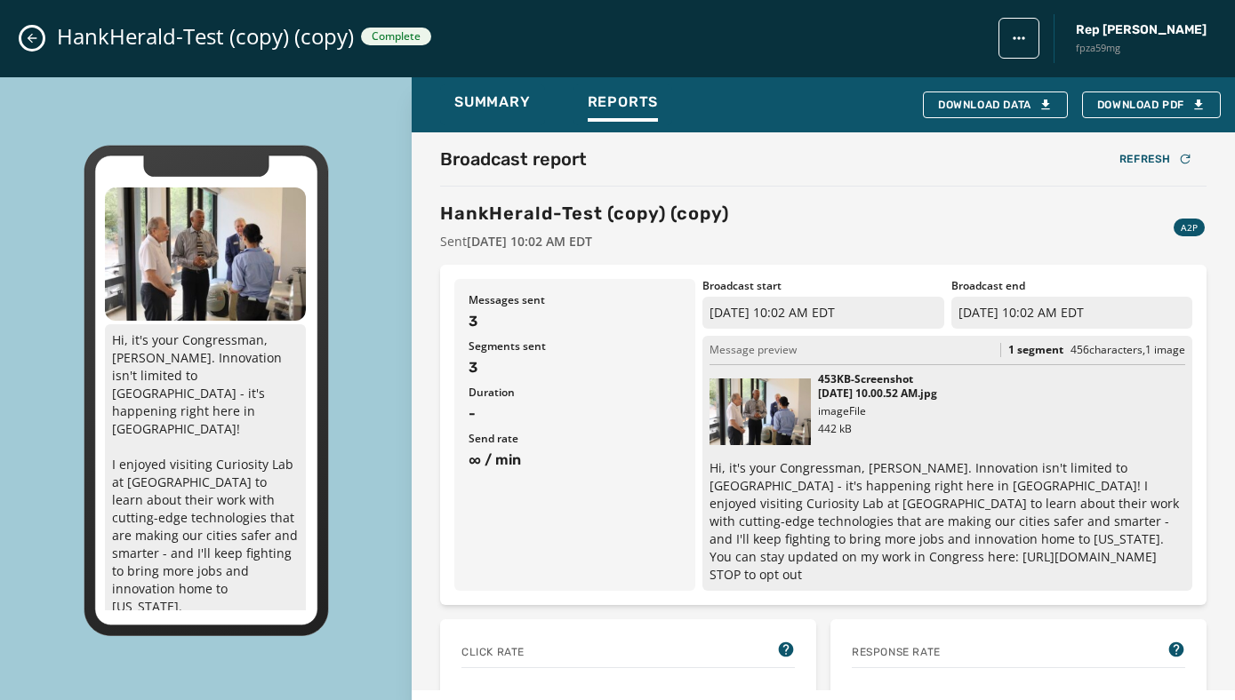
click at [28, 32] on icon "Close admin drawer" at bounding box center [32, 38] width 14 height 14
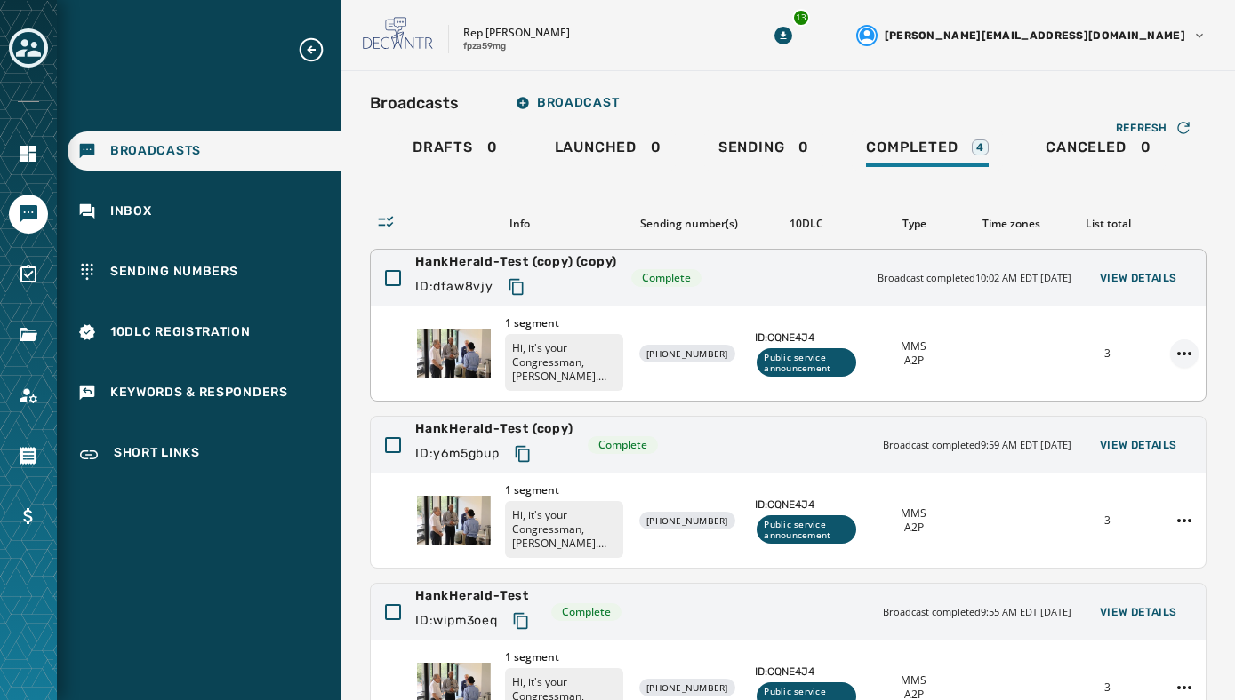
click at [1185, 353] on html "Broadcasts Inbox Sending Numbers 10DLC Registration Keywords & Responders Short…" at bounding box center [617, 350] width 1235 height 700
click at [1153, 380] on div "Duplicate Broadcast" at bounding box center [1134, 382] width 129 height 28
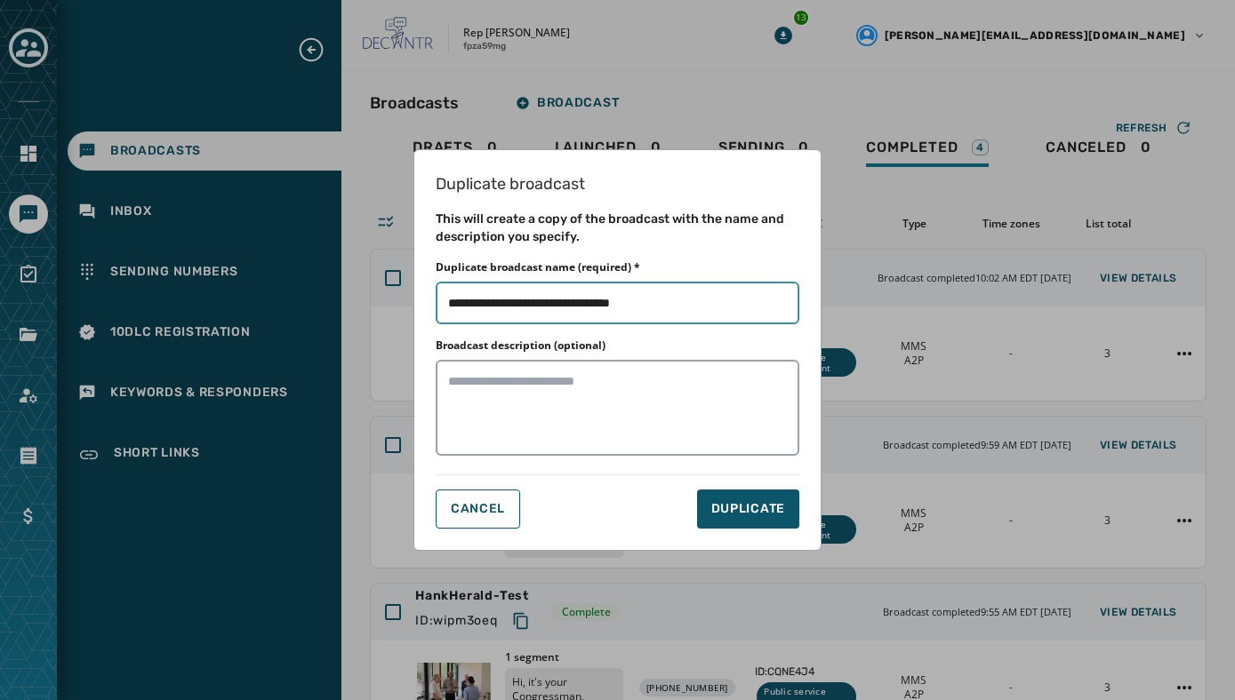
drag, startPoint x: 669, startPoint y: 302, endPoint x: 336, endPoint y: 301, distance: 333.3
click at [336, 301] on div "Duplicate broadcast This will create a copy of the broadcast with the name and …" at bounding box center [617, 350] width 1235 height 700
paste input "**********"
type input "**********"
click at [756, 512] on span "DUPLICATE" at bounding box center [748, 509] width 74 height 18
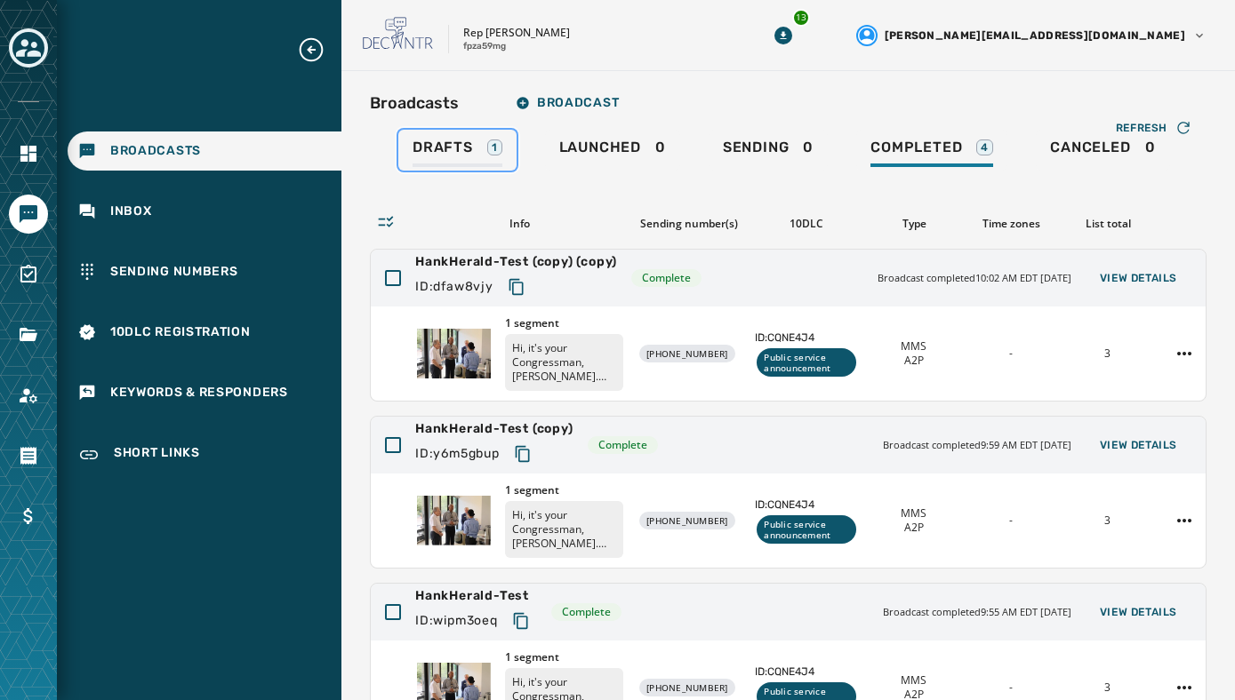
click at [447, 140] on span "Drafts" at bounding box center [442, 148] width 60 height 18
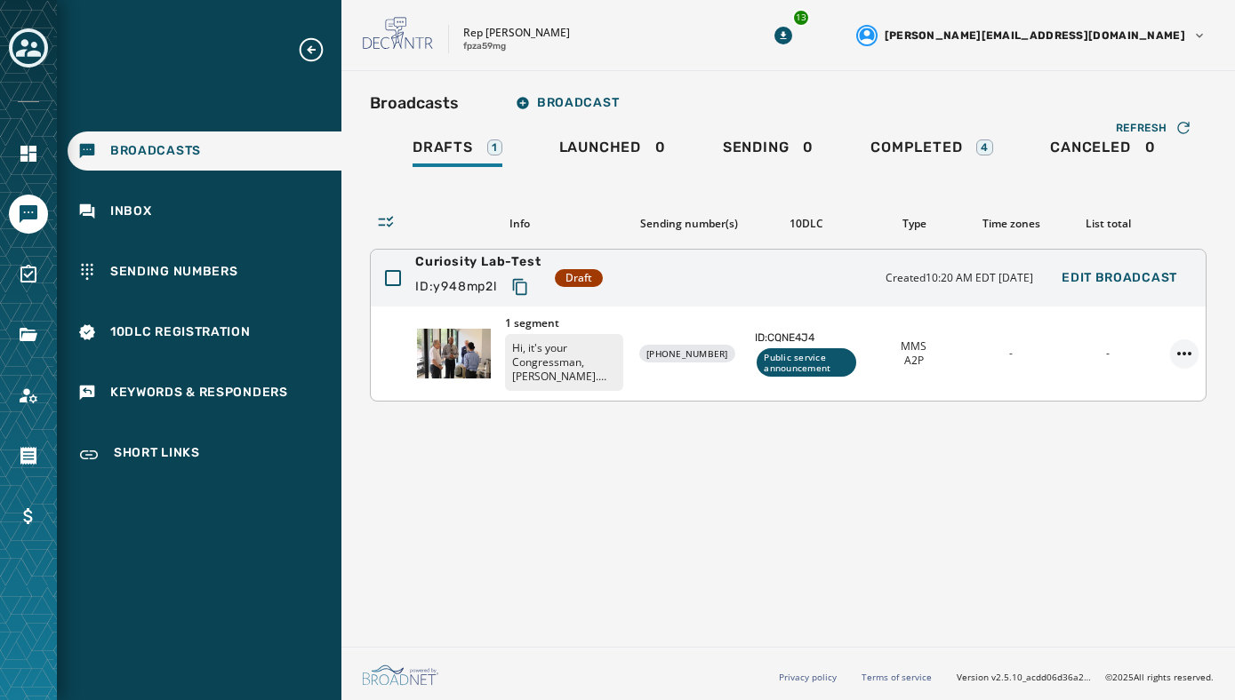
click at [1186, 351] on html "Broadcasts Inbox Sending Numbers 10DLC Registration Keywords & Responders Short…" at bounding box center [617, 350] width 1235 height 700
click at [1143, 376] on div "Duplicate Broadcast" at bounding box center [1134, 382] width 129 height 28
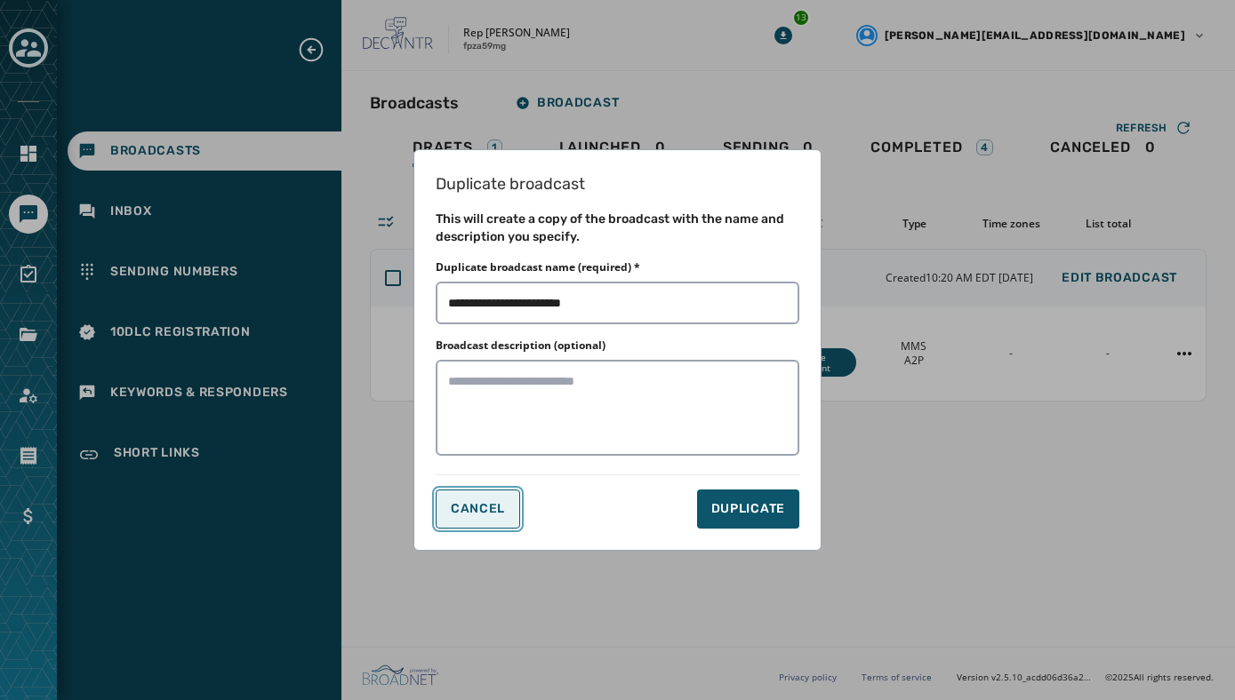
click at [468, 503] on span "CANCEL" at bounding box center [478, 509] width 54 height 14
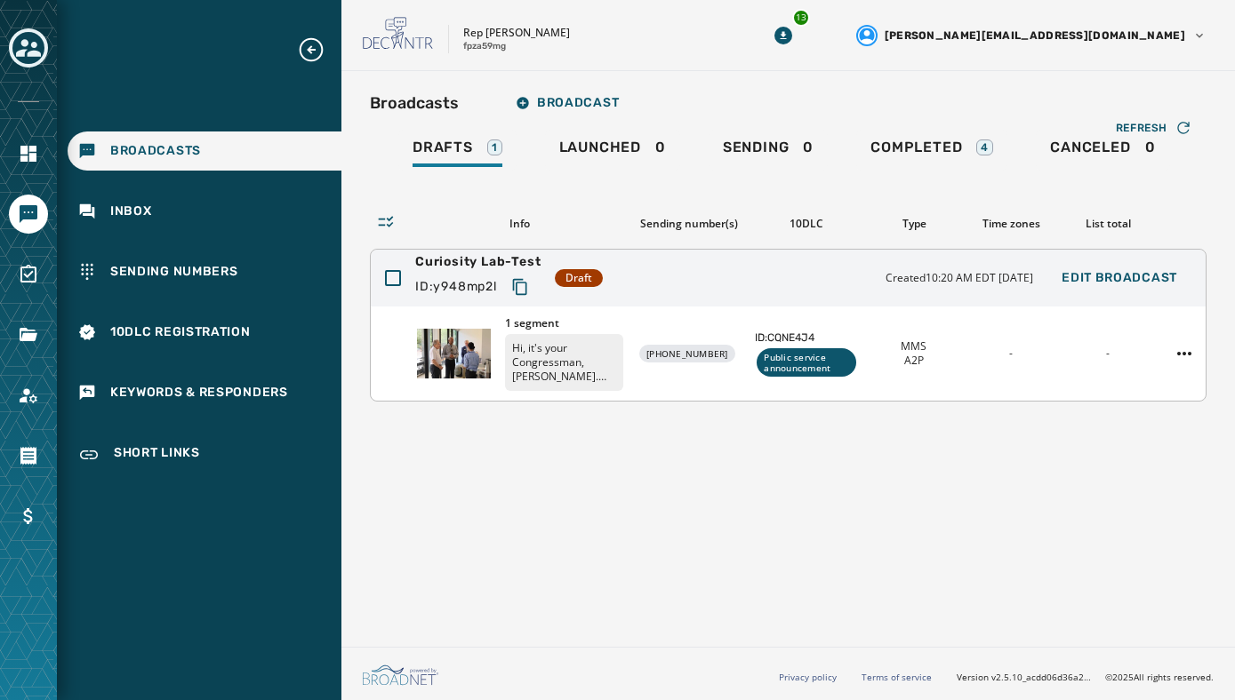
click at [604, 359] on p "Hi, it's your Congressman, [PERSON_NAME]. Innovation isn't limited to [GEOGRAPH…" at bounding box center [564, 362] width 118 height 57
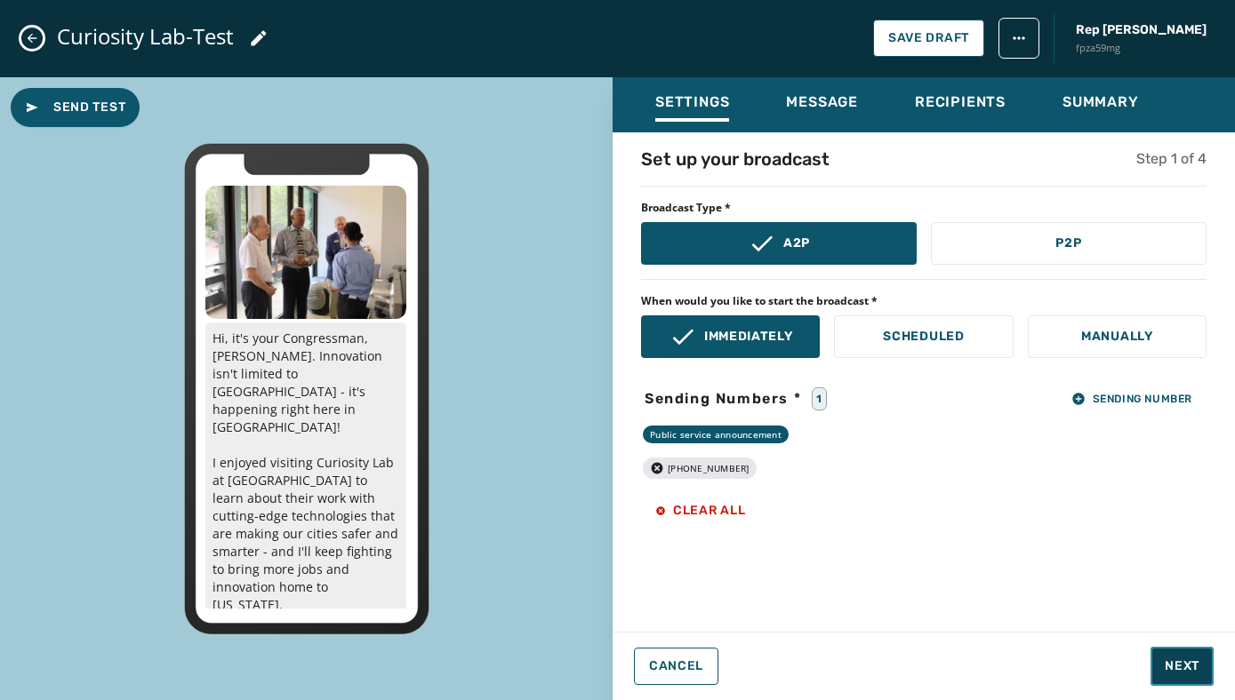
click at [1174, 671] on span "Next" at bounding box center [1181, 667] width 35 height 18
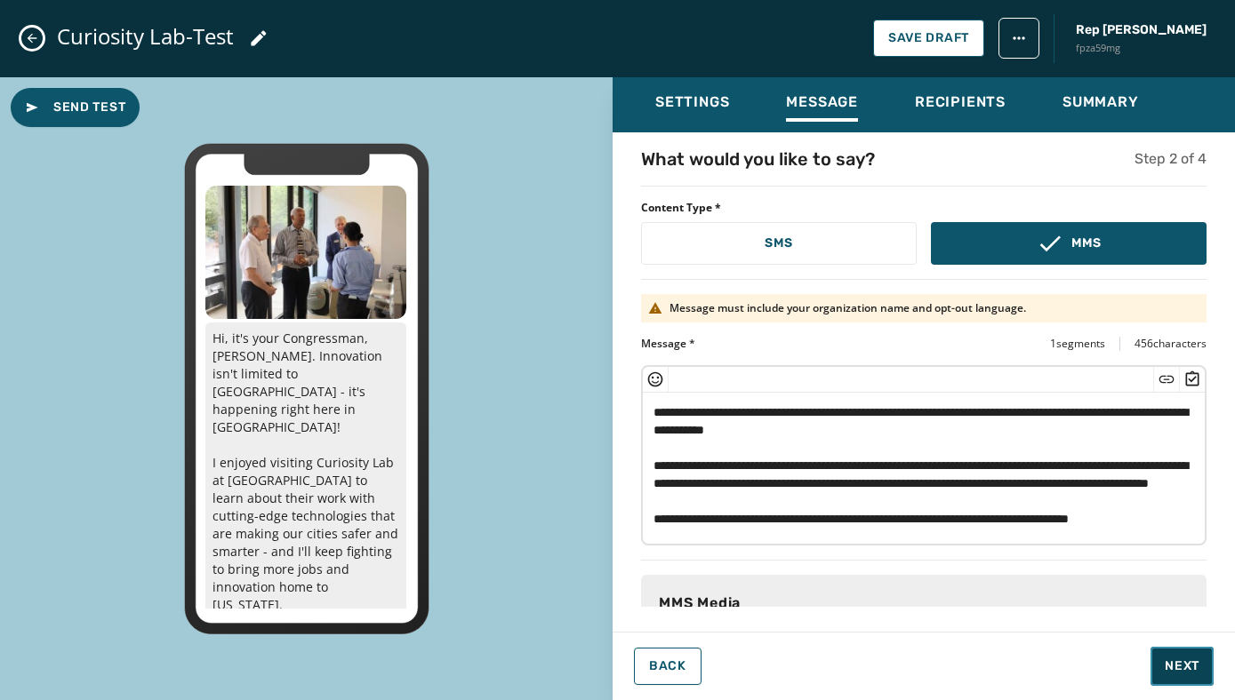
scroll to position [36, 0]
click at [1171, 659] on span "Next" at bounding box center [1181, 667] width 35 height 18
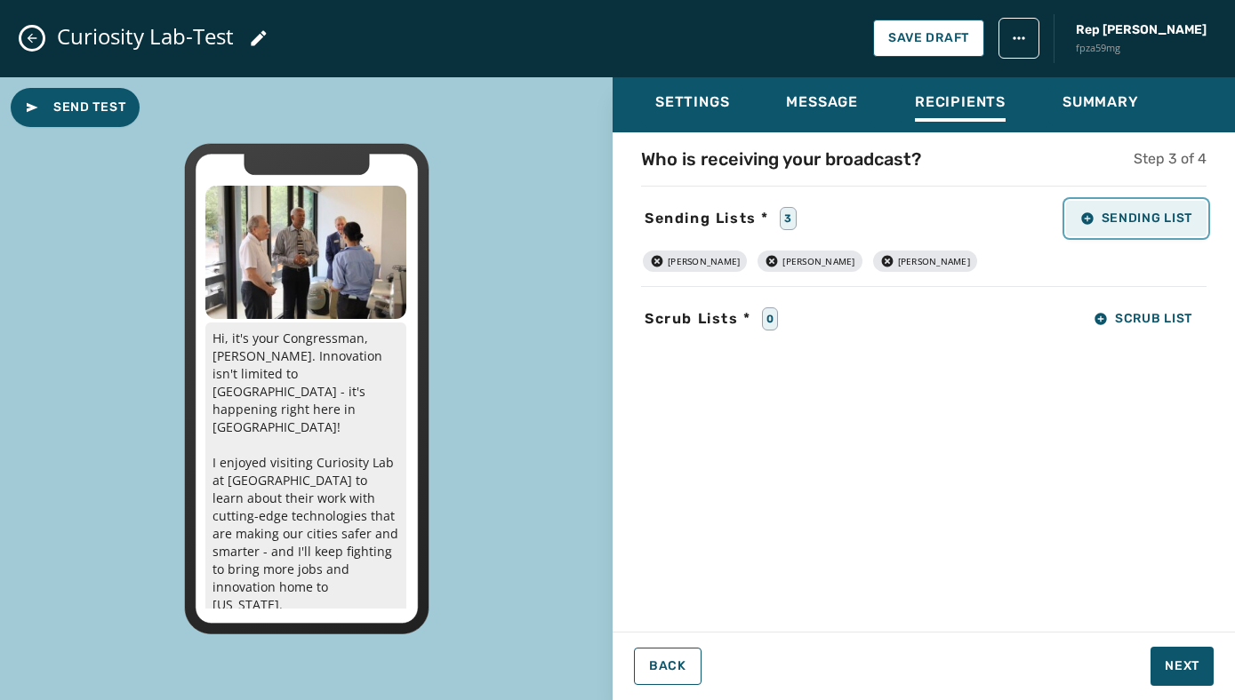
click at [1103, 215] on span "Sending List" at bounding box center [1136, 219] width 112 height 14
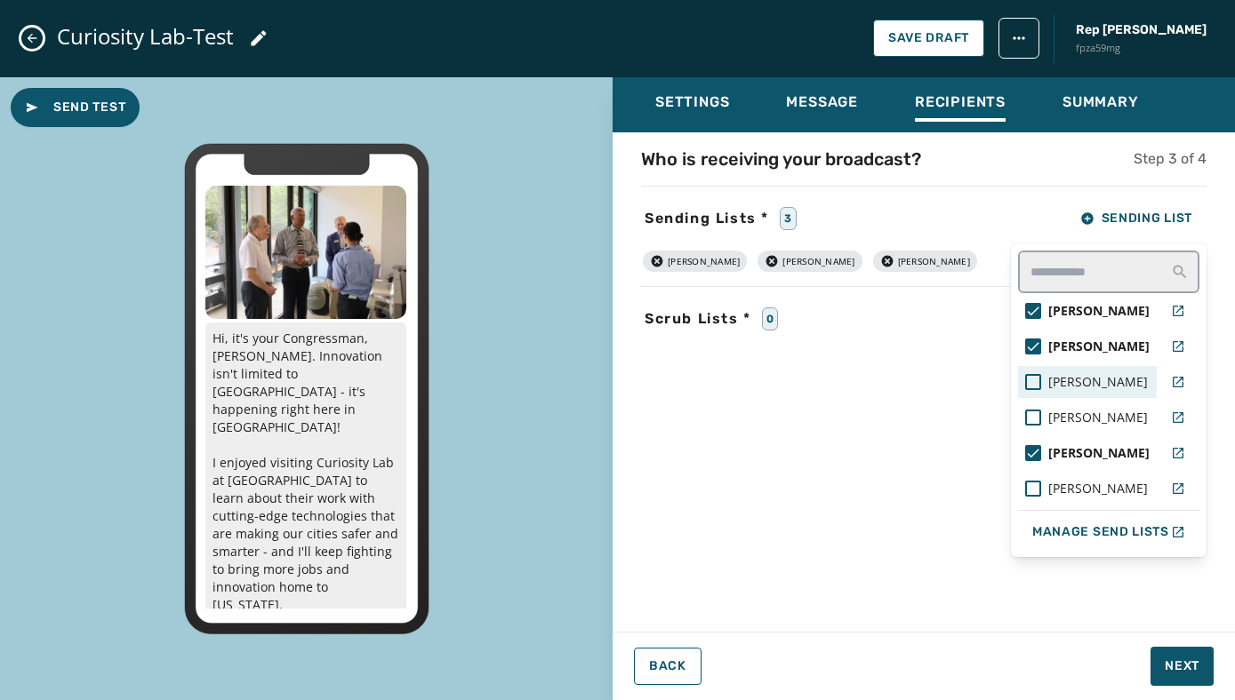
click at [1060, 373] on span "Ashley" at bounding box center [1098, 382] width 100 height 18
click at [1061, 413] on span "[PERSON_NAME]" at bounding box center [1098, 418] width 100 height 18
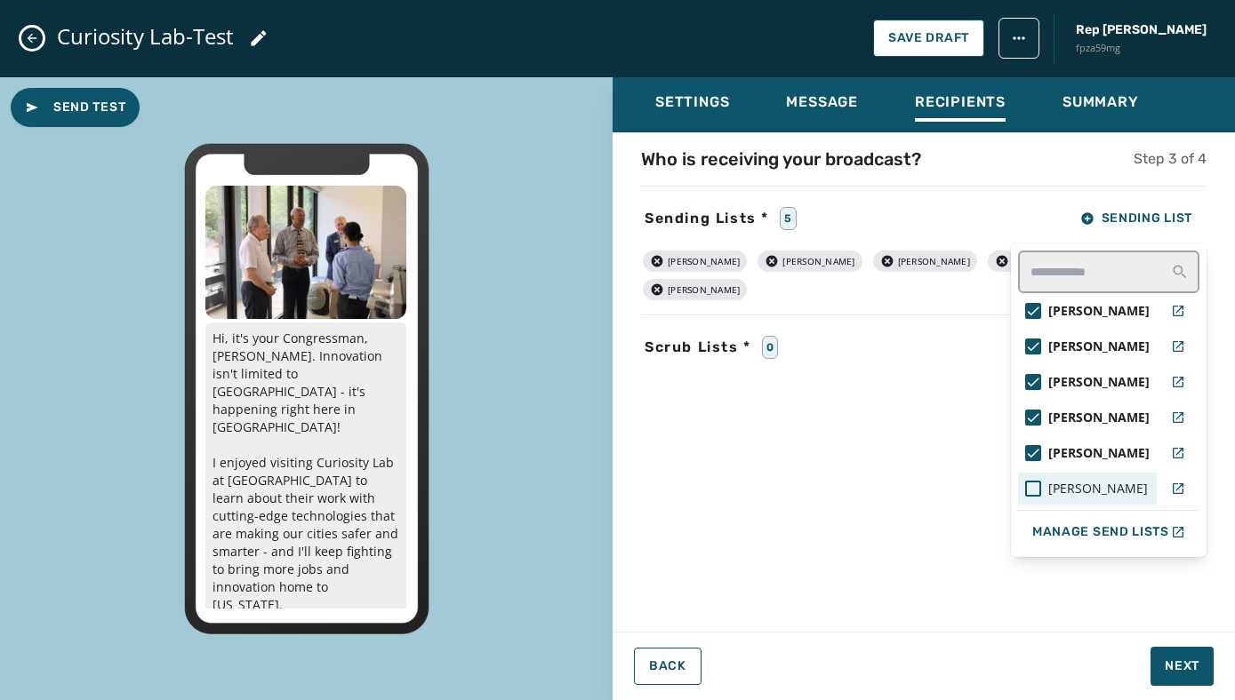
click at [1062, 495] on span "Jay-HankJohnson" at bounding box center [1098, 489] width 100 height 18
click at [1181, 672] on div "Settings Message Recipients Summary Who is receiving your broadcast? Step 3 of …" at bounding box center [923, 382] width 622 height 610
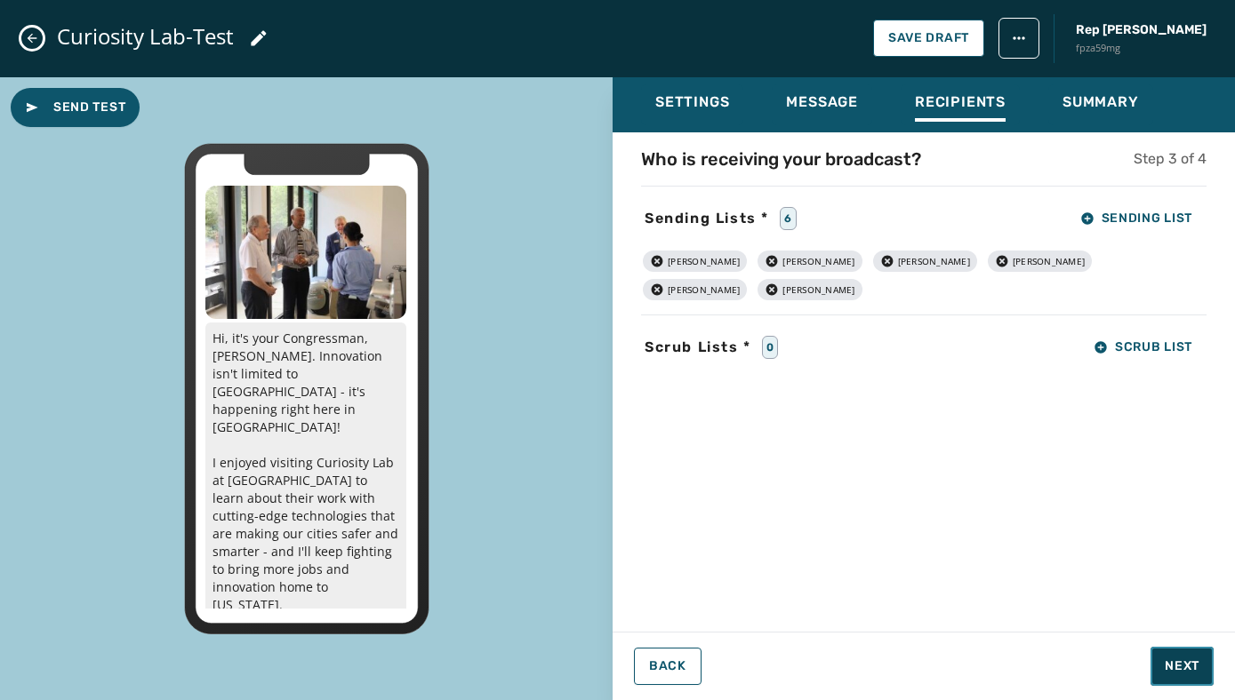
click at [1180, 668] on span "Next" at bounding box center [1181, 667] width 35 height 18
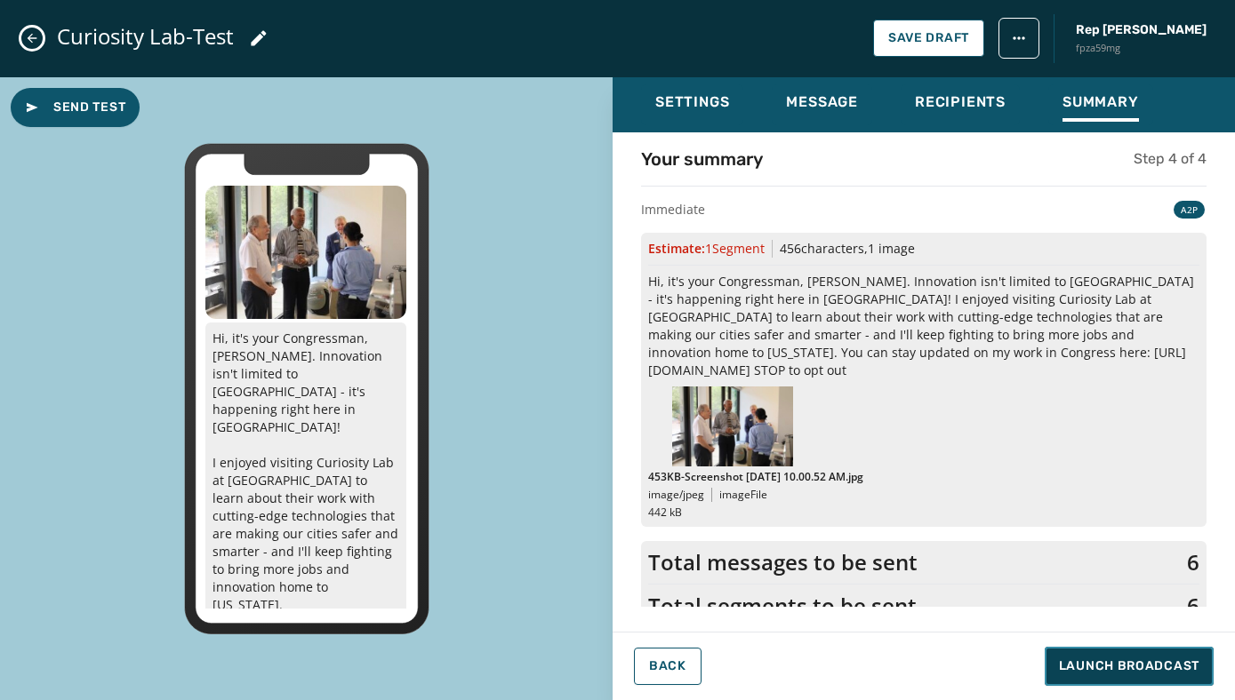
click at [1180, 668] on span "Launch Broadcast" at bounding box center [1129, 667] width 140 height 18
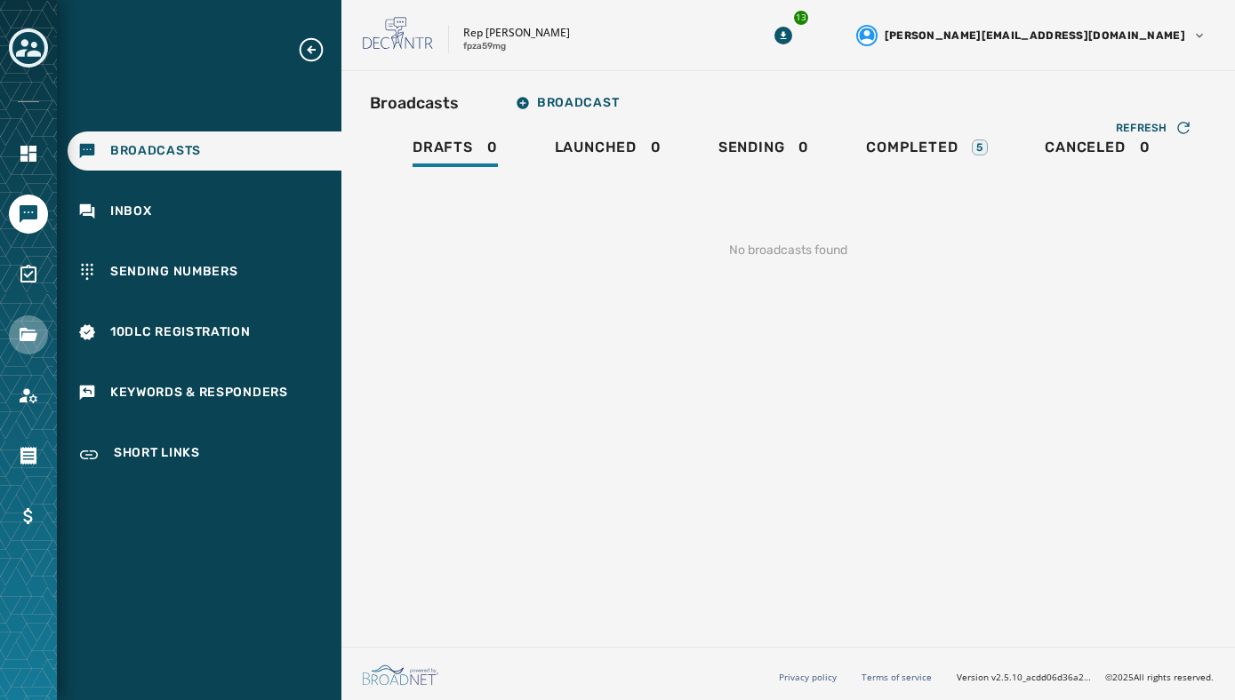
click at [28, 337] on icon "Navigate to Files" at bounding box center [29, 334] width 18 height 13
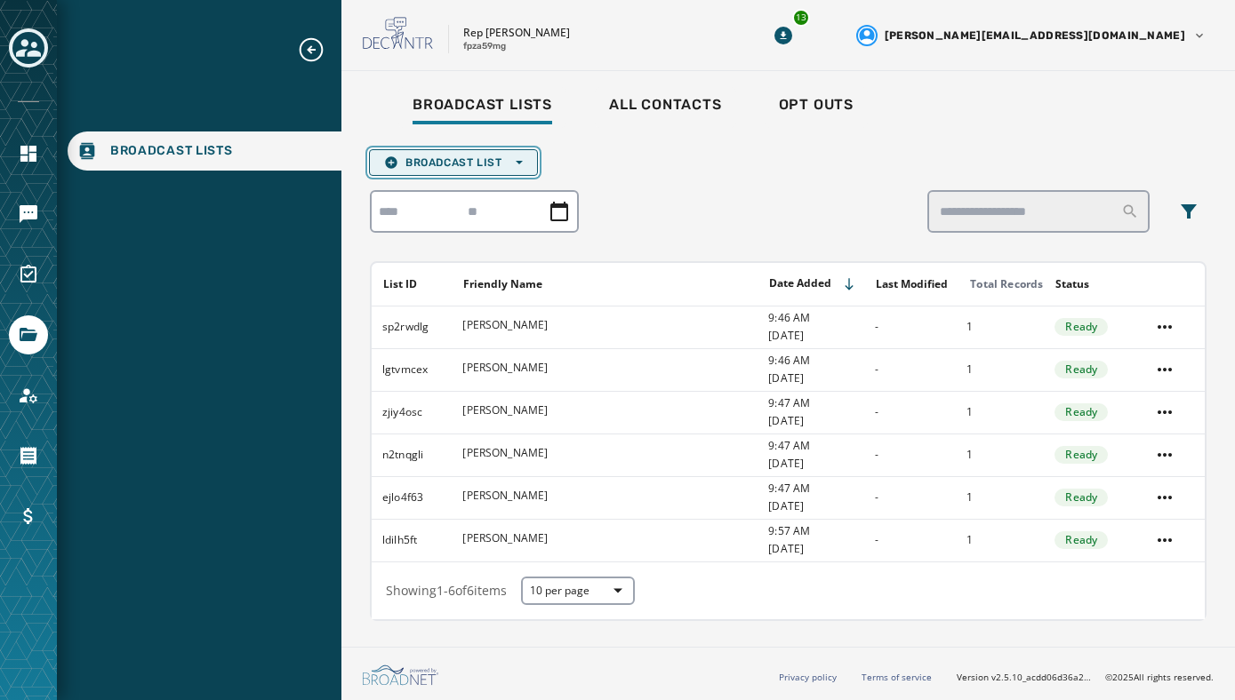
click at [498, 166] on span "Broadcast List Open options" at bounding box center [453, 163] width 139 height 14
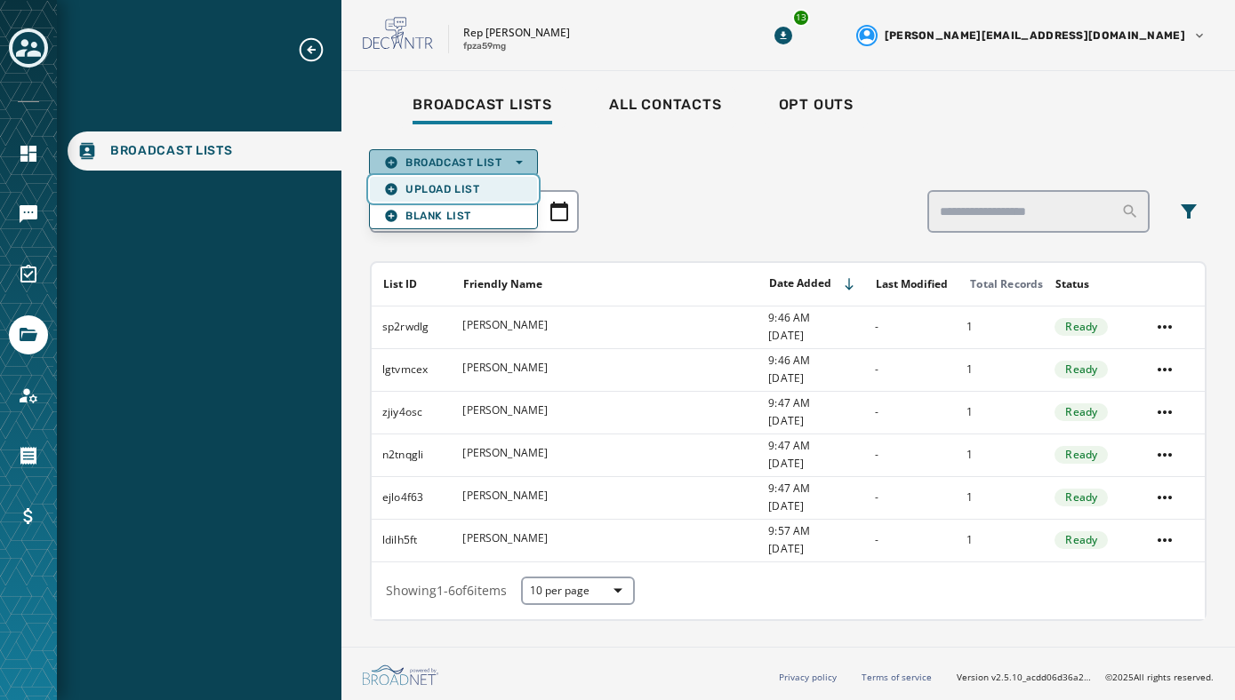
click at [467, 191] on span "Upload List" at bounding box center [453, 189] width 139 height 14
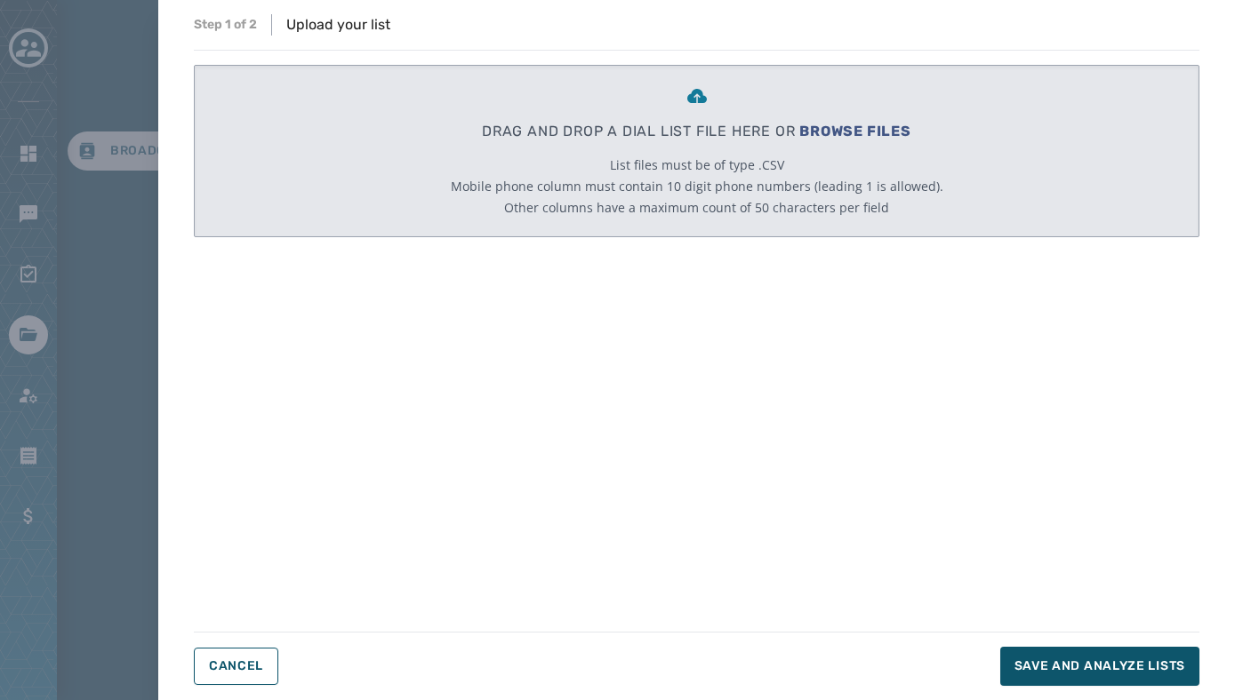
click at [834, 126] on span "BROWSE FILES" at bounding box center [855, 131] width 112 height 17
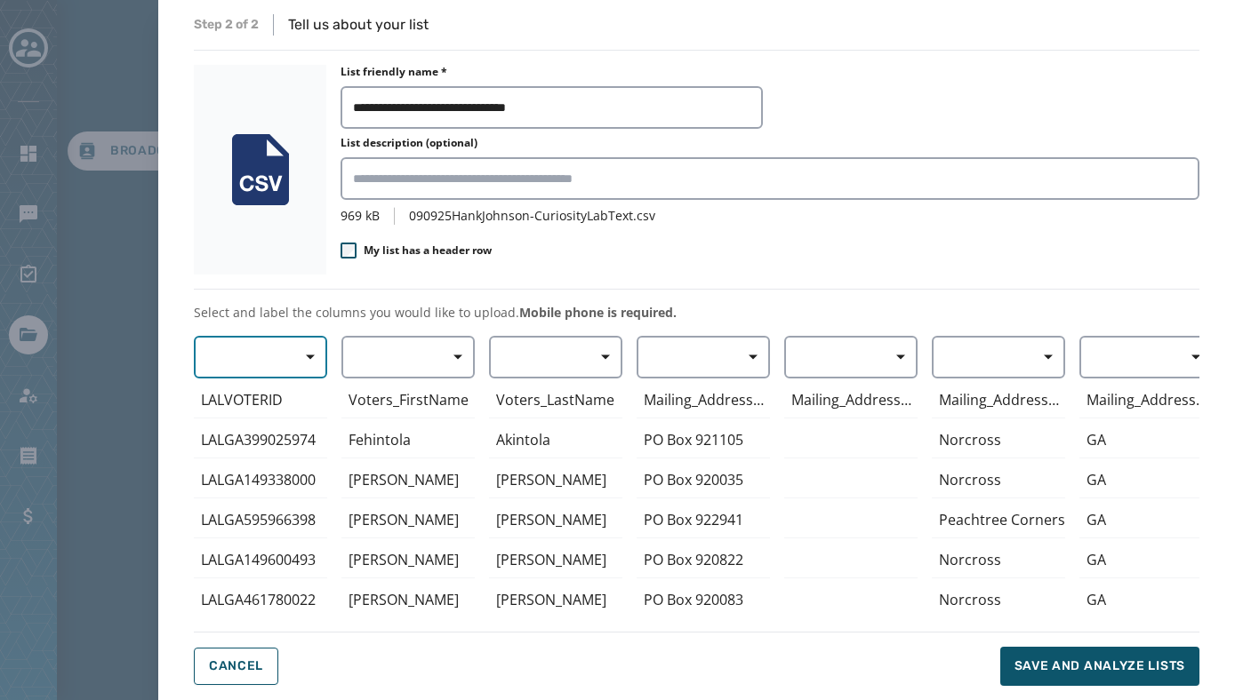
click at [308, 351] on span "button" at bounding box center [304, 358] width 43 height 36
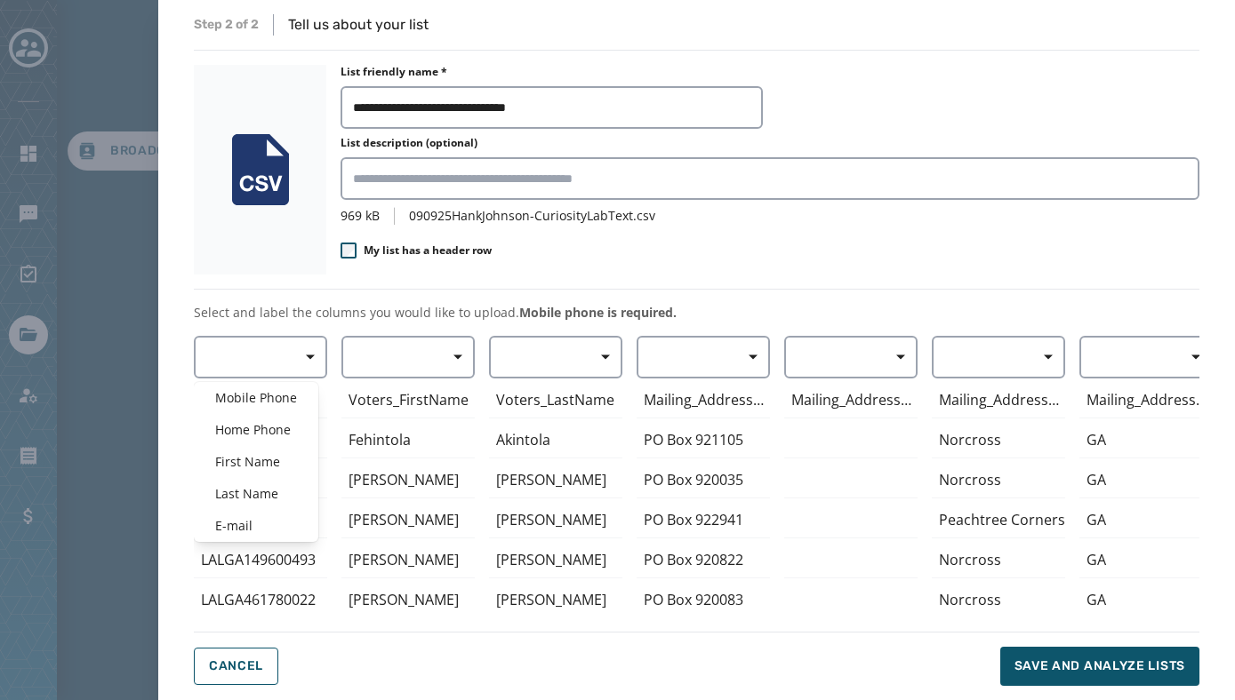
click at [748, 231] on div "**********" at bounding box center [696, 350] width 1005 height 672
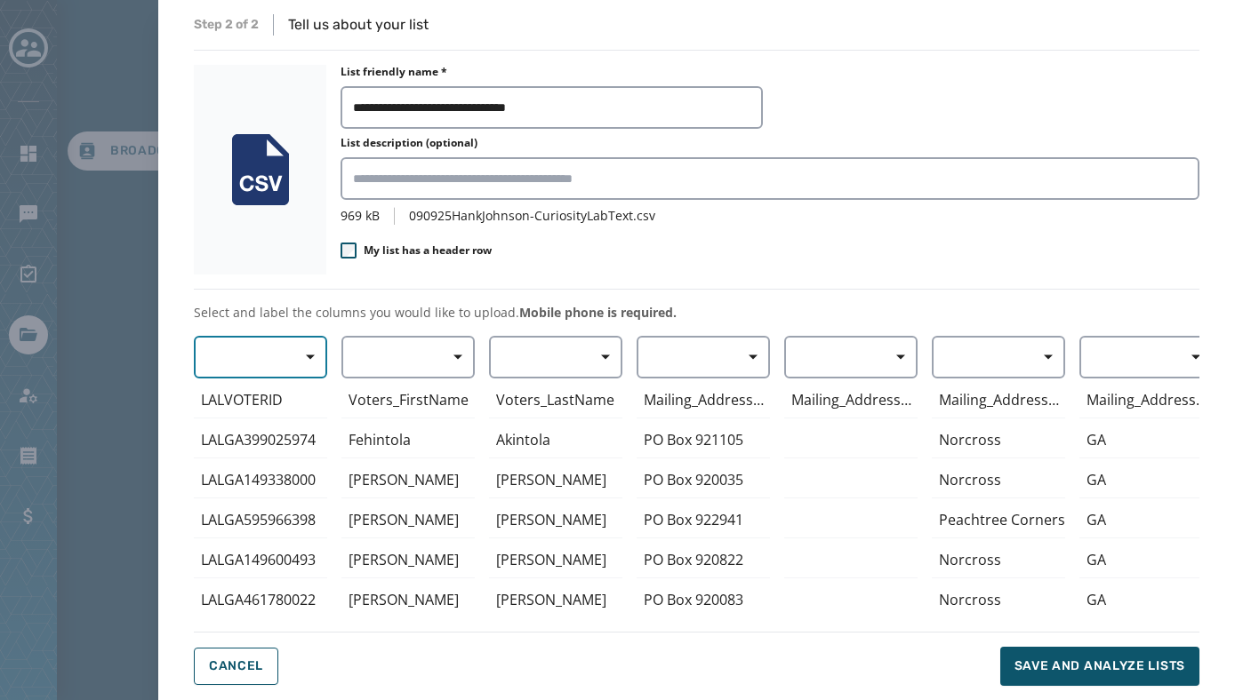
click at [296, 357] on span "button" at bounding box center [304, 358] width 43 height 36
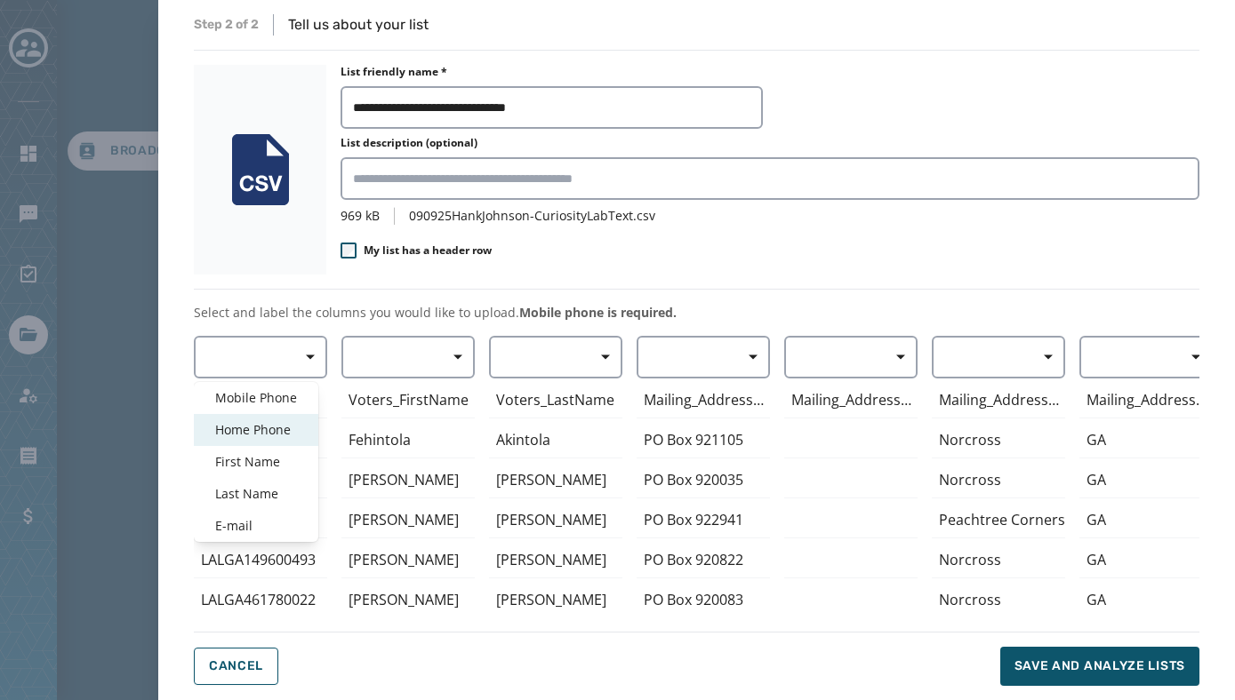
click at [276, 435] on span "Home Phone" at bounding box center [256, 430] width 82 height 18
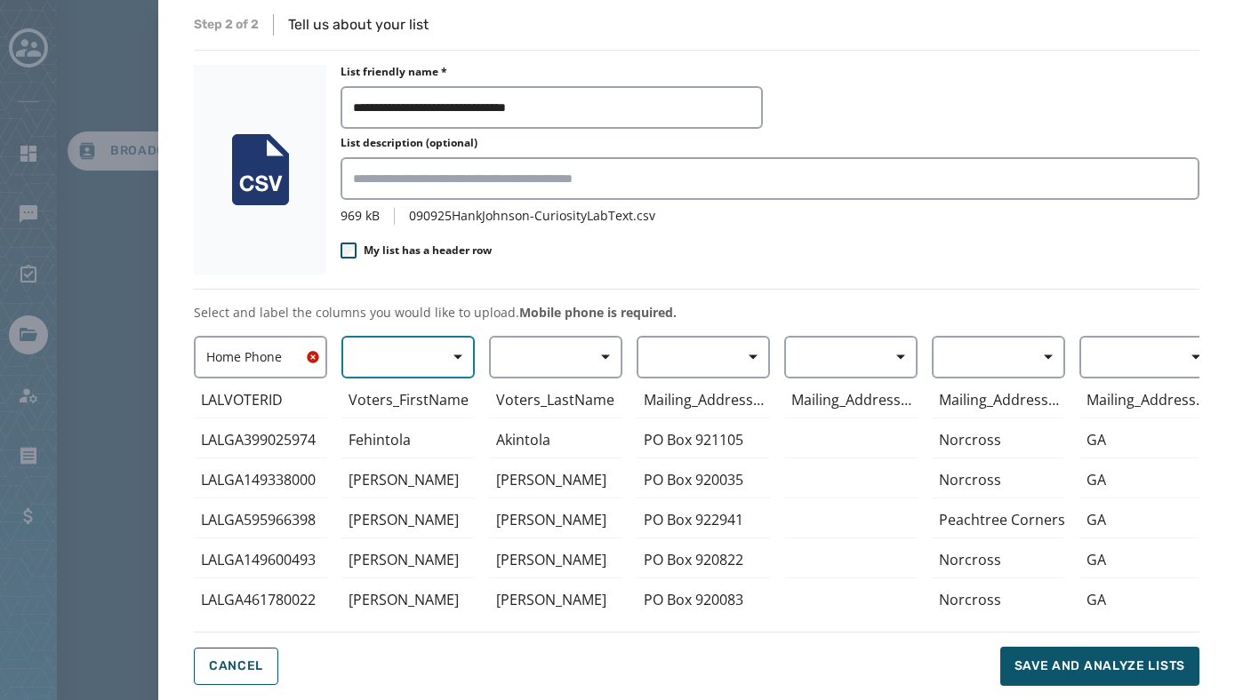
click at [357, 372] on button "button" at bounding box center [407, 357] width 133 height 43
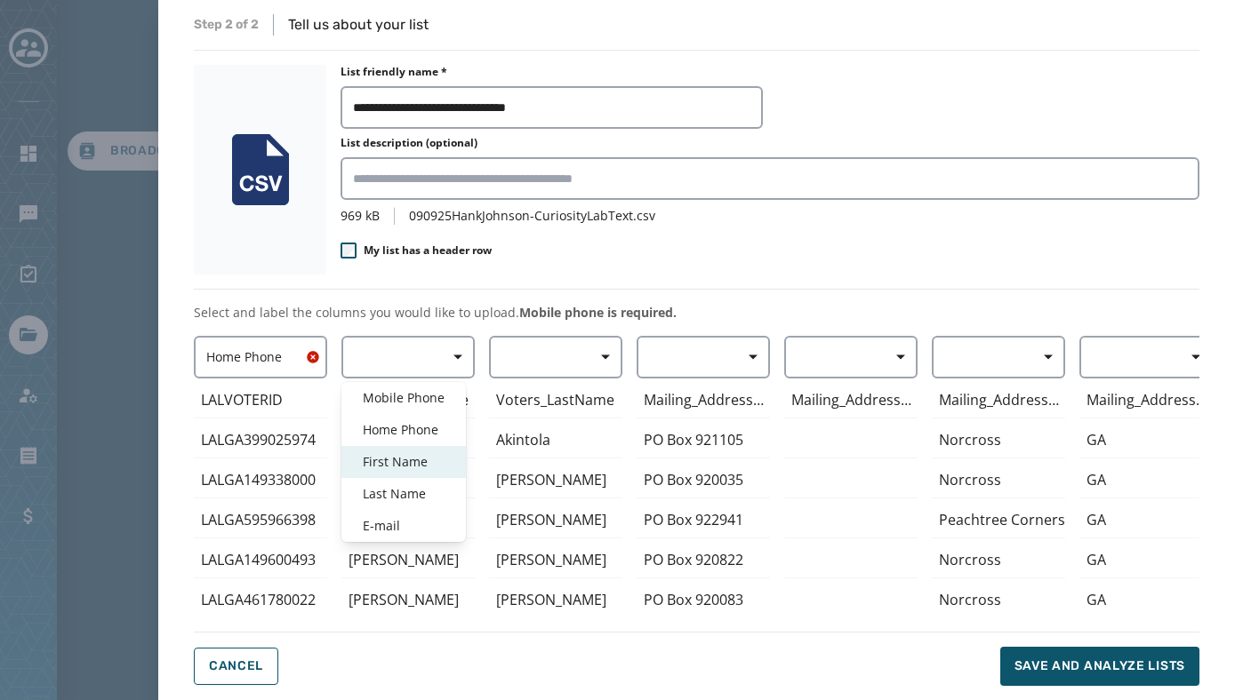
click at [375, 454] on span "First Name" at bounding box center [404, 462] width 82 height 18
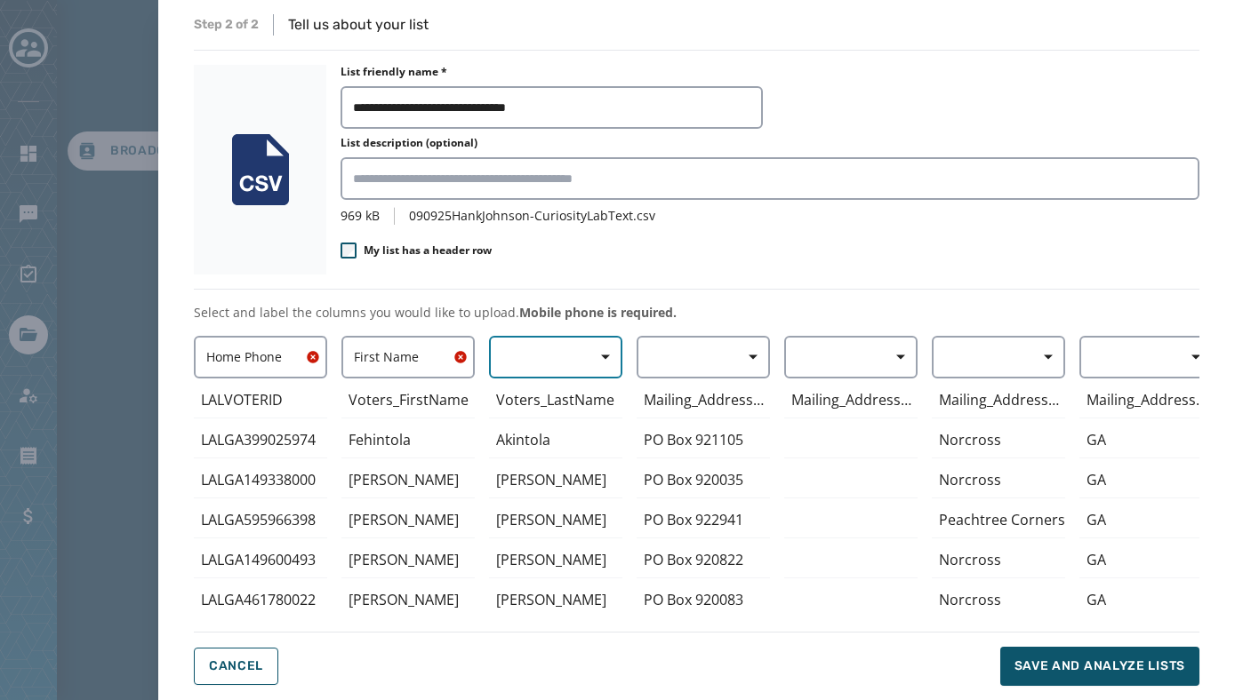
click at [548, 360] on button "button" at bounding box center [555, 357] width 133 height 43
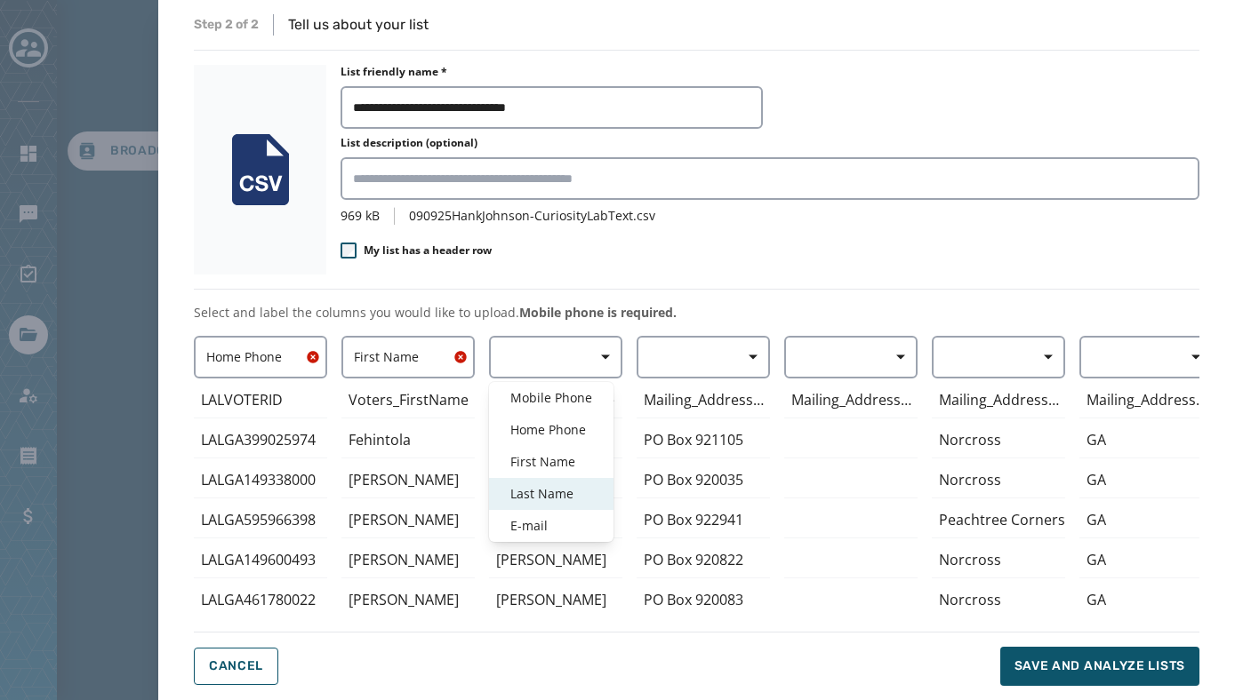
click at [558, 489] on span "Last Name" at bounding box center [551, 494] width 82 height 18
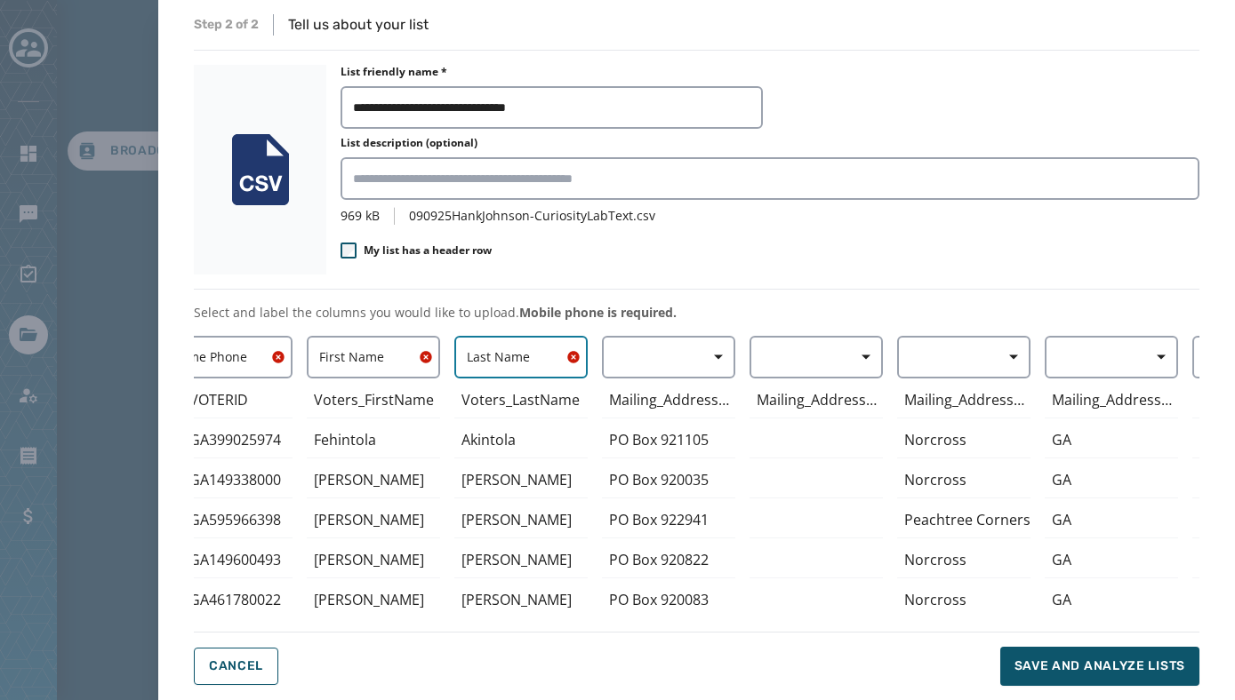
scroll to position [0, 44]
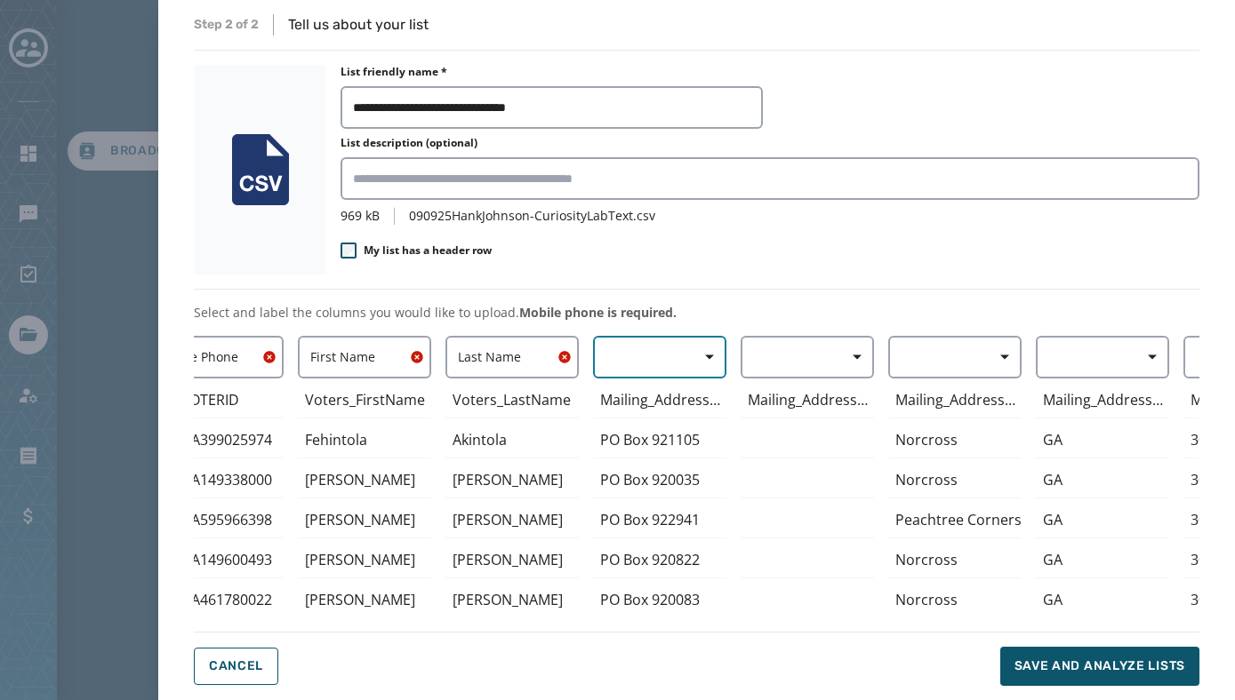
click at [697, 360] on span "button" at bounding box center [703, 358] width 43 height 36
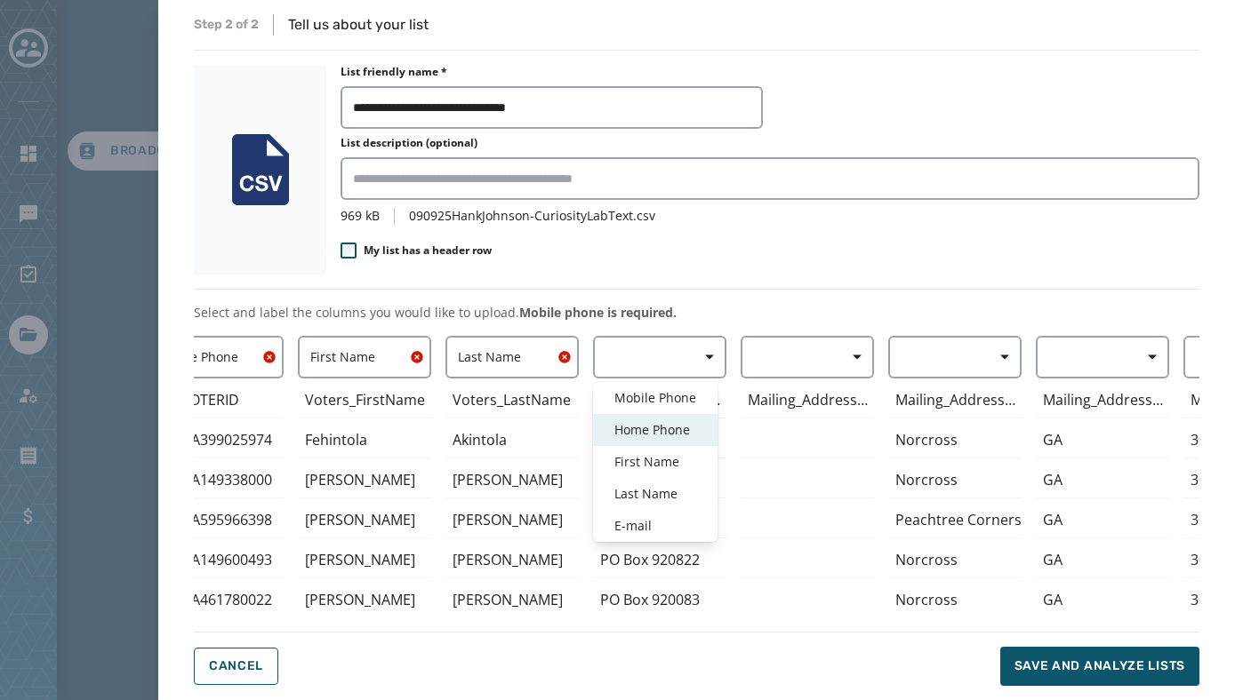
click at [680, 425] on span "Home Phone" at bounding box center [655, 430] width 82 height 18
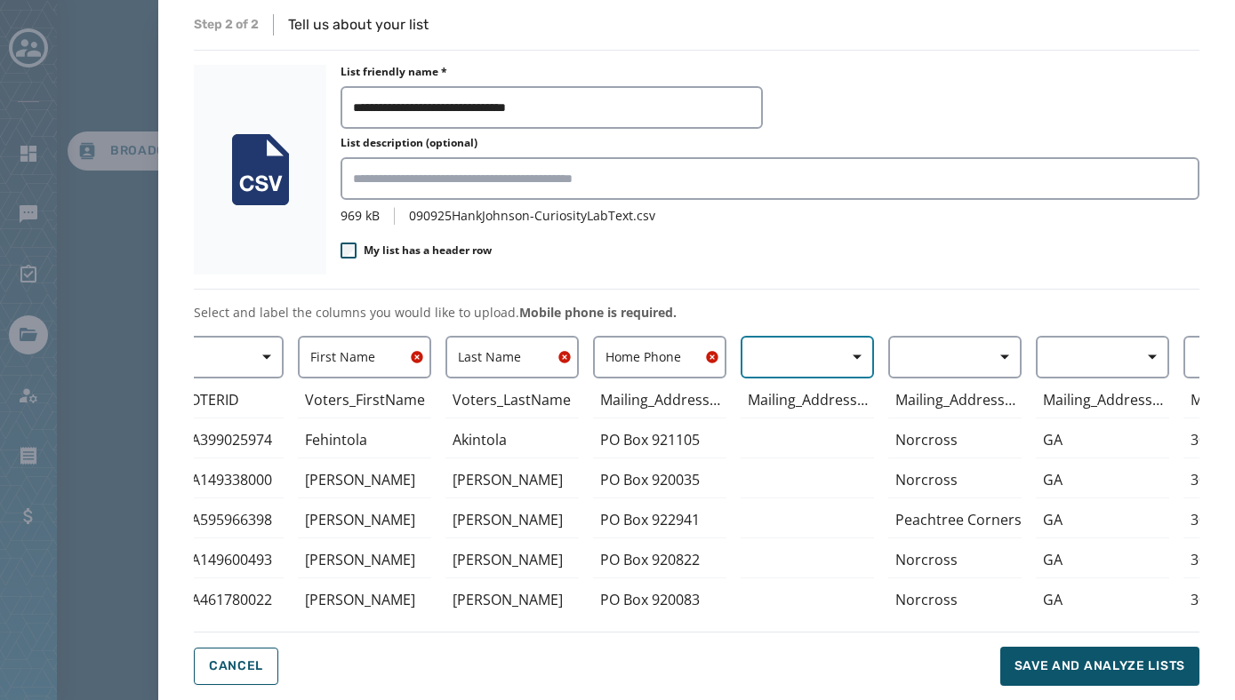
click at [783, 355] on button "button" at bounding box center [806, 357] width 133 height 43
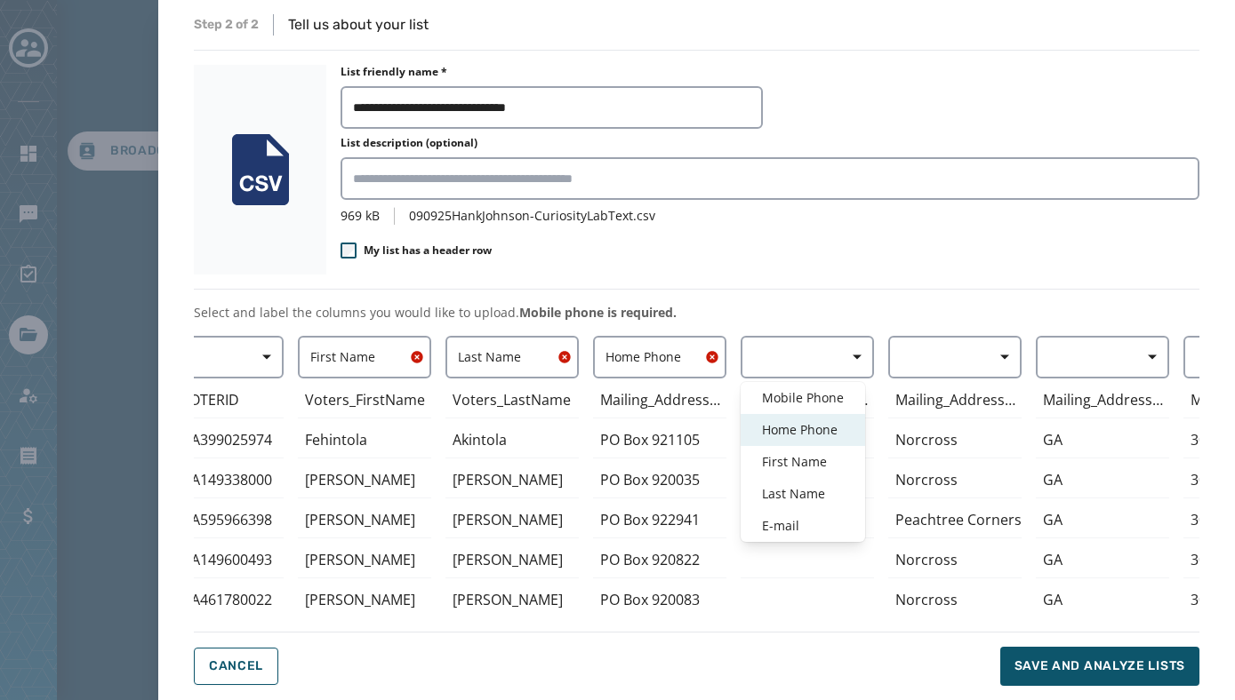
click at [788, 428] on span "Home Phone" at bounding box center [803, 430] width 82 height 18
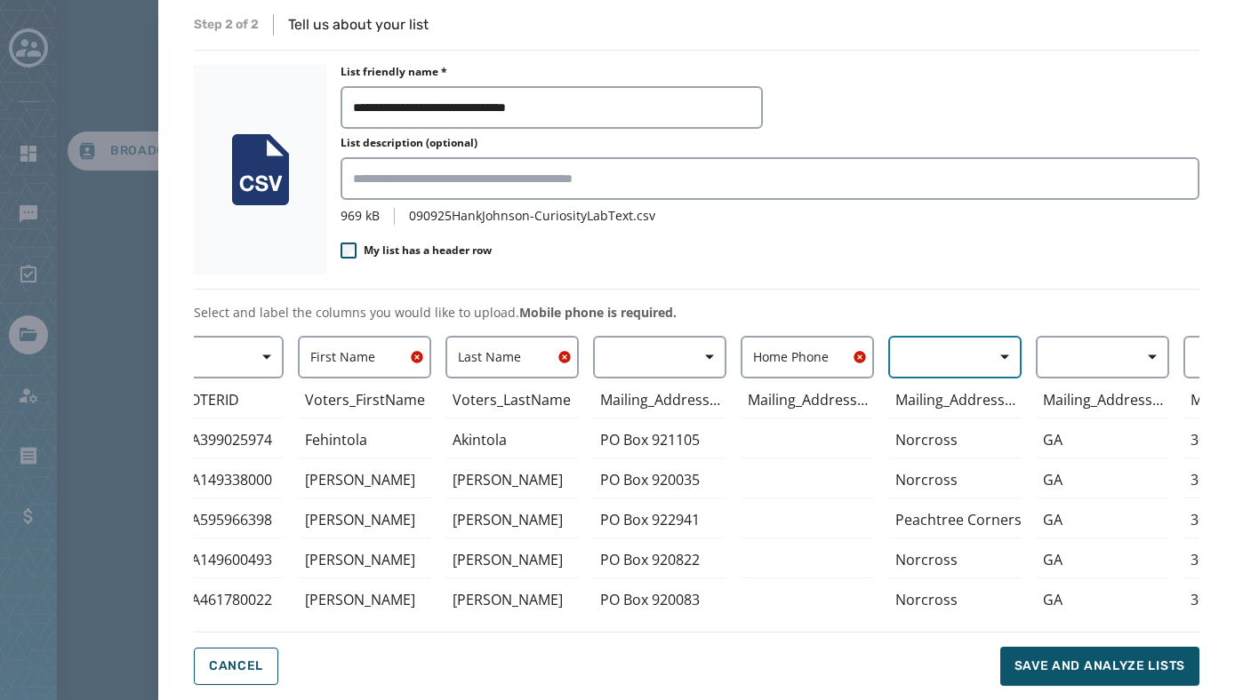
click at [929, 356] on button "button" at bounding box center [954, 357] width 133 height 43
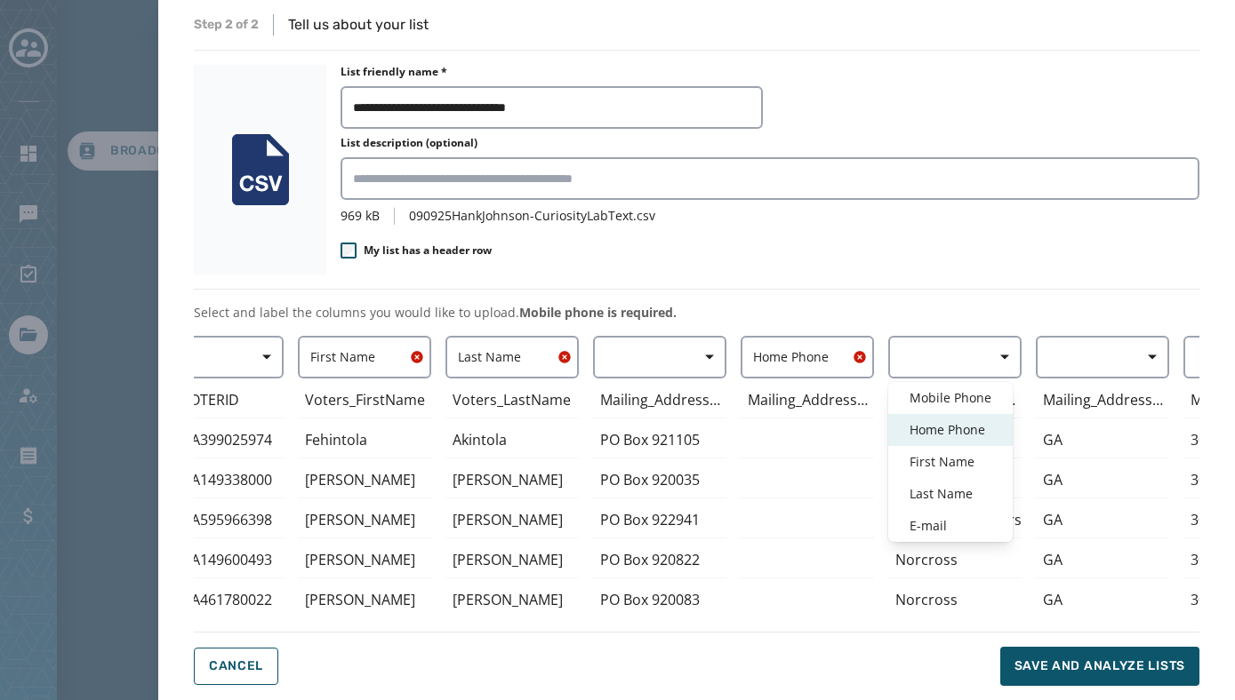
click at [929, 439] on div "Home Phone" at bounding box center [950, 430] width 124 height 32
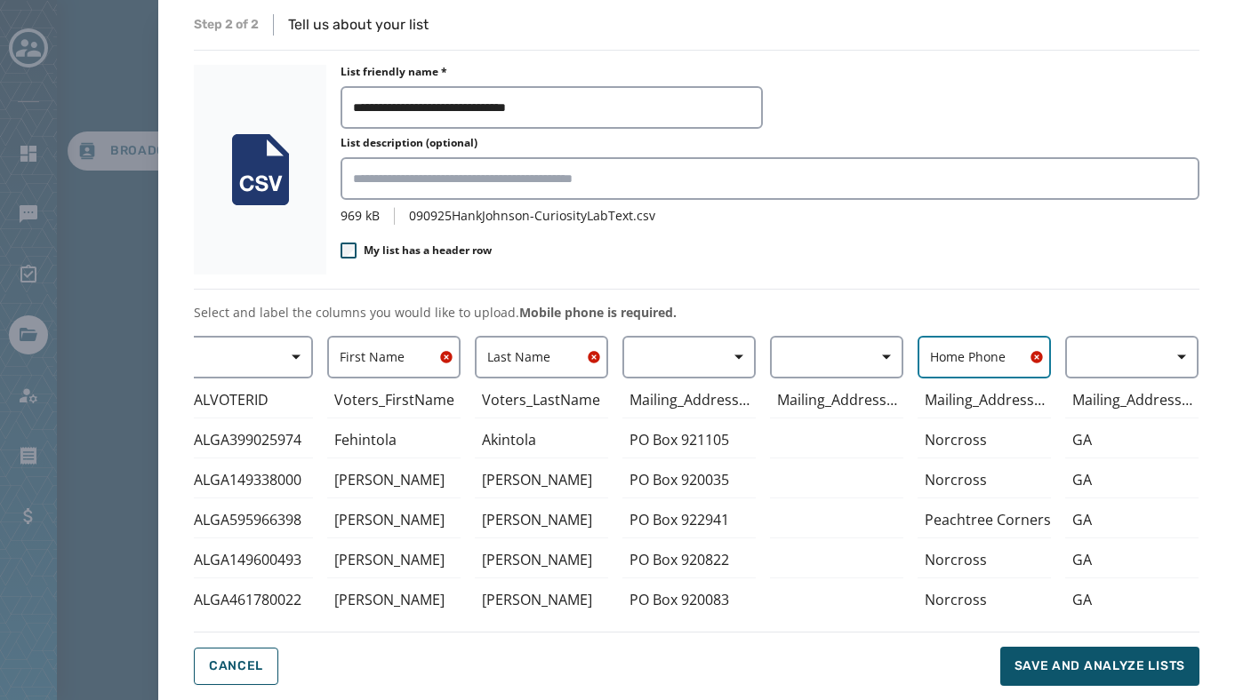
scroll to position [0, 10]
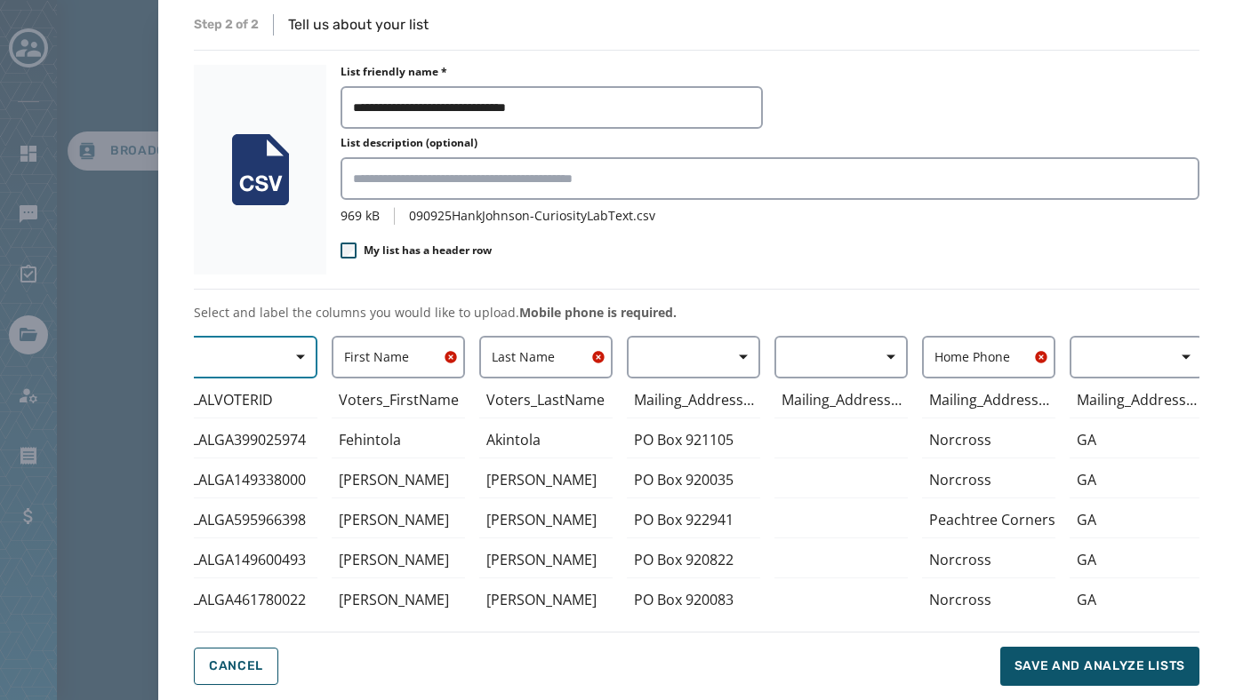
click at [299, 354] on icon "button" at bounding box center [300, 357] width 9 height 9
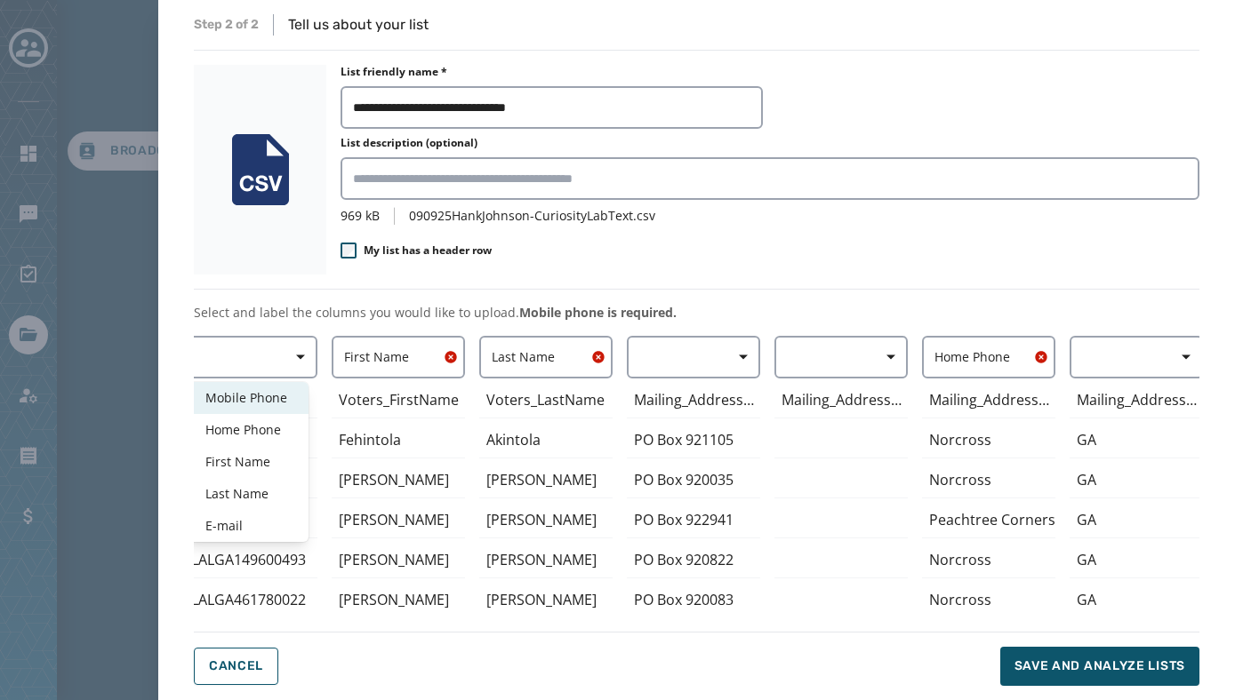
scroll to position [0, 0]
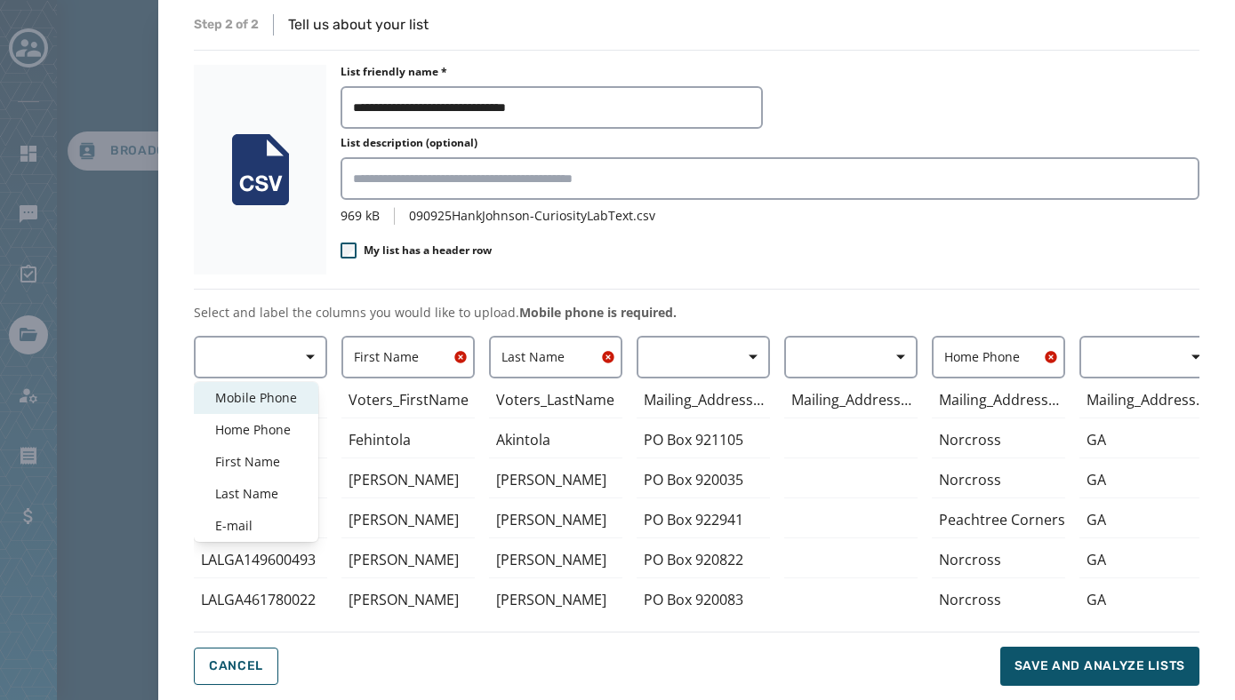
click at [283, 396] on span "Mobile Phone" at bounding box center [256, 398] width 82 height 18
click at [307, 357] on icon "button" at bounding box center [313, 357] width 17 height 17
click at [276, 434] on span "Home Phone" at bounding box center [256, 430] width 82 height 18
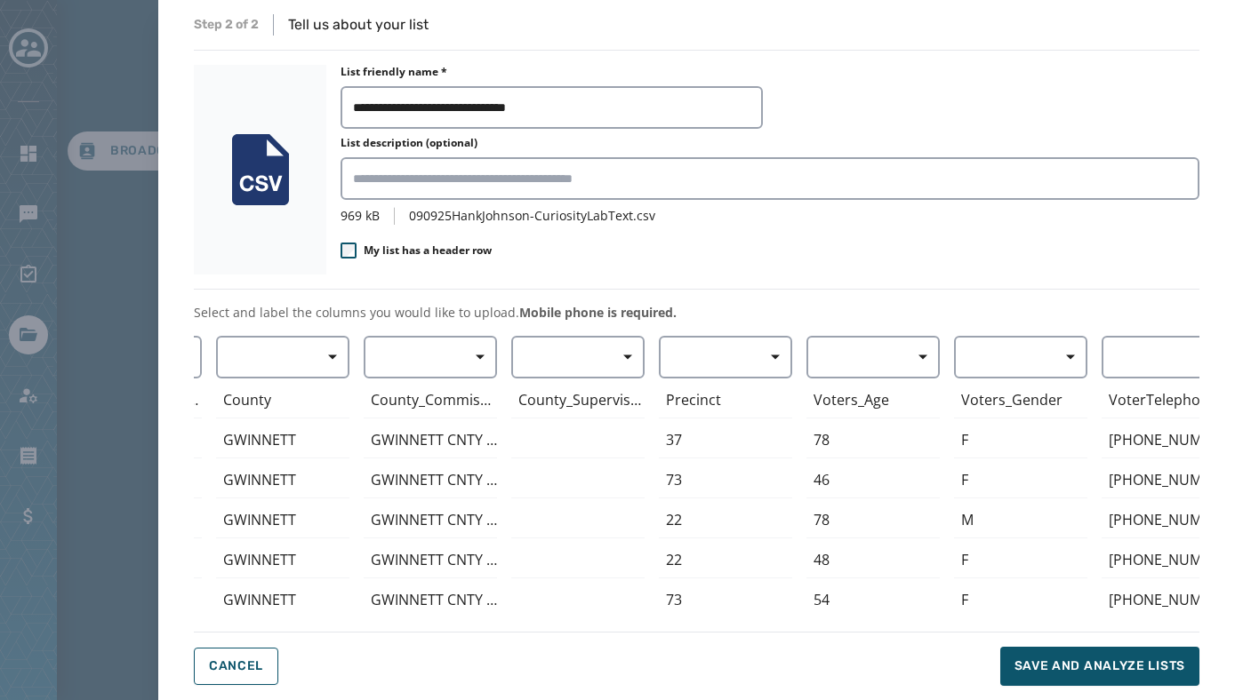
scroll to position [0, 1784]
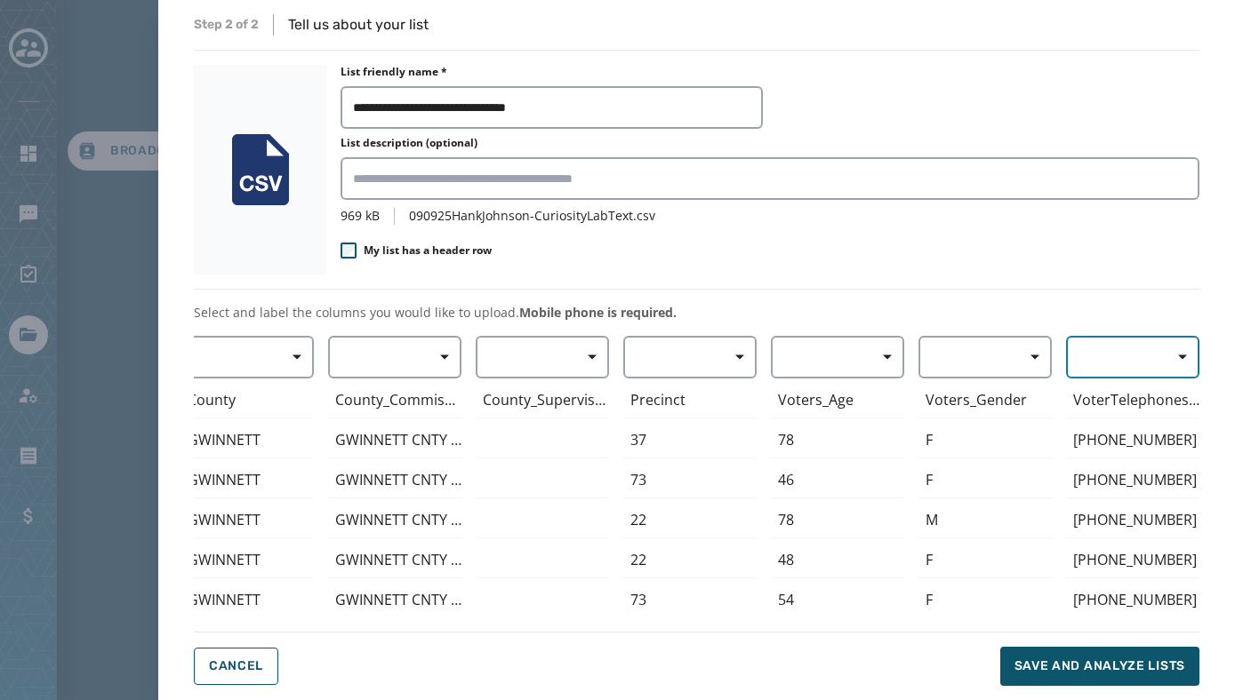
click at [1133, 366] on button "button" at bounding box center [1132, 357] width 133 height 43
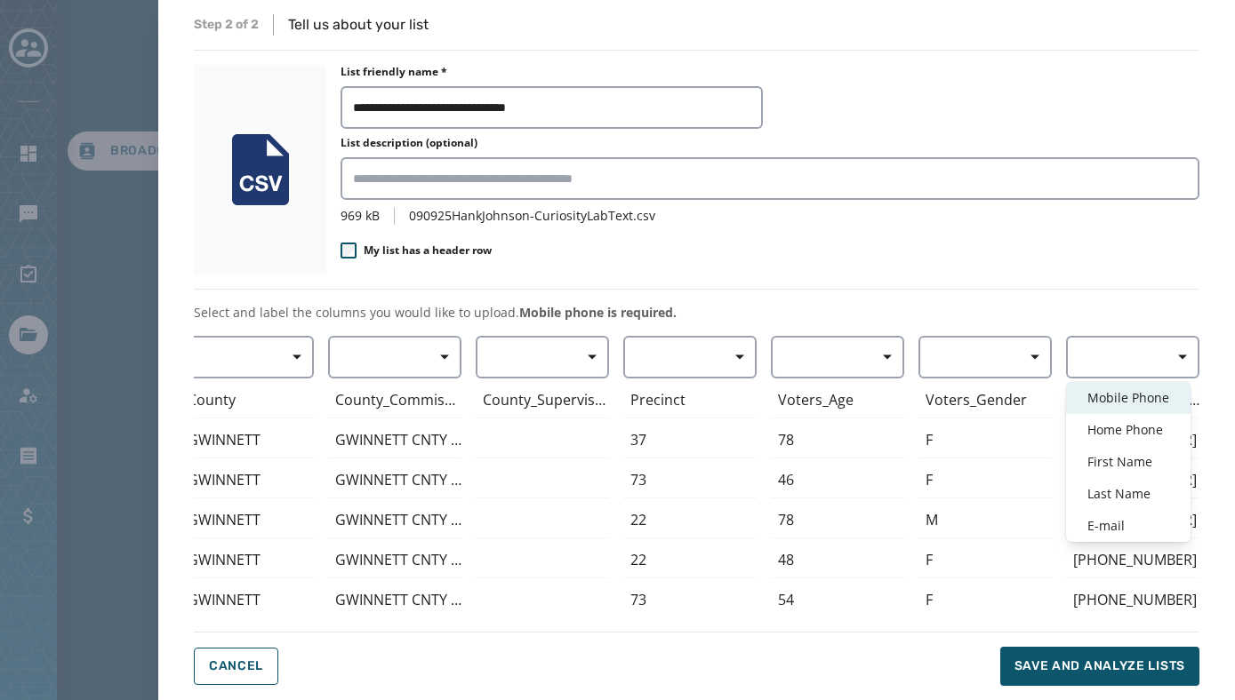
click at [1131, 396] on span "Mobile Phone" at bounding box center [1128, 398] width 82 height 18
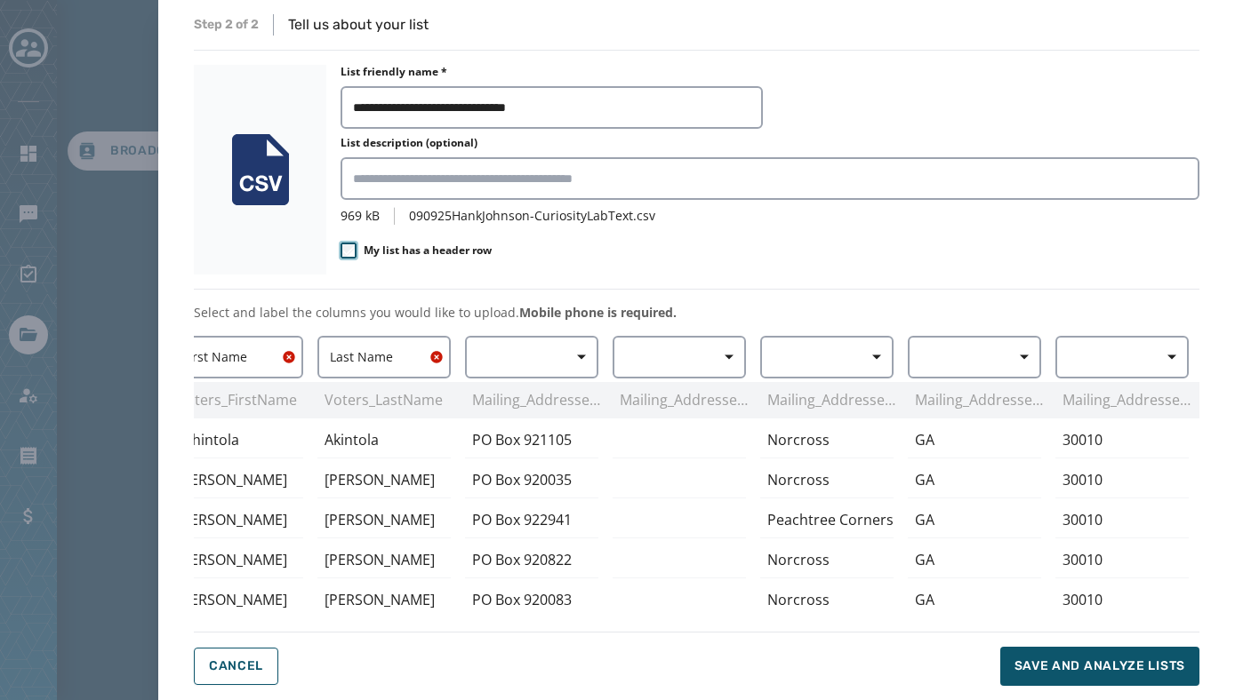
scroll to position [0, 0]
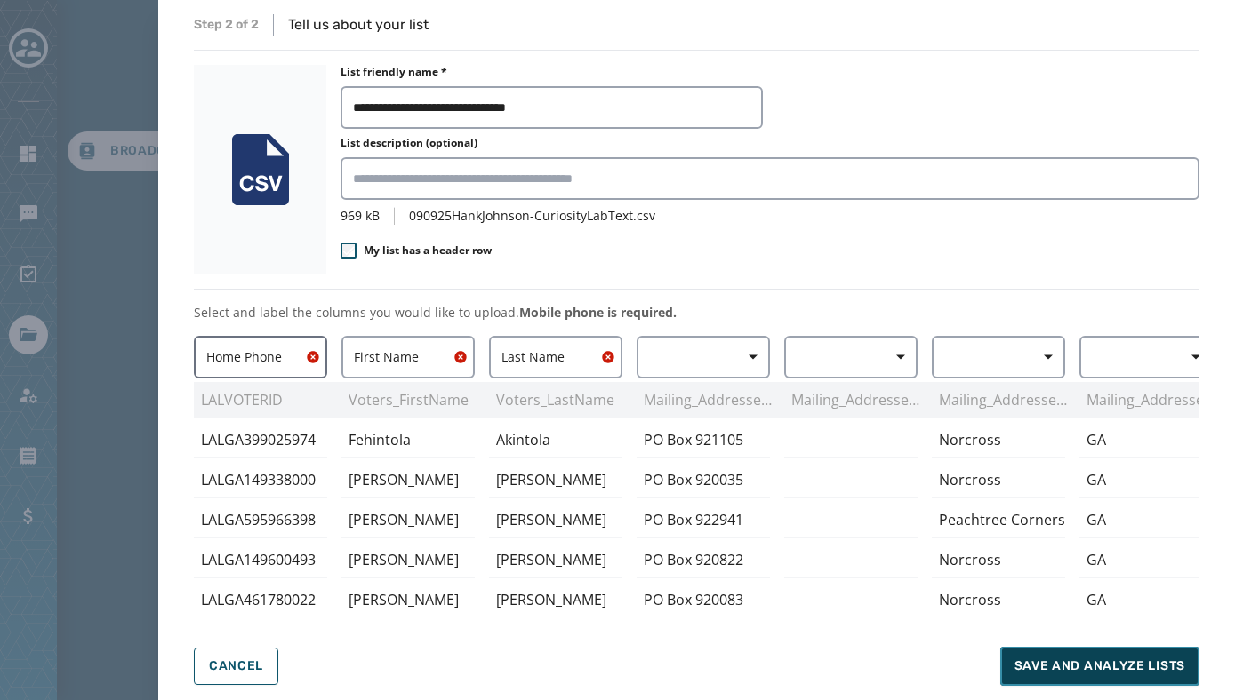
click at [1059, 664] on span "Save and analyze lists" at bounding box center [1099, 667] width 171 height 18
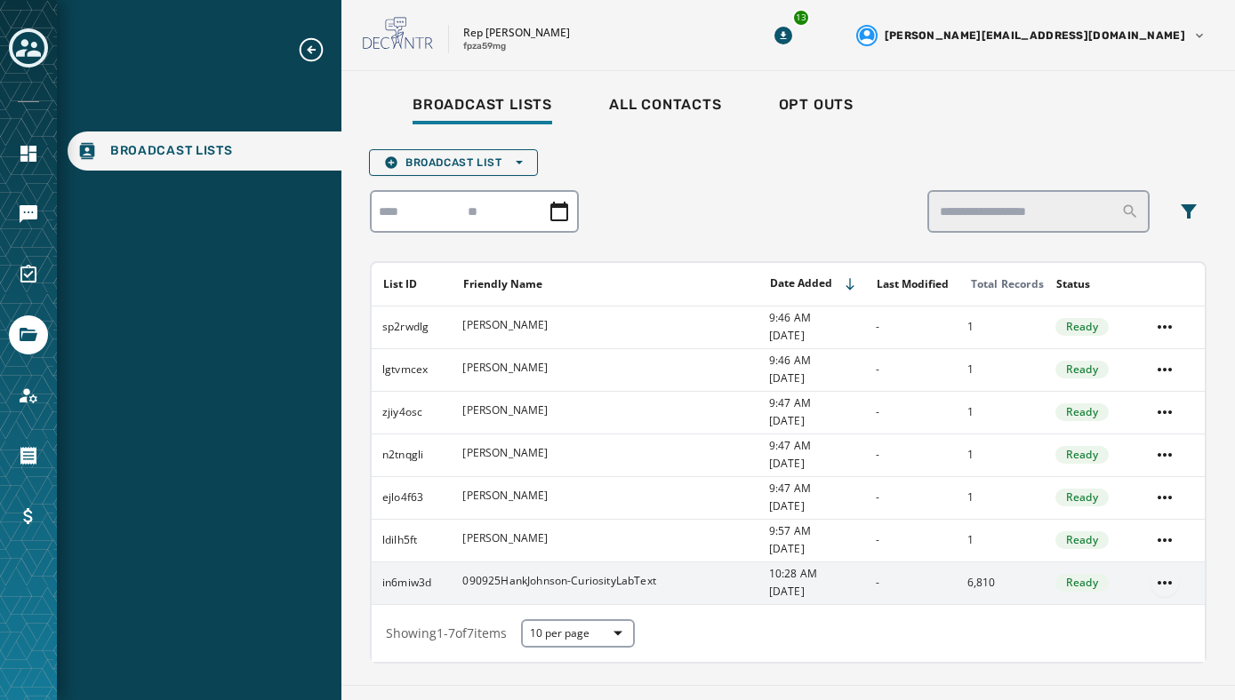
click at [1160, 581] on html "Broadcast Lists Skip To Main Content Rep Hank Johnson fpza59mg 13 taylor@meetam…" at bounding box center [617, 350] width 1235 height 700
click at [1158, 639] on div "Delete list" at bounding box center [1165, 647] width 80 height 28
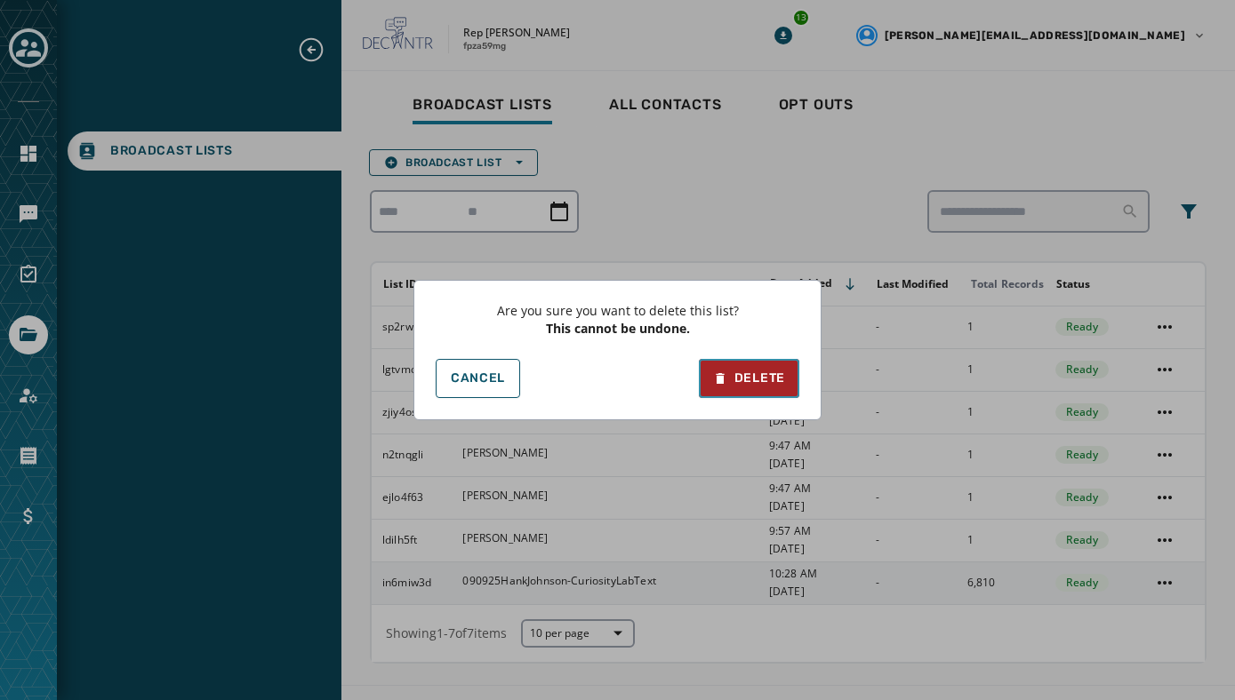
click at [769, 380] on div "Delete" at bounding box center [749, 379] width 72 height 18
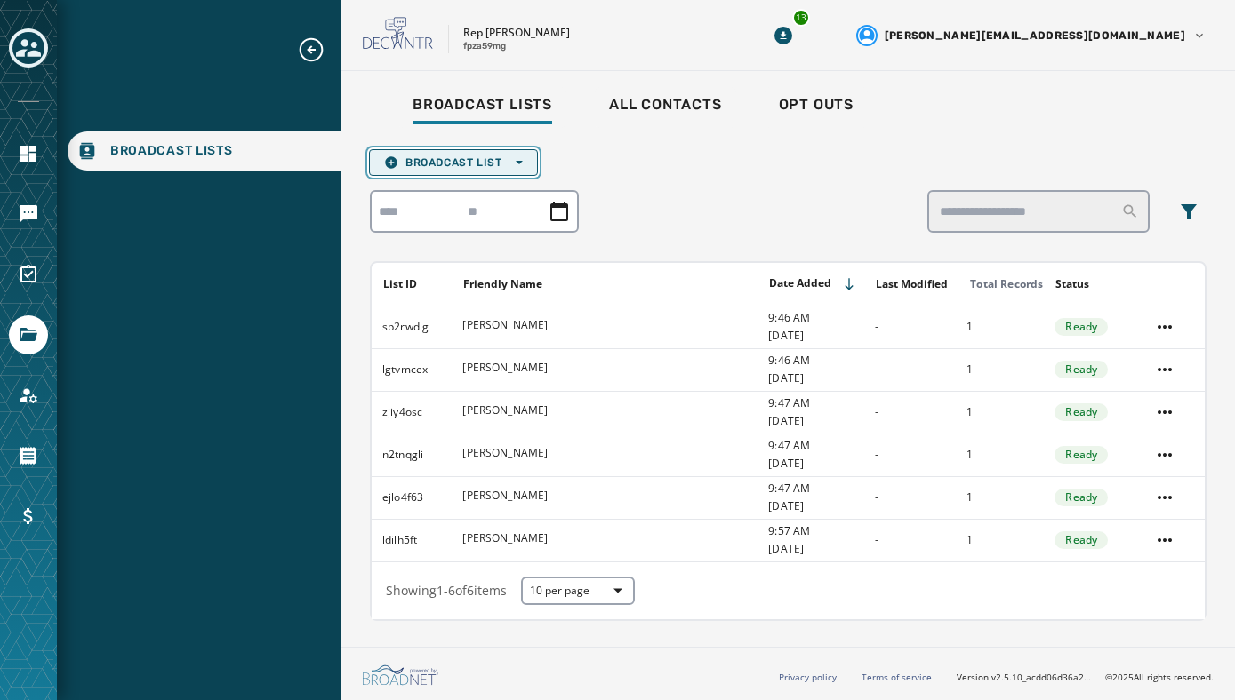
click at [500, 165] on span "Broadcast List Open options" at bounding box center [453, 163] width 139 height 14
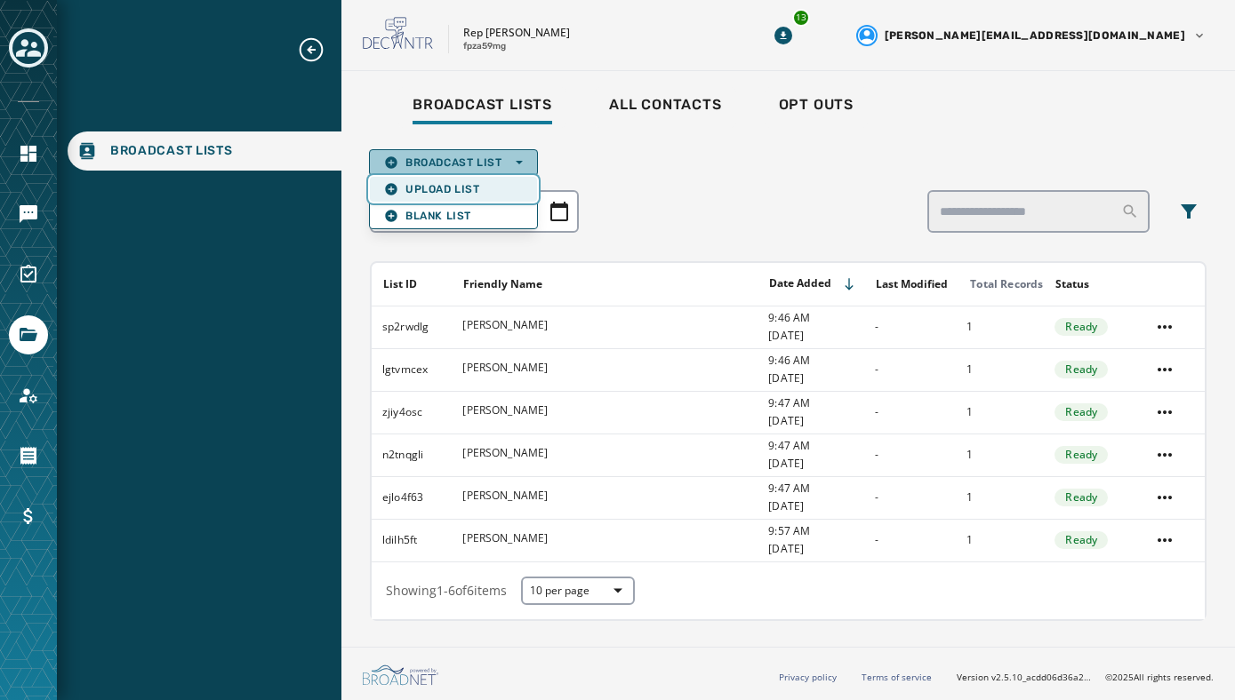
click at [471, 186] on span "Upload List" at bounding box center [453, 189] width 139 height 14
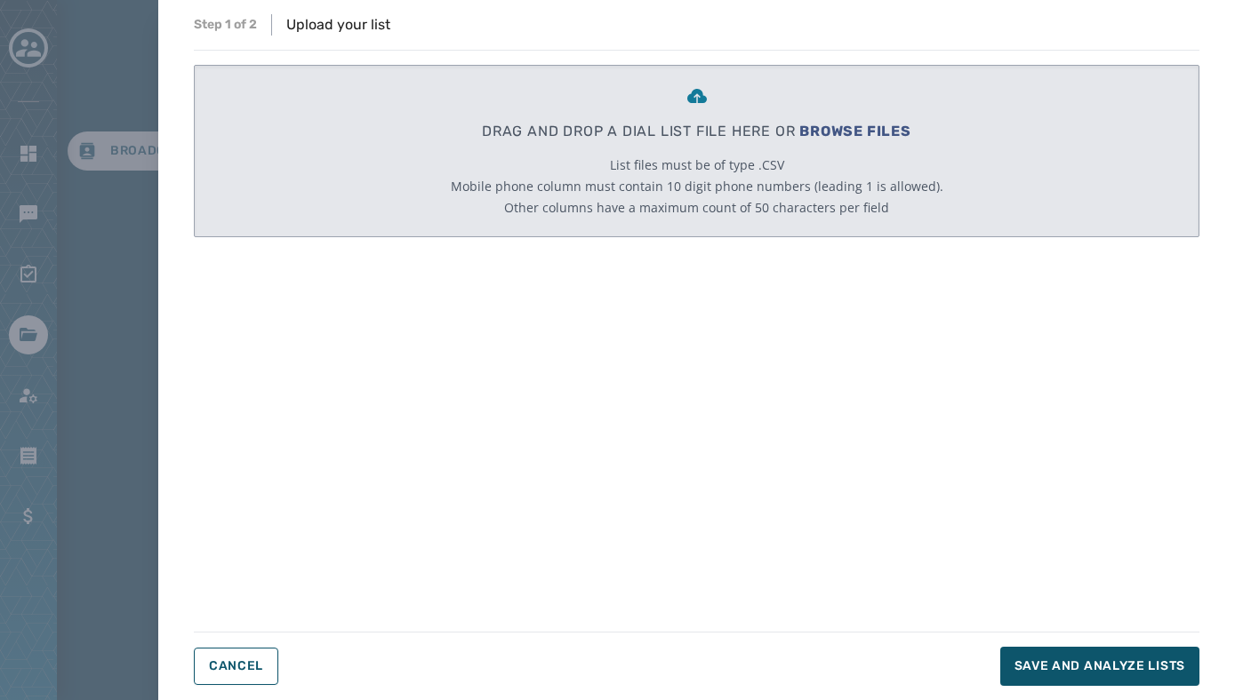
click at [843, 132] on span "BROWSE FILES" at bounding box center [855, 131] width 112 height 17
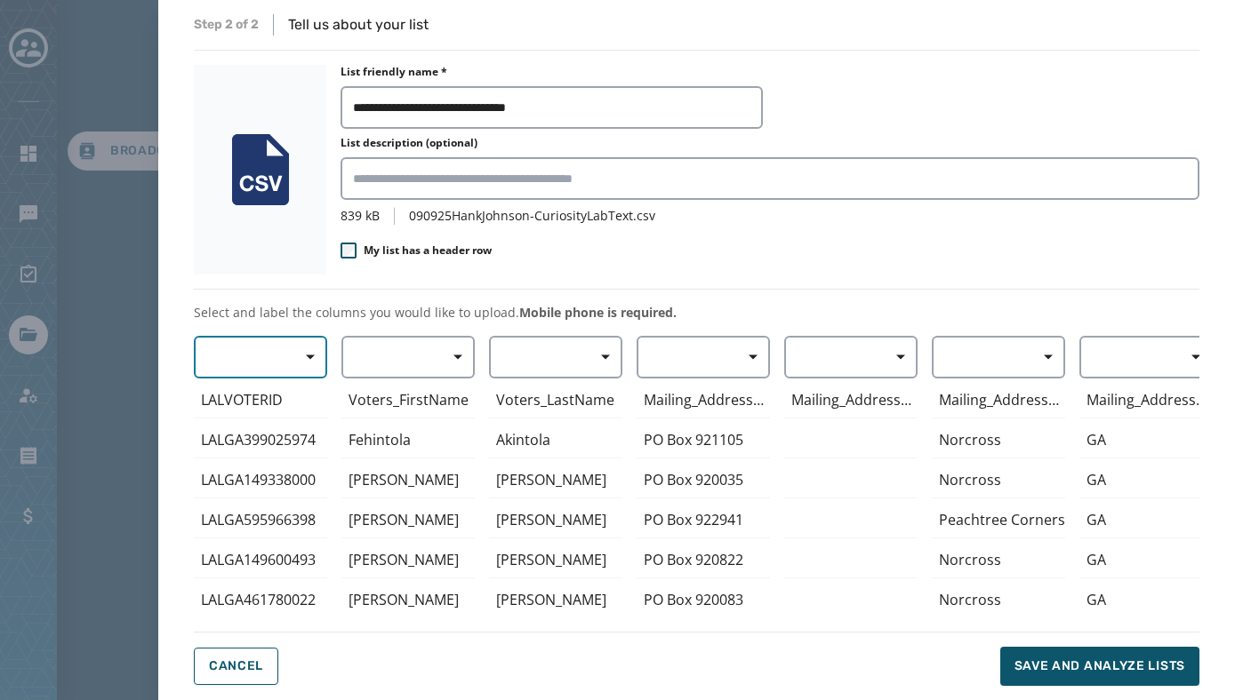
click at [297, 359] on span "button" at bounding box center [304, 358] width 43 height 36
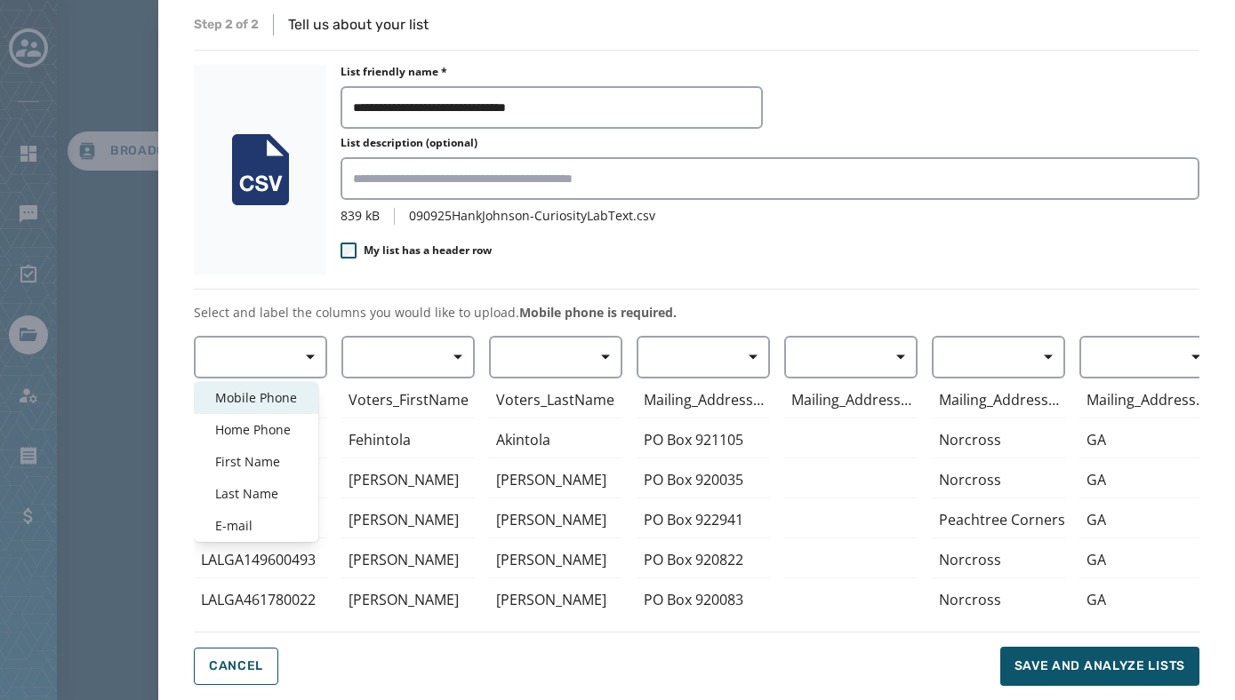
click at [274, 394] on span "Mobile Phone" at bounding box center [256, 398] width 82 height 18
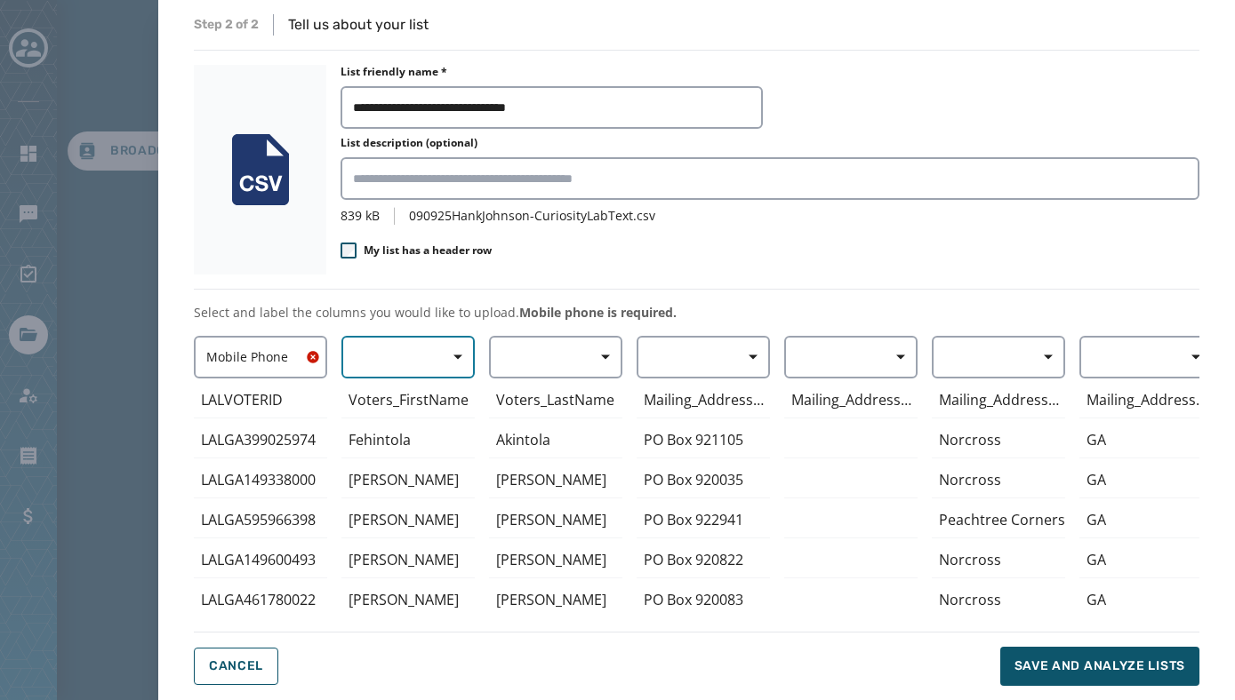
click at [405, 358] on button "button" at bounding box center [407, 357] width 133 height 43
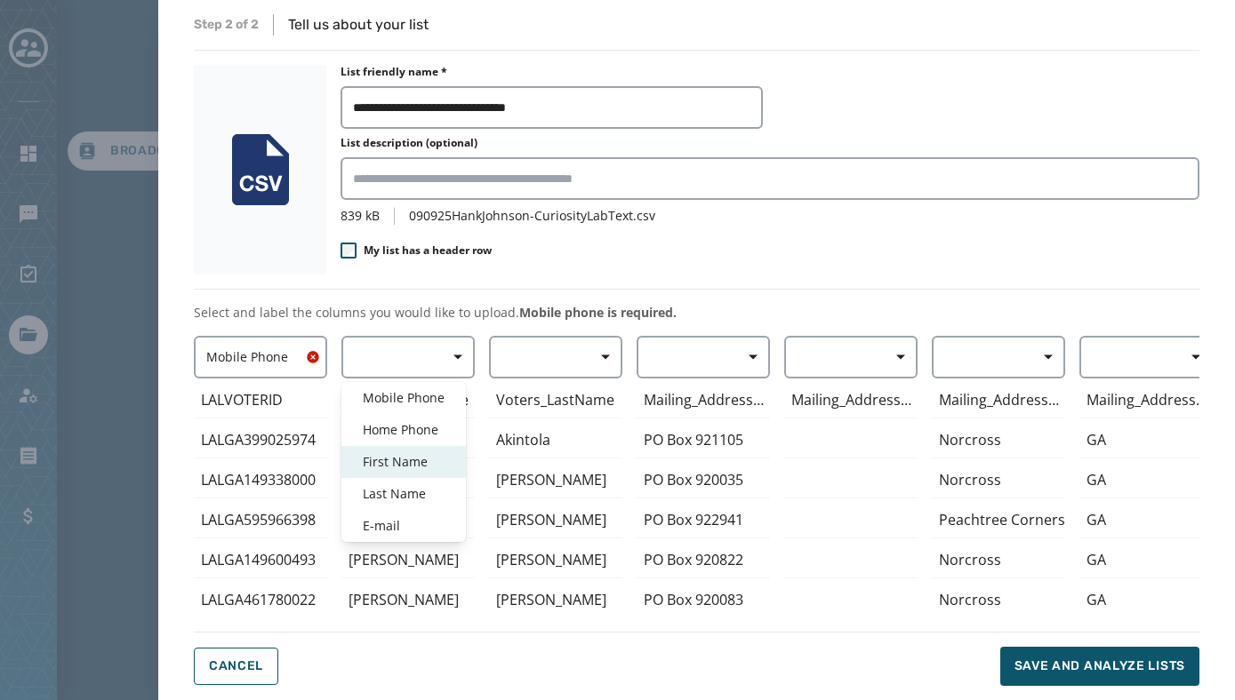
click at [400, 460] on span "First Name" at bounding box center [404, 462] width 82 height 18
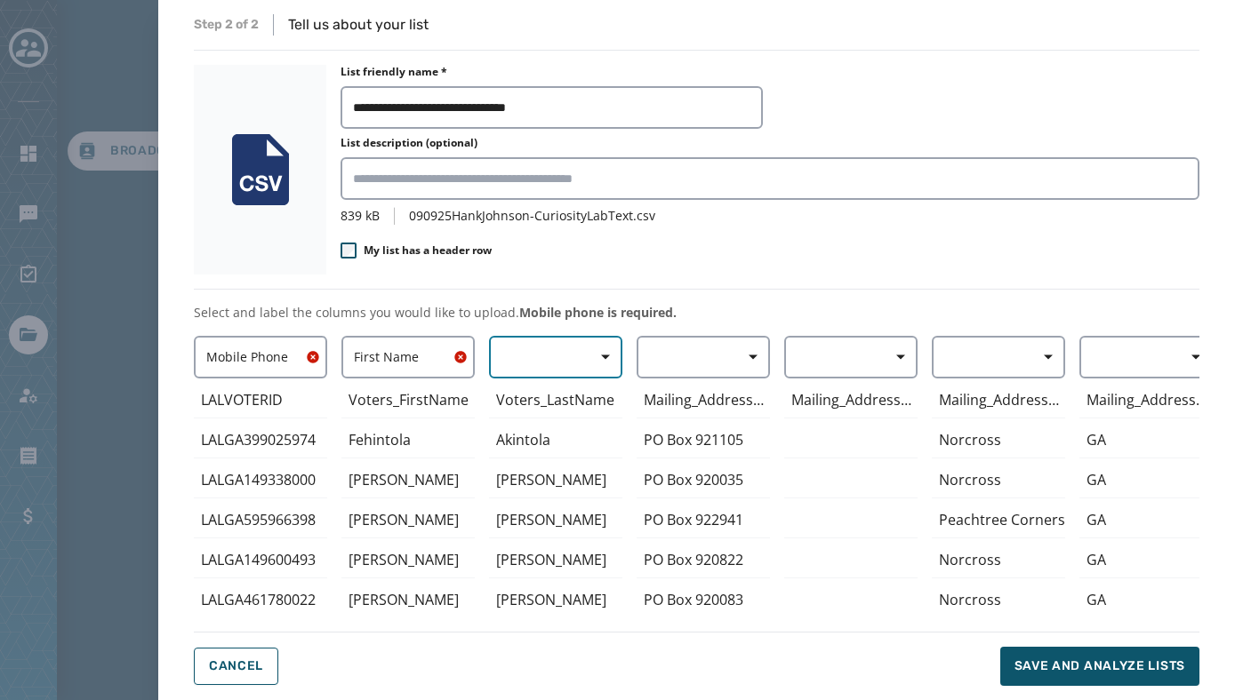
click at [547, 357] on button "button" at bounding box center [555, 357] width 133 height 43
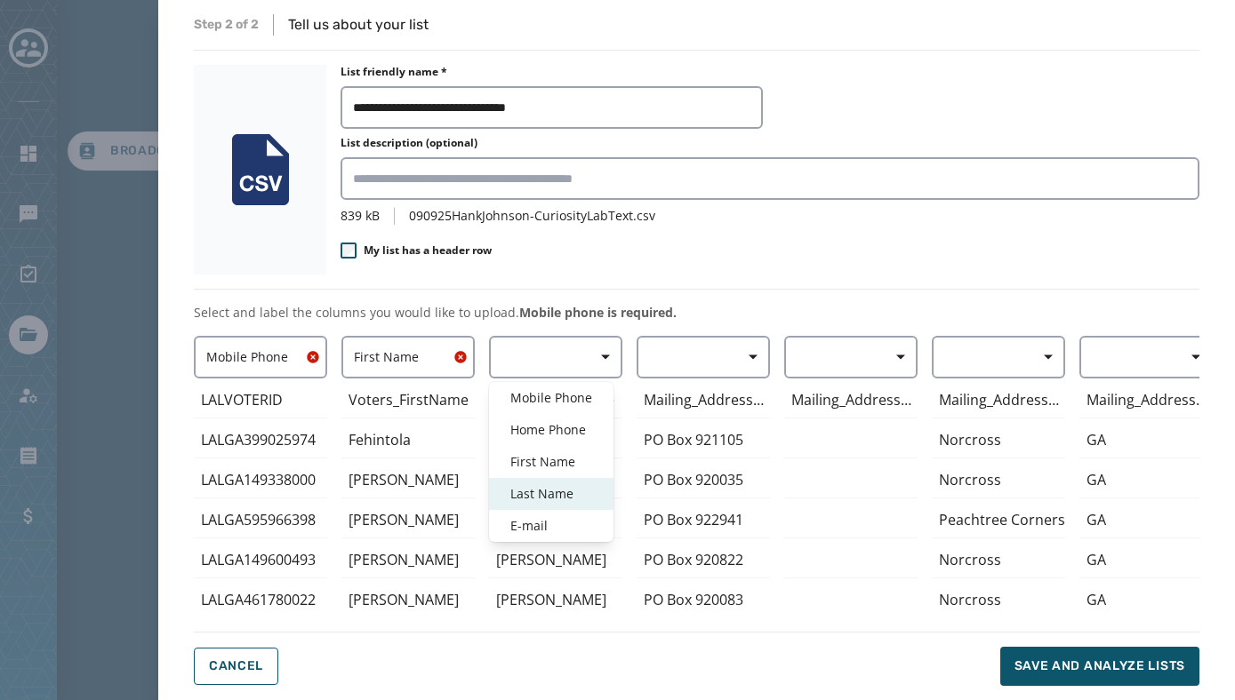
click at [544, 489] on span "Last Name" at bounding box center [551, 494] width 82 height 18
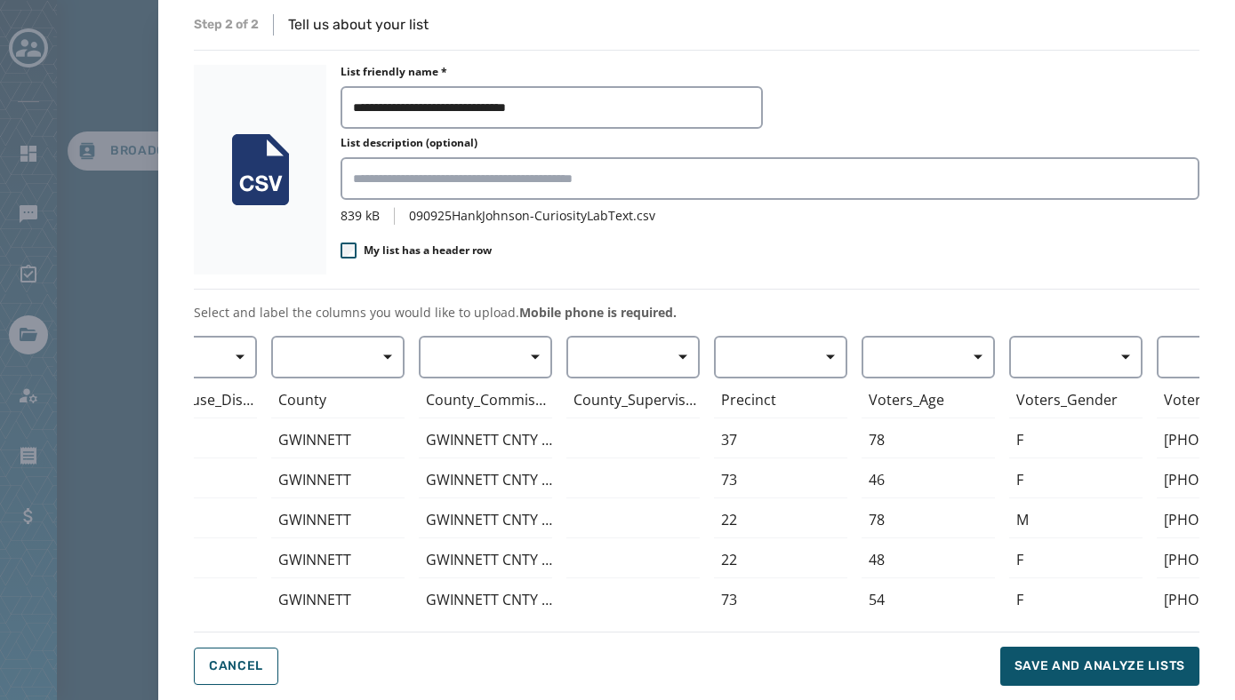
scroll to position [0, 1784]
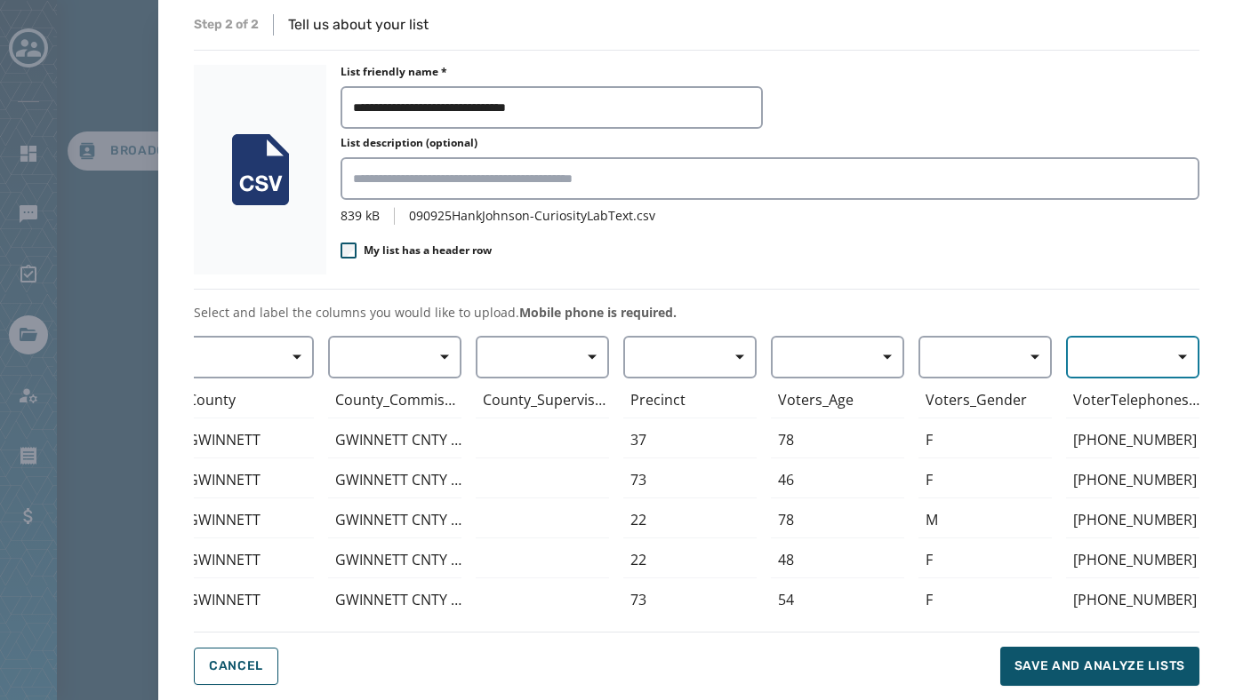
click at [1084, 353] on button "button" at bounding box center [1132, 357] width 133 height 43
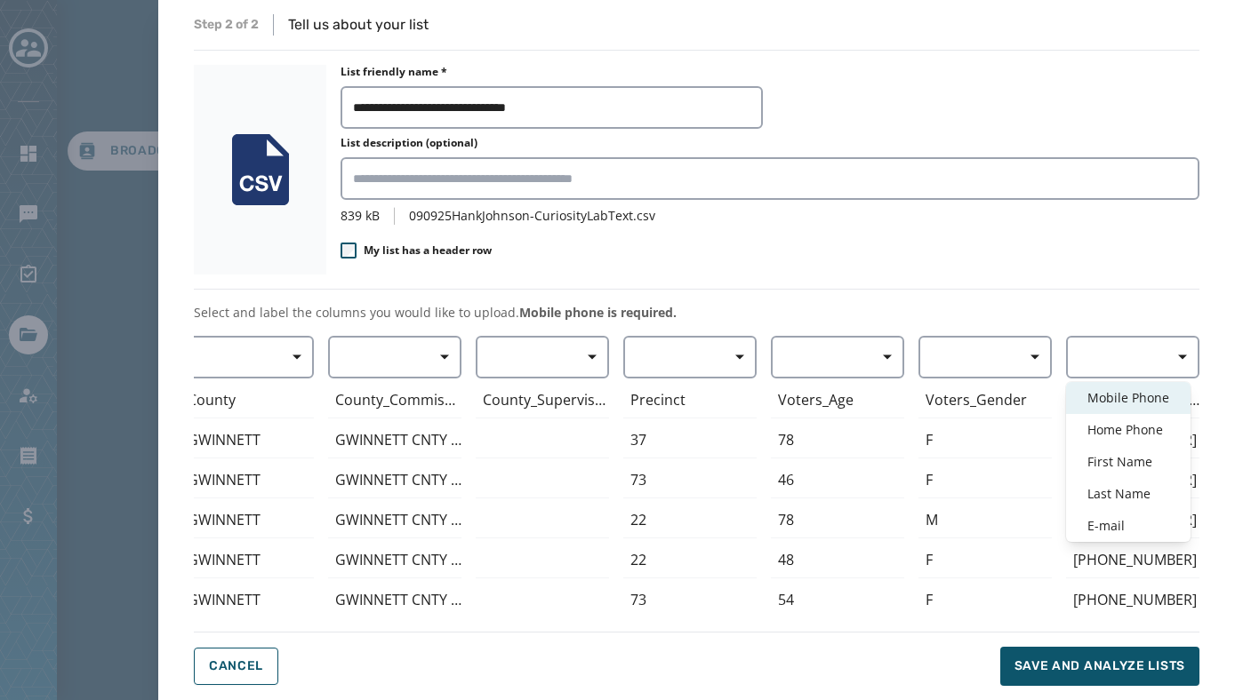
click at [1104, 403] on span "Mobile Phone" at bounding box center [1128, 398] width 82 height 18
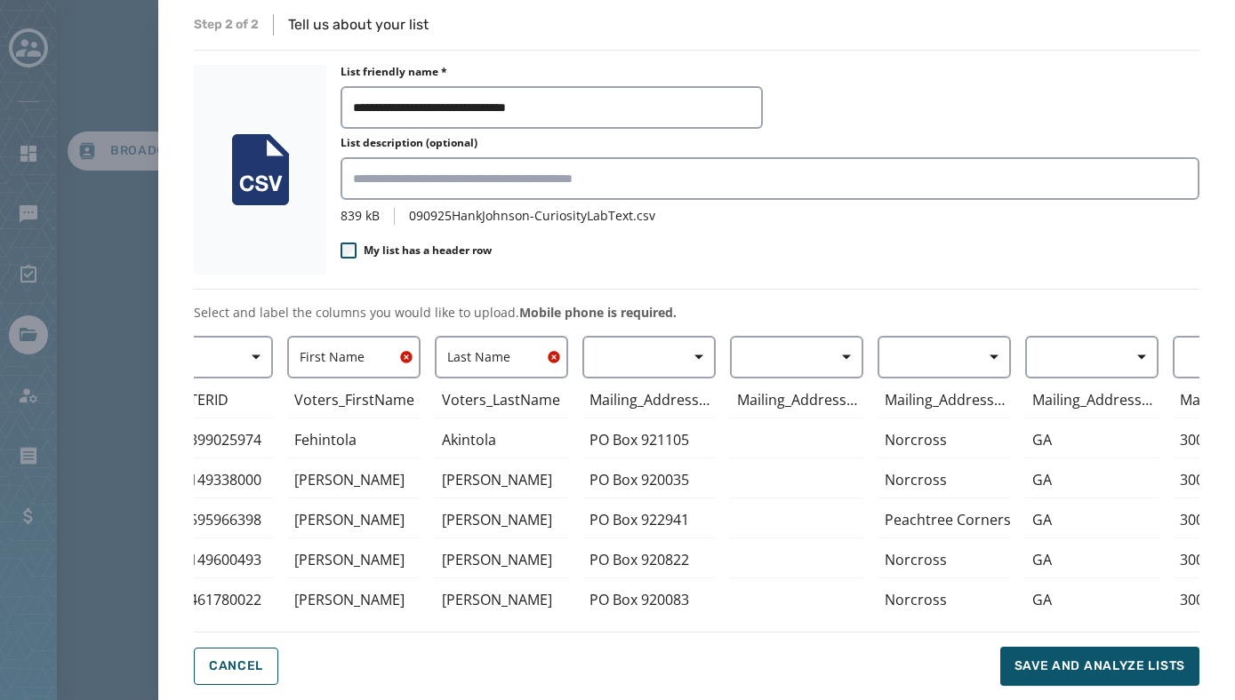
scroll to position [0, 0]
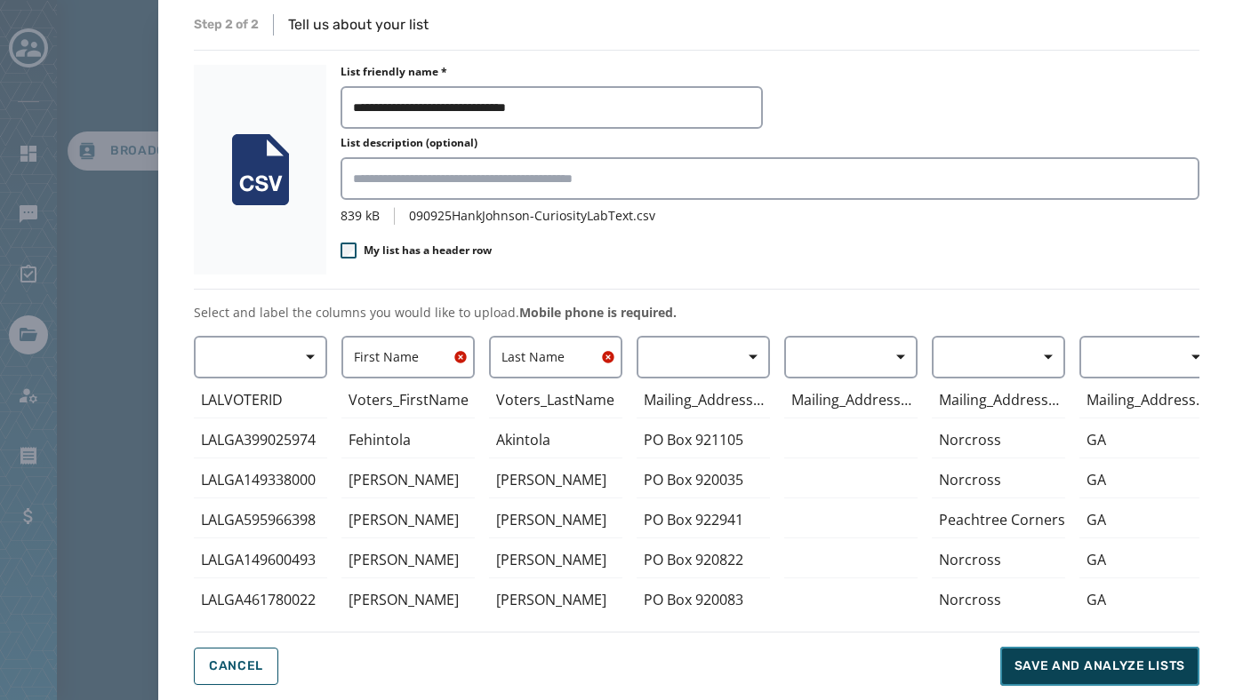
click at [1034, 666] on span "Save and analyze lists" at bounding box center [1099, 667] width 171 height 18
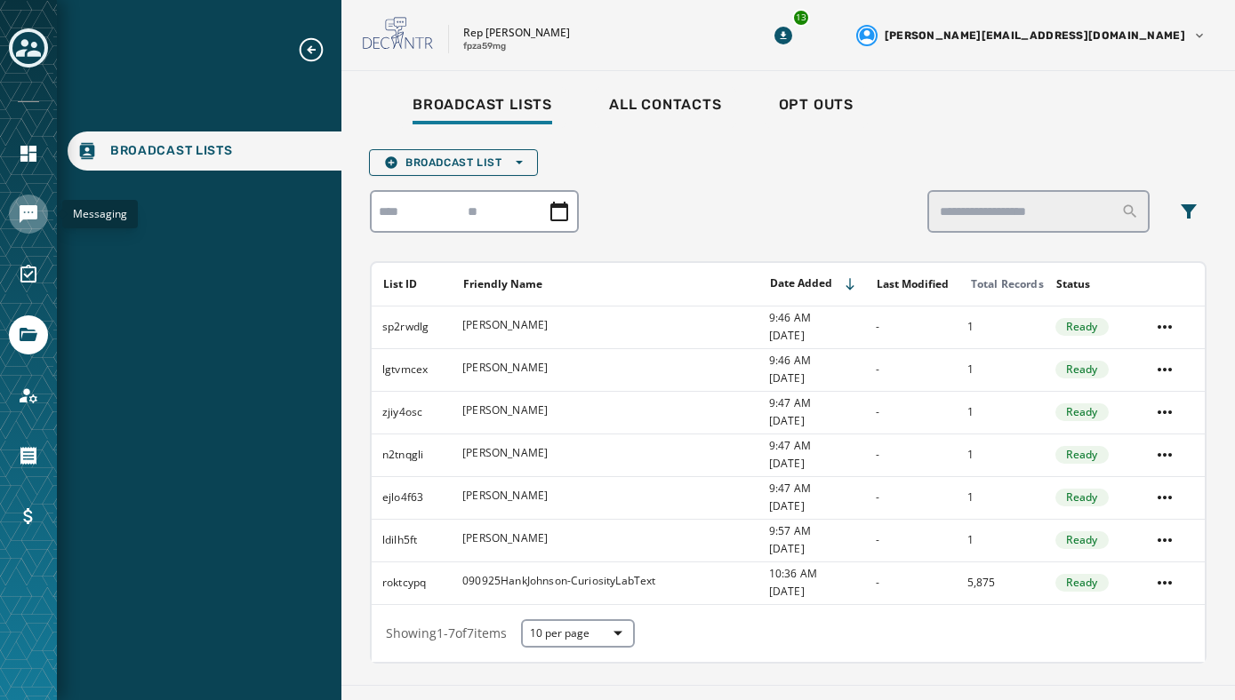
click at [32, 219] on icon "Navigate to Messaging" at bounding box center [29, 214] width 18 height 18
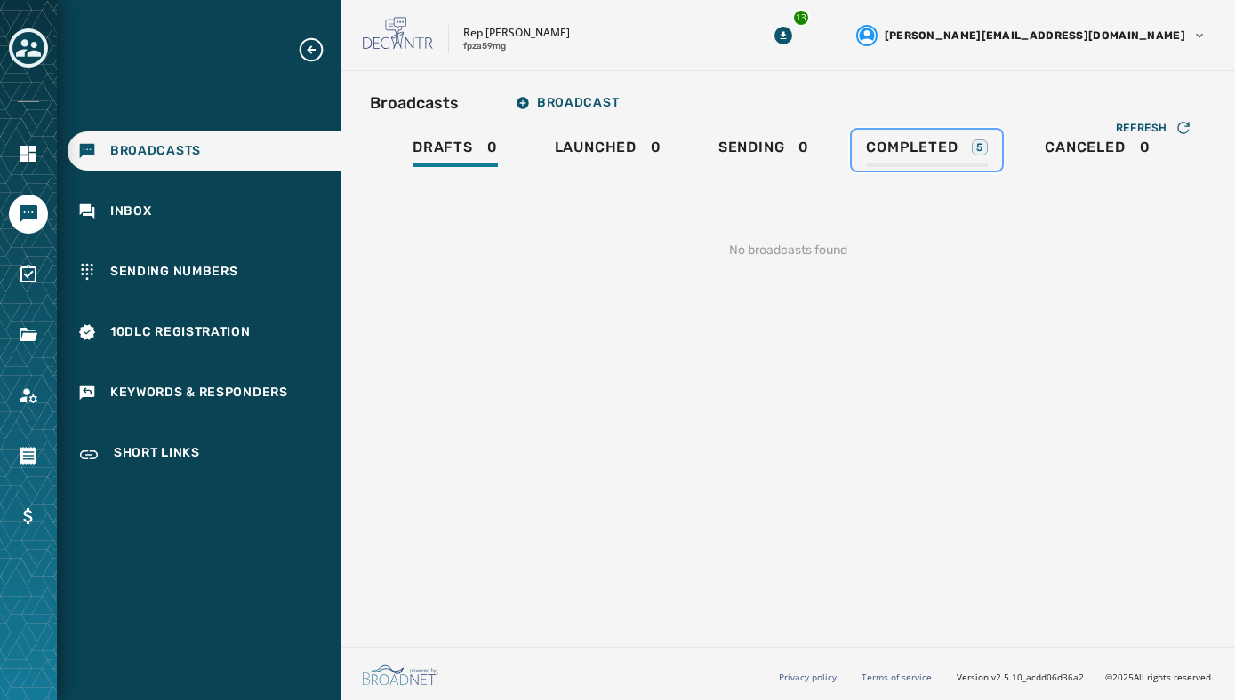
click at [934, 147] on span "Completed" at bounding box center [912, 148] width 92 height 18
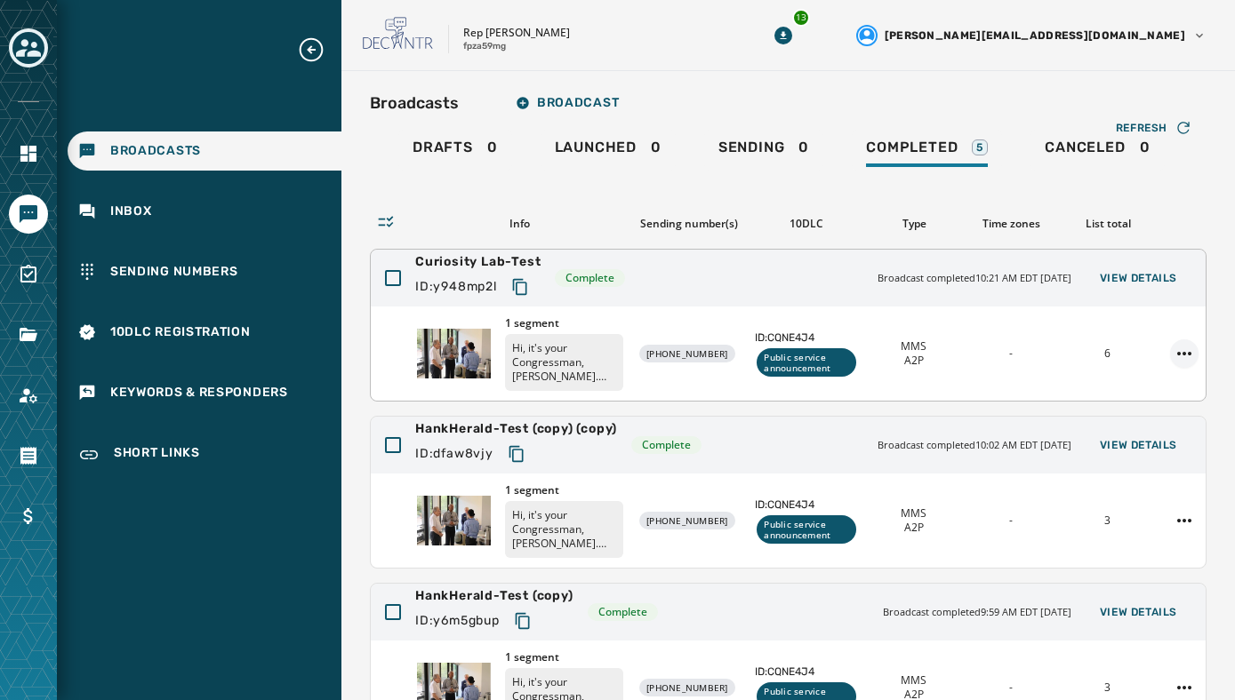
click at [1184, 349] on html "Broadcasts Inbox Sending Numbers 10DLC Registration Keywords & Responders Short…" at bounding box center [617, 350] width 1235 height 700
click at [1148, 380] on div "Duplicate Broadcast" at bounding box center [1134, 382] width 129 height 28
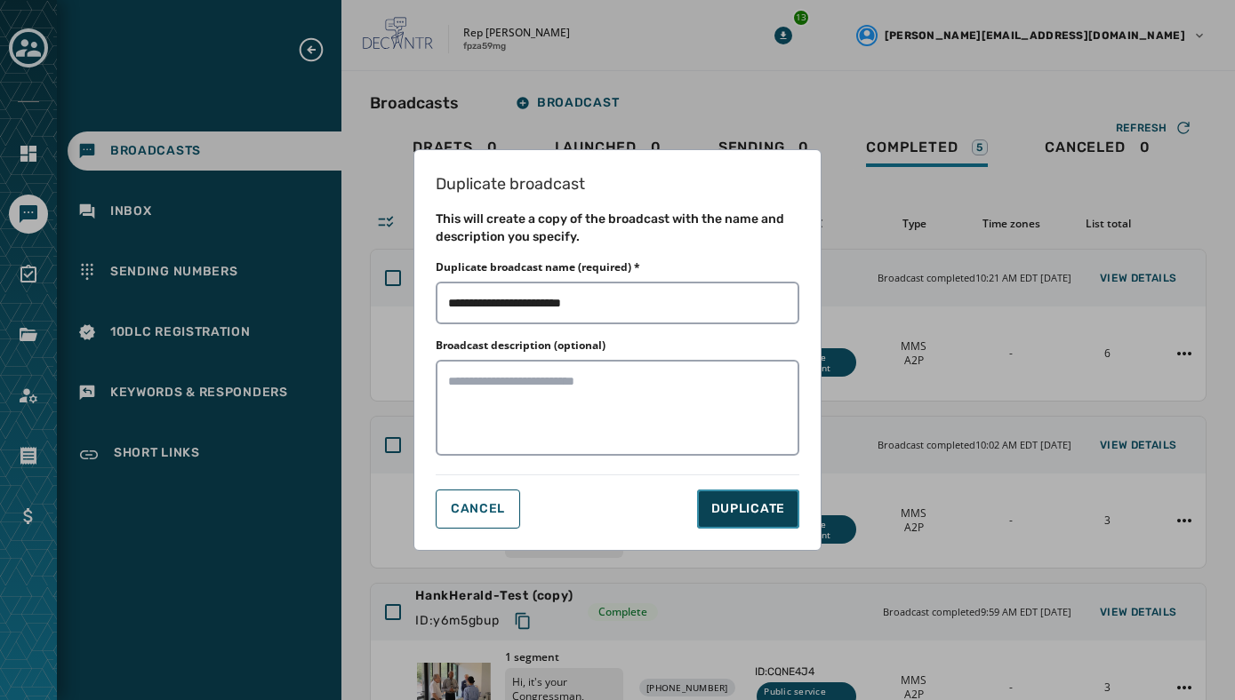
click at [741, 508] on span "DUPLICATE" at bounding box center [748, 509] width 74 height 18
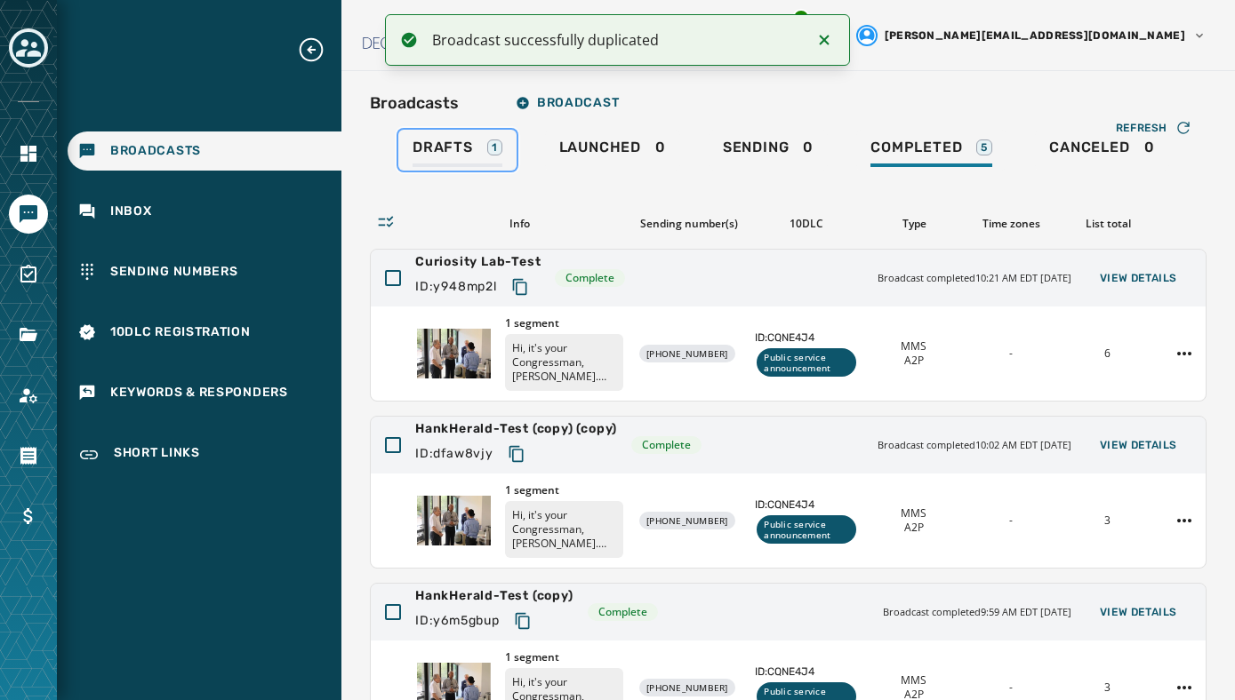
click at [453, 147] on span "Drafts" at bounding box center [442, 148] width 60 height 18
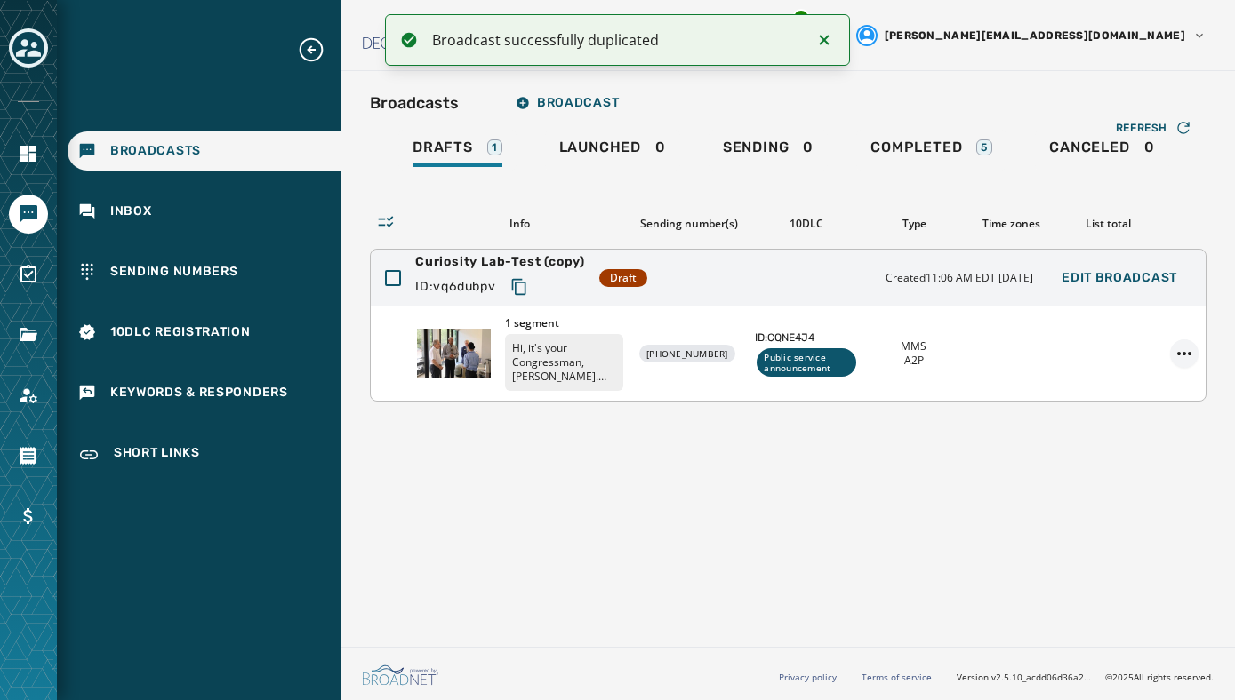
click at [1182, 351] on html "Broadcast successfully duplicated Broadcasts Inbox Sending Numbers 10DLC Regist…" at bounding box center [617, 350] width 1235 height 700
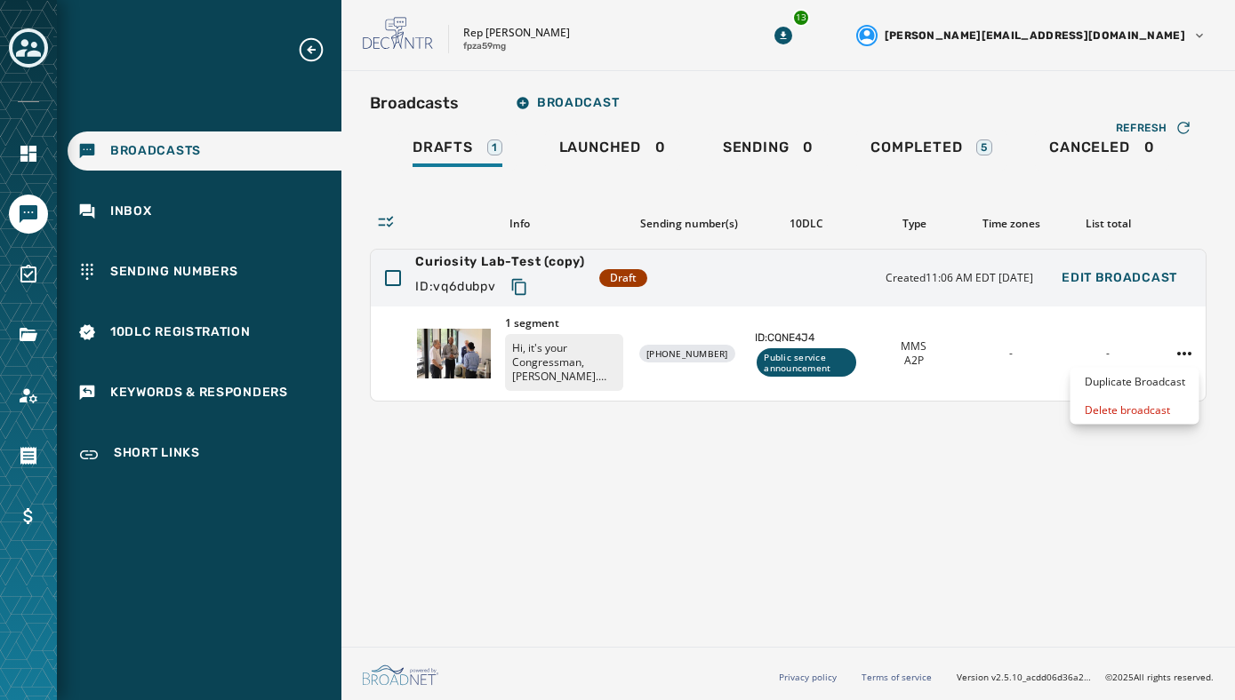
click at [684, 485] on html "Broadcasts Inbox Sending Numbers 10DLC Registration Keywords & Responders Short…" at bounding box center [617, 350] width 1235 height 700
click at [592, 351] on p "Hi, it's your Congressman, [PERSON_NAME]. Innovation isn't limited to [GEOGRAPH…" at bounding box center [564, 362] width 118 height 57
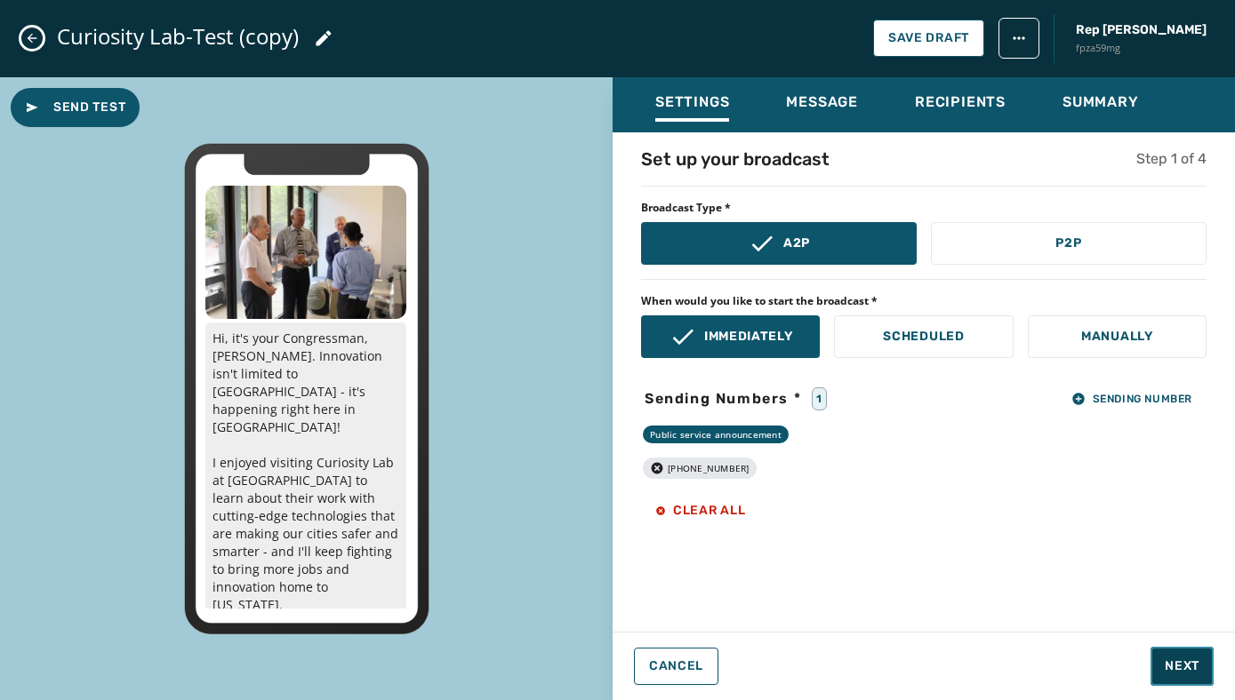
click at [1177, 673] on span "Next" at bounding box center [1181, 667] width 35 height 18
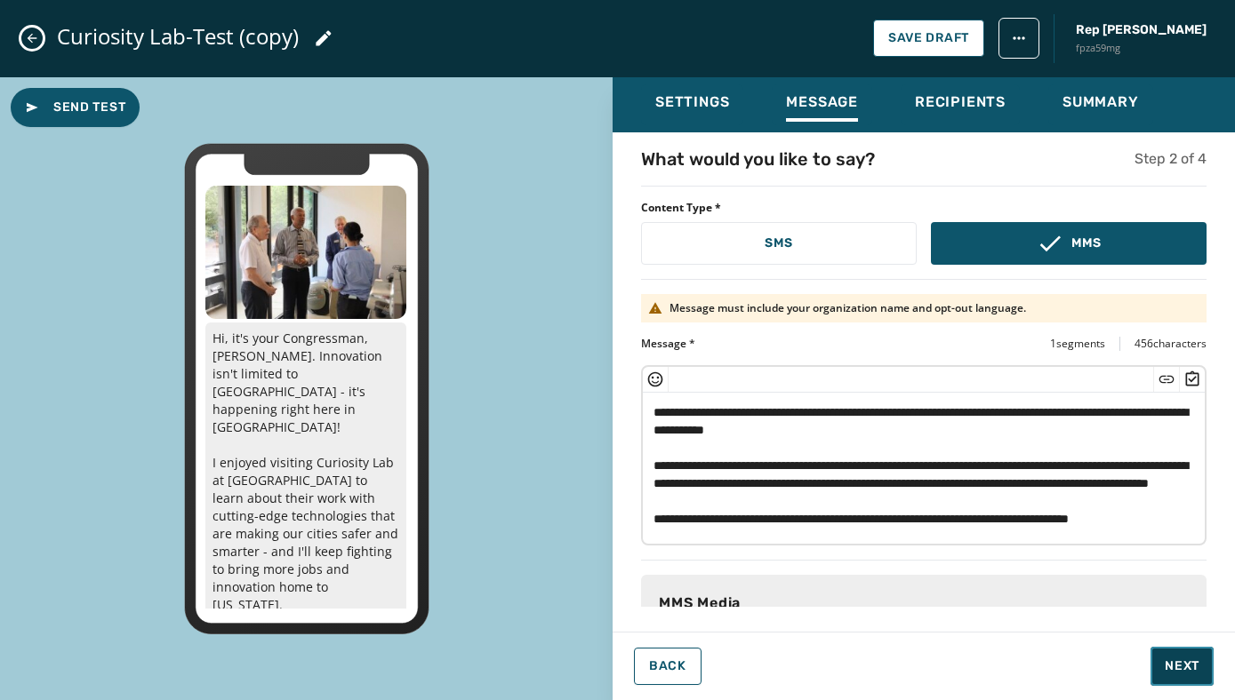
scroll to position [9, 0]
click at [921, 417] on textarea "**********" at bounding box center [924, 466] width 562 height 146
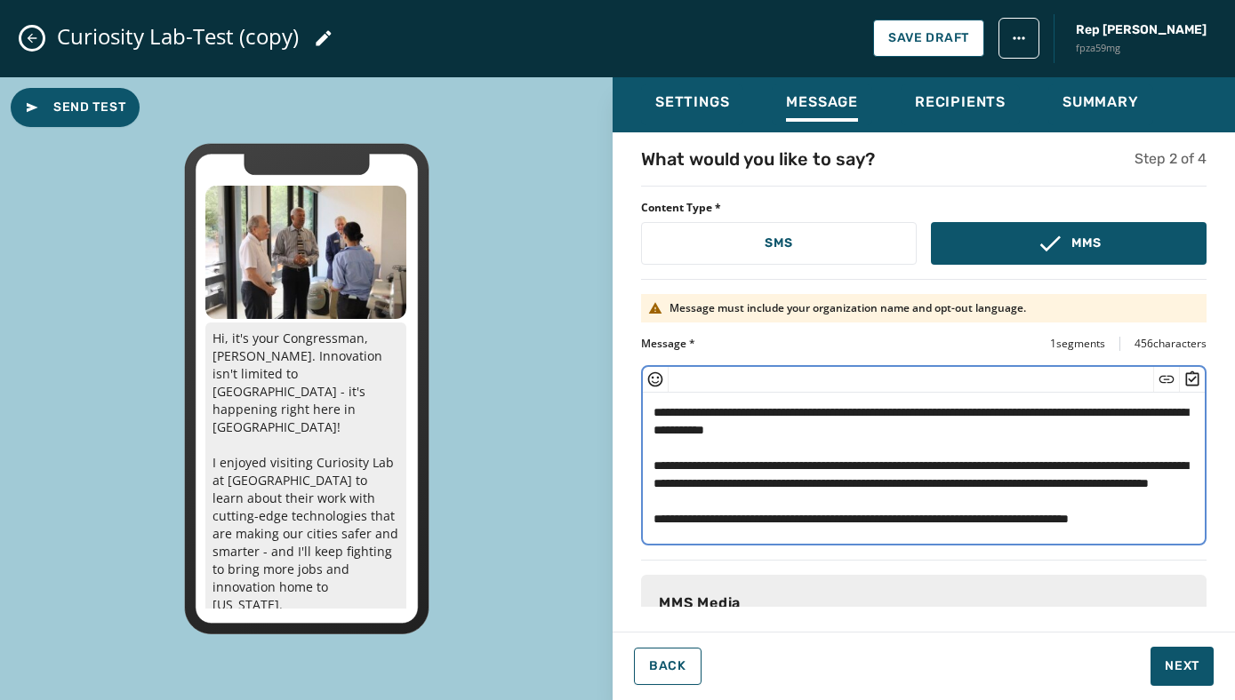
click at [859, 436] on textarea "**********" at bounding box center [924, 466] width 562 height 146
click at [922, 460] on textarea "**********" at bounding box center [924, 466] width 562 height 146
click at [823, 478] on textarea "**********" at bounding box center [924, 466] width 562 height 146
click at [752, 522] on textarea "**********" at bounding box center [924, 466] width 562 height 146
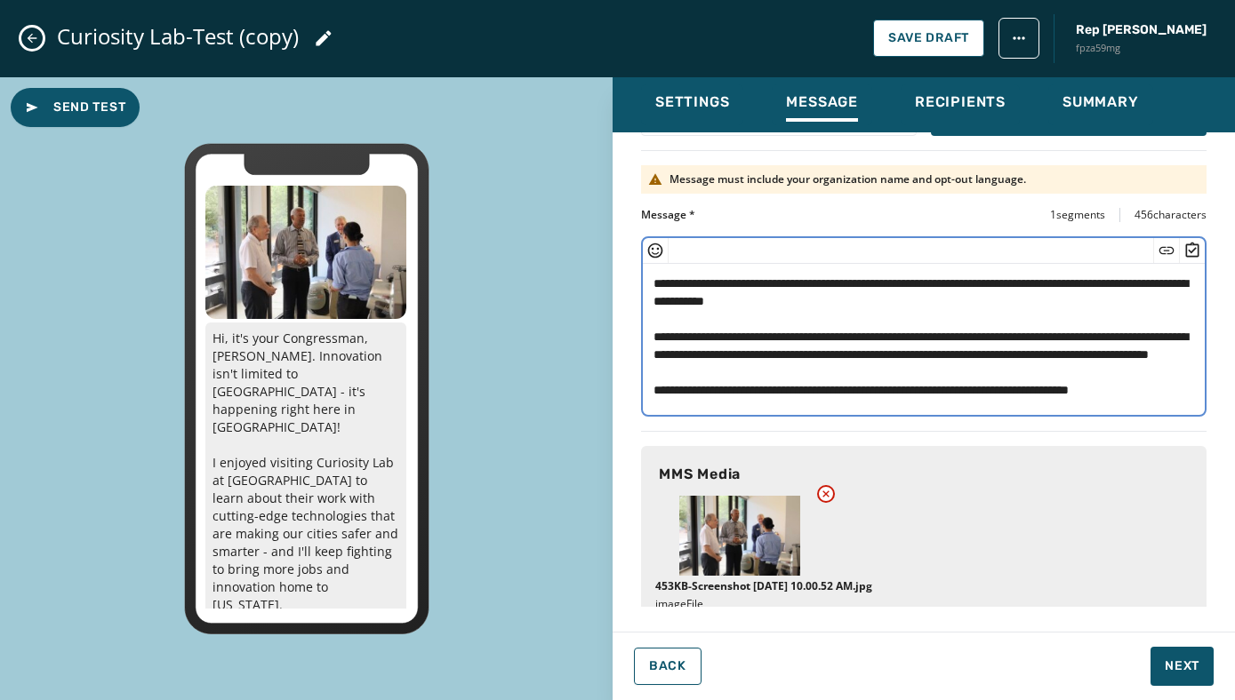
scroll to position [165, 0]
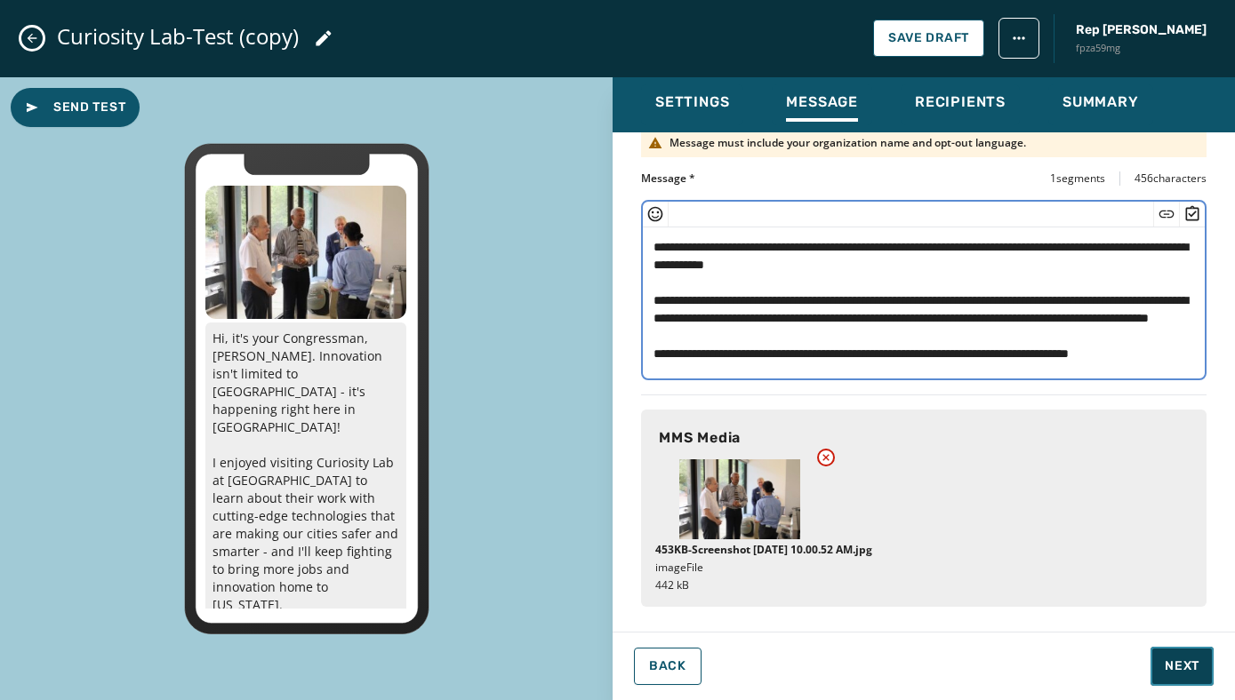
click at [1172, 674] on span "Next" at bounding box center [1181, 667] width 35 height 18
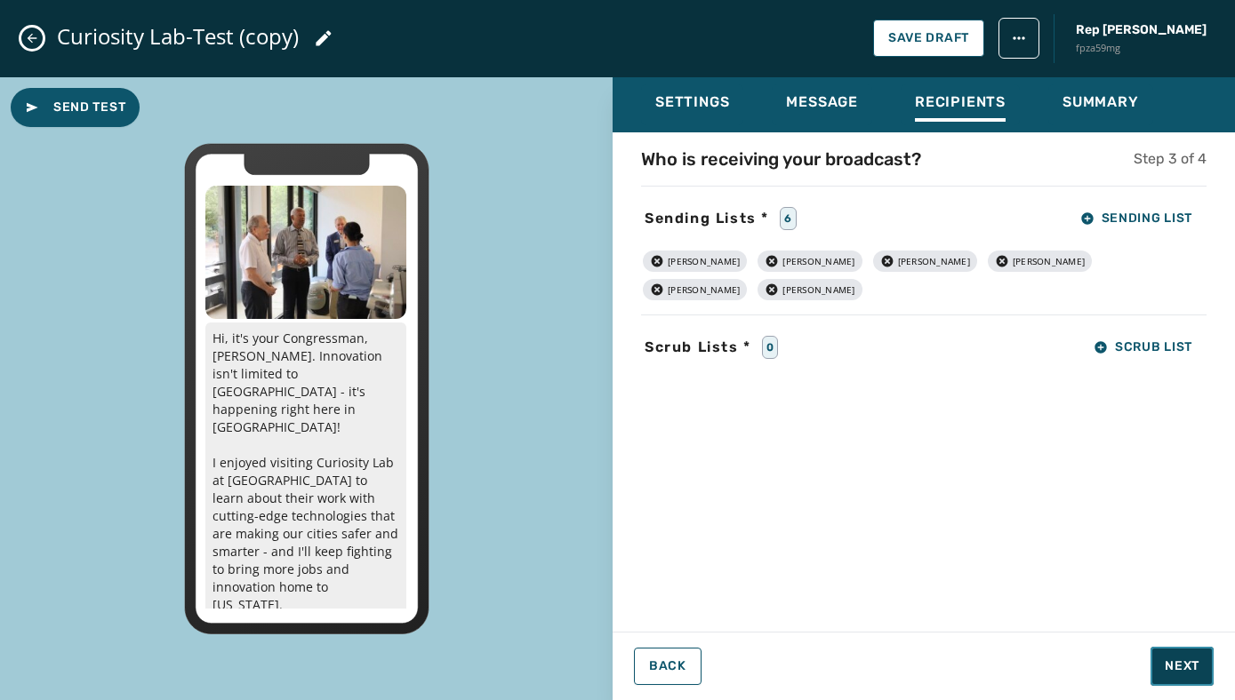
scroll to position [0, 0]
click at [880, 259] on icon "button" at bounding box center [887, 261] width 14 height 14
click at [764, 260] on icon "button" at bounding box center [771, 261] width 14 height 14
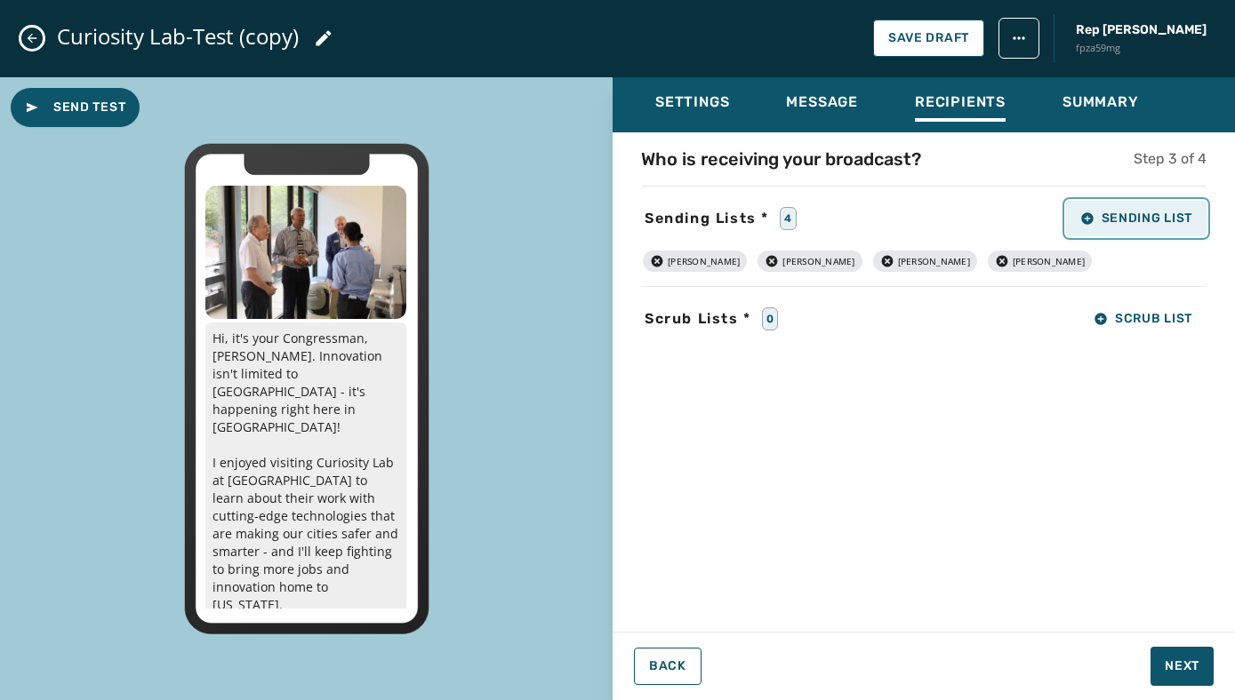
click at [1087, 223] on icon "button" at bounding box center [1087, 218] width 12 height 12
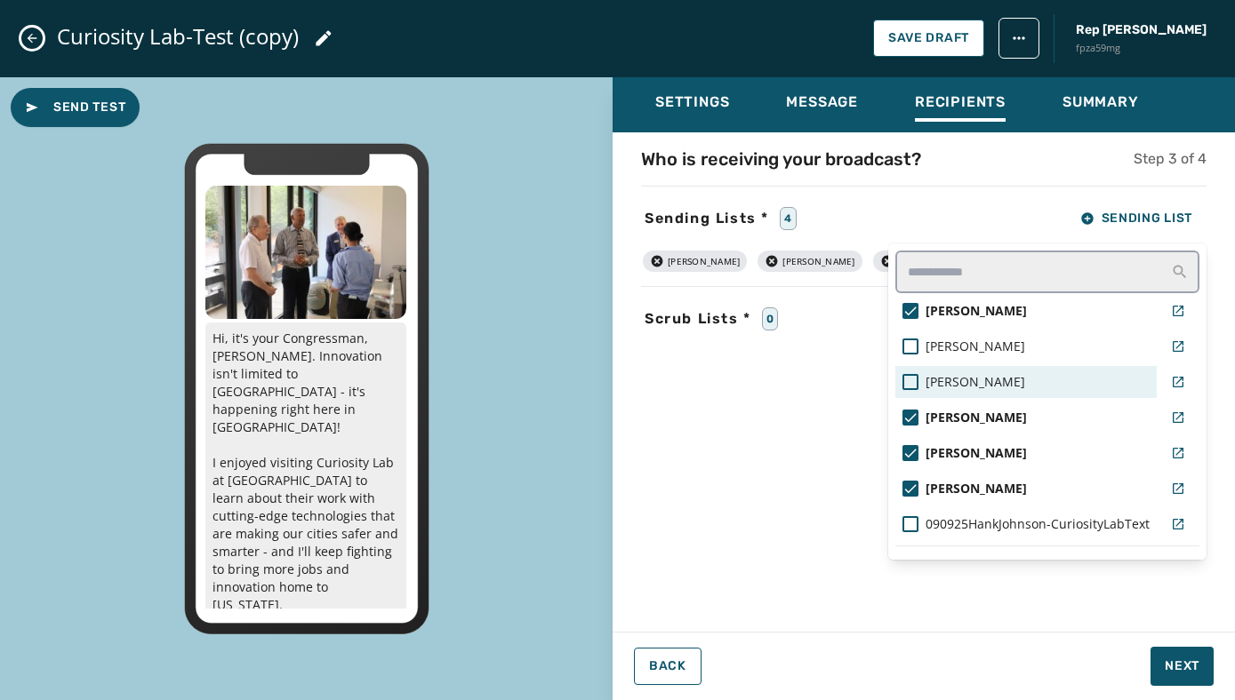
scroll to position [31, 0]
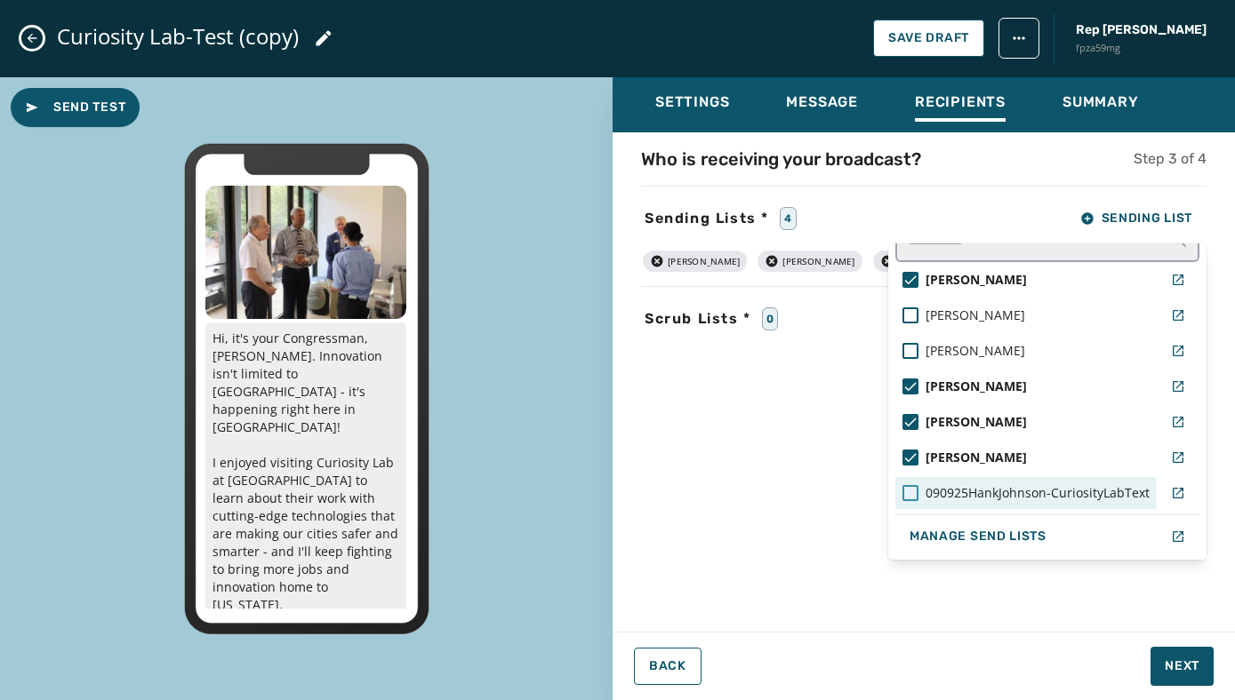
click at [909, 490] on div at bounding box center [910, 493] width 16 height 16
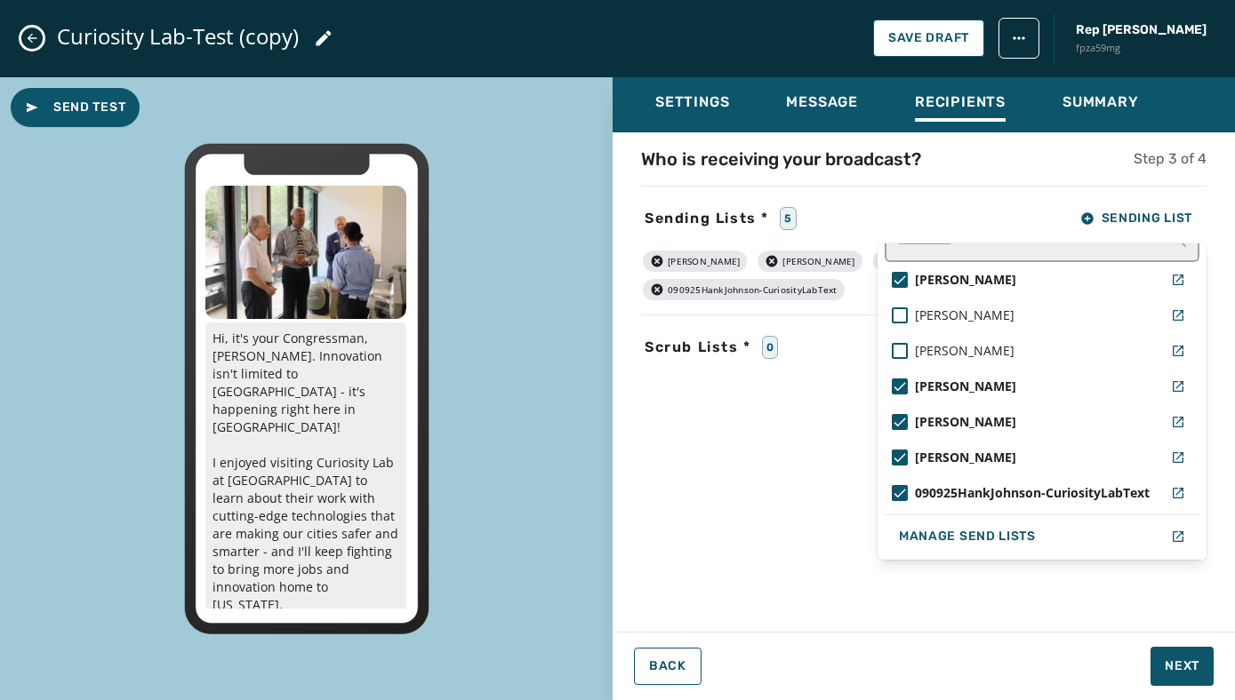
click at [769, 526] on div "Who is receiving your broadcast? Step 3 of 4 Sending Lists * 5 Sending List Sam…" at bounding box center [923, 377] width 622 height 460
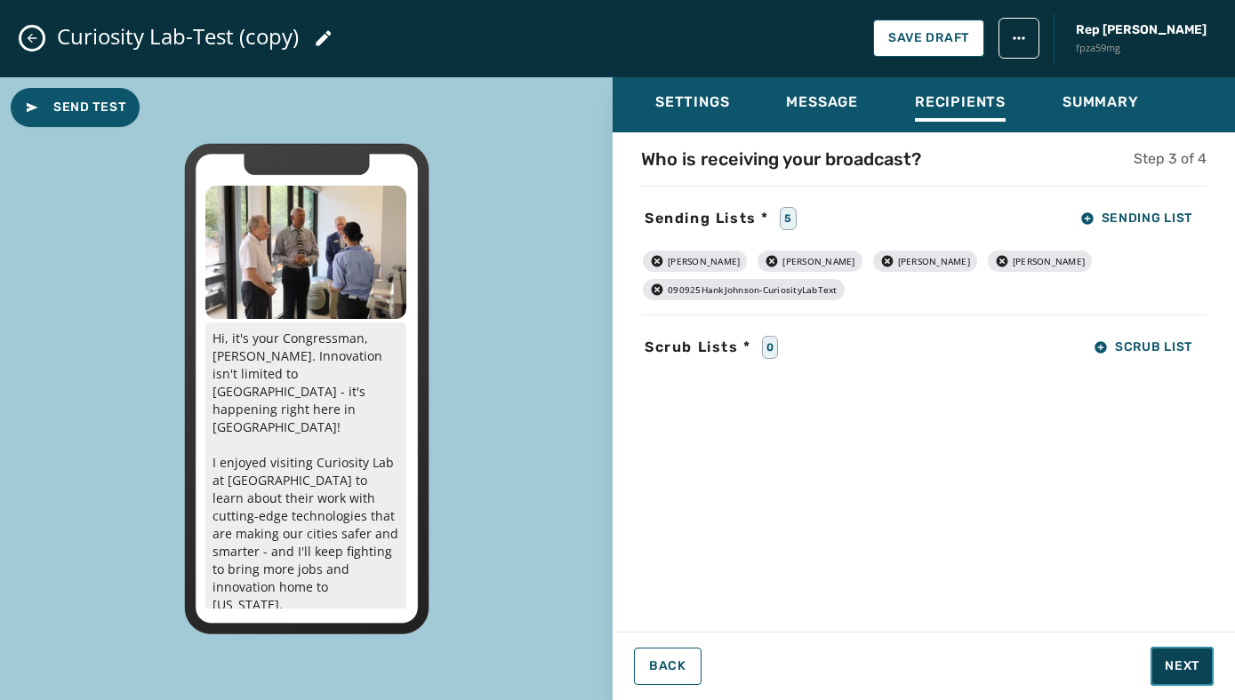
click at [1171, 666] on span "Next" at bounding box center [1181, 667] width 35 height 18
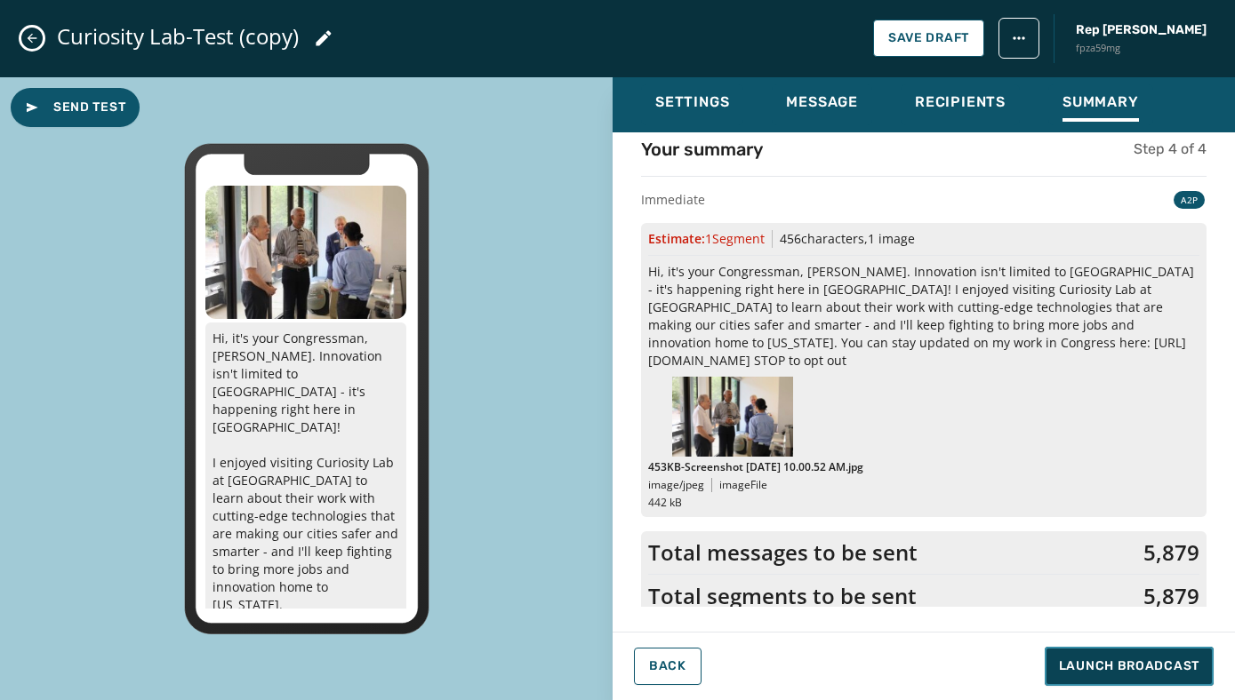
scroll to position [0, 0]
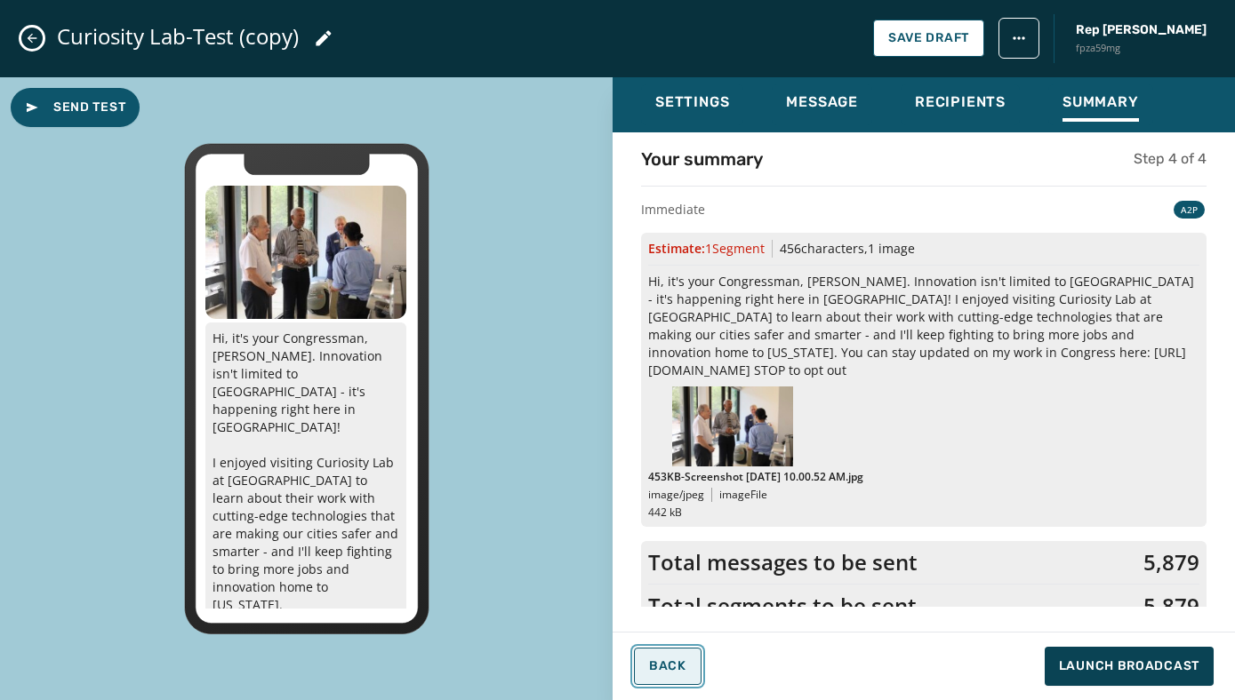
click at [676, 670] on span "Back" at bounding box center [667, 667] width 37 height 14
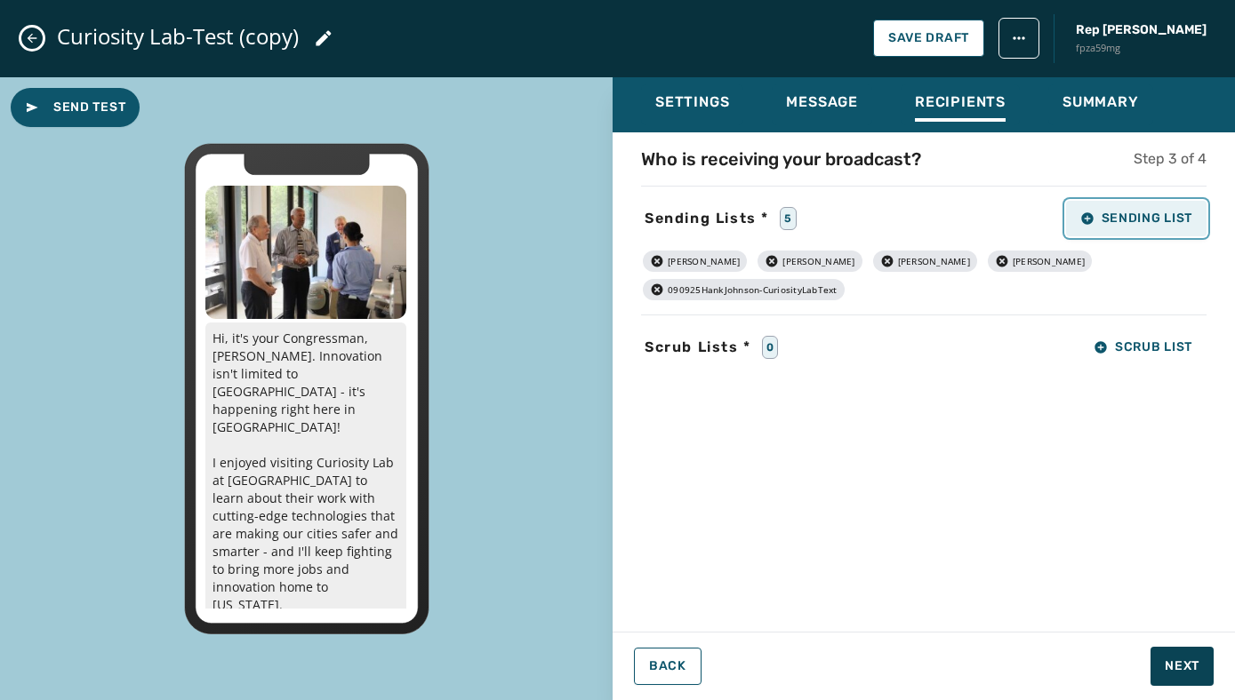
click at [1092, 225] on button "Sending List" at bounding box center [1136, 219] width 140 height 36
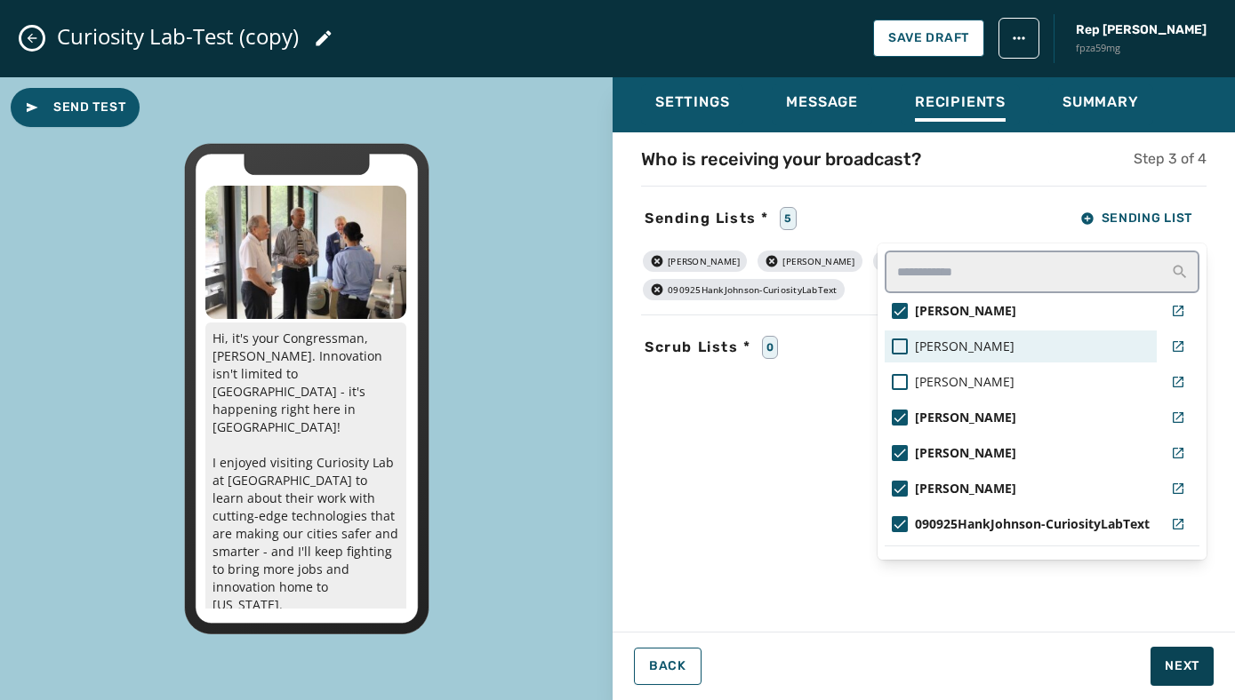
click at [912, 348] on div "[PERSON_NAME]" at bounding box center [1021, 347] width 258 height 18
click at [749, 467] on div "Who is receiving your broadcast? Step 3 of 4 Sending Lists * 6 Sending List Sam…" at bounding box center [923, 377] width 622 height 460
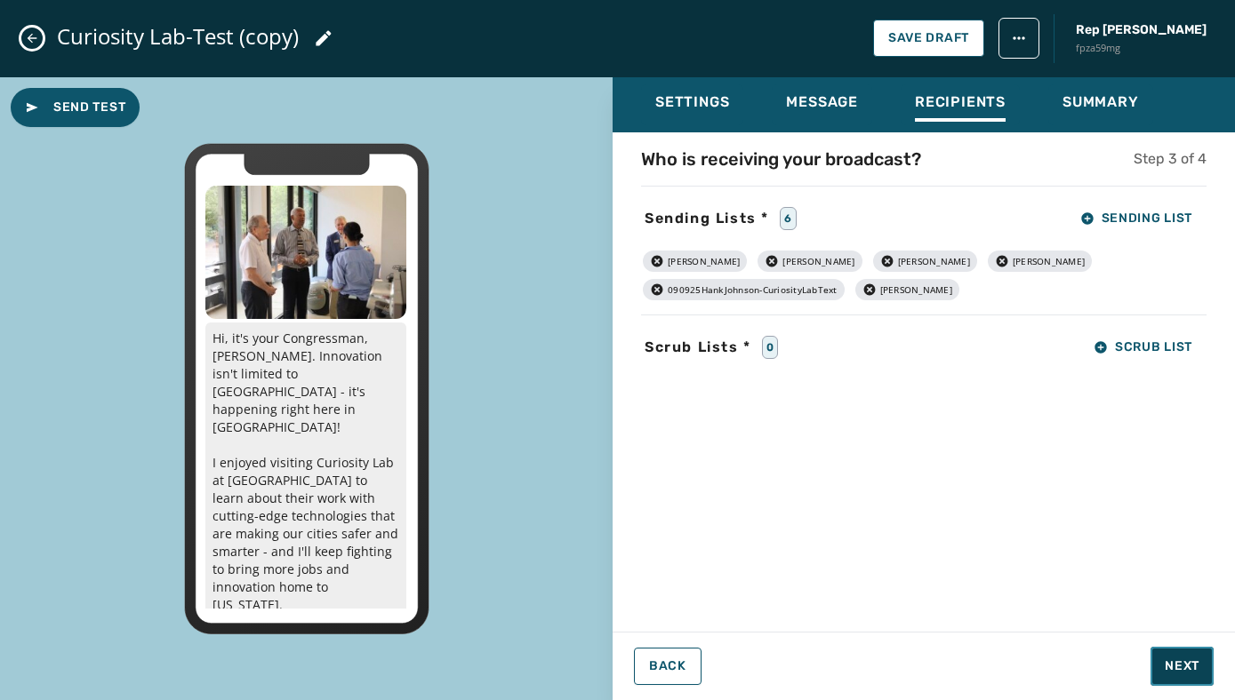
click at [1179, 665] on span "Next" at bounding box center [1181, 667] width 35 height 18
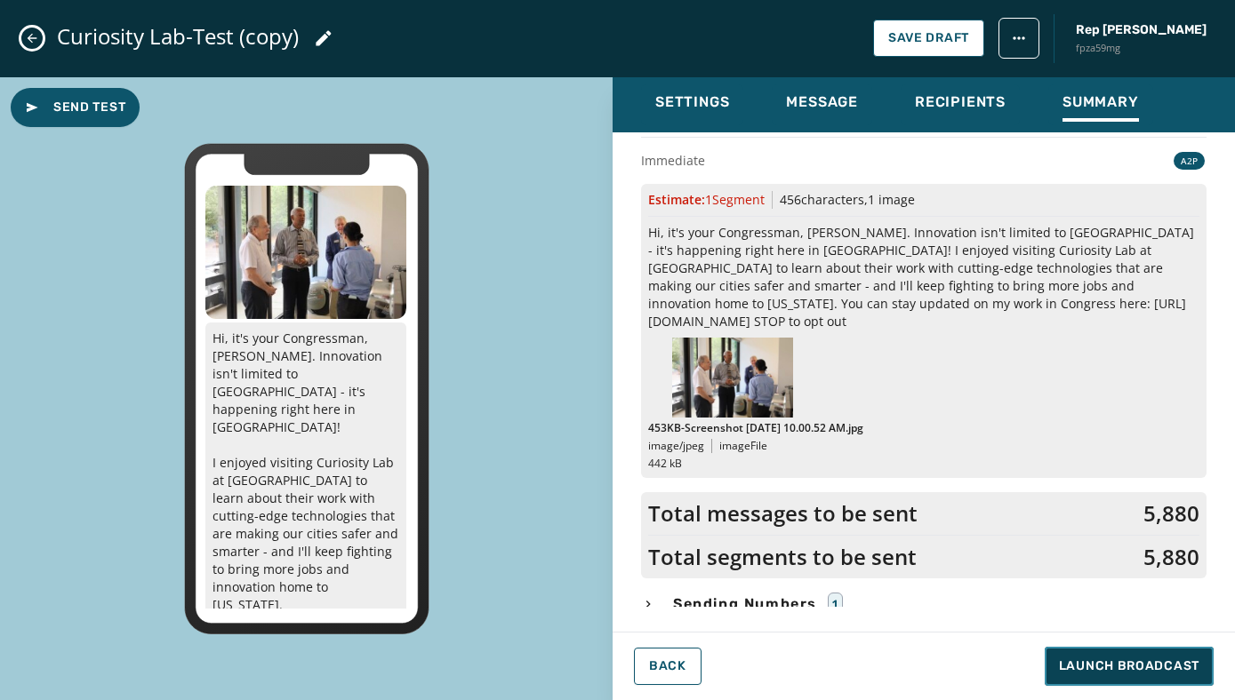
scroll to position [120, 0]
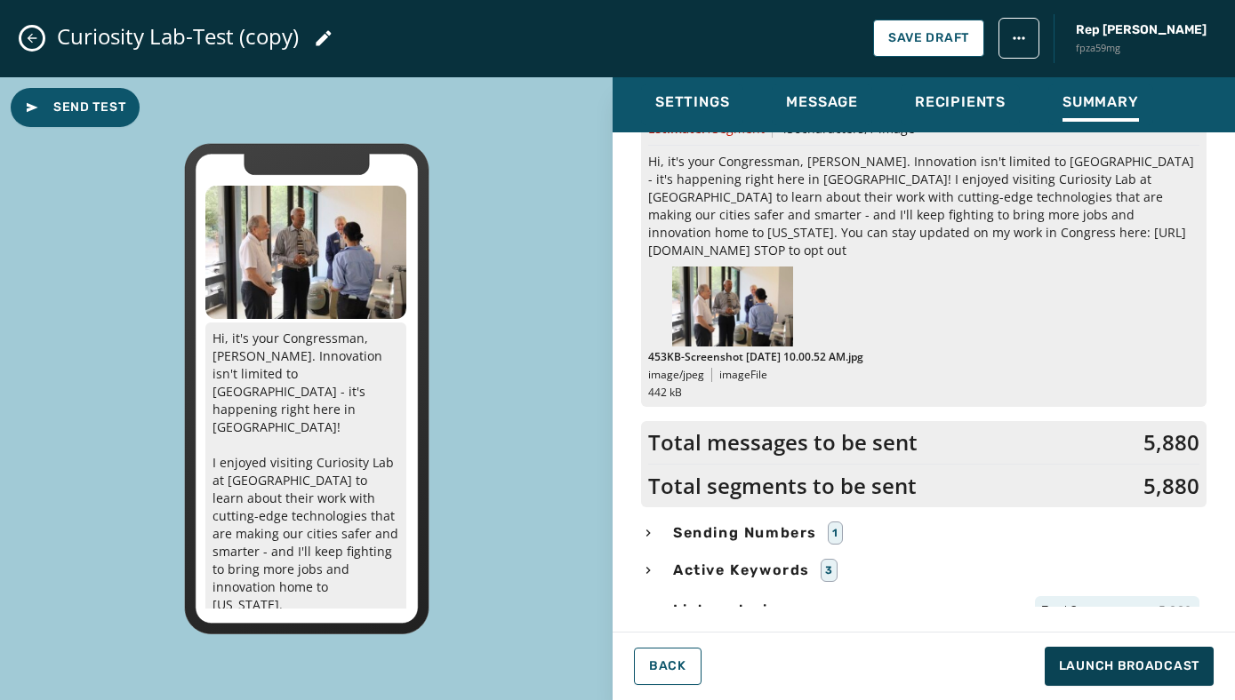
click at [651, 564] on icon "button" at bounding box center [648, 571] width 14 height 14
click at [651, 568] on icon "button" at bounding box center [647, 570] width 7 height 4
click at [649, 604] on icon "button" at bounding box center [648, 611] width 14 height 14
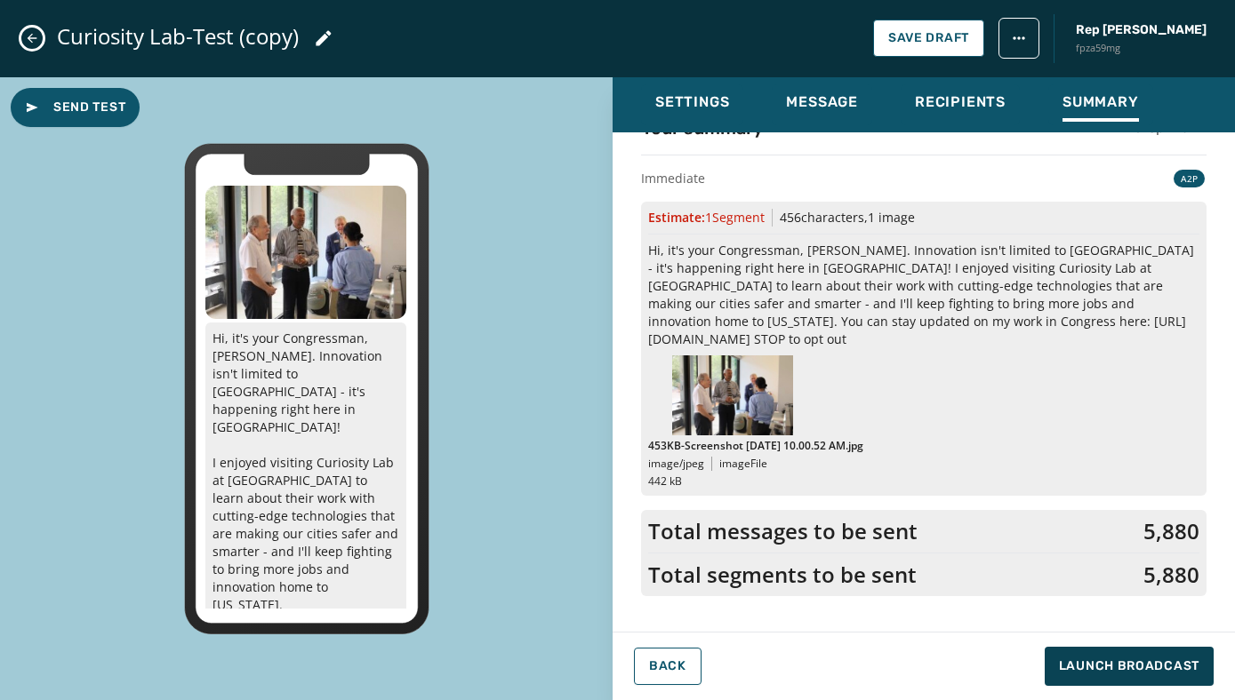
scroll to position [0, 0]
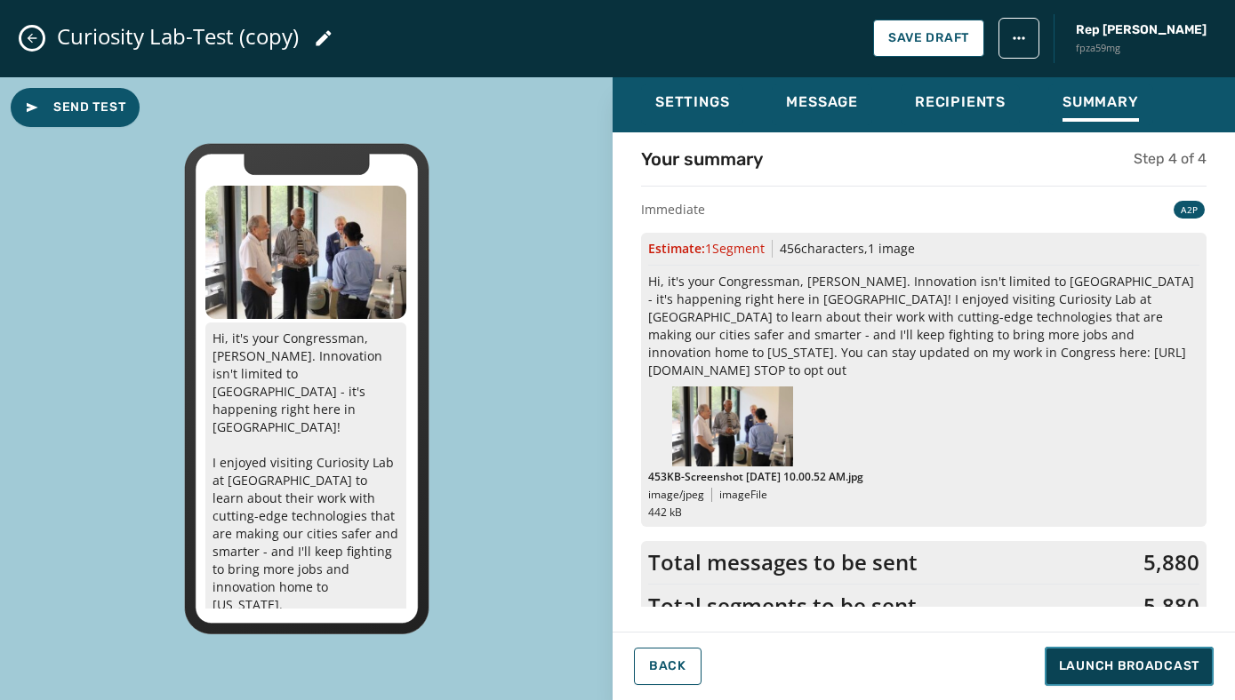
click at [1124, 666] on span "Launch Broadcast" at bounding box center [1129, 667] width 140 height 18
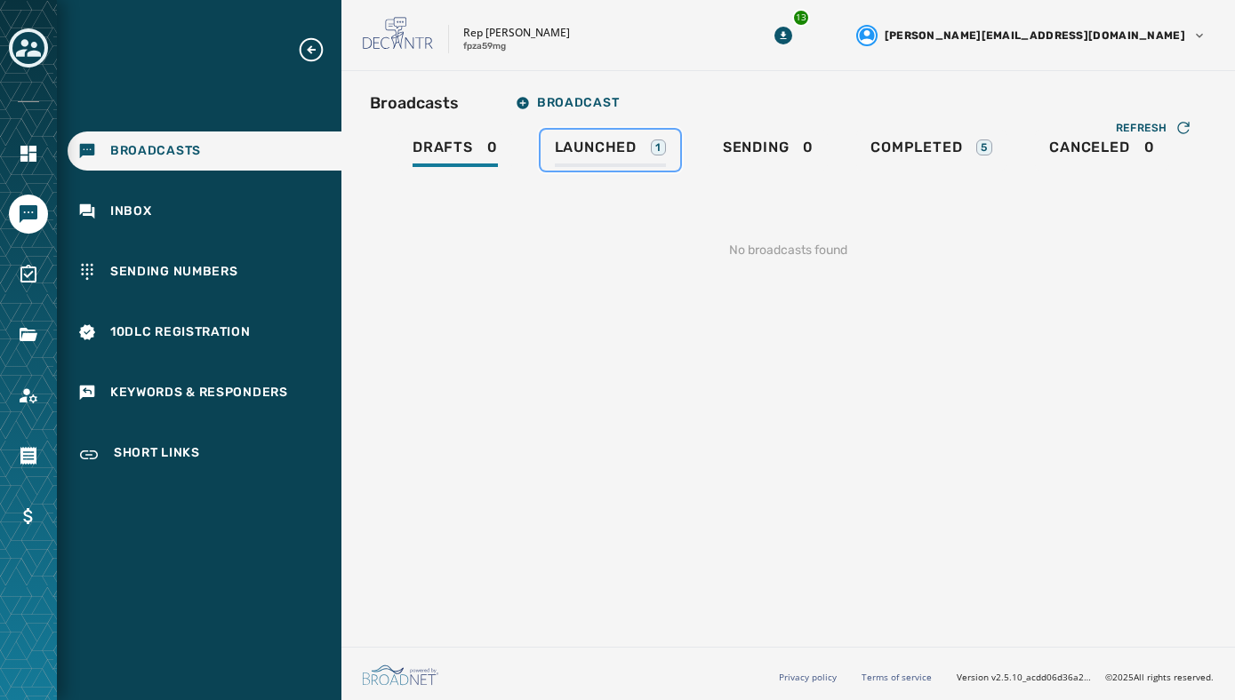
click at [601, 148] on span "Launched" at bounding box center [596, 148] width 82 height 18
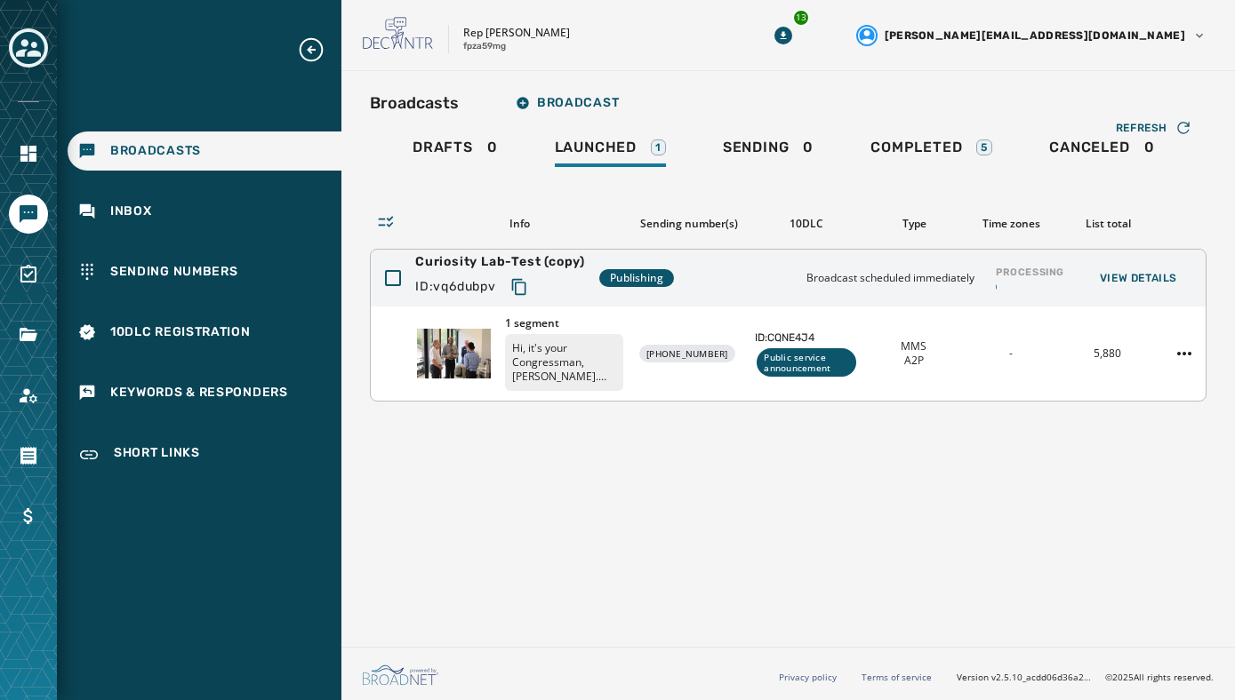
click at [593, 347] on p "Hi, it's your Congressman, [PERSON_NAME]. Innovation isn't limited to [GEOGRAPH…" at bounding box center [564, 362] width 118 height 57
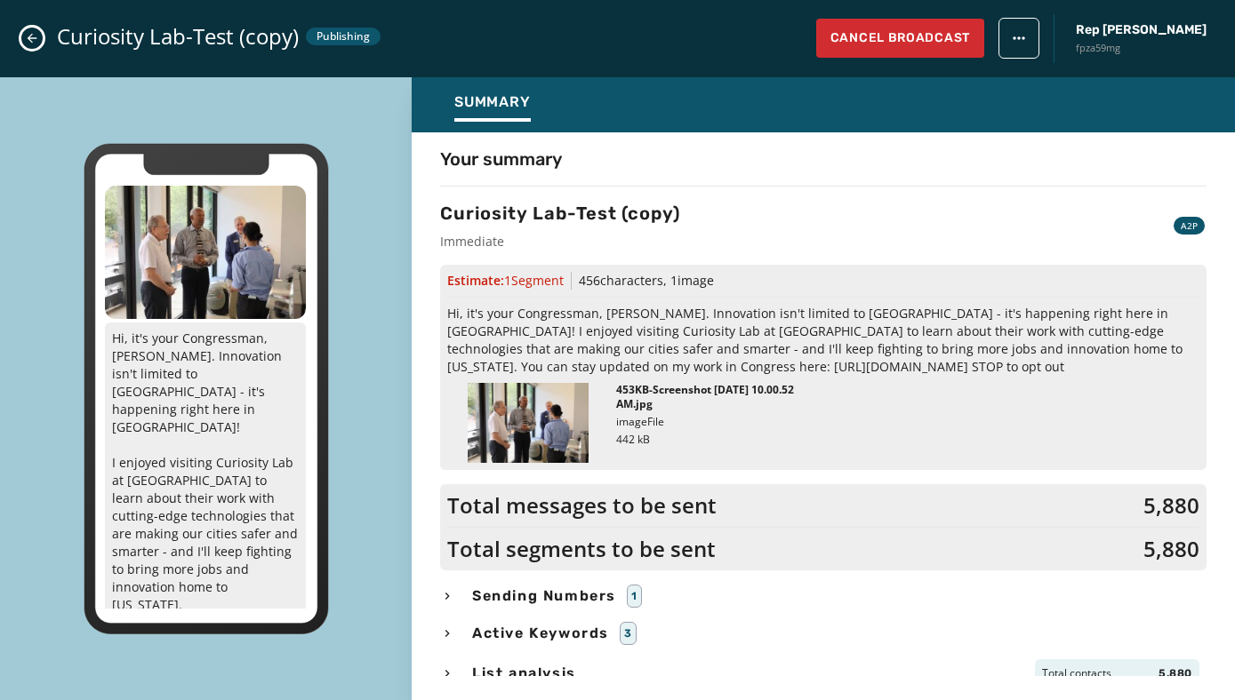
click at [32, 45] on icon "Close admin drawer" at bounding box center [32, 38] width 14 height 14
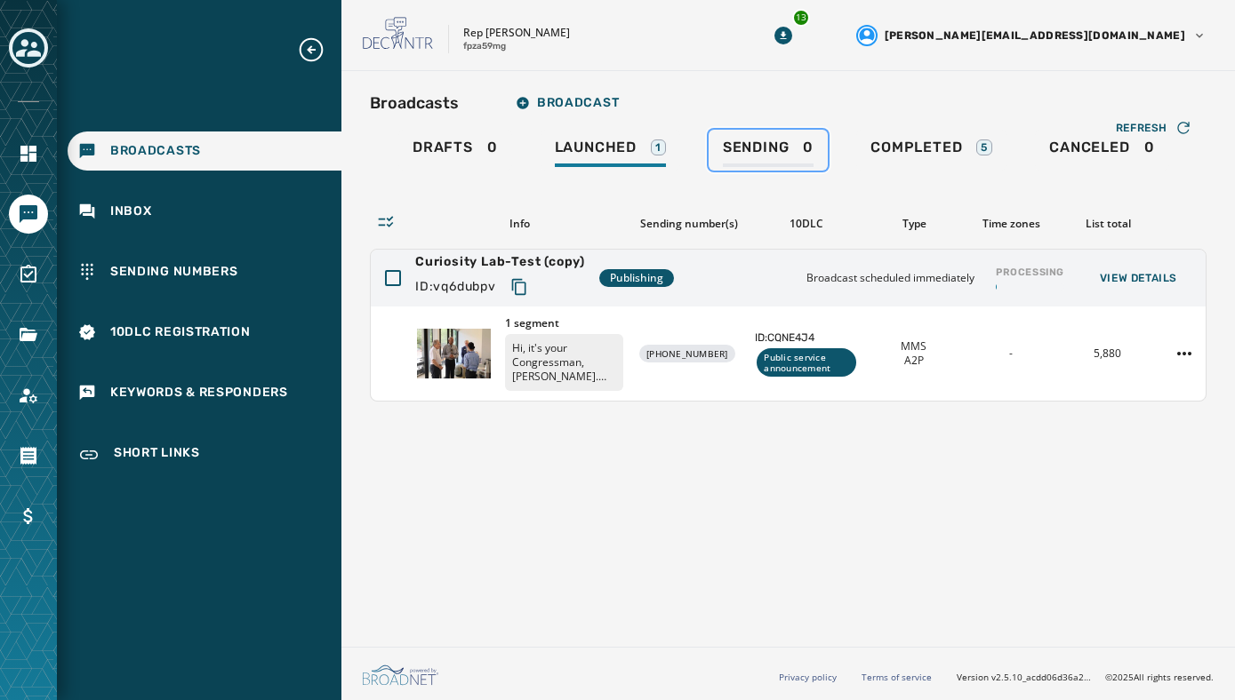
click at [764, 144] on span "Sending" at bounding box center [756, 148] width 67 height 18
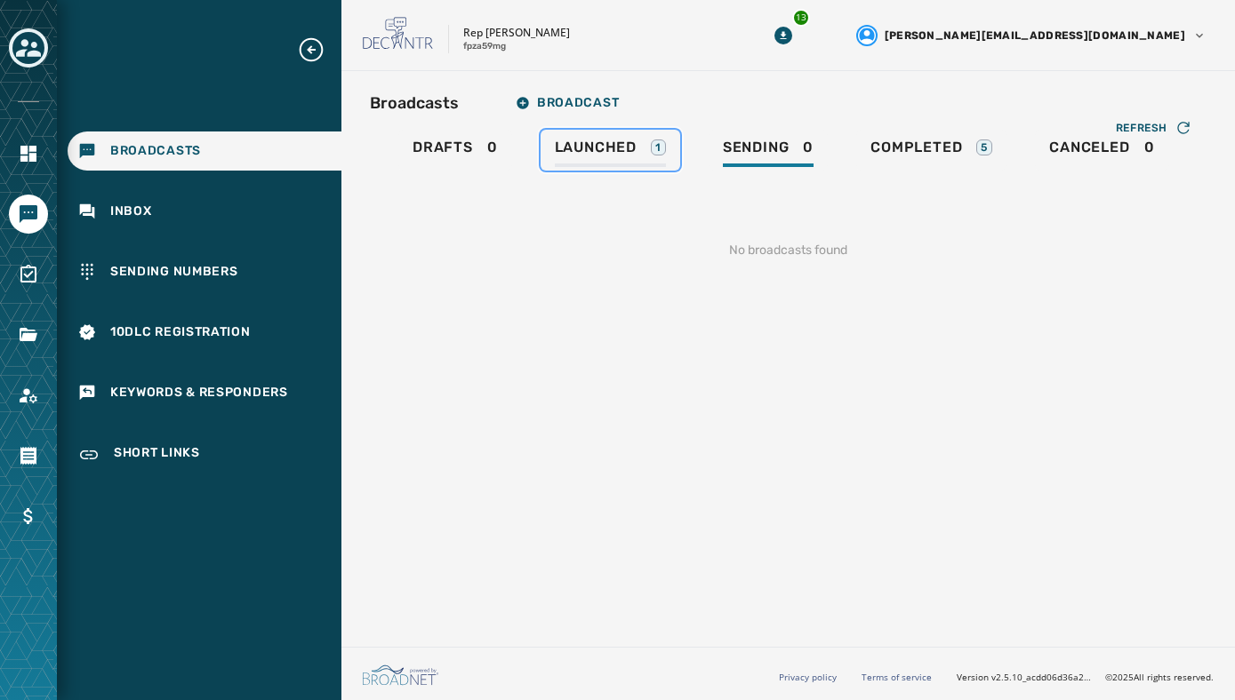
click at [590, 147] on span "Launched" at bounding box center [596, 148] width 82 height 18
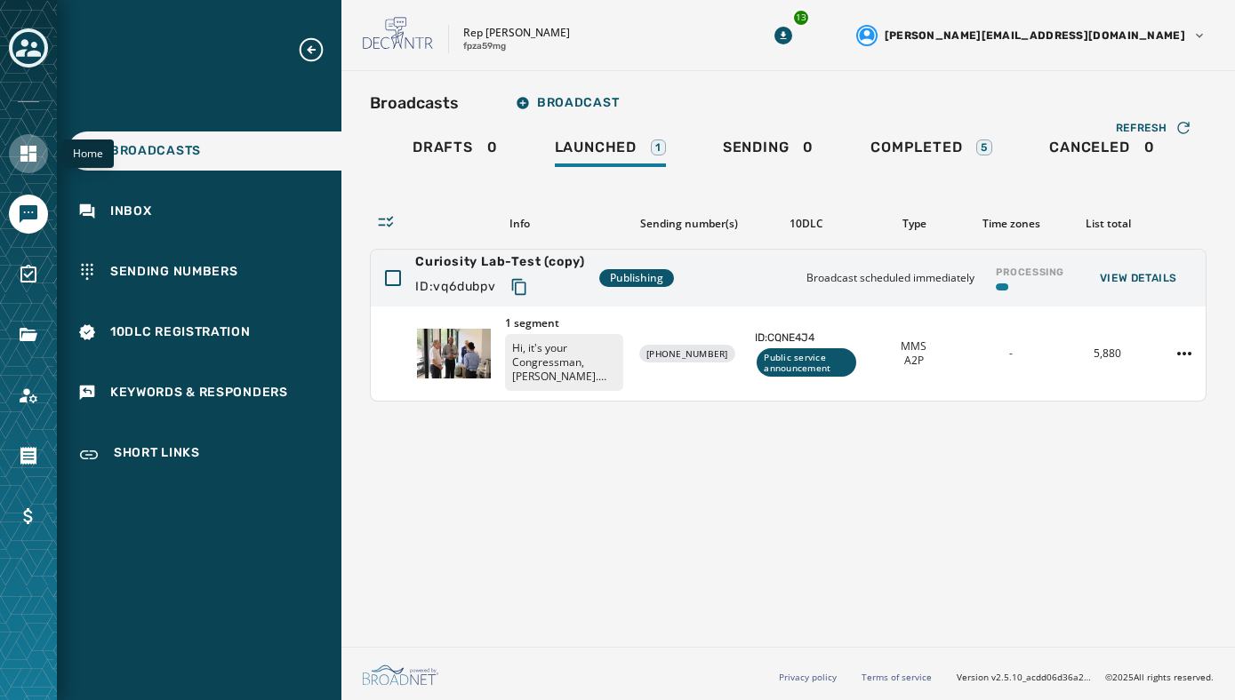
click at [25, 152] on icon "Navigate to Home" at bounding box center [28, 154] width 16 height 16
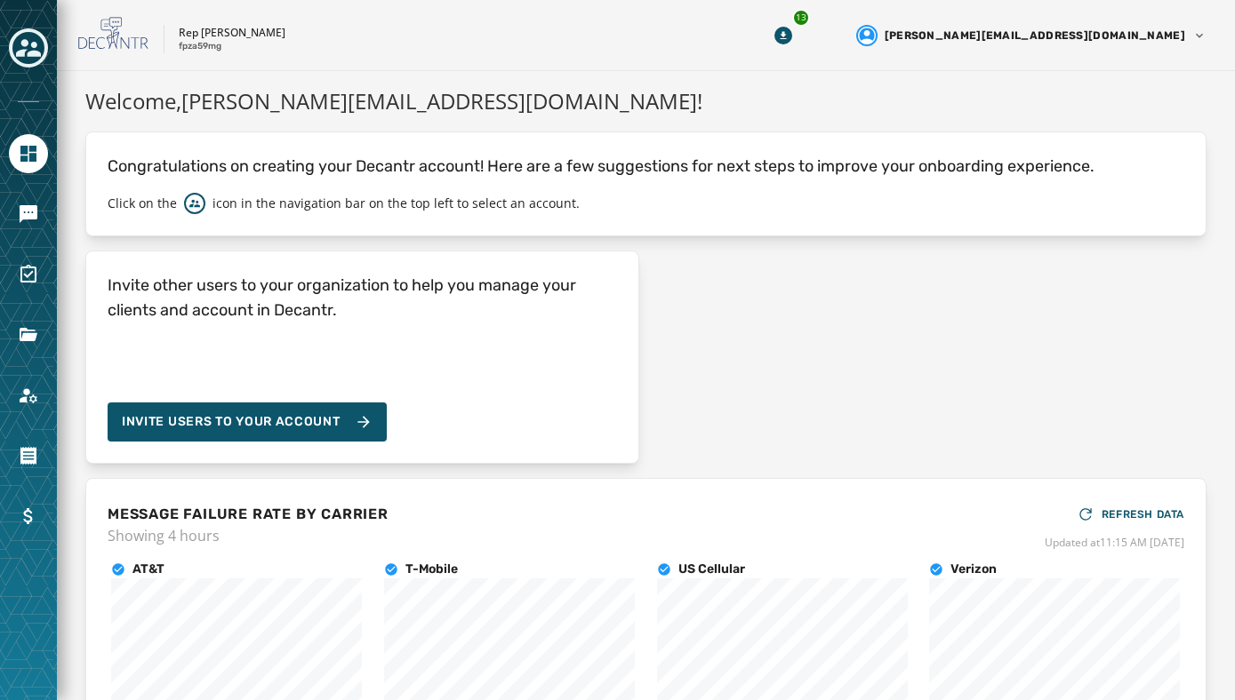
scroll to position [203, 0]
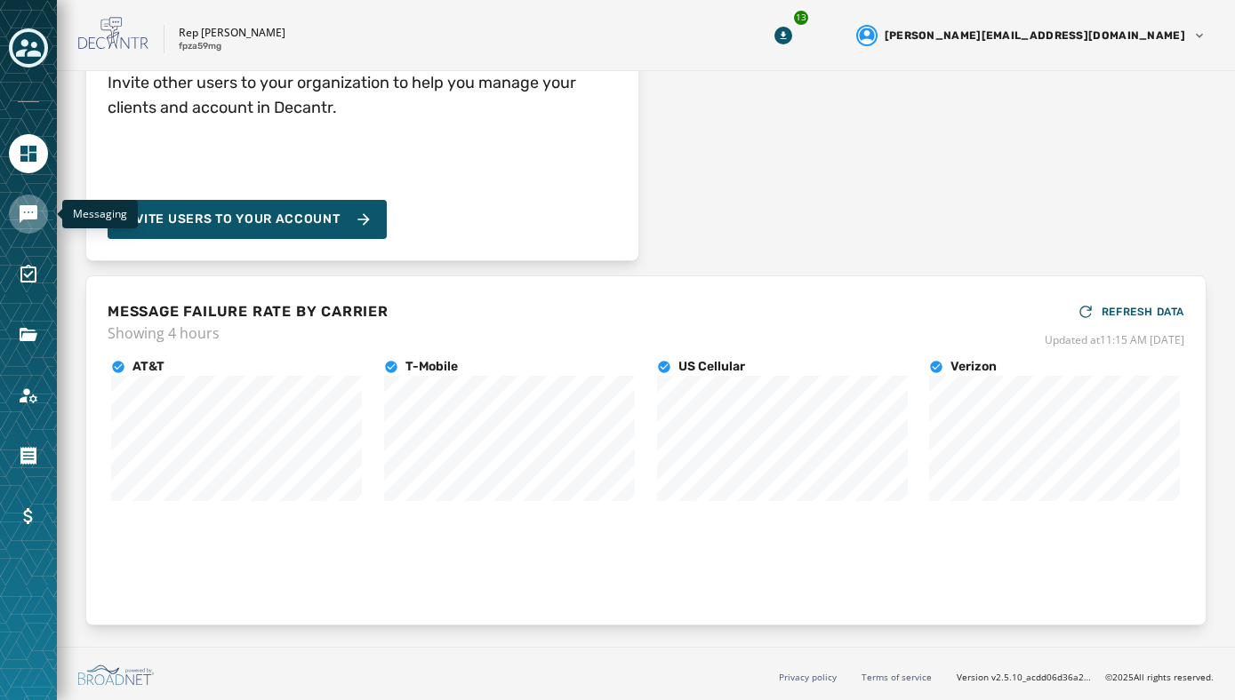
click at [32, 216] on icon "Navigate to Messaging" at bounding box center [29, 214] width 18 height 18
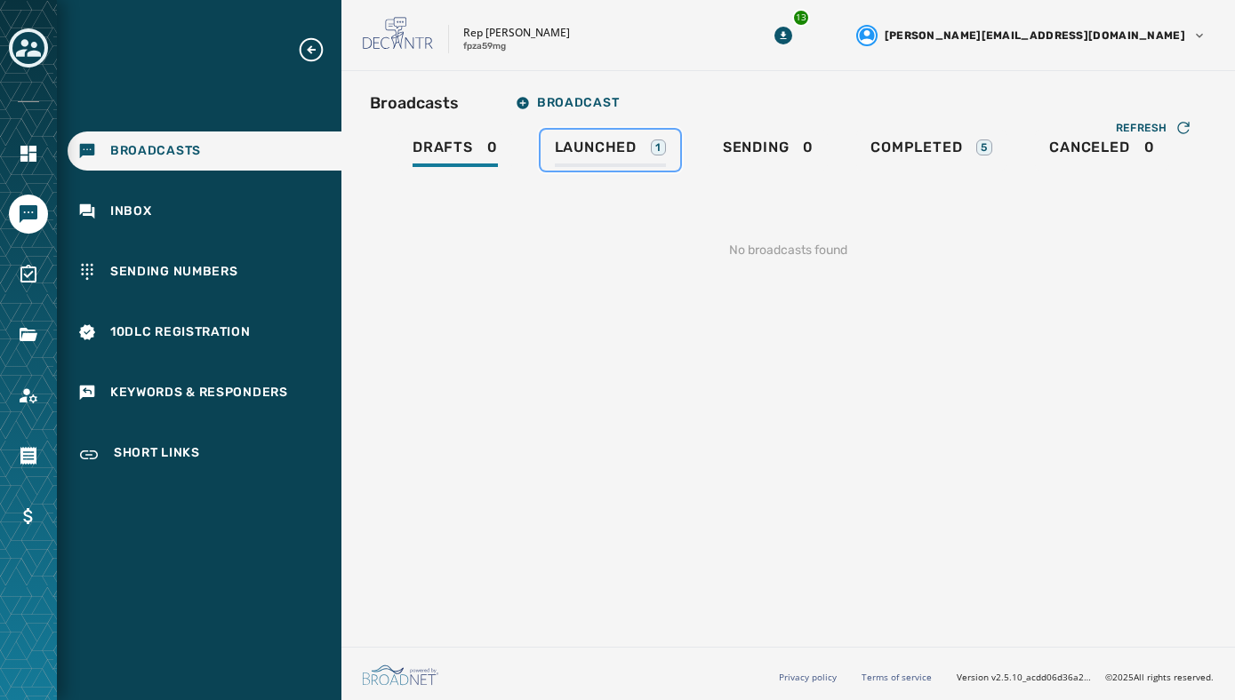
click at [620, 152] on span "Launched" at bounding box center [596, 148] width 82 height 18
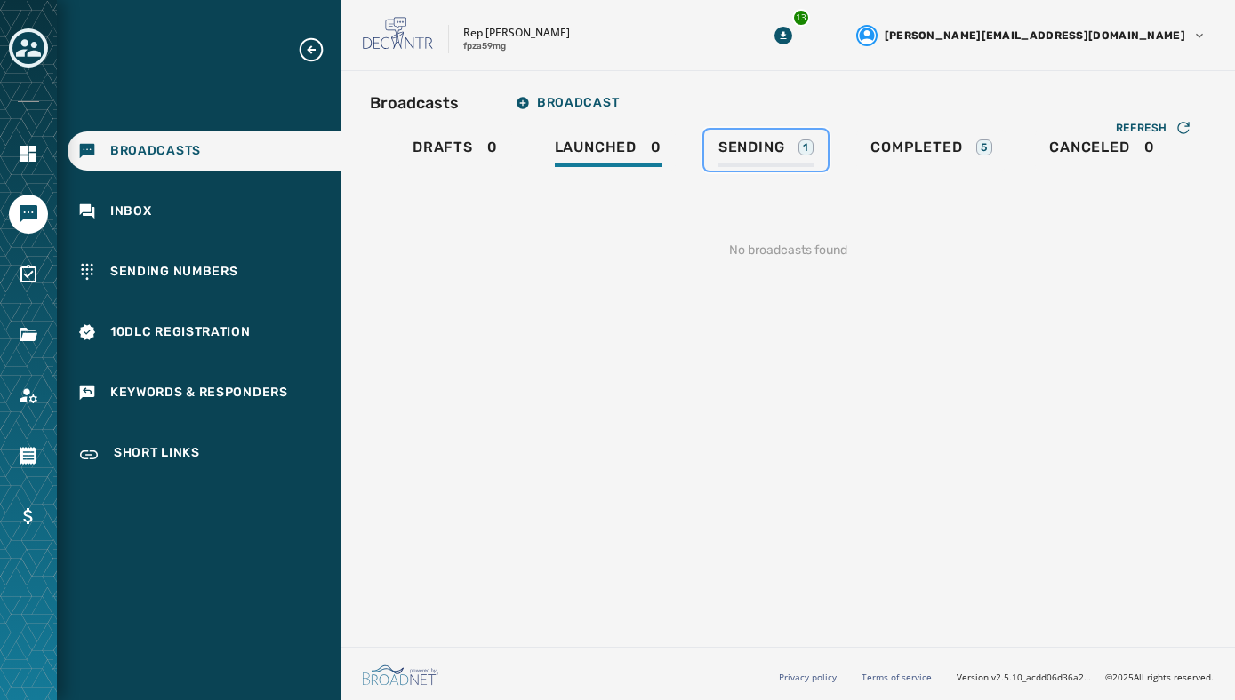
click at [742, 147] on span "Sending" at bounding box center [751, 148] width 67 height 18
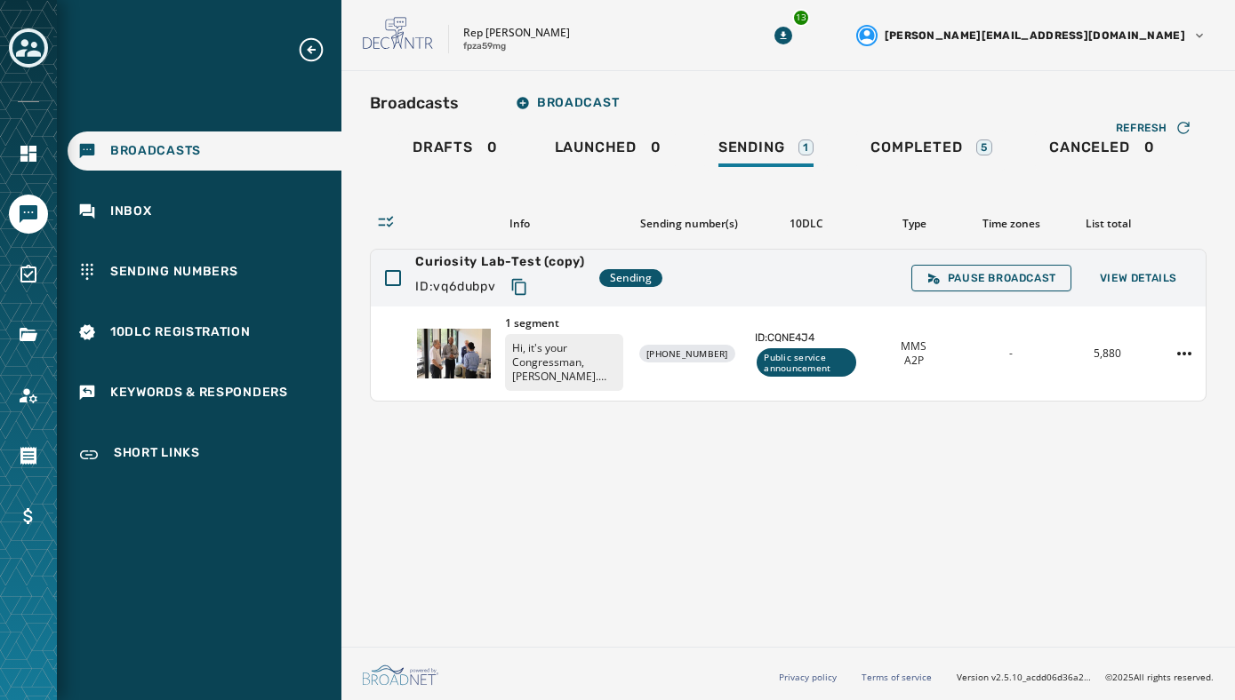
click at [516, 226] on div "Info" at bounding box center [519, 224] width 207 height 14
click at [547, 364] on p "Hi, it's your Congressman, [PERSON_NAME]. Innovation isn't limited to [GEOGRAPH…" at bounding box center [564, 362] width 118 height 57
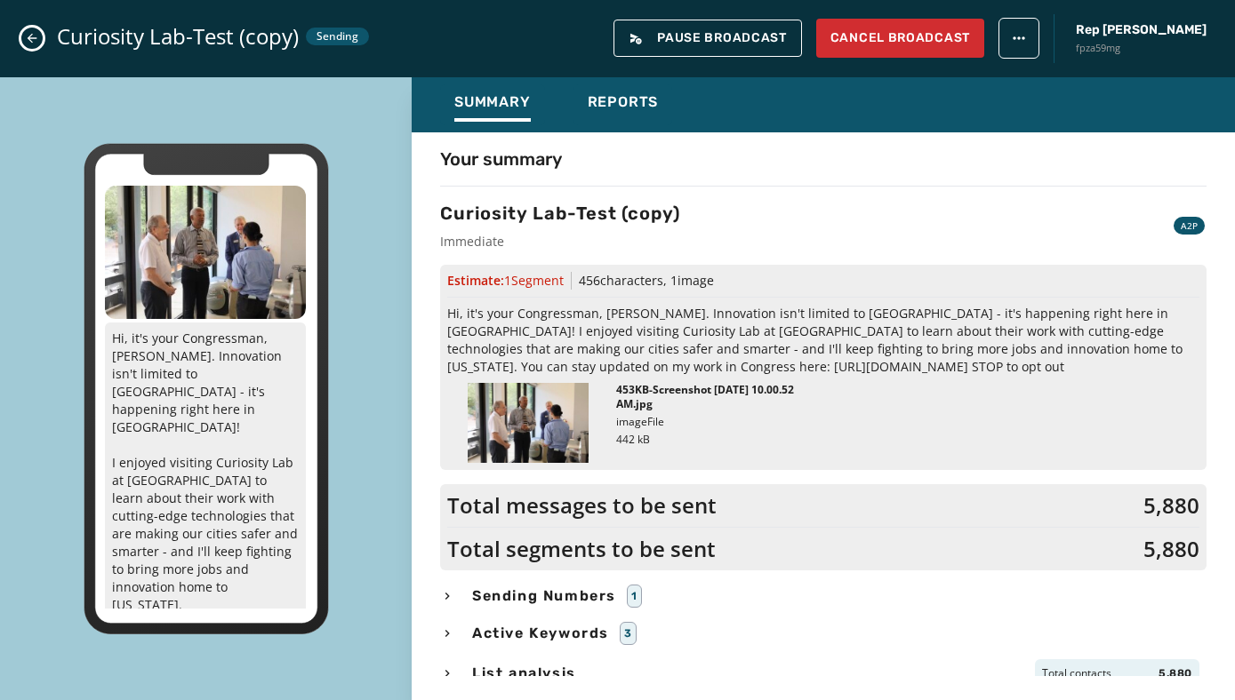
click at [39, 40] on button "Close admin drawer" at bounding box center [31, 38] width 21 height 21
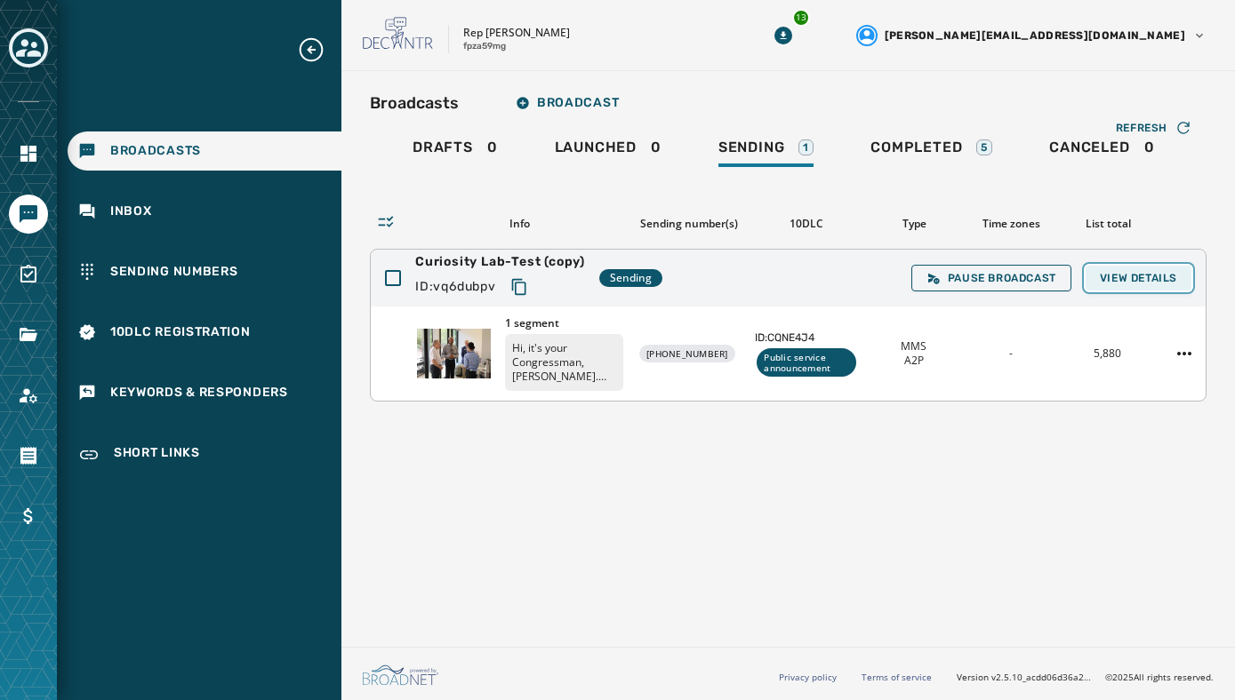
click at [1120, 283] on span "View Details" at bounding box center [1138, 278] width 77 height 14
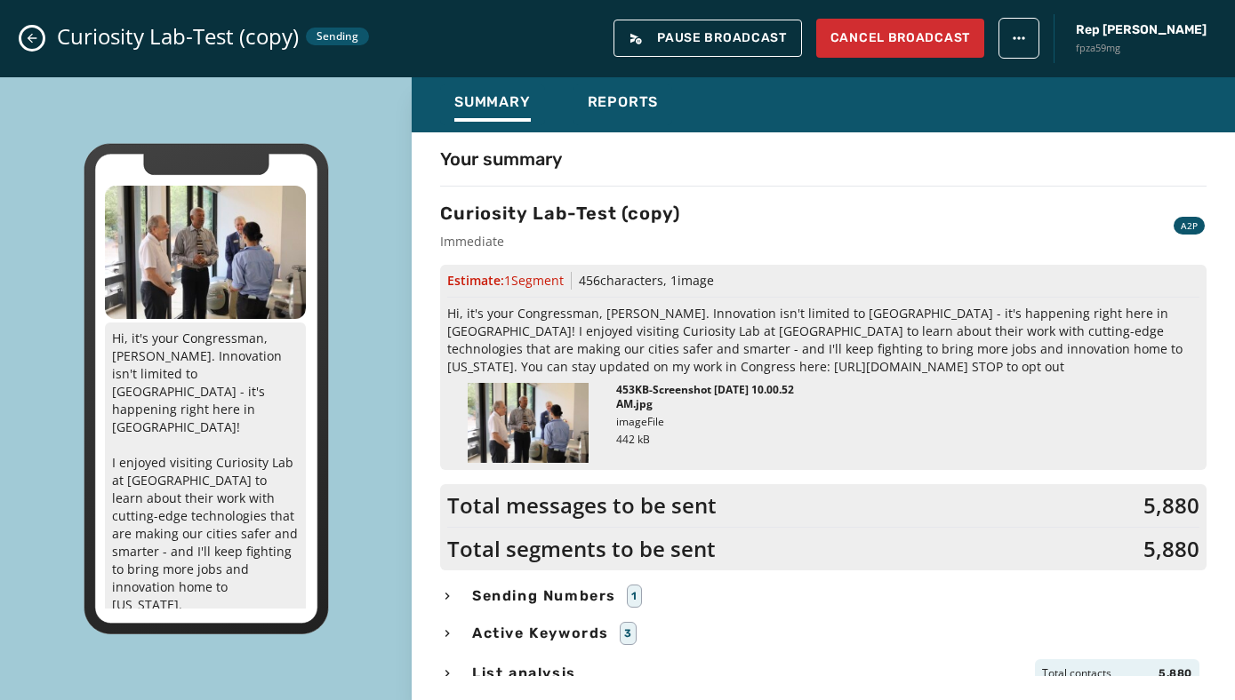
scroll to position [1, 0]
click at [38, 43] on icon "Close admin drawer" at bounding box center [32, 38] width 14 height 14
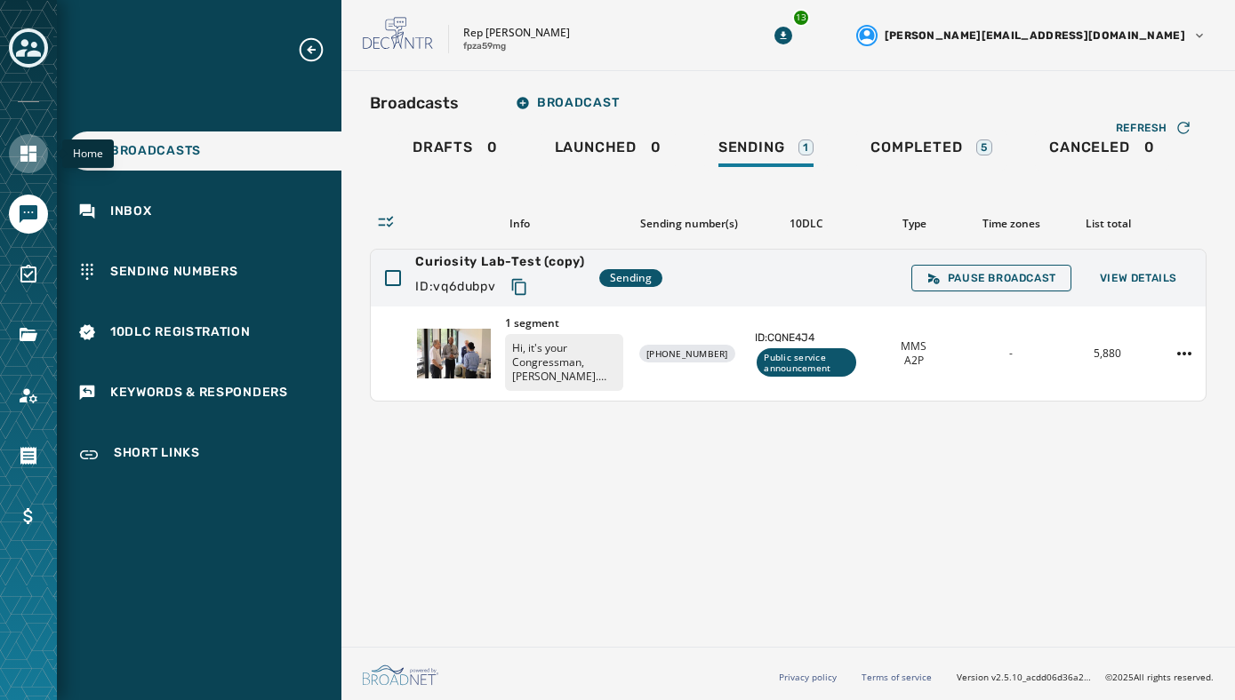
click at [23, 156] on icon "Navigate to Home" at bounding box center [28, 154] width 16 height 16
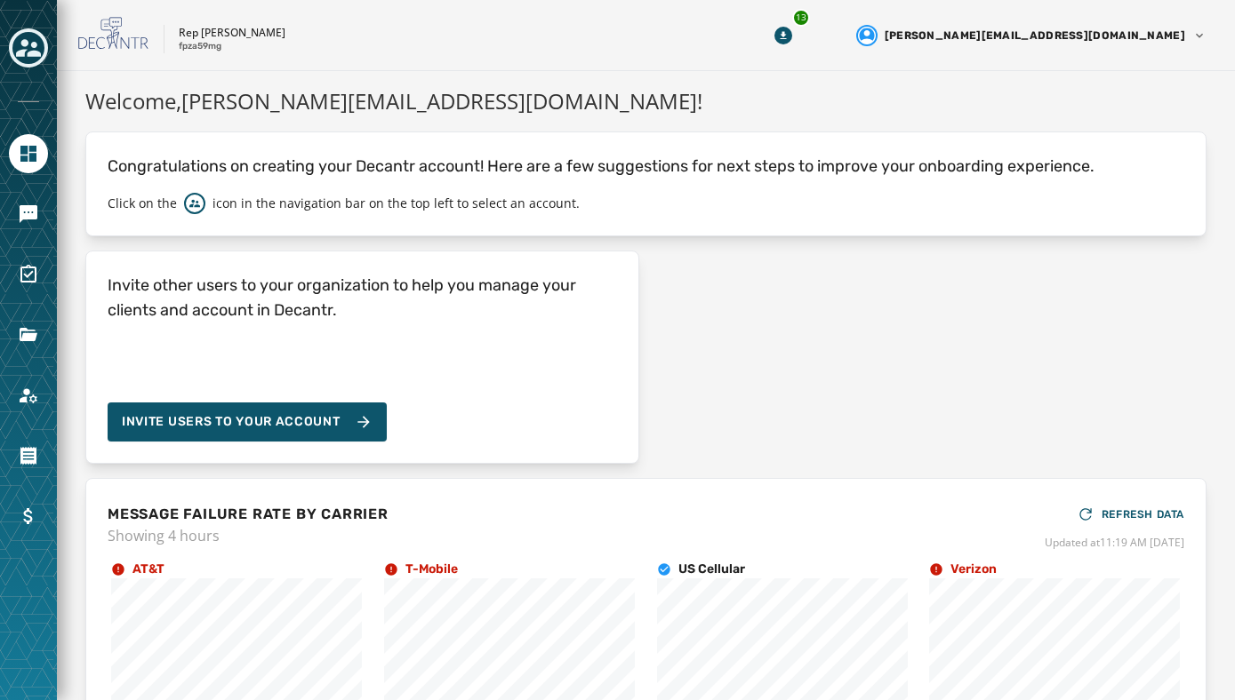
scroll to position [203, 0]
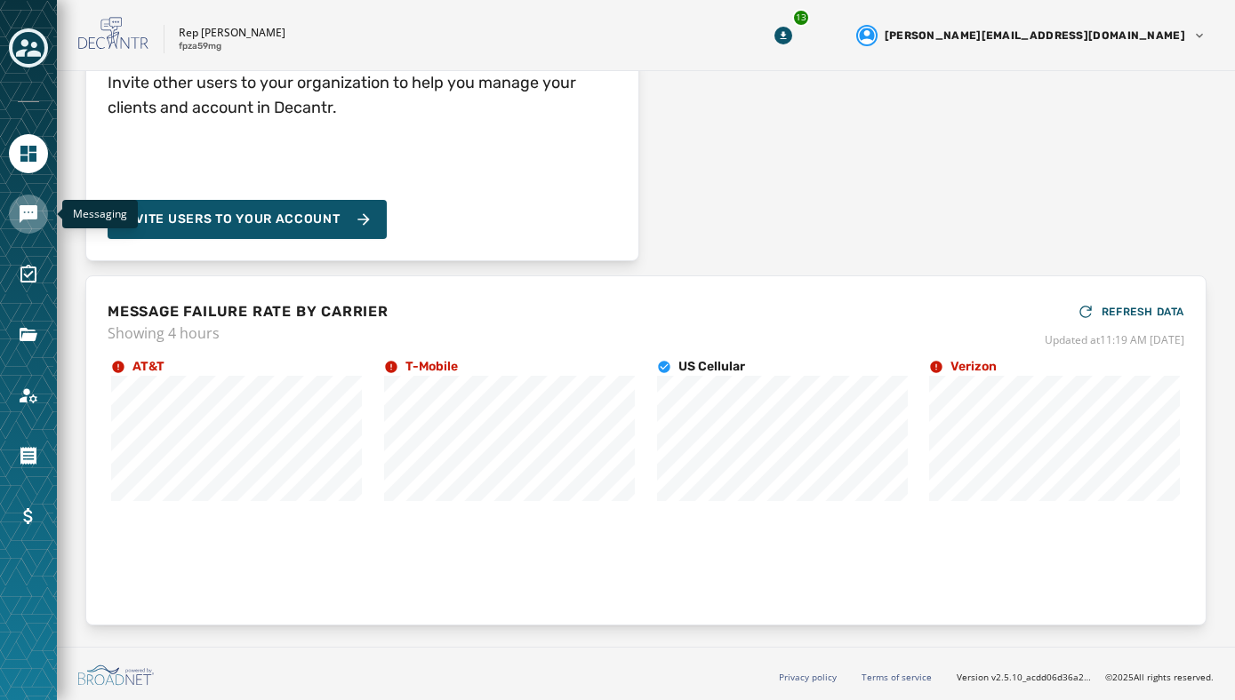
click at [23, 222] on icon "Navigate to Messaging" at bounding box center [28, 214] width 21 height 21
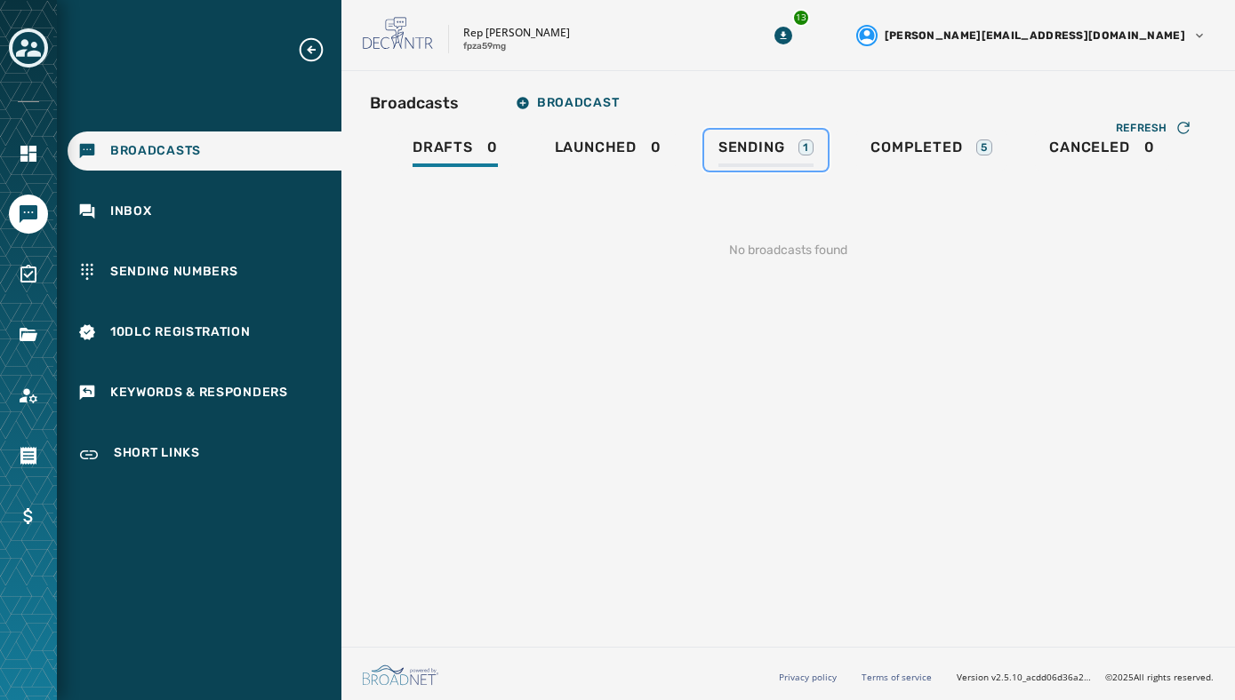
click at [774, 153] on span "Sending" at bounding box center [751, 148] width 67 height 18
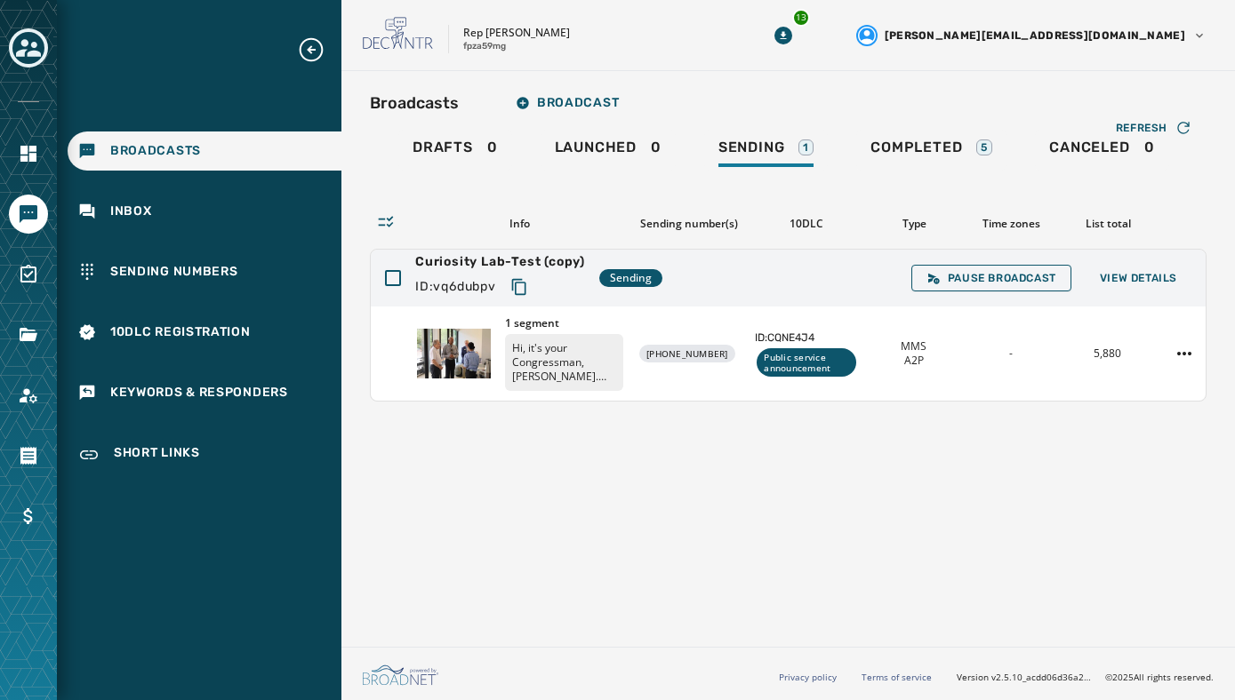
click at [512, 226] on div "Info" at bounding box center [519, 224] width 207 height 14
click at [518, 223] on div "Info" at bounding box center [519, 224] width 207 height 14
click at [683, 227] on div "Sending number(s)" at bounding box center [688, 224] width 103 height 14
click at [802, 229] on div "10DLC" at bounding box center [806, 224] width 103 height 14
click at [915, 226] on div "Type" at bounding box center [914, 224] width 83 height 14
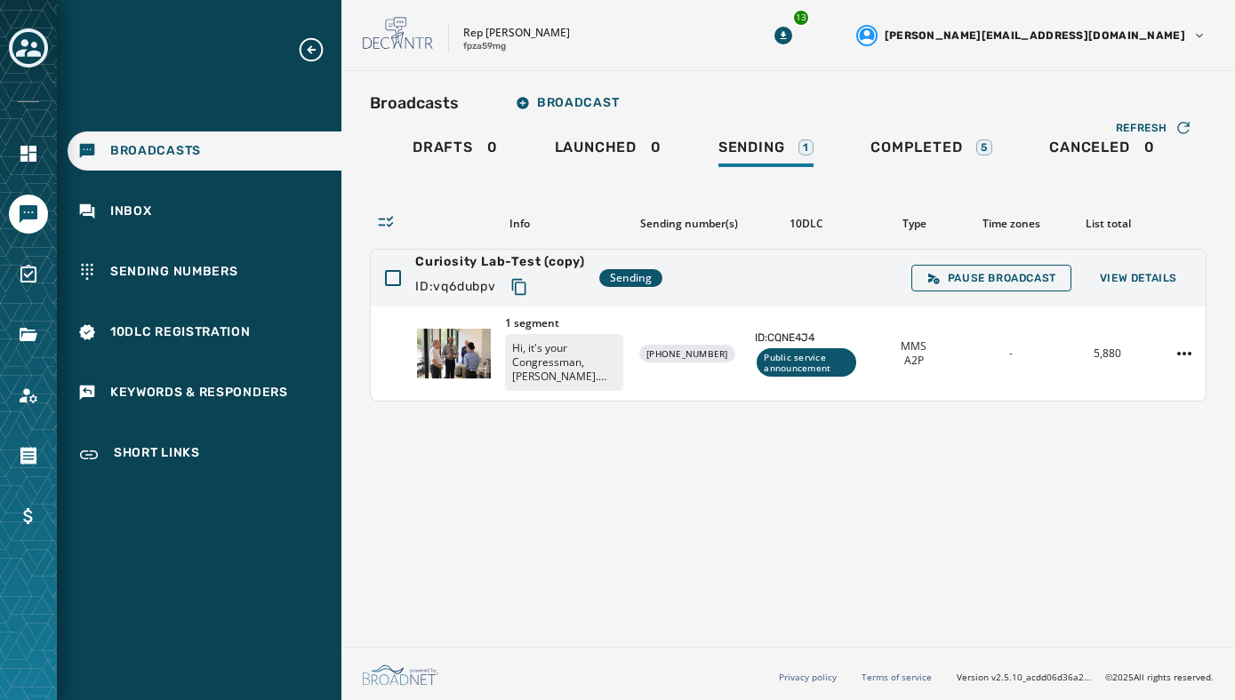
click at [1033, 228] on div "Time zones" at bounding box center [1011, 224] width 83 height 14
click at [1081, 229] on div "List total" at bounding box center [1108, 224] width 83 height 14
click at [716, 44] on div "Rep Hank Johnson fpza59mg" at bounding box center [540, 35] width 355 height 37
click at [717, 20] on div "Rep Hank Johnson fpza59mg" at bounding box center [540, 35] width 355 height 37
click at [717, 40] on div "Rep Hank Johnson fpza59mg" at bounding box center [540, 35] width 355 height 37
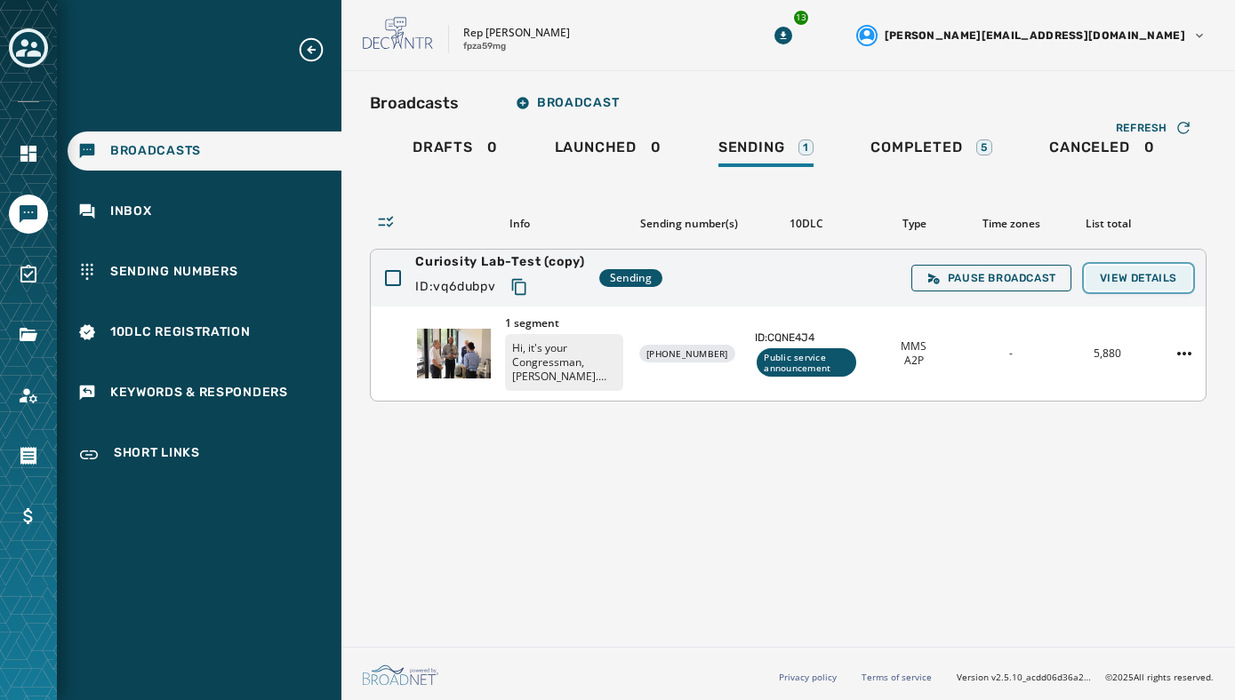
click at [1125, 276] on span "View Details" at bounding box center [1138, 278] width 77 height 14
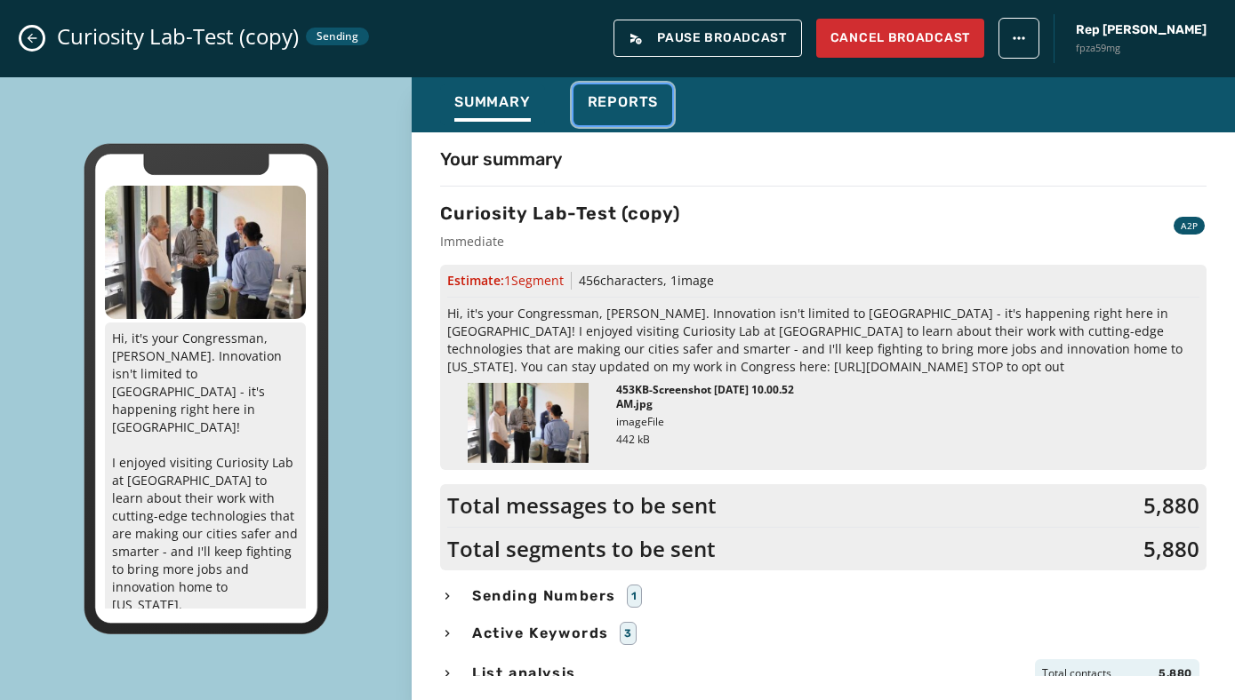
click at [628, 100] on span "Reports" at bounding box center [623, 102] width 71 height 18
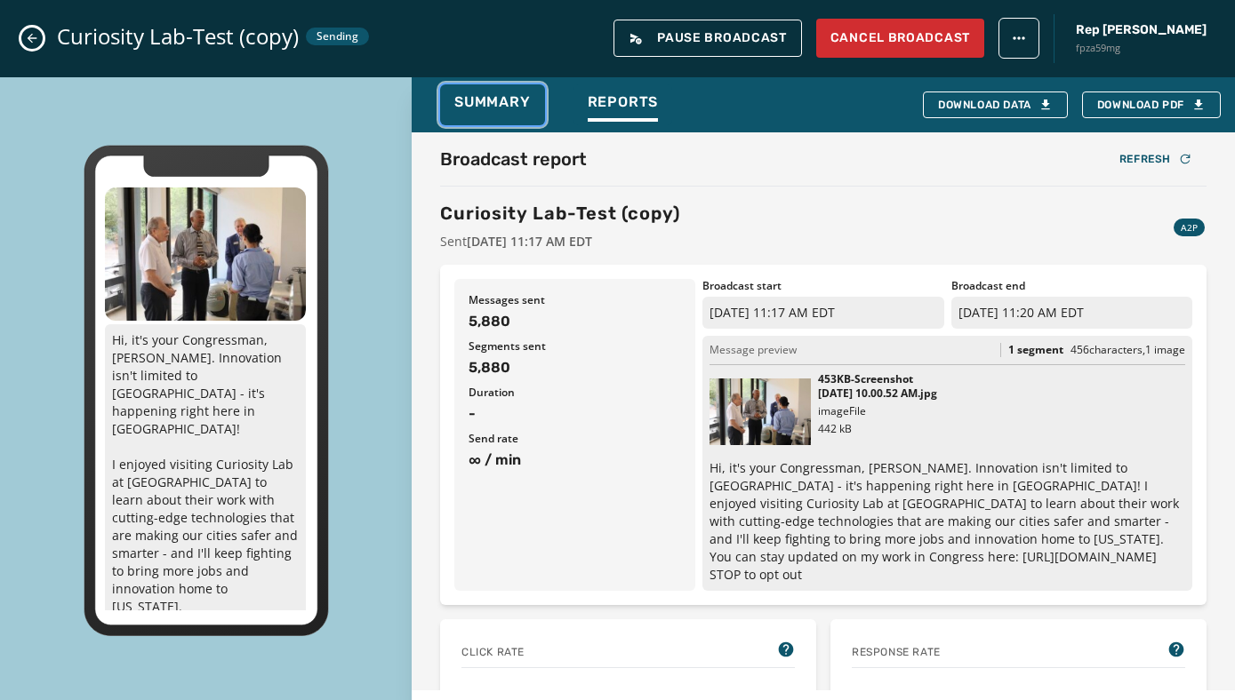
click at [476, 108] on span "Summary" at bounding box center [492, 102] width 76 height 18
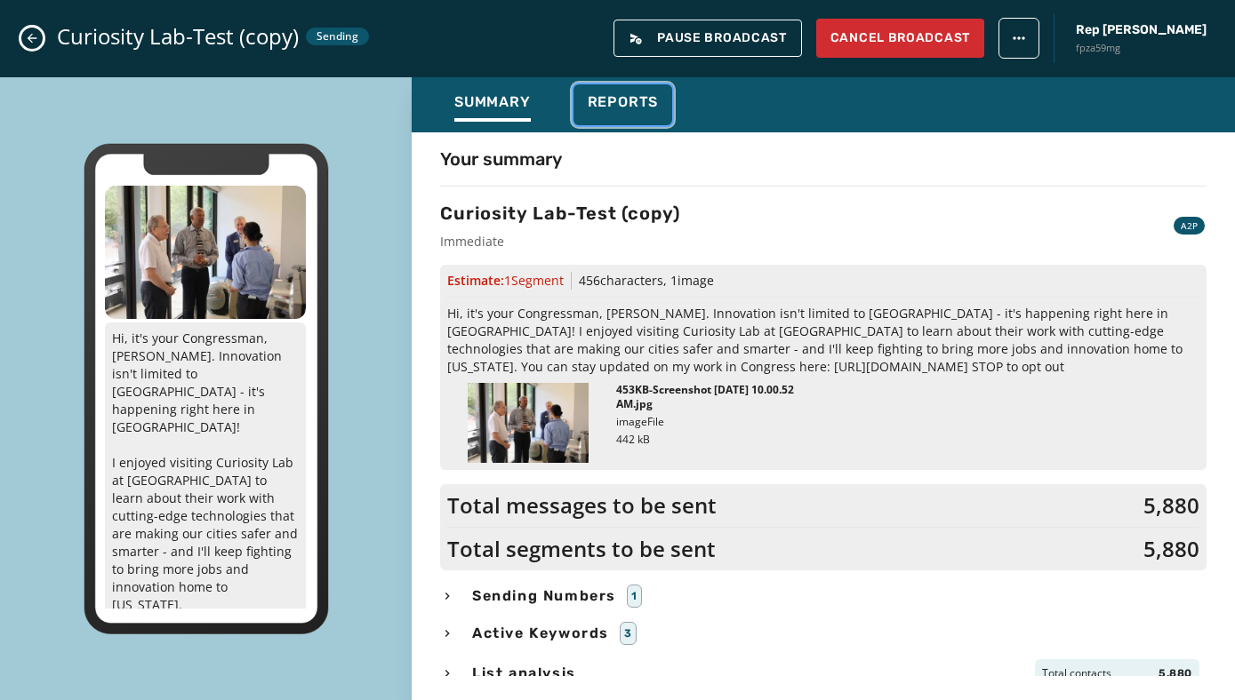
click at [614, 110] on span "Reports" at bounding box center [623, 102] width 71 height 18
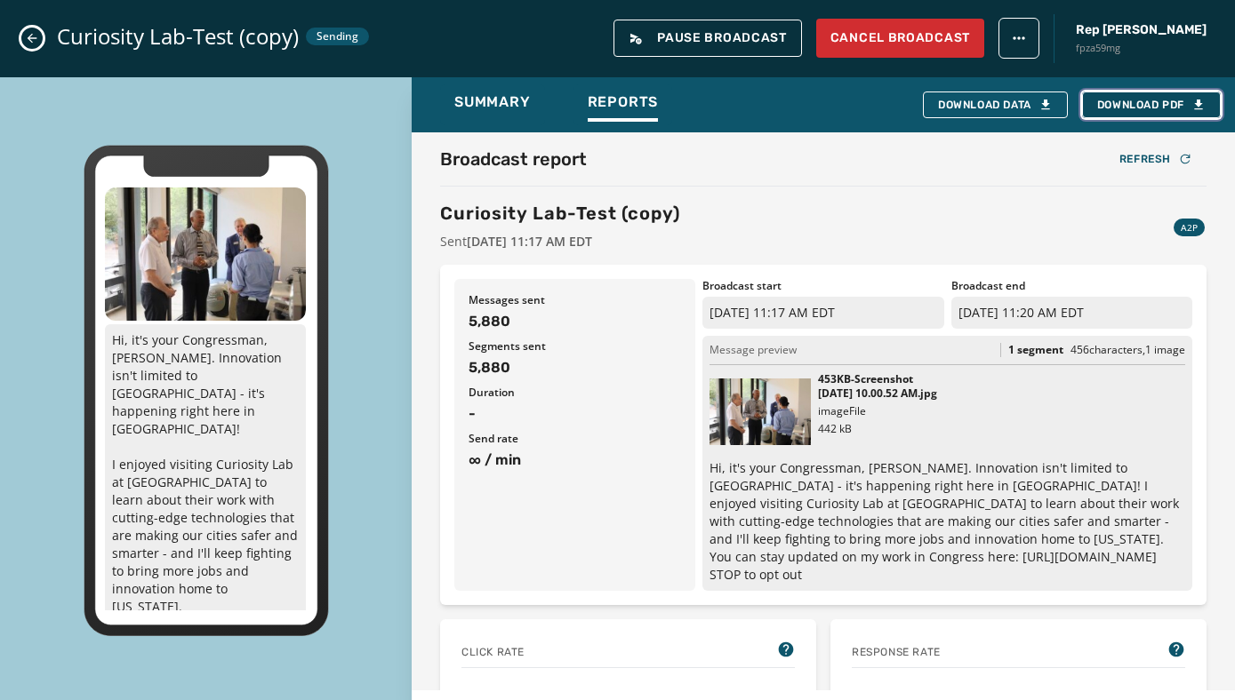
click at [1138, 107] on span "Download PDF" at bounding box center [1151, 105] width 108 height 14
click at [31, 36] on icon "Close admin drawer" at bounding box center [32, 38] width 14 height 14
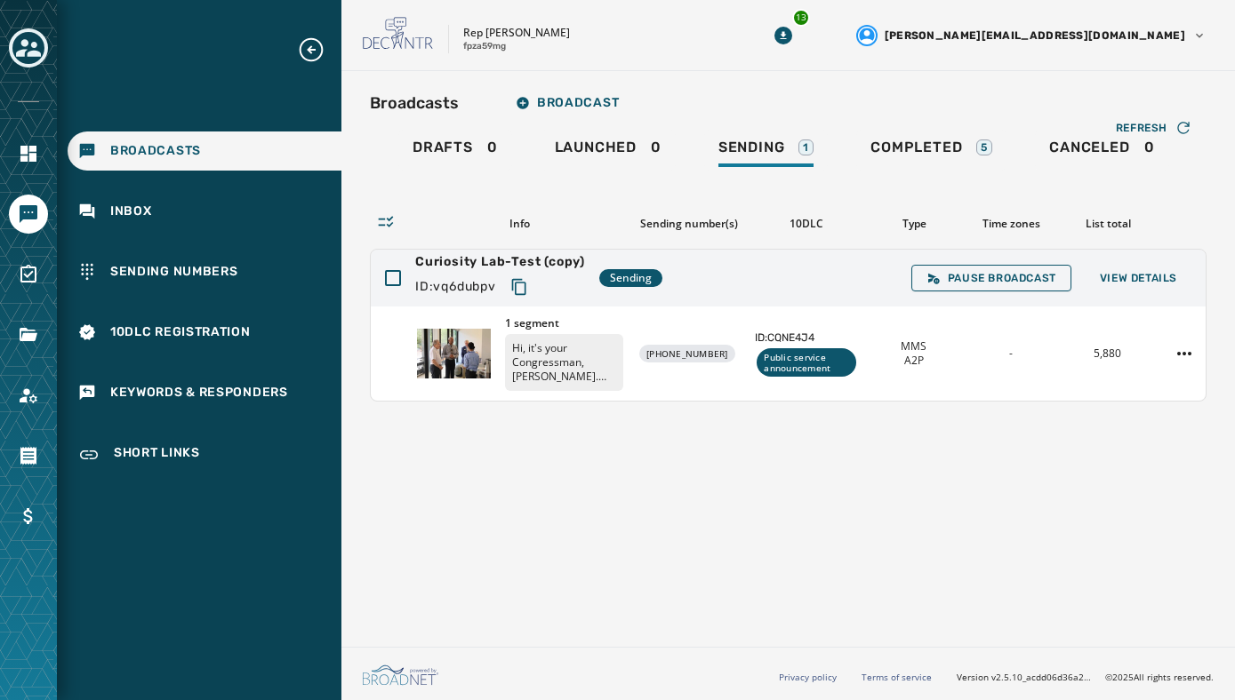
click at [515, 224] on div "Info" at bounding box center [519, 224] width 207 height 14
click at [517, 224] on div "Info" at bounding box center [519, 224] width 207 height 14
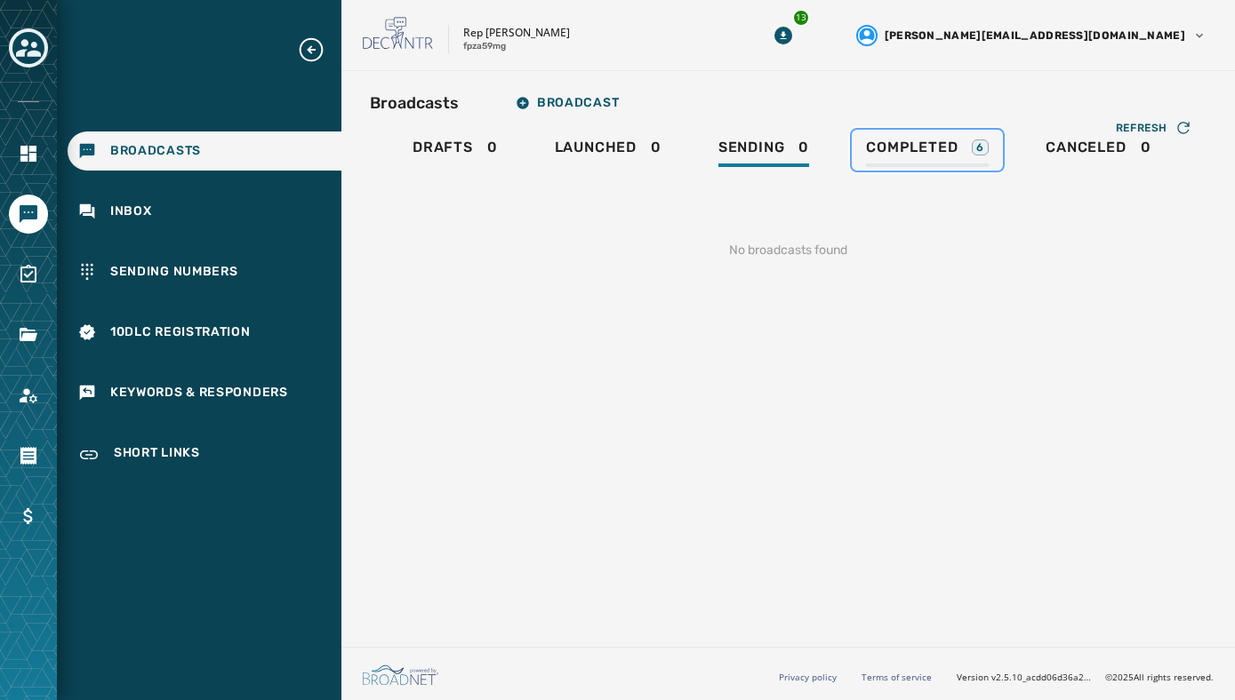
click at [908, 148] on span "Completed" at bounding box center [912, 148] width 92 height 18
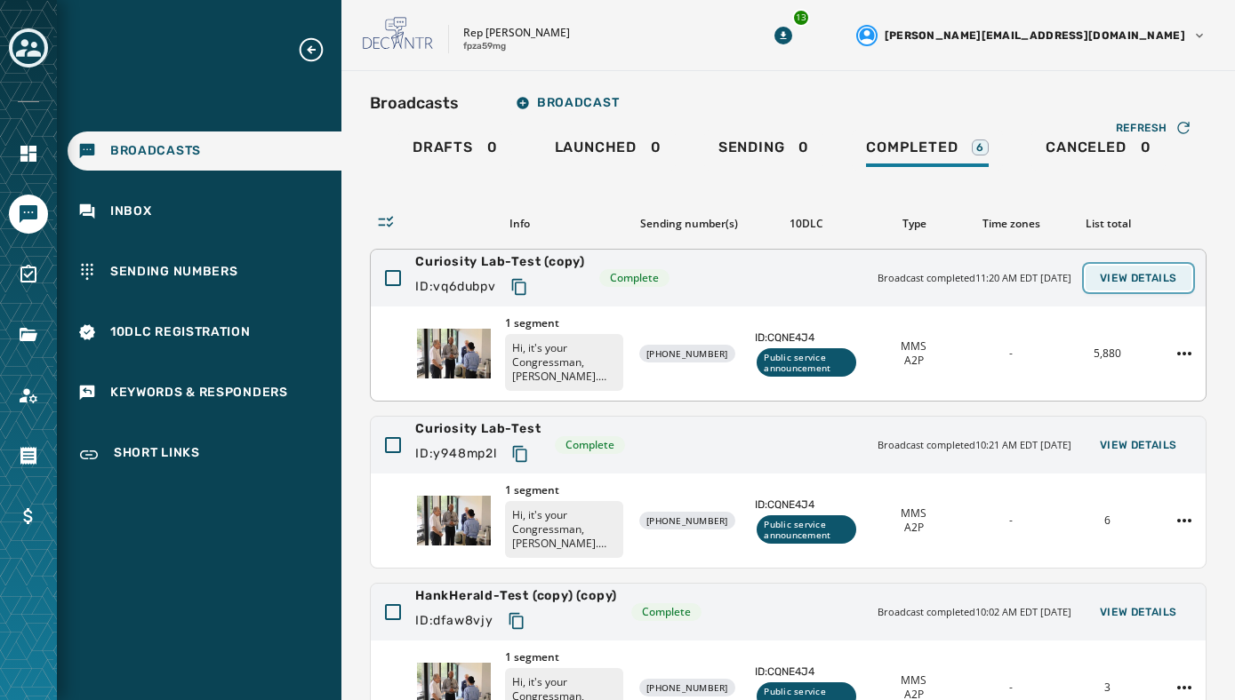
click at [1148, 276] on span "View Details" at bounding box center [1138, 278] width 77 height 14
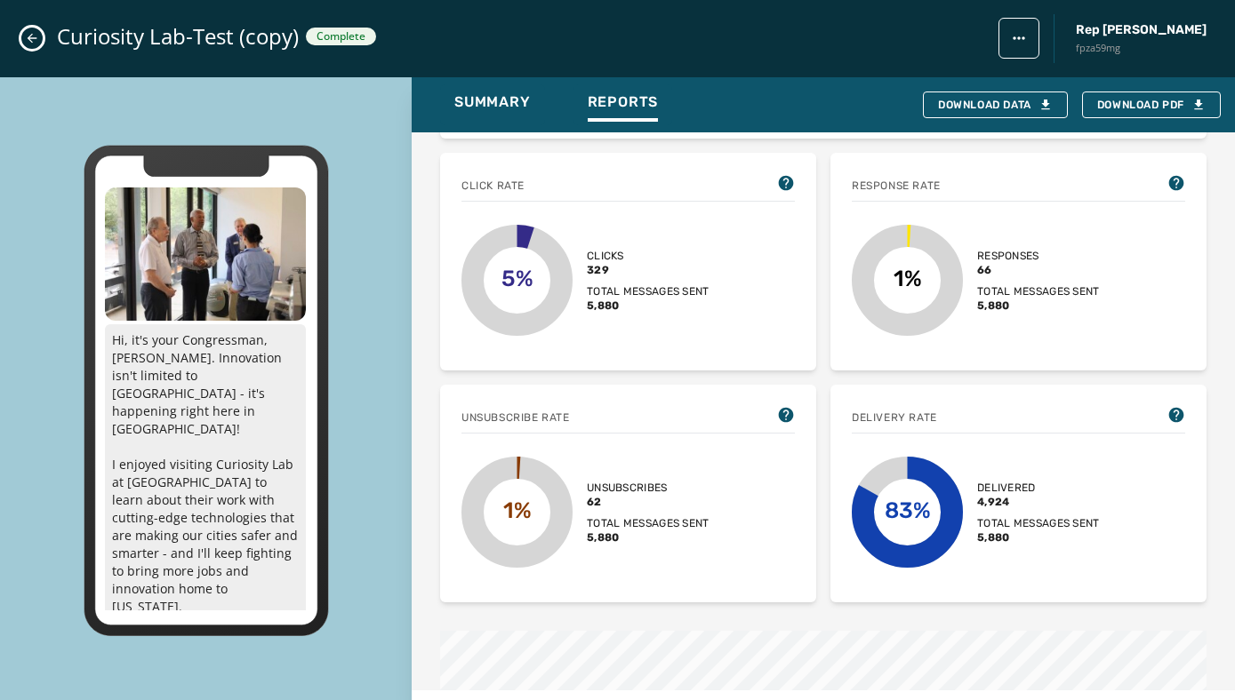
scroll to position [462, 0]
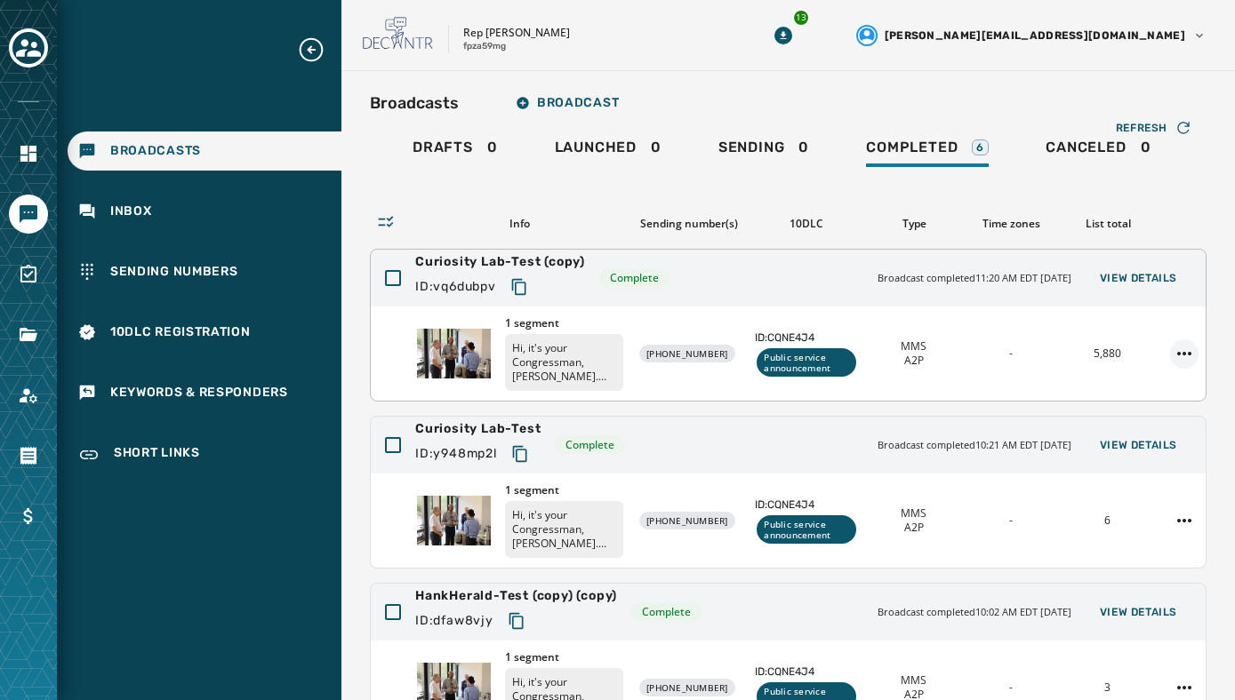
click at [1188, 356] on html "Broadcasts Inbox Sending Numbers 10DLC Registration Keywords & Responders Short…" at bounding box center [617, 350] width 1235 height 700
click at [1199, 324] on html "Broadcasts Inbox Sending Numbers 10DLC Registration Keywords & Responders Short…" at bounding box center [617, 350] width 1235 height 700
click at [1140, 268] on button "View Details" at bounding box center [1138, 278] width 106 height 25
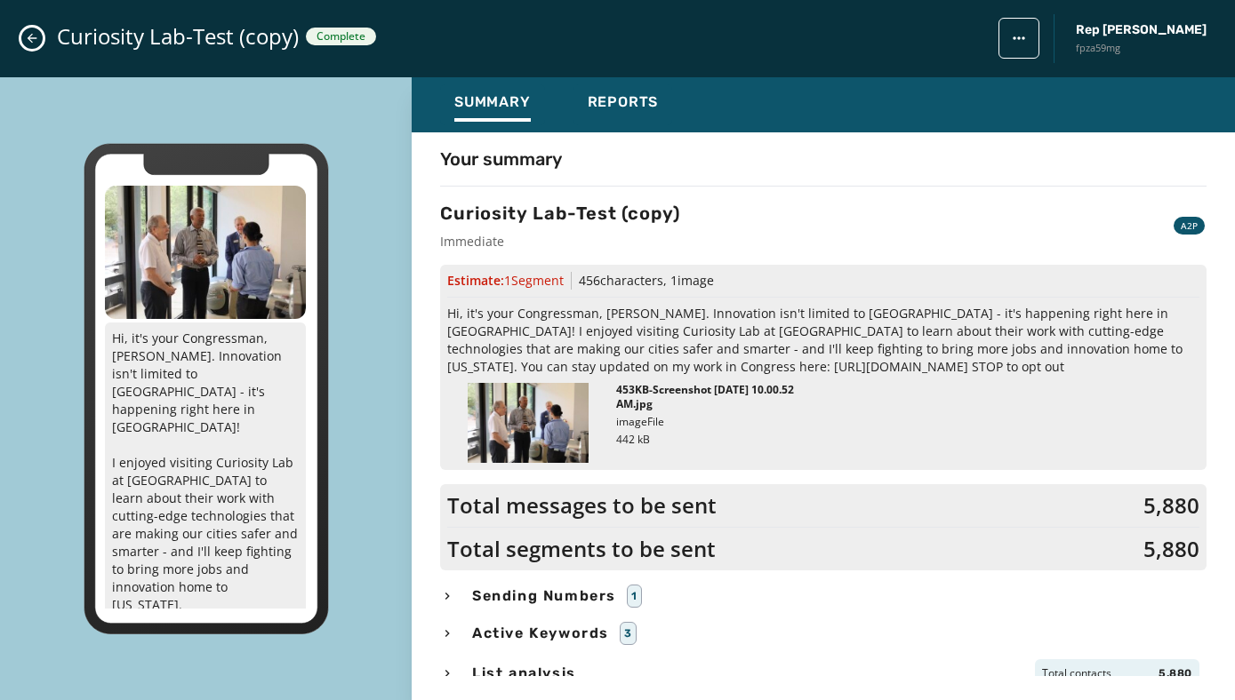
scroll to position [12, 0]
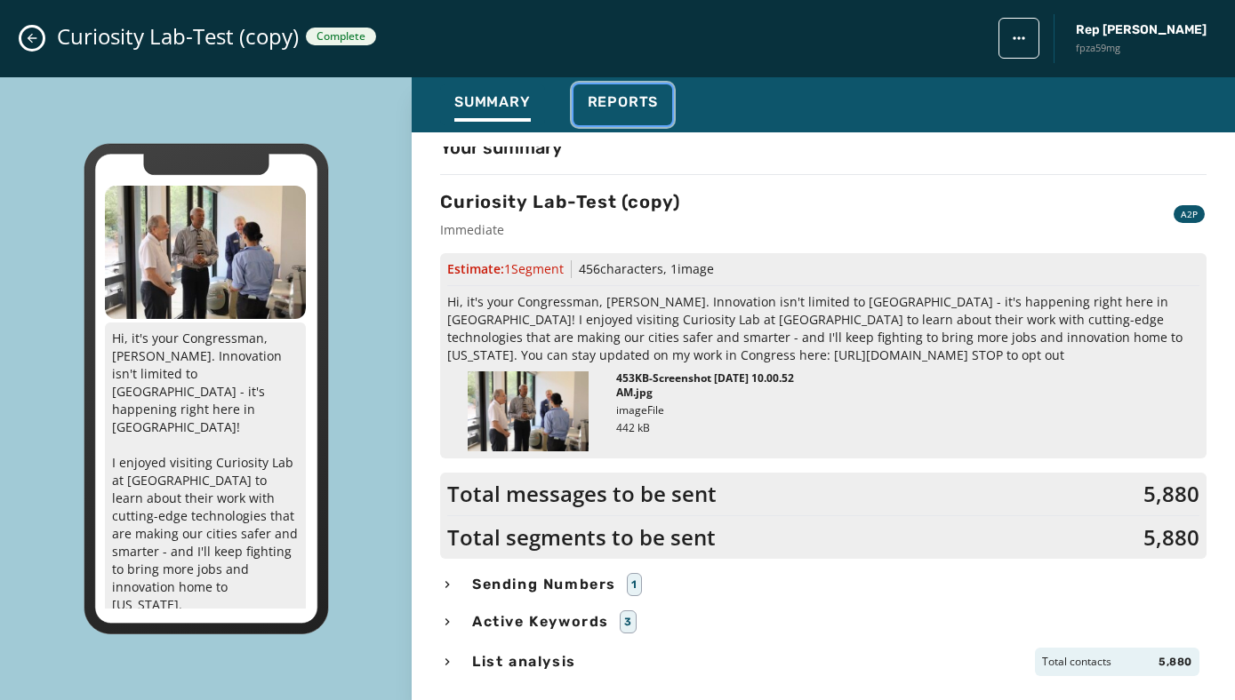
click at [623, 108] on span "Reports" at bounding box center [623, 102] width 71 height 18
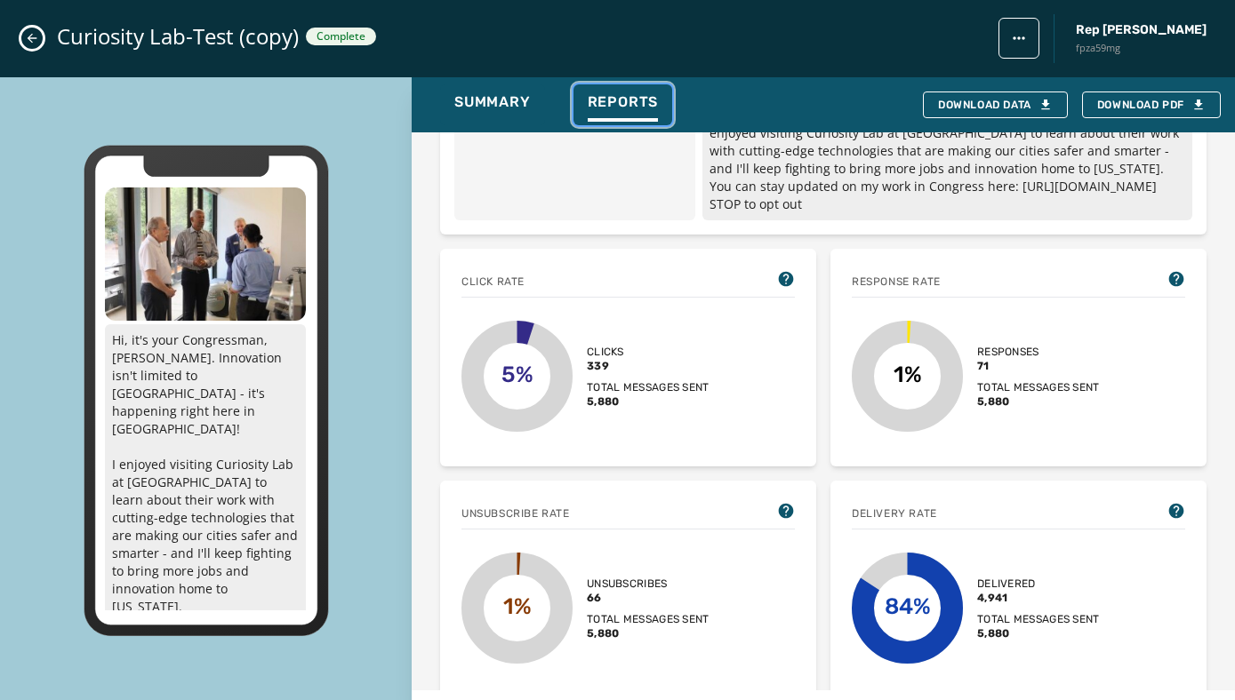
scroll to position [326, 0]
